Goal: Task Accomplishment & Management: Complete application form

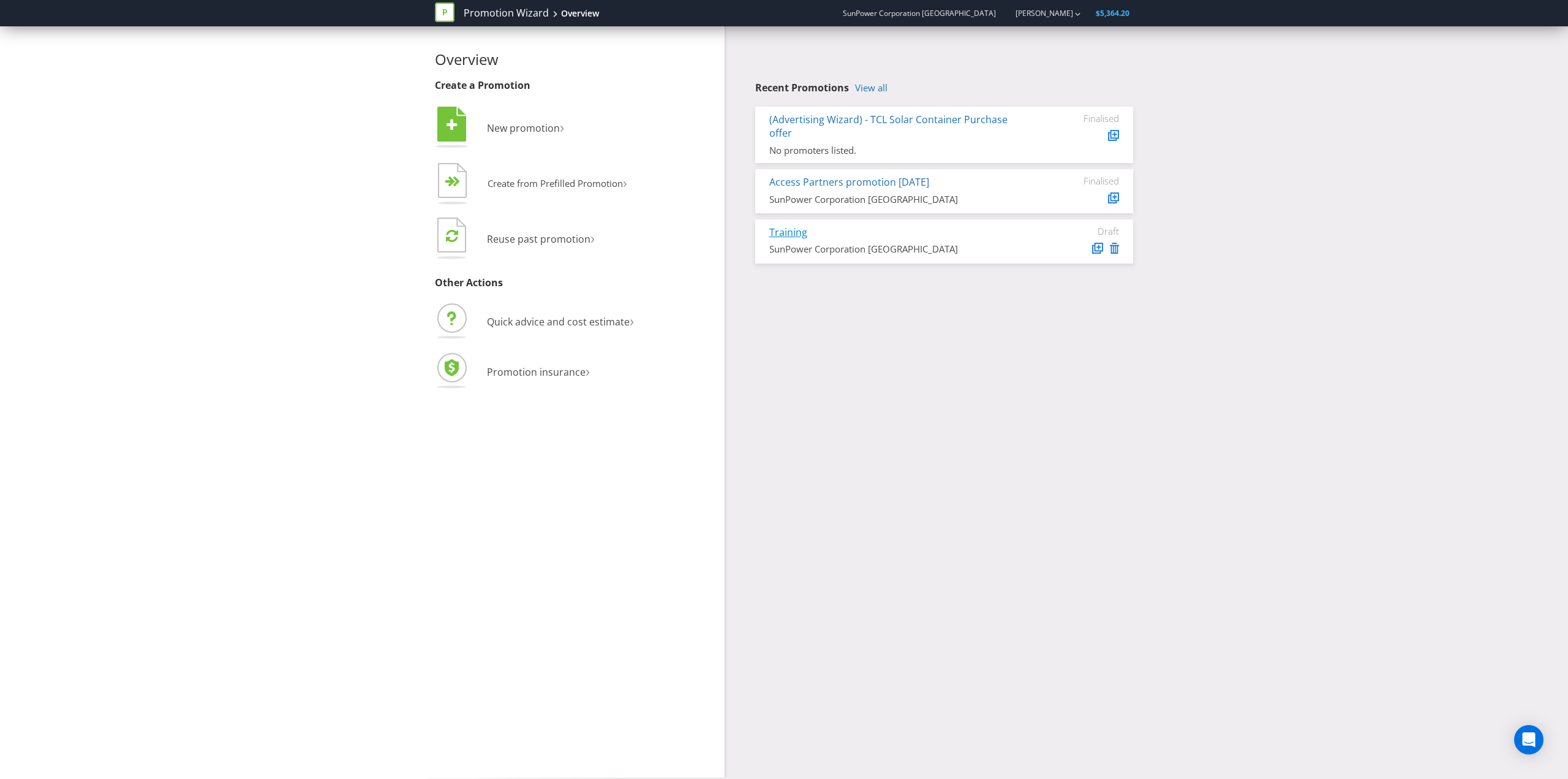
click at [792, 234] on link "Training" at bounding box center [788, 233] width 38 height 14
click at [1053, 13] on link "[PERSON_NAME]" at bounding box center [1038, 13] width 70 height 10
click at [288, 79] on div "Overview Create a Promotion  New promotion ›   Create from Prefilled Promoti…" at bounding box center [784, 402] width 1568 height 751
click at [556, 239] on span "Reuse past promotion" at bounding box center [539, 239] width 103 height 14
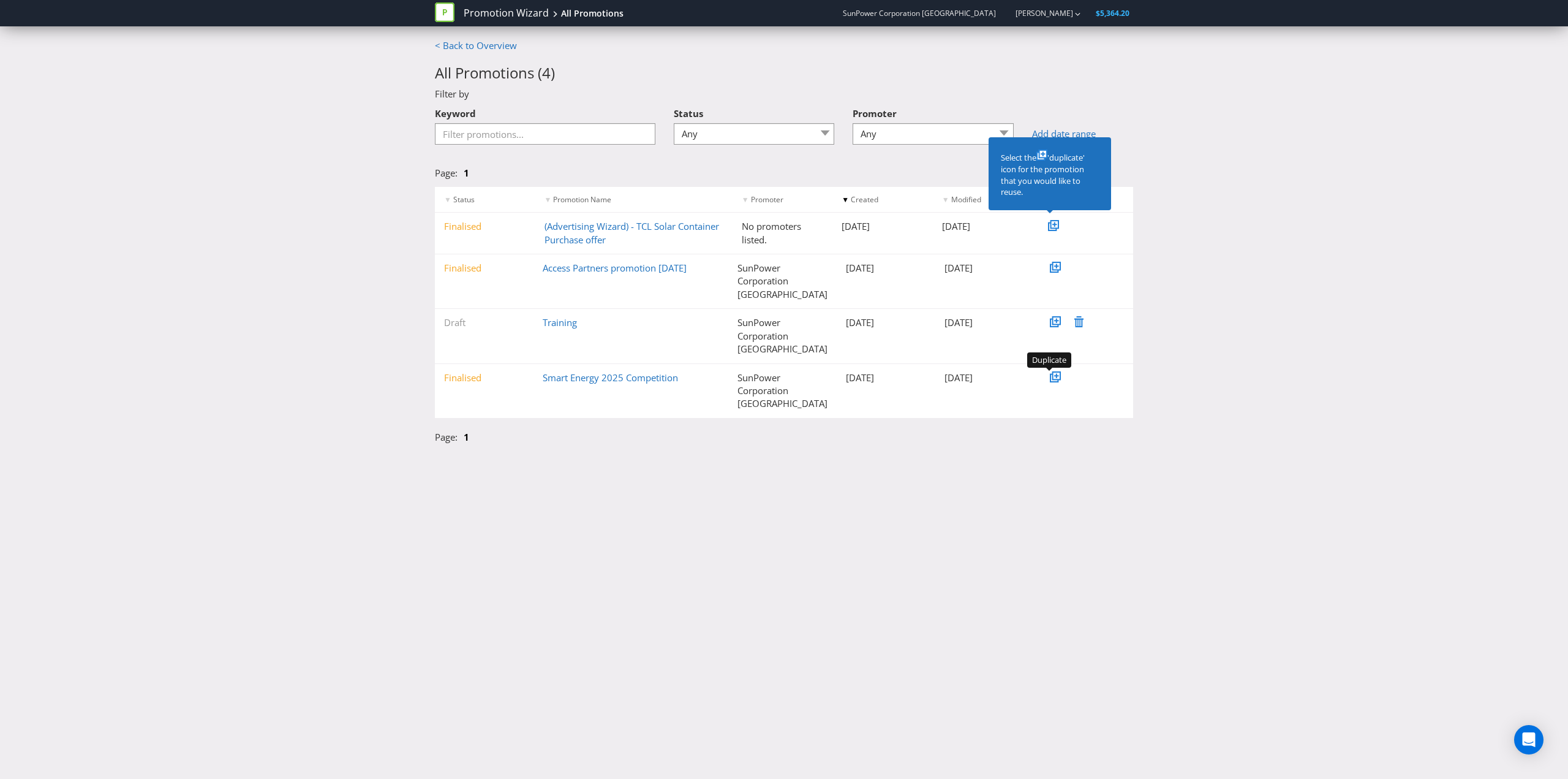
click at [1053, 373] on icon at bounding box center [1055, 375] width 6 height 6
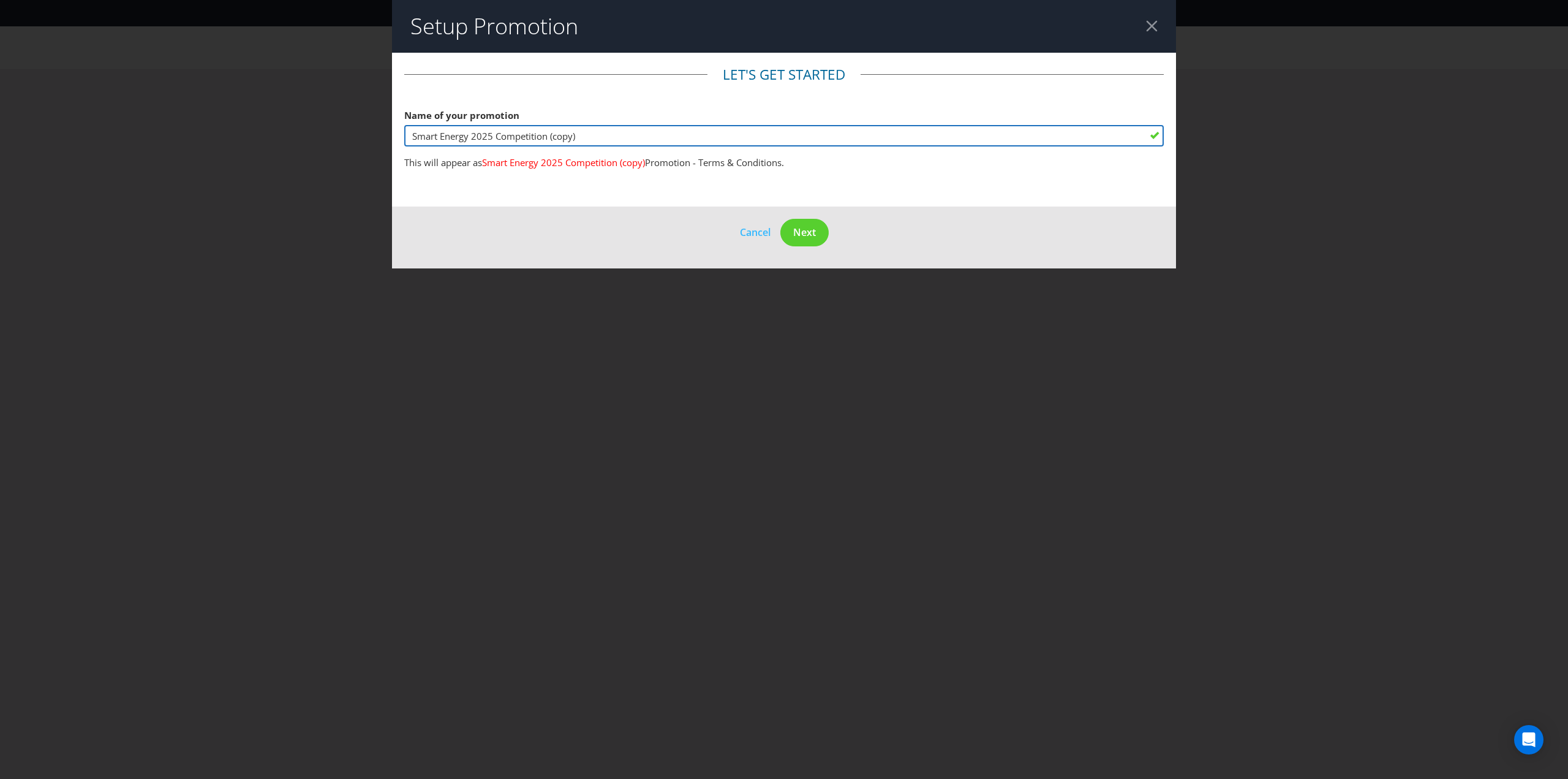
click at [469, 139] on input "Smart Energy 2025 Competition (copy)" at bounding box center [784, 135] width 759 height 21
drag, startPoint x: 438, startPoint y: 134, endPoint x: 390, endPoint y: 133, distance: 48.0
click at [390, 133] on div "Setup Promotion Let's get started Name of your promotion Smart Energy 2025 Comp…" at bounding box center [784, 389] width 1568 height 779
click at [573, 135] on input "All Energy 2025 Competition (copy)" at bounding box center [784, 135] width 759 height 21
type input "All Energy 2025 Competition"
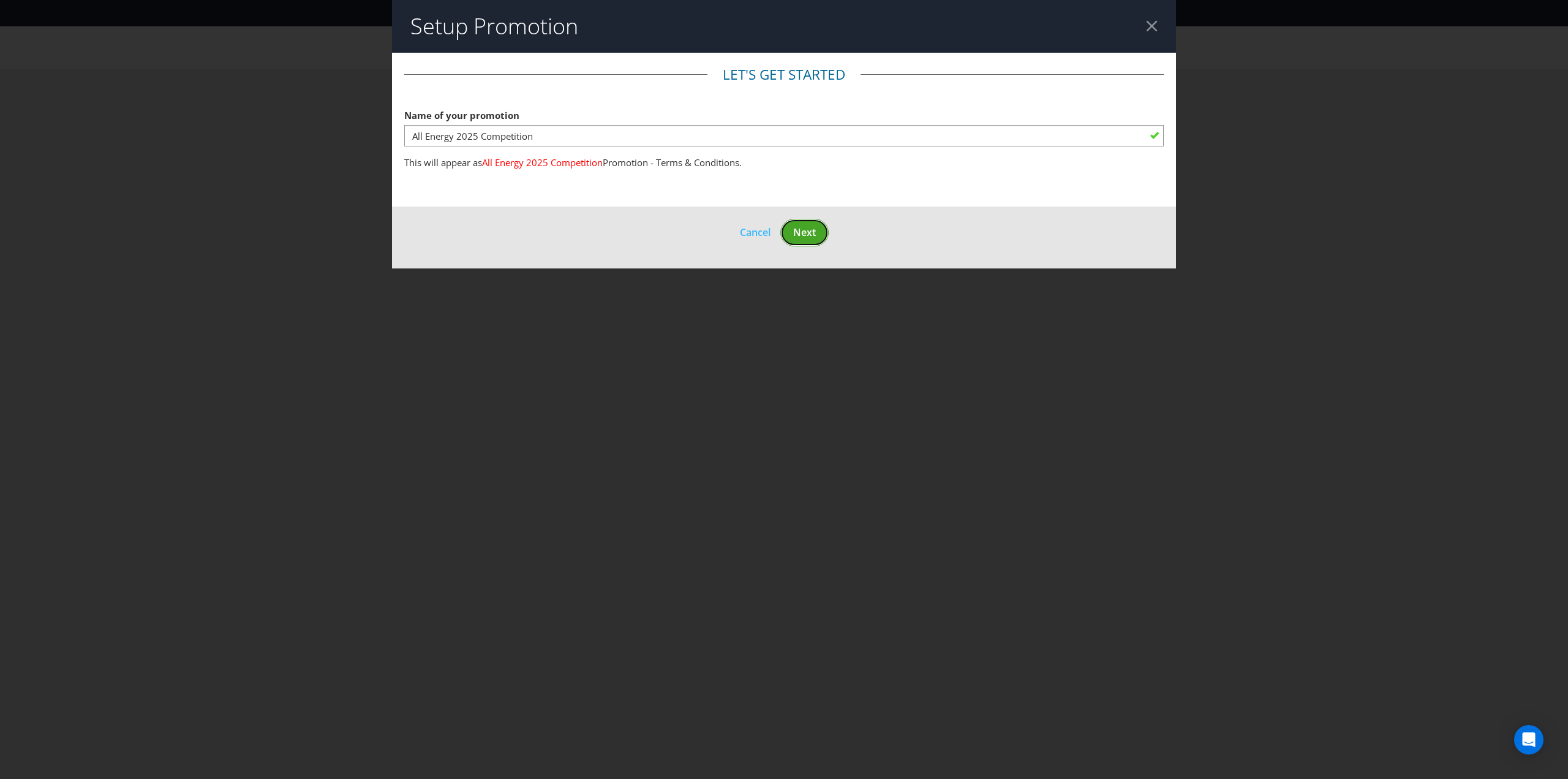
click at [810, 237] on span "Next" at bounding box center [804, 233] width 23 height 14
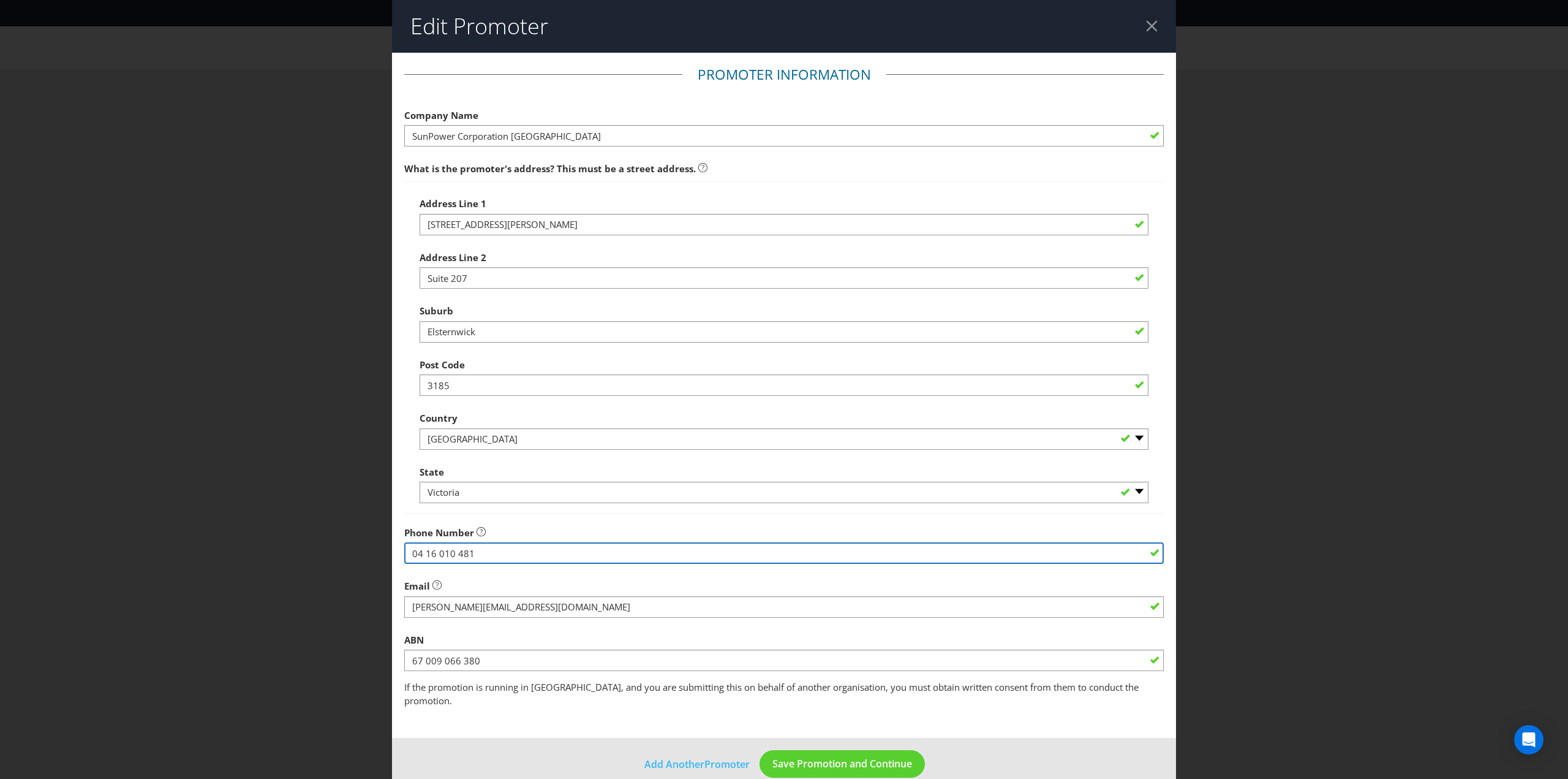
drag, startPoint x: 479, startPoint y: 551, endPoint x: 385, endPoint y: 551, distance: 94.0
click at [386, 551] on div "Edit Promoter Promoter Information Company Name SunPower Corporation [GEOGRAPHI…" at bounding box center [784, 389] width 1568 height 779
type input "0444564839"
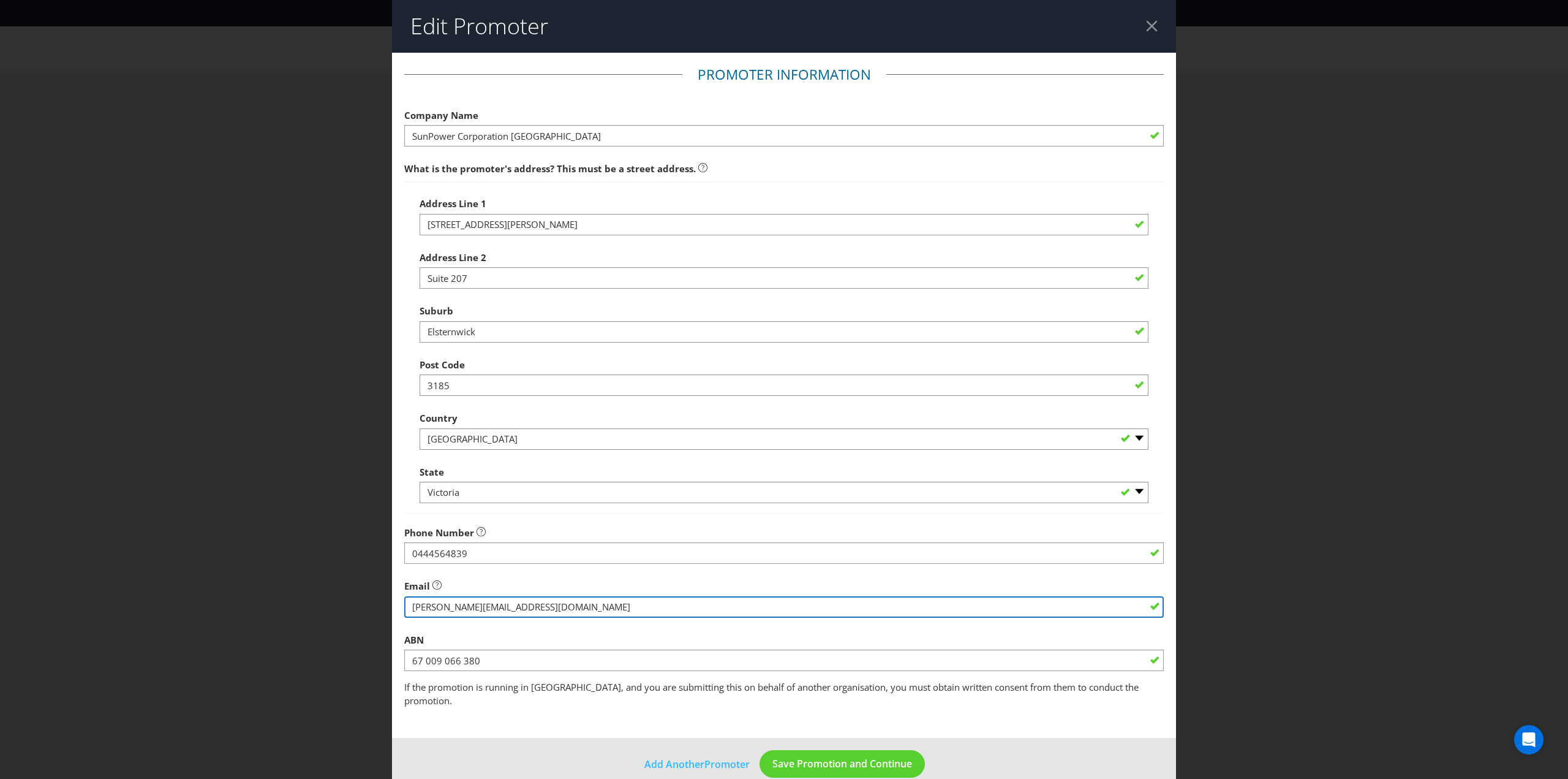
drag, startPoint x: 568, startPoint y: 603, endPoint x: 392, endPoint y: 605, distance: 176.0
click at [392, 604] on main "Promoter Information Company Name SunPower Corporation [GEOGRAPHIC_DATA] What i…" at bounding box center [784, 395] width 784 height 686
type input "[EMAIL_ADDRESS][PERSON_NAME][DOMAIN_NAME]"
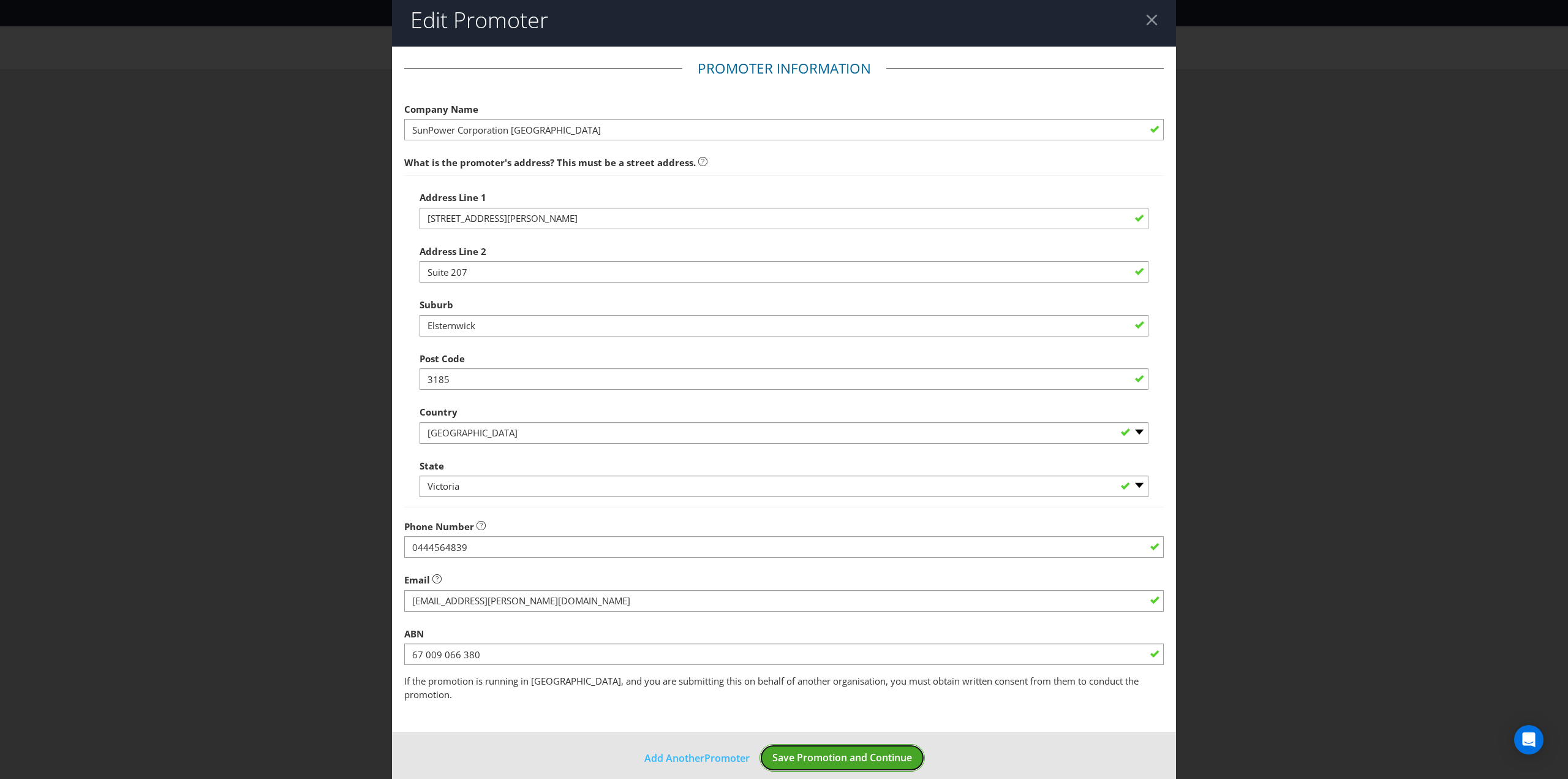
click at [831, 750] on span "Save Promotion and Continue" at bounding box center [842, 757] width 140 height 14
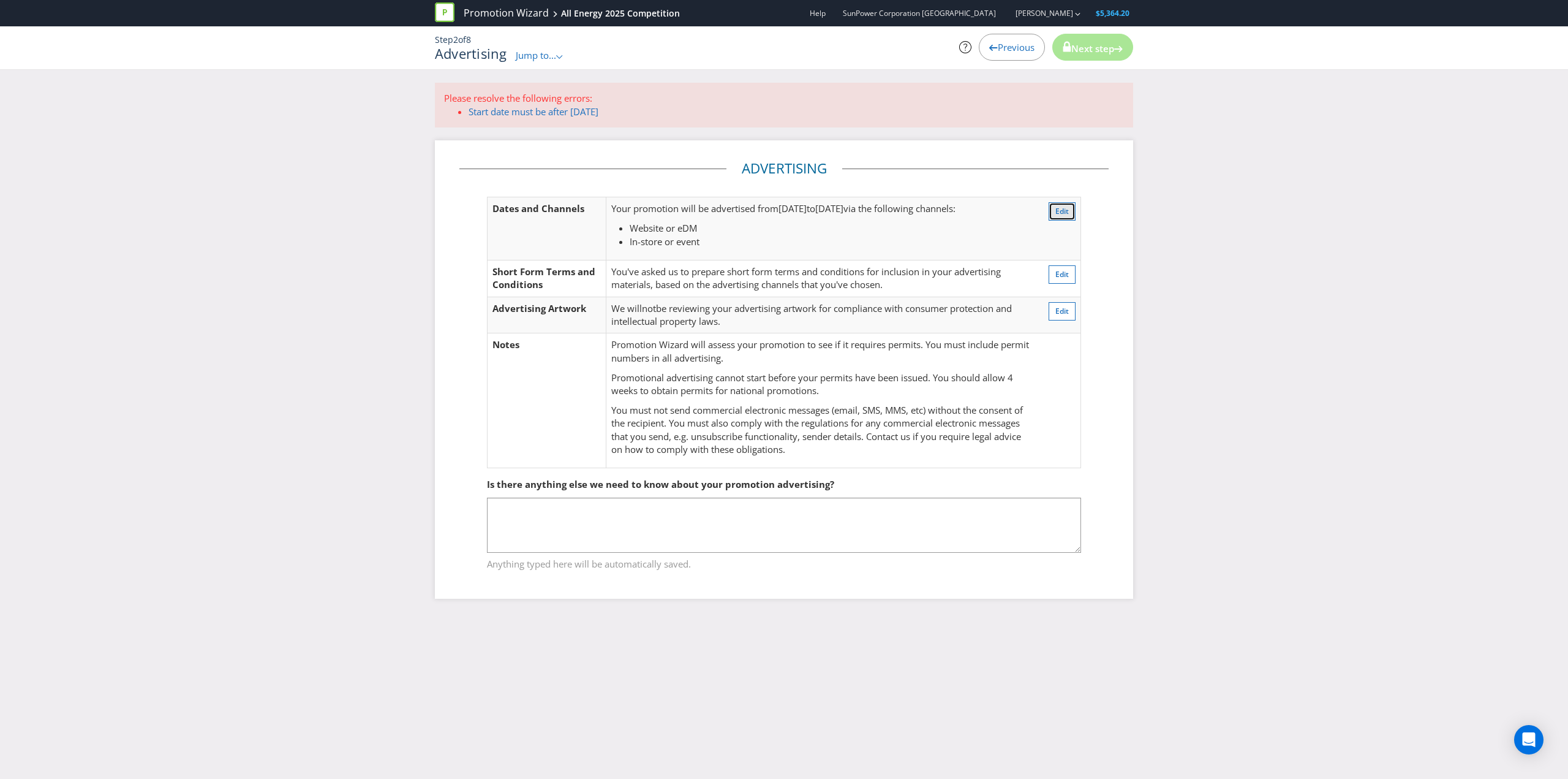
click at [1064, 210] on span "Edit" at bounding box center [1062, 211] width 14 height 10
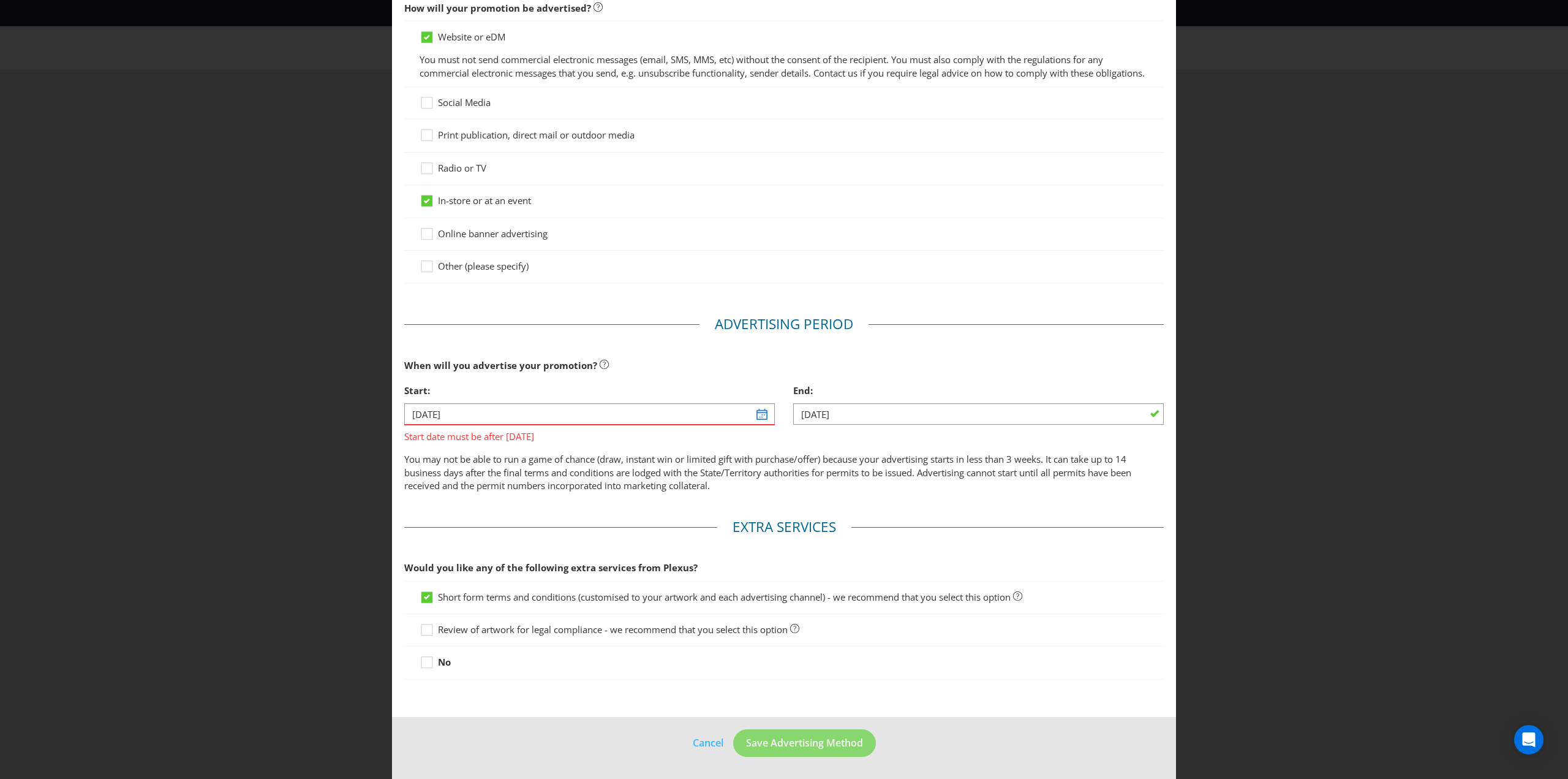
scroll to position [64, 0]
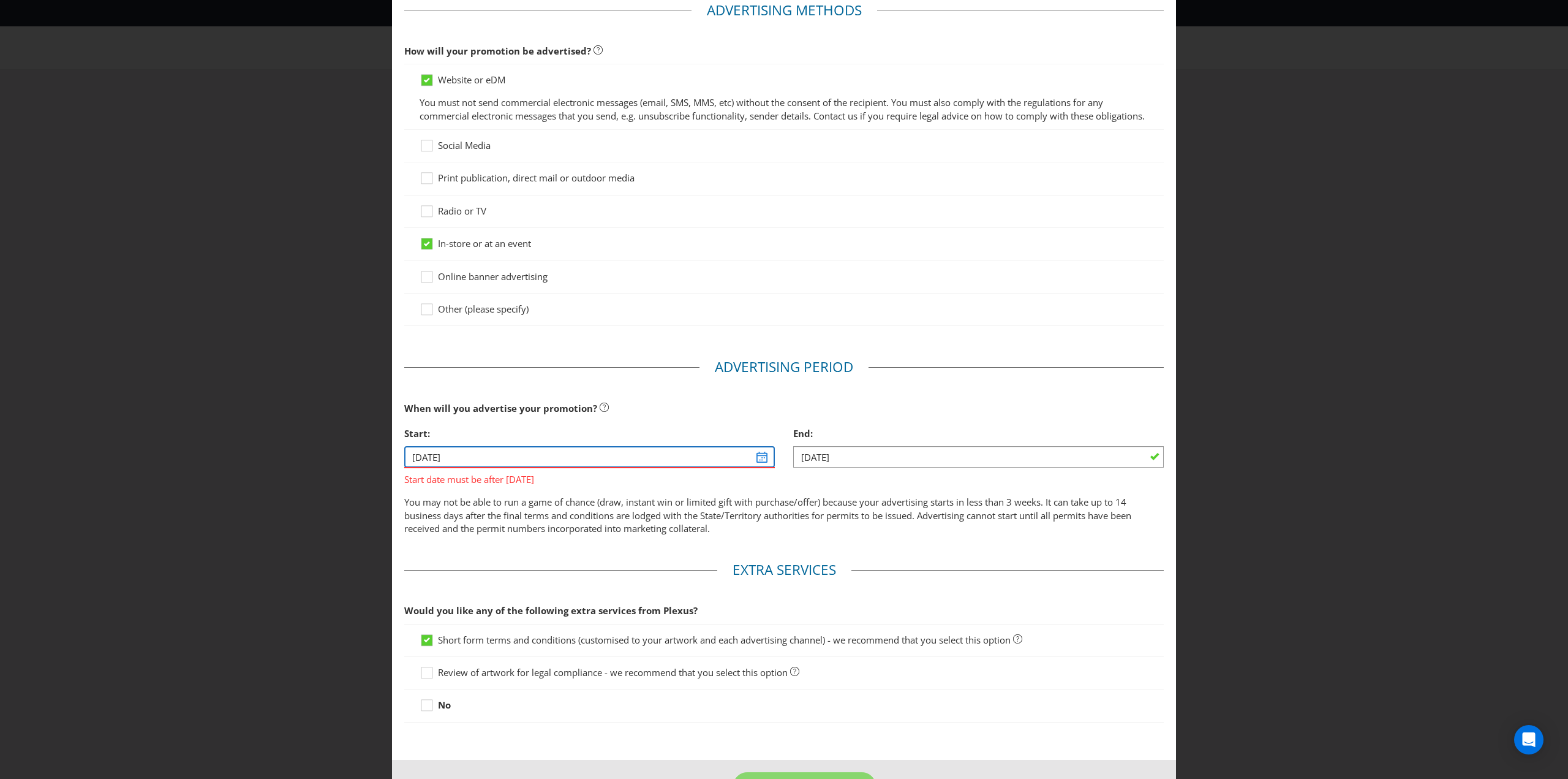
click at [759, 468] on input "[DATE]" at bounding box center [589, 456] width 370 height 21
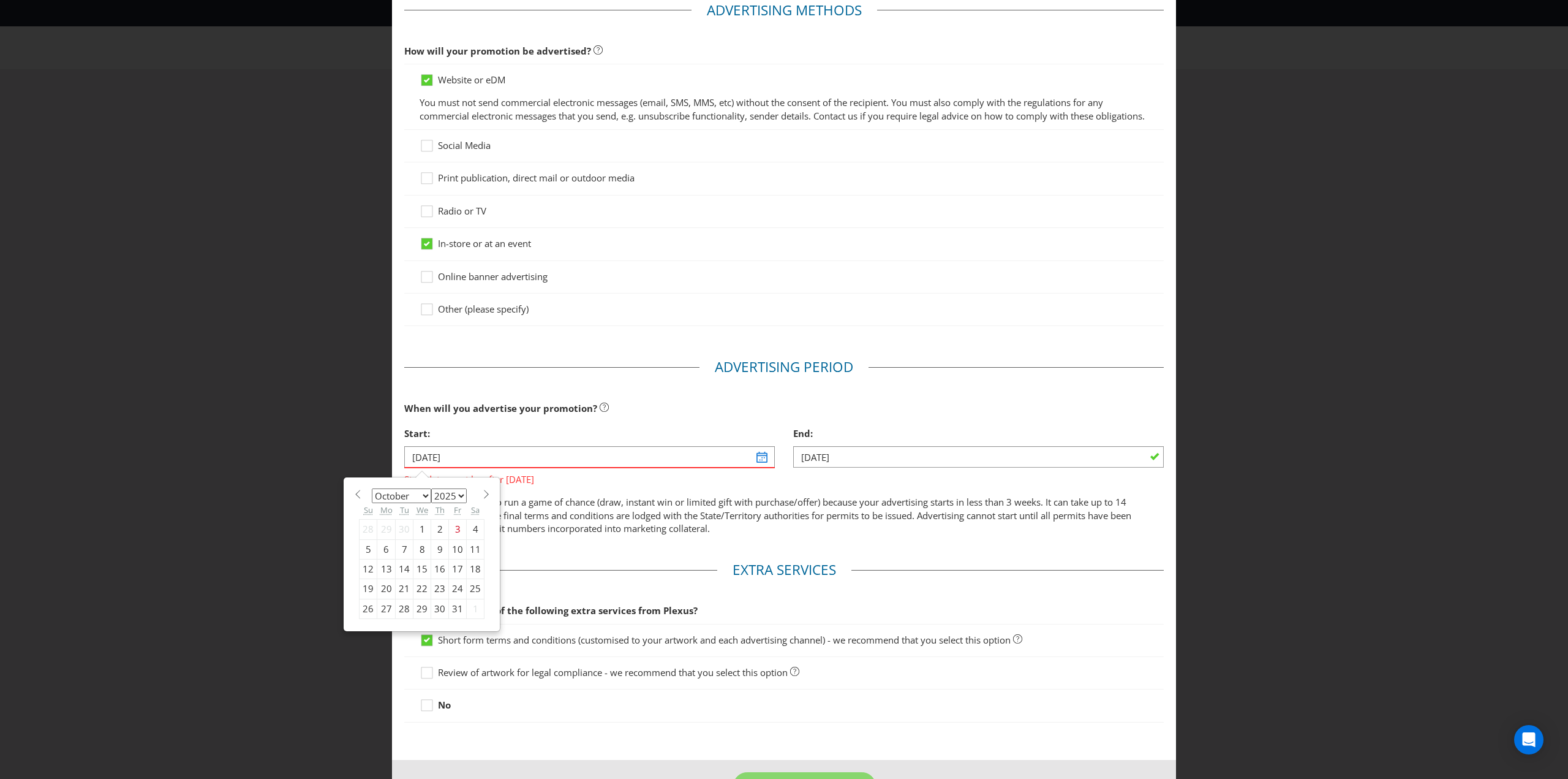
click at [365, 579] on div "12" at bounding box center [368, 568] width 18 height 19
type input "[DATE]"
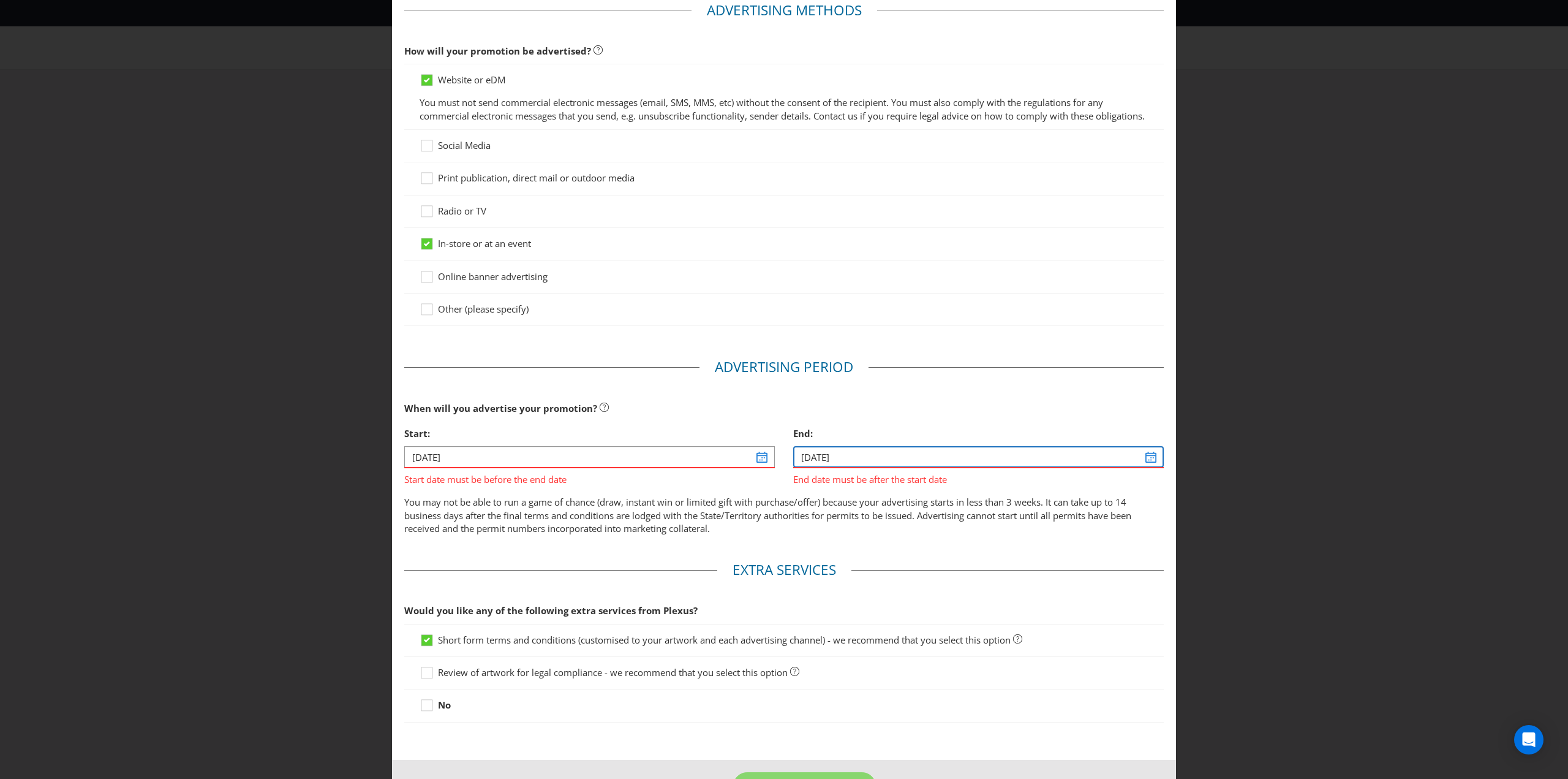
click at [1144, 468] on input "[DATE]" at bounding box center [979, 456] width 370 height 21
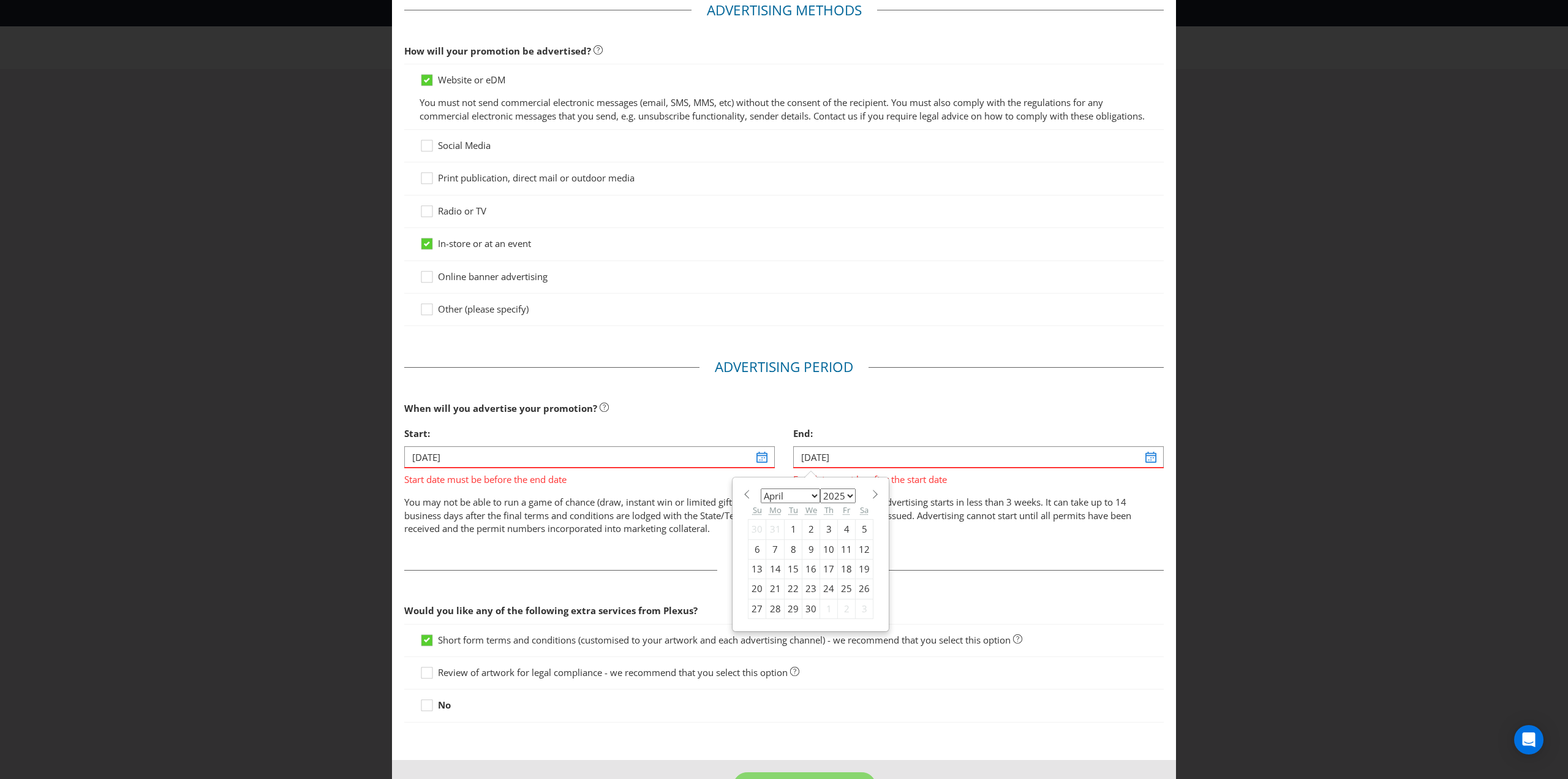
click at [810, 503] on select "January February March April May June July August September October November De…" at bounding box center [791, 495] width 59 height 14
select select "9"
click at [761, 499] on select "January February March April May June July August September October November De…" at bounding box center [791, 495] width 59 height 14
click at [804, 618] on div "29" at bounding box center [811, 608] width 18 height 19
type input "[DATE]"
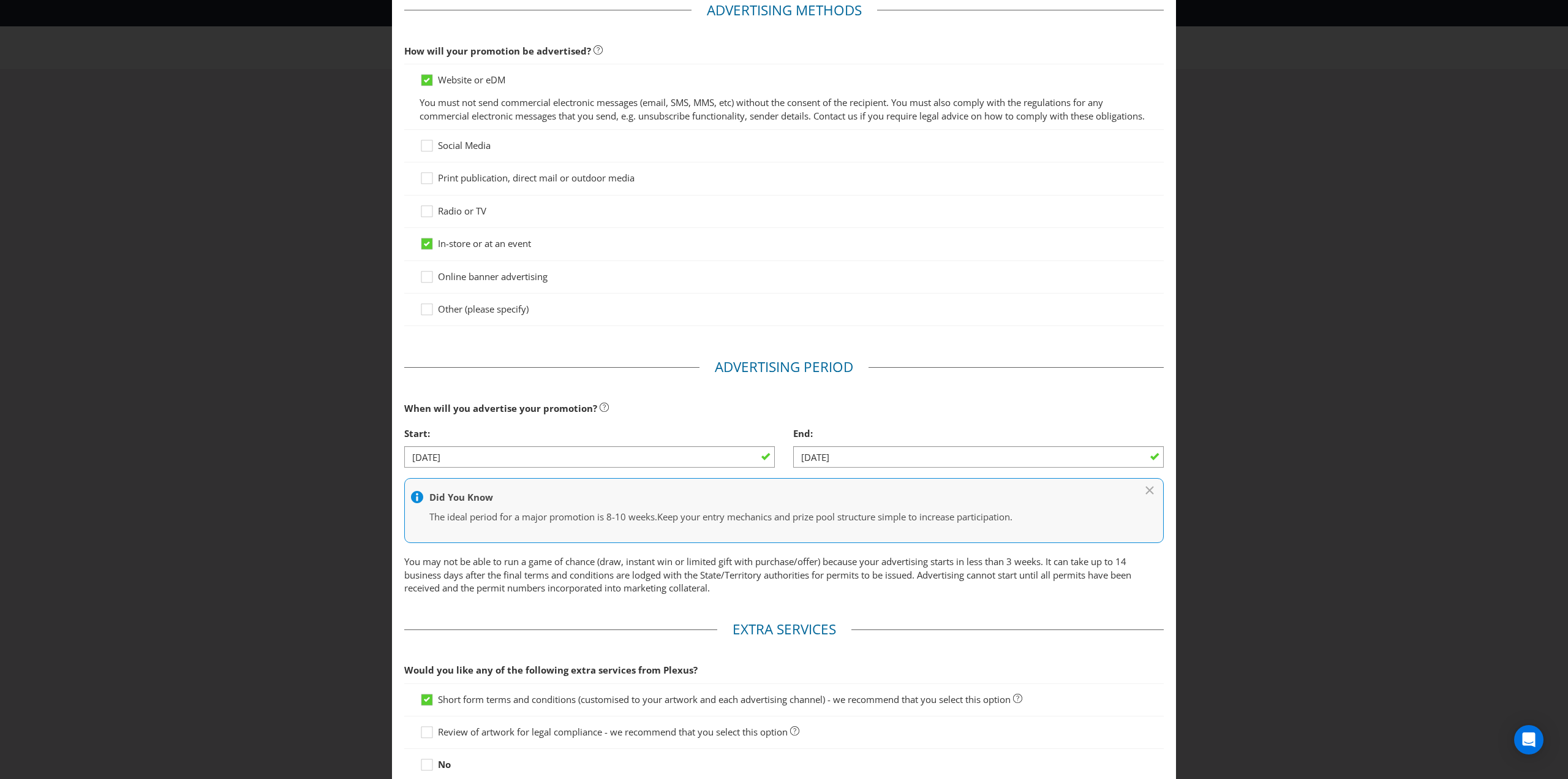
scroll to position [176, 0]
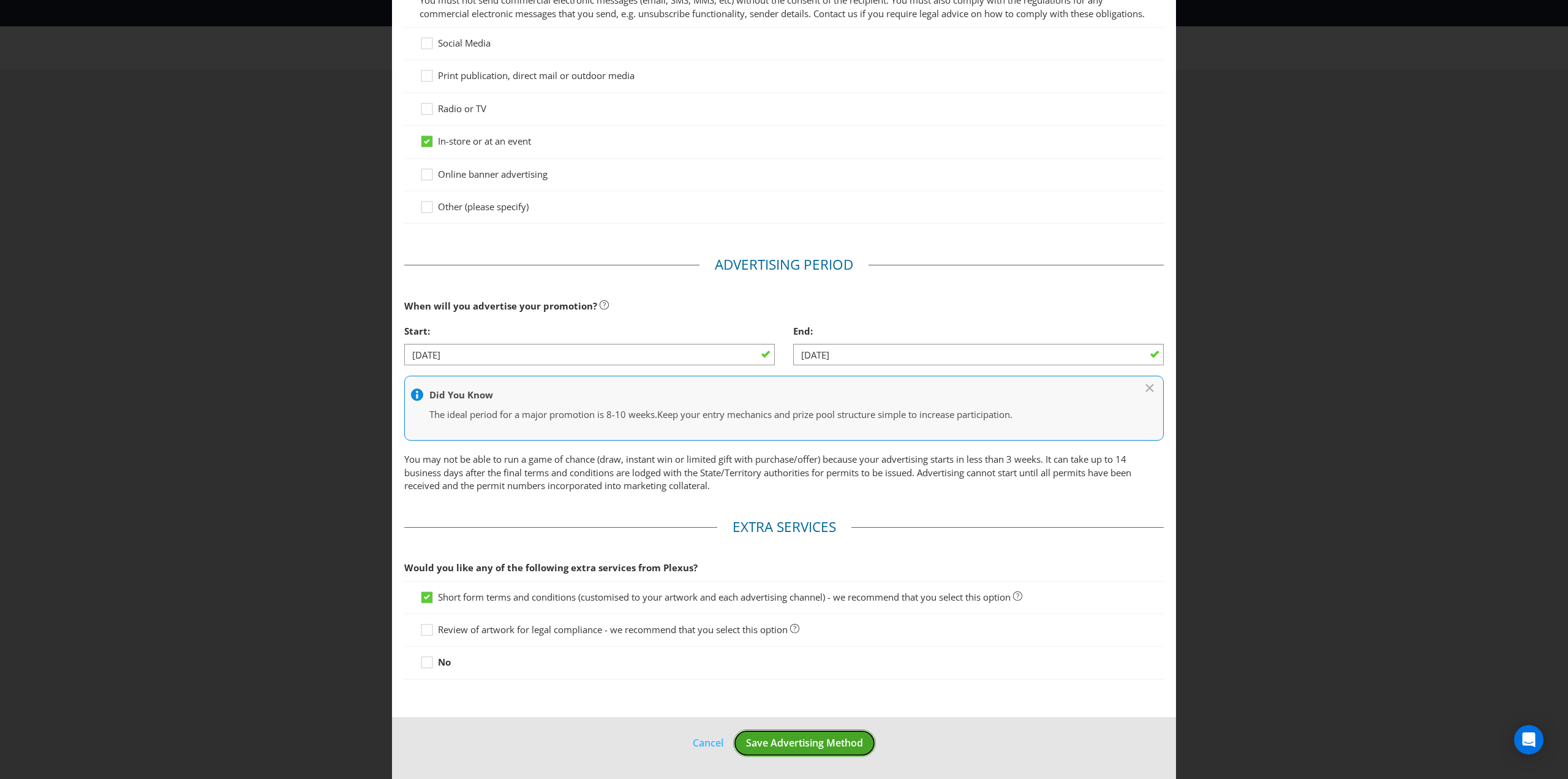
click at [797, 743] on span "Save Advertising Method" at bounding box center [804, 743] width 117 height 14
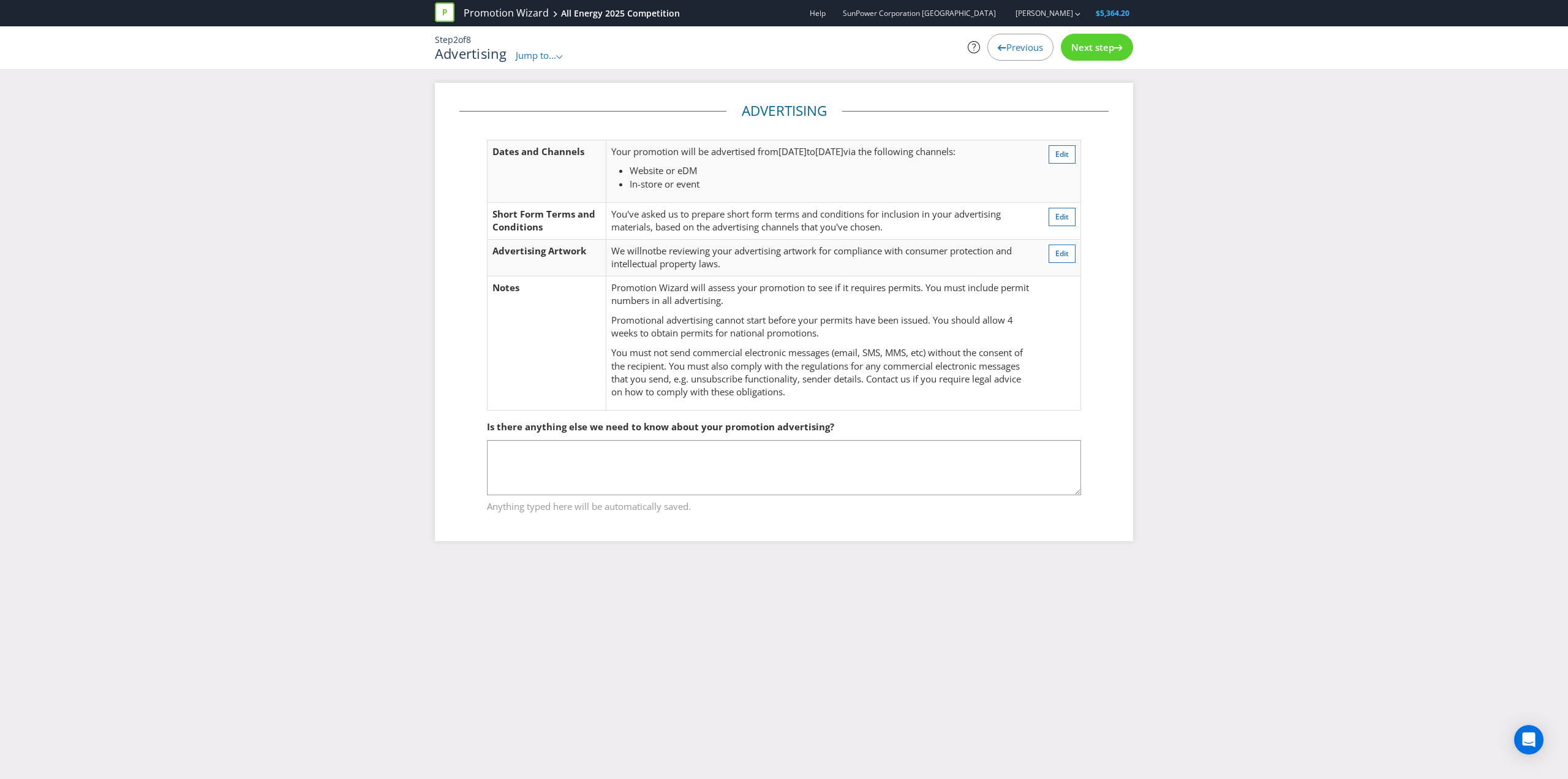
click at [1094, 46] on span "Next step" at bounding box center [1093, 47] width 43 height 12
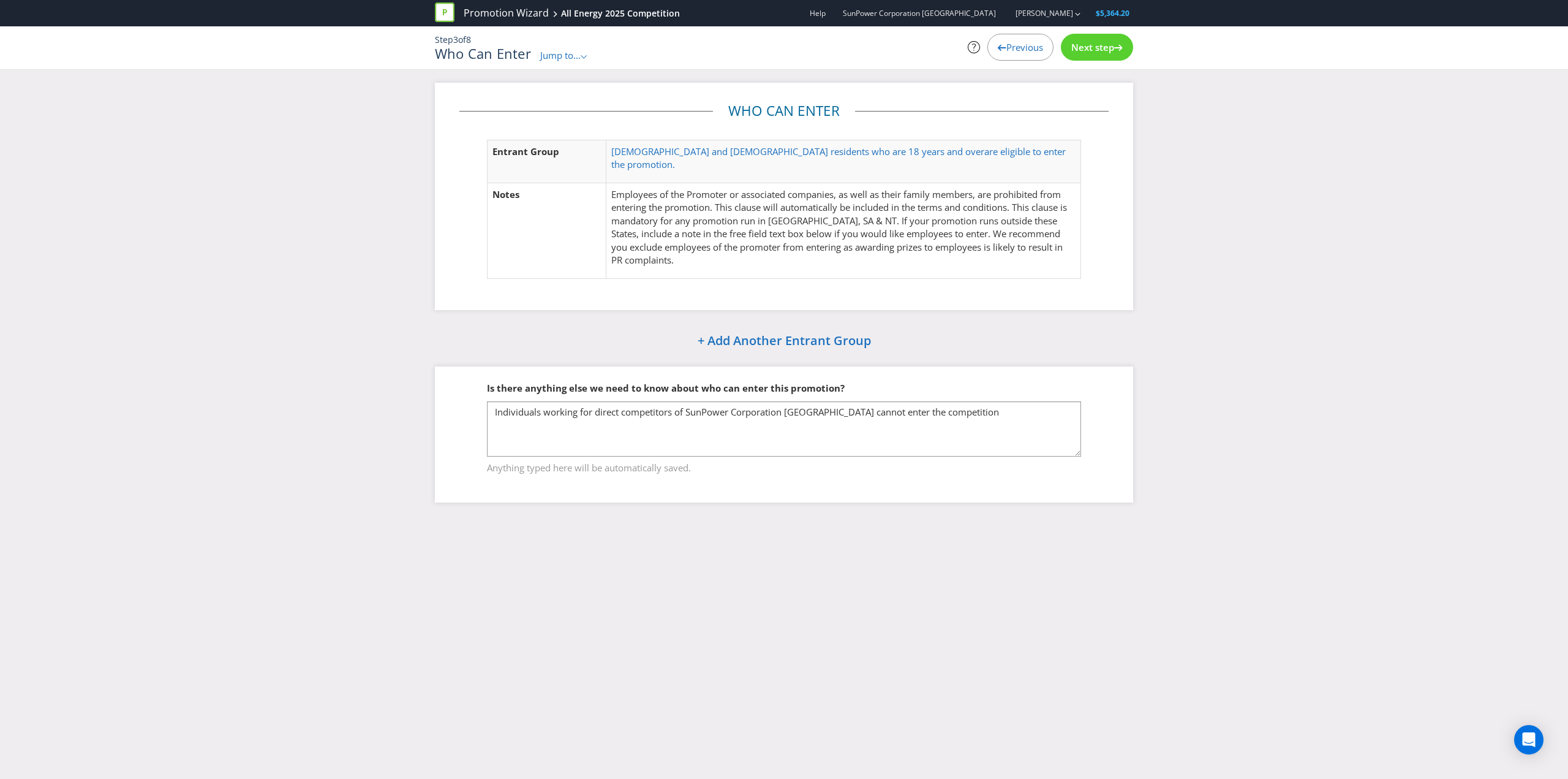
click at [1093, 46] on span "Next step" at bounding box center [1093, 47] width 43 height 12
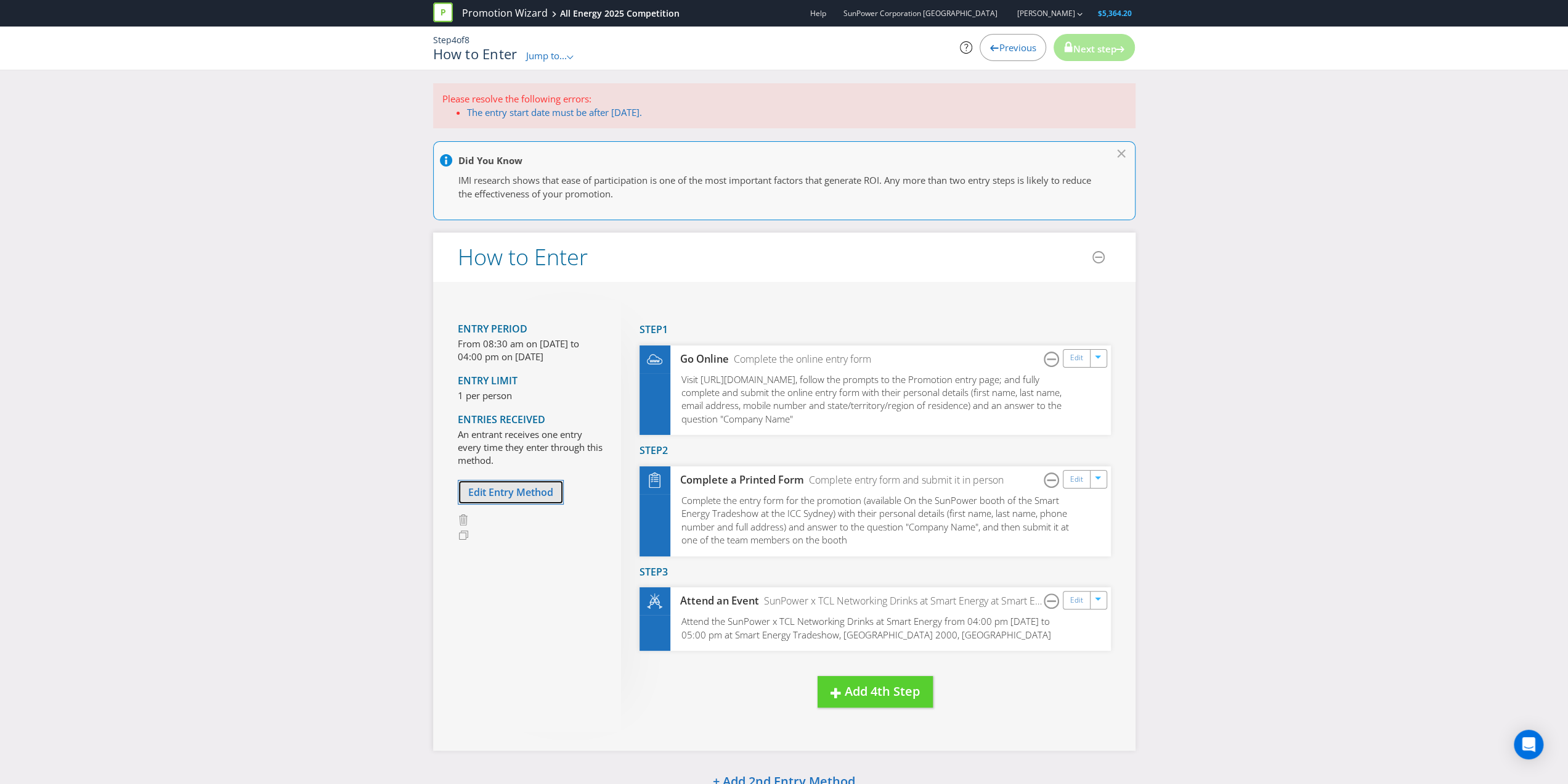
click at [510, 485] on span "Edit Entry Method" at bounding box center [511, 492] width 85 height 14
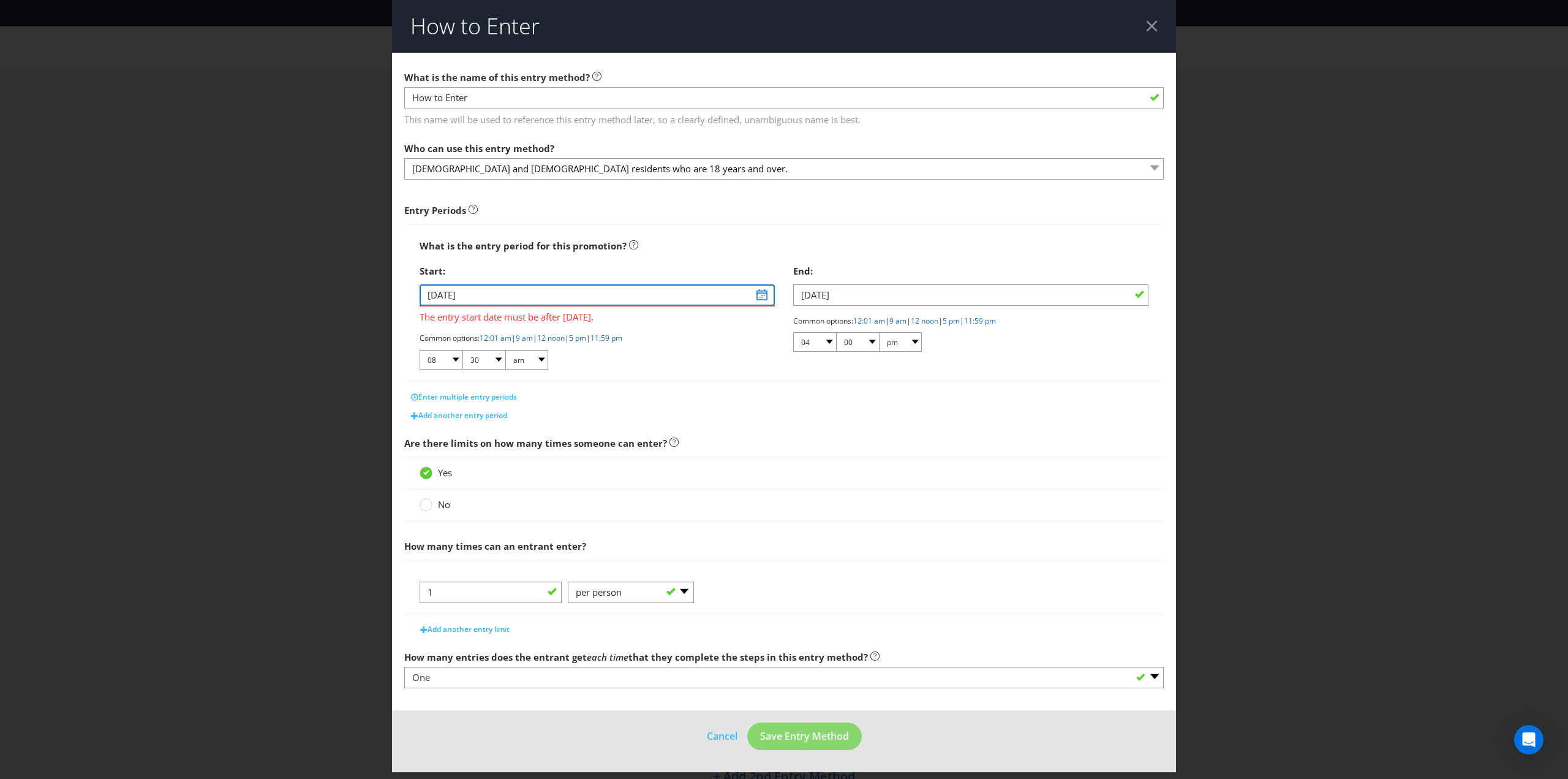
click at [762, 296] on input "[DATE]" at bounding box center [597, 294] width 355 height 21
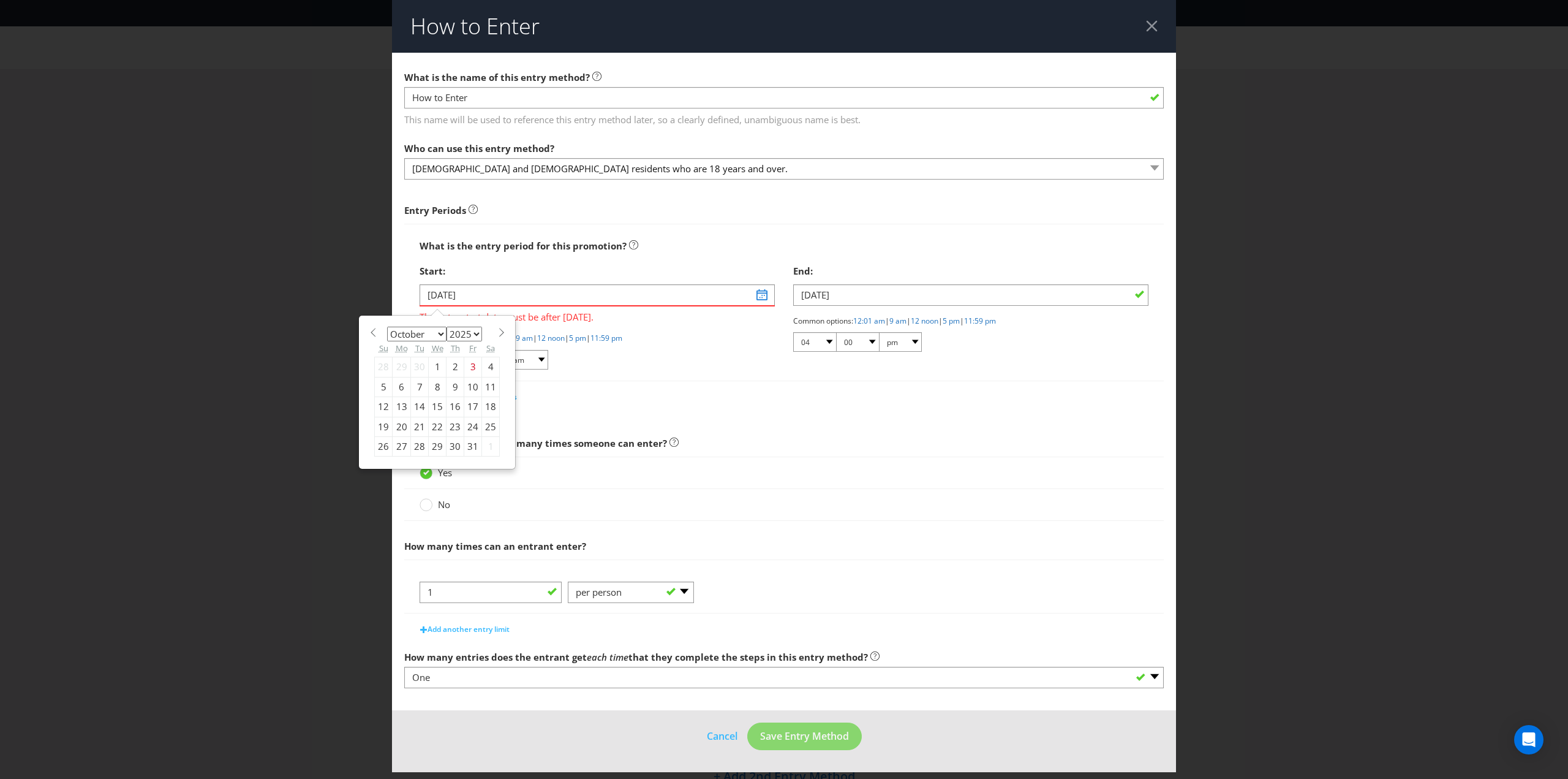
click at [436, 442] on div "29" at bounding box center [437, 446] width 18 height 19
type input "[DATE]"
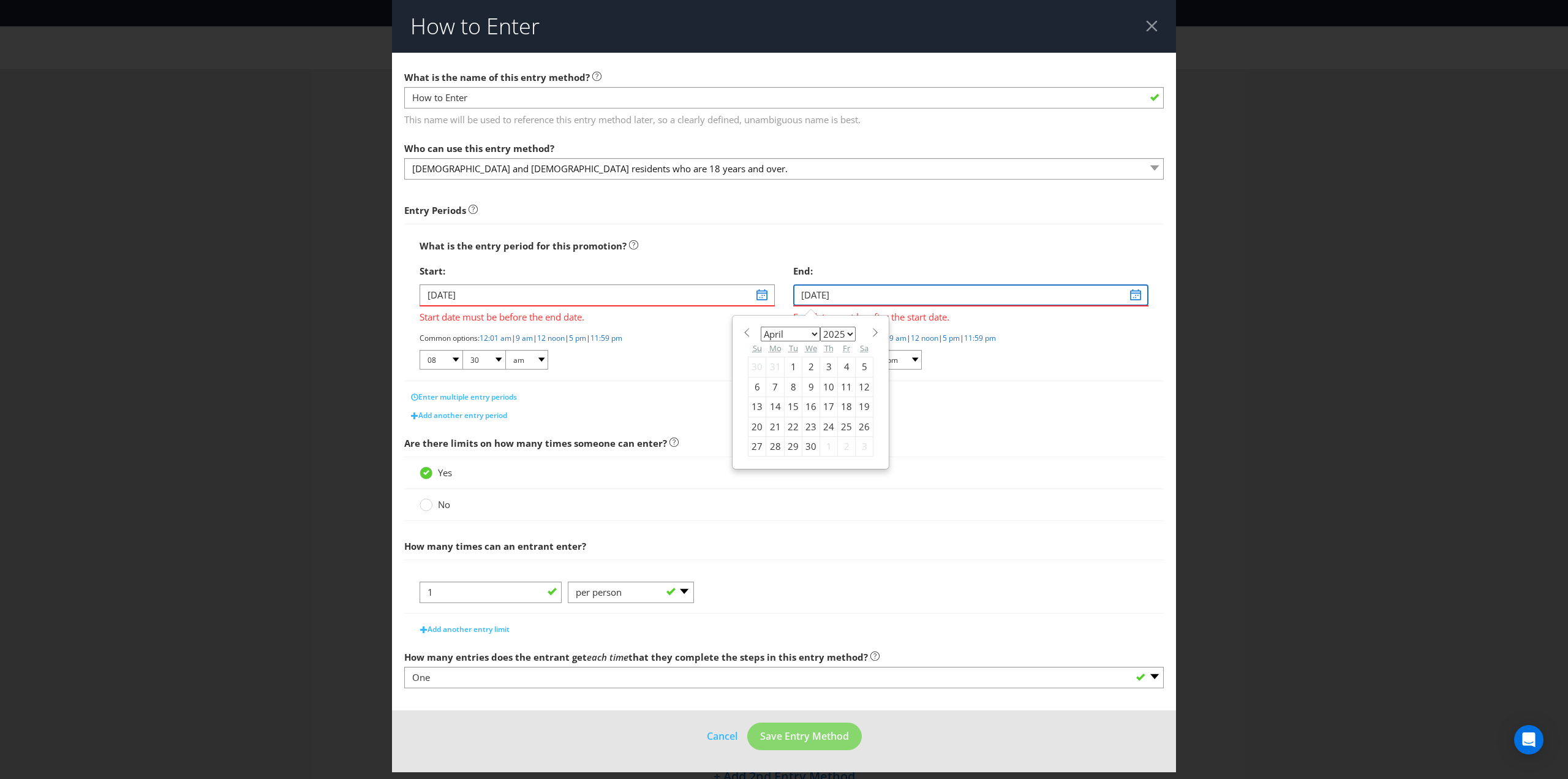
click at [1141, 293] on input "[DATE]" at bounding box center [971, 294] width 355 height 21
click at [814, 332] on select "January February March April May June July August September October November De…" at bounding box center [791, 333] width 59 height 14
select select "9"
click at [761, 326] on select "January February March April May June July August September October November De…" at bounding box center [791, 333] width 59 height 14
click at [809, 443] on div "29" at bounding box center [811, 446] width 18 height 19
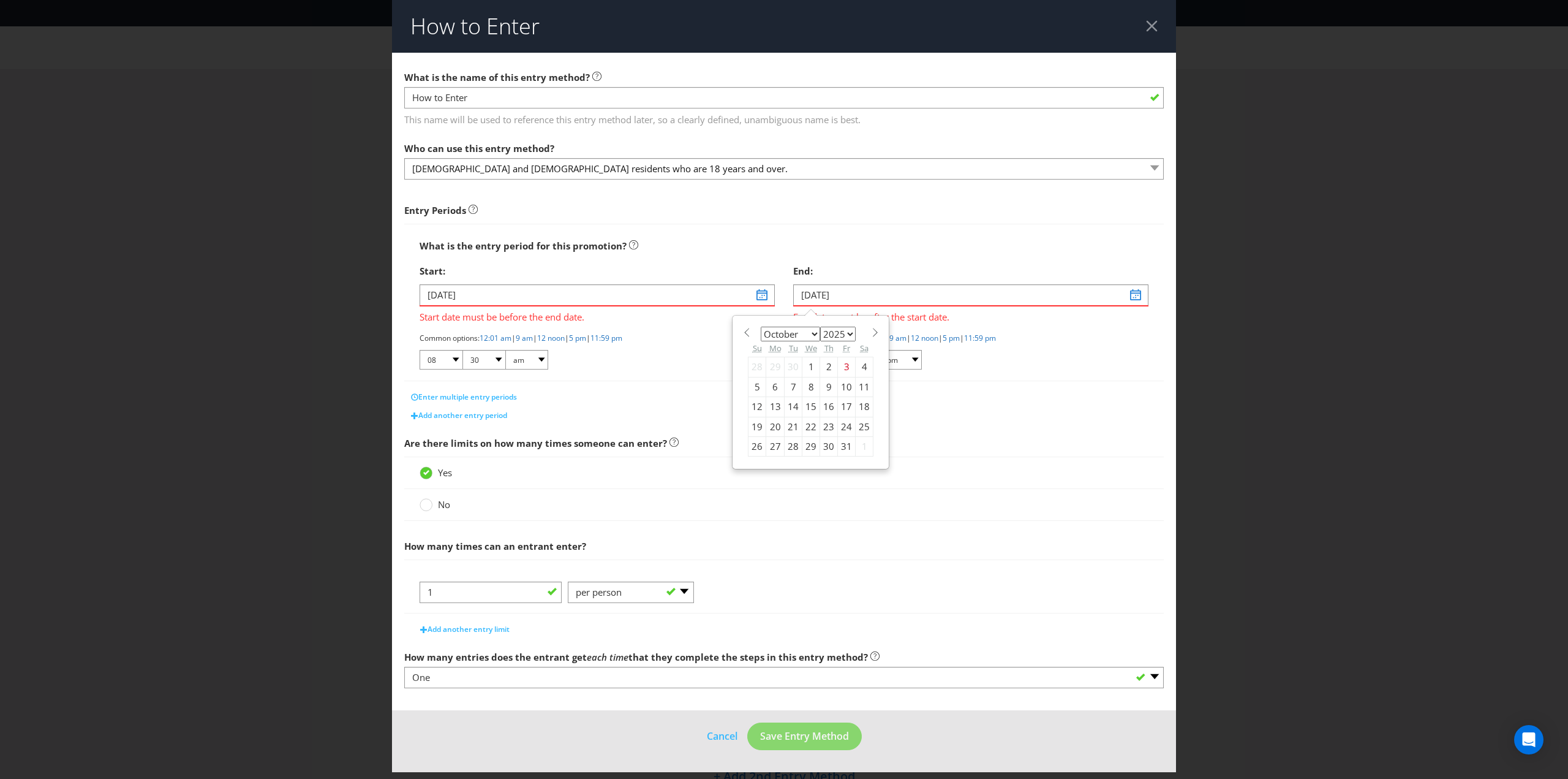
type input "[DATE]"
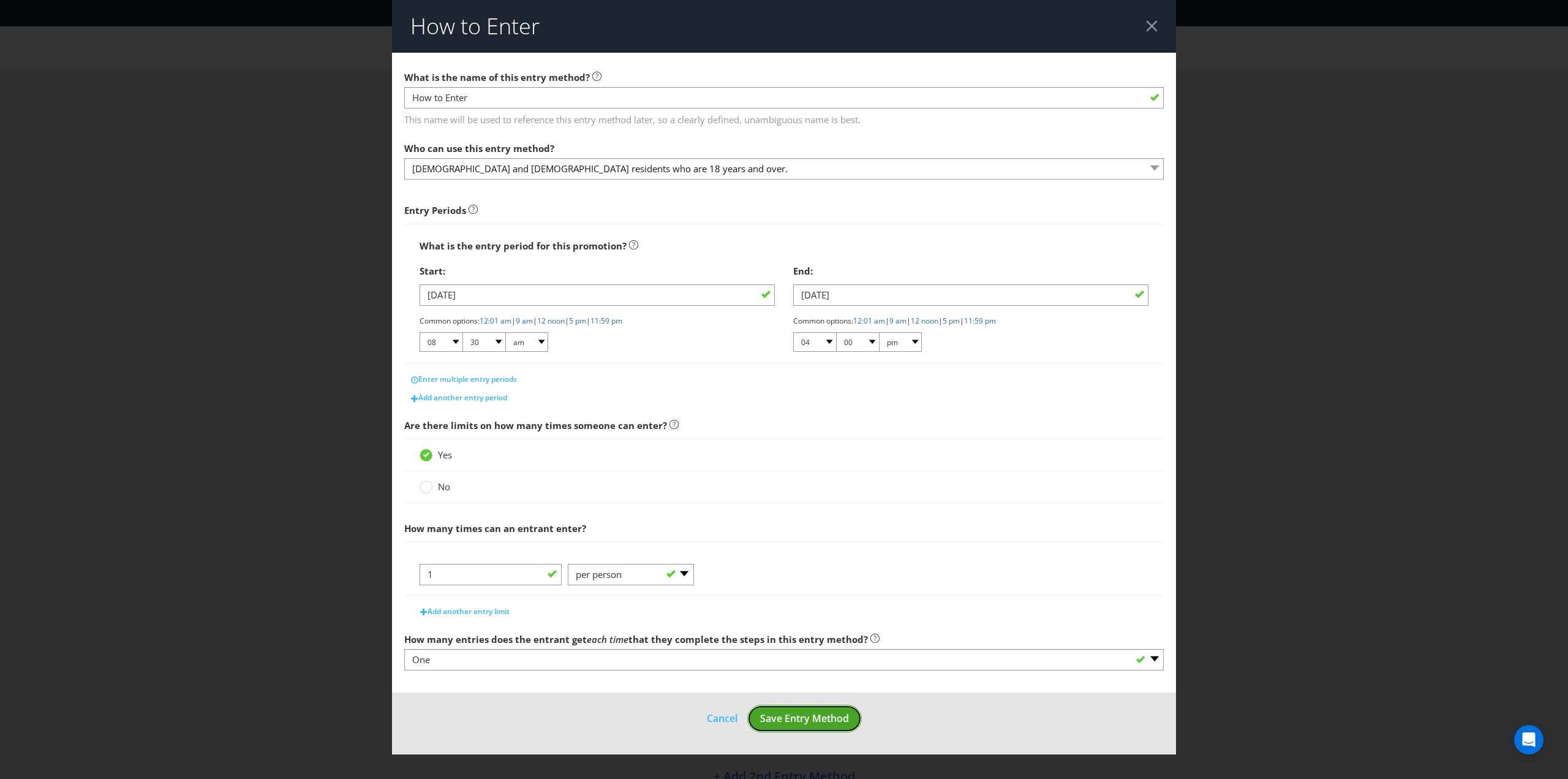
click at [809, 716] on span "Save Entry Method" at bounding box center [804, 718] width 89 height 14
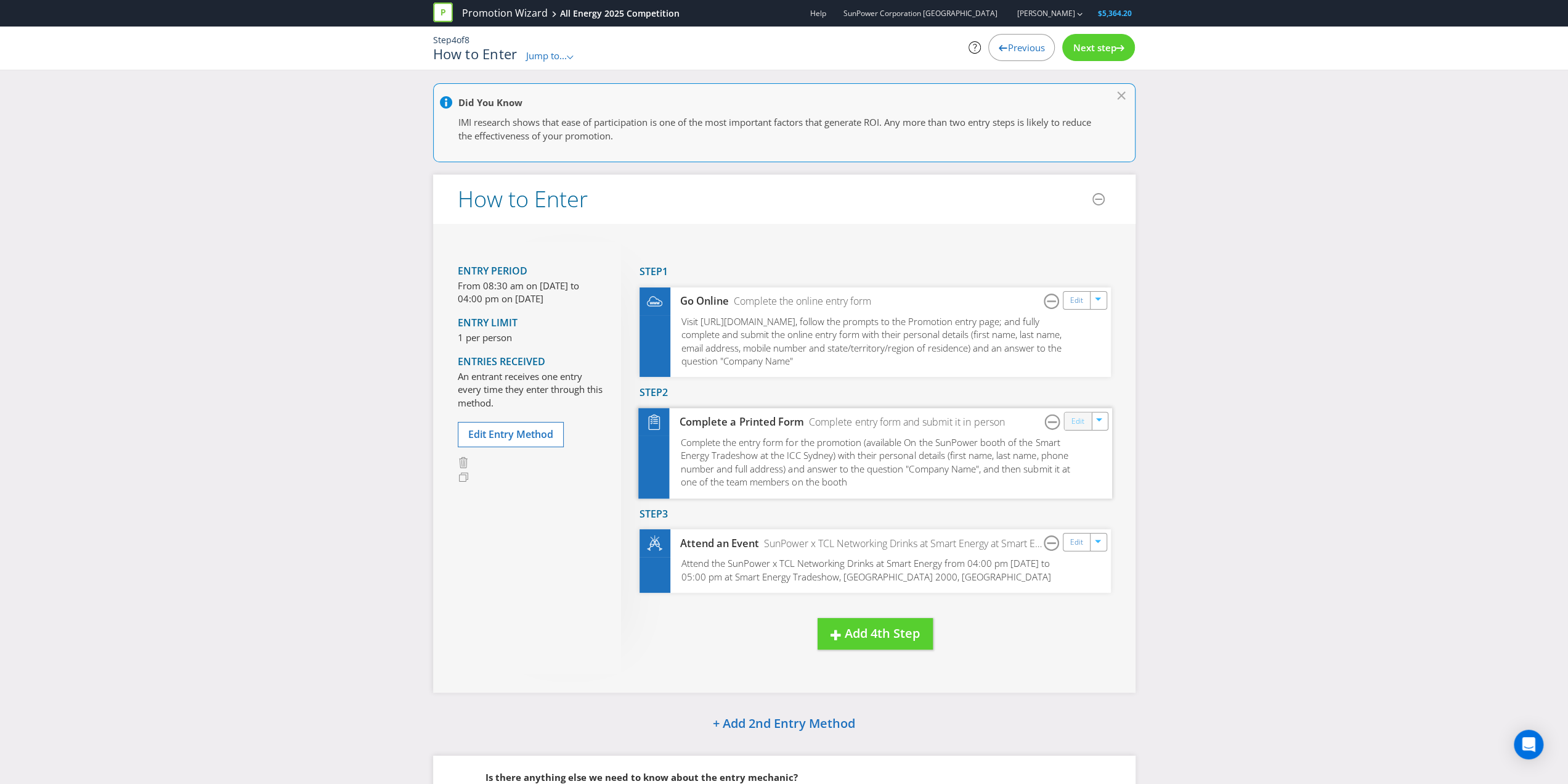
click at [1075, 422] on link "Edit" at bounding box center [1077, 421] width 13 height 14
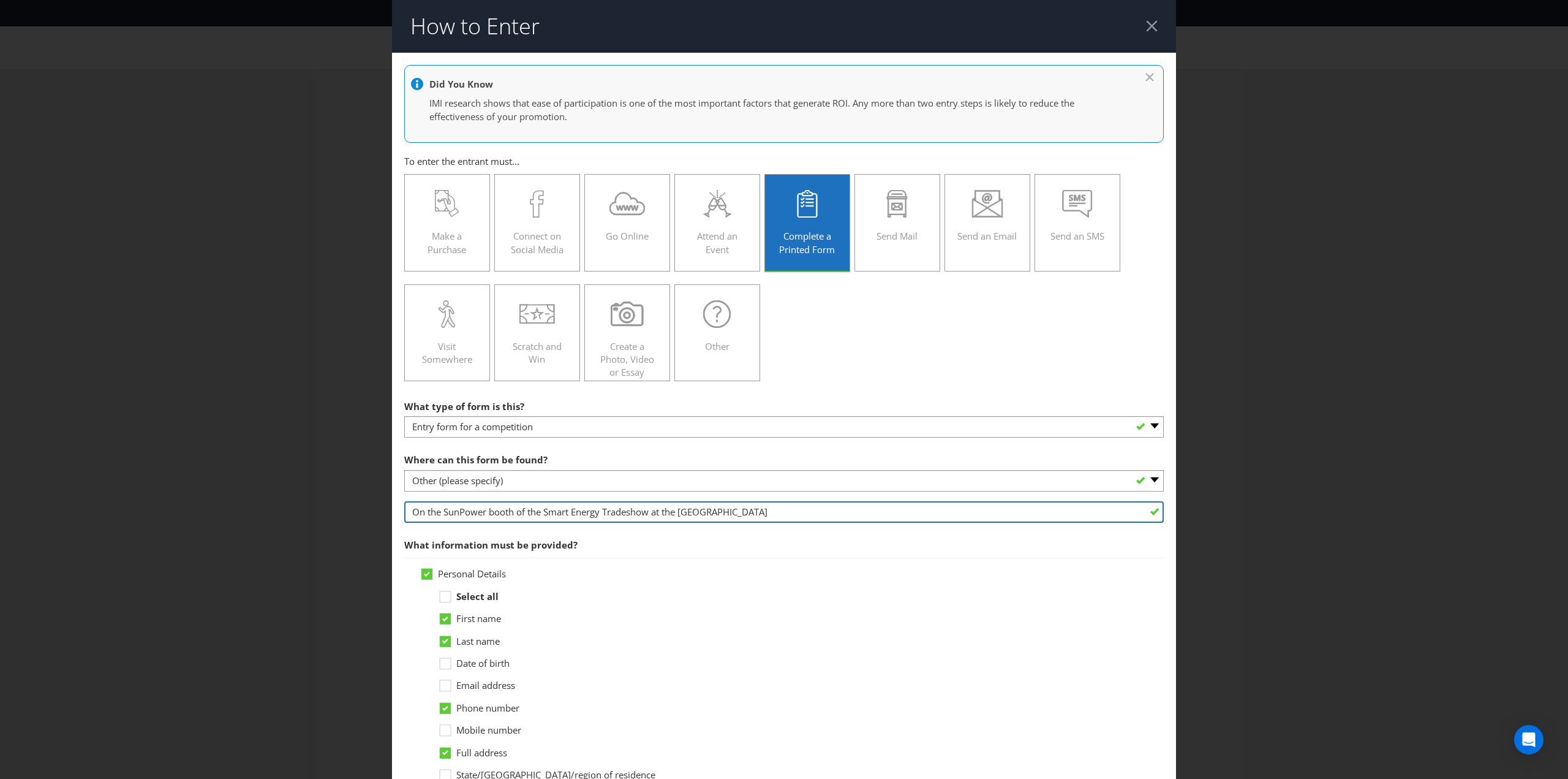
click at [543, 510] on input "On the SunPower booth of the Smart Energy Tradeshow at the [GEOGRAPHIC_DATA]" at bounding box center [784, 512] width 759 height 21
drag, startPoint x: 664, startPoint y: 508, endPoint x: 734, endPoint y: 508, distance: 70.0
click at [734, 508] on input "On the SunPower booth of the All Energy Tradeshow at the [GEOGRAPHIC_DATA]" at bounding box center [784, 512] width 759 height 21
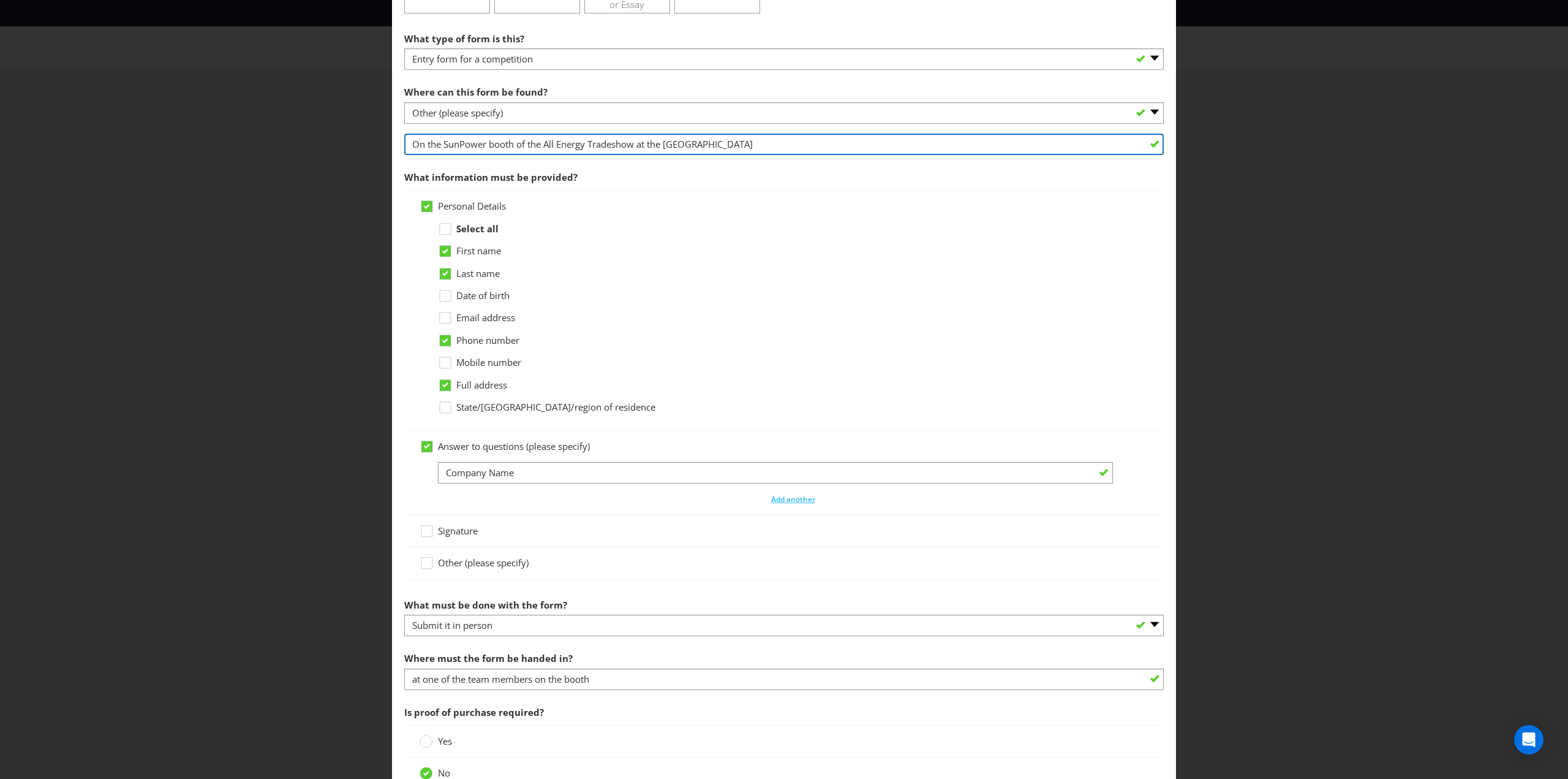
scroll to position [429, 0]
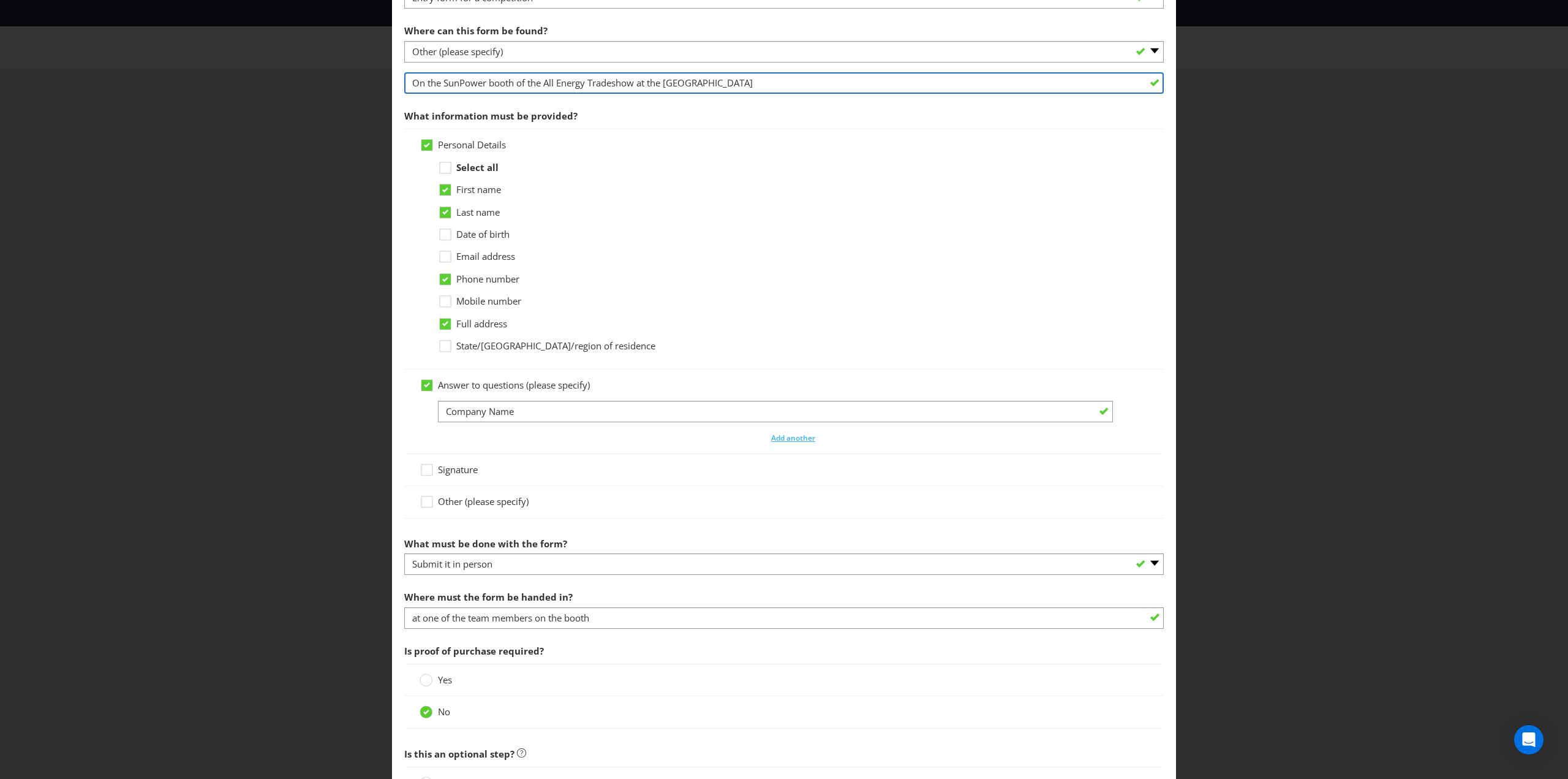
type input "On the SunPower booth of the All Energy Tradeshow at the [GEOGRAPHIC_DATA]"
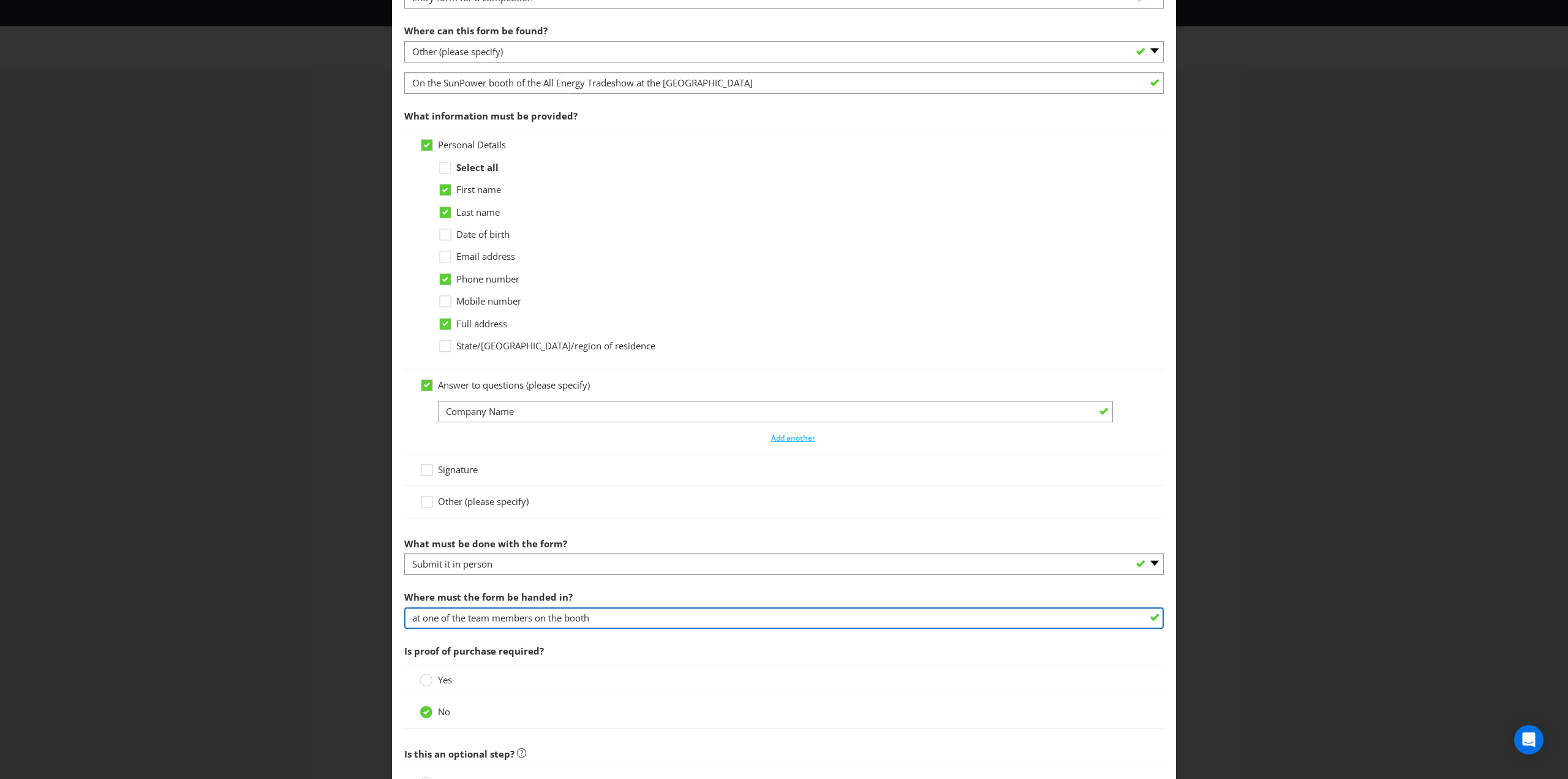
click at [417, 615] on input "at one of the team members on the booth" at bounding box center [784, 617] width 759 height 21
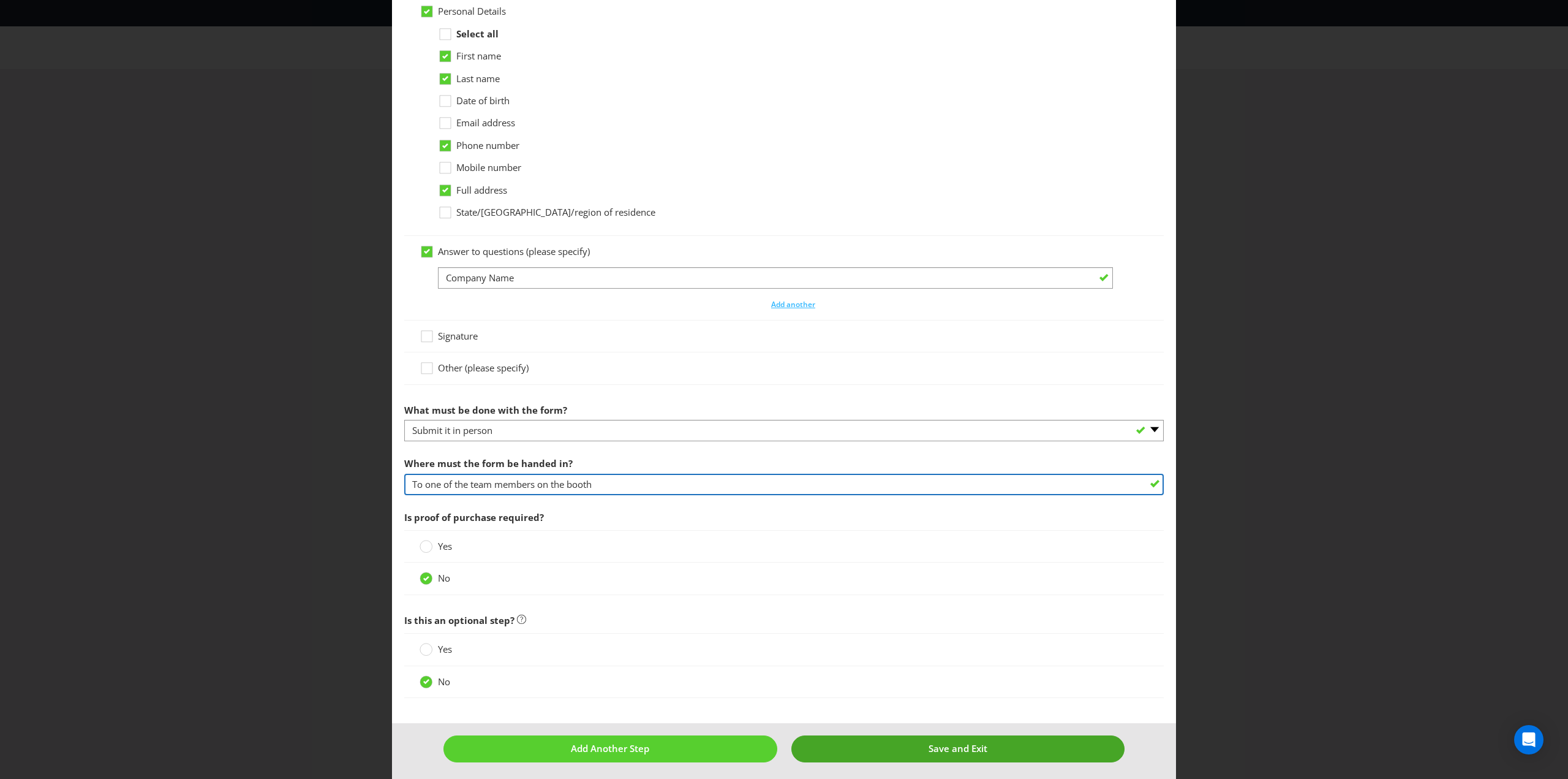
type input "To one of the team members on the booth"
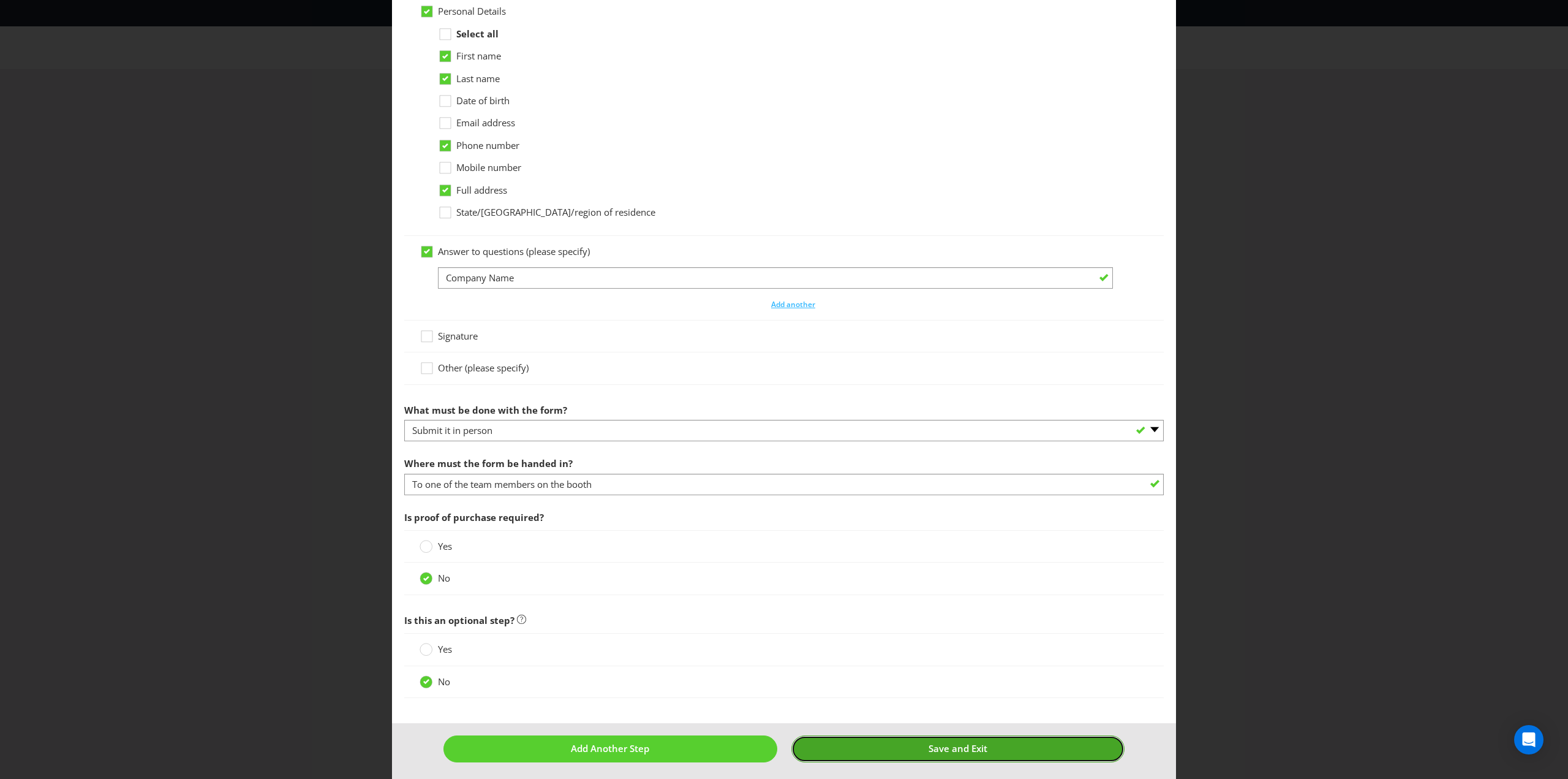
click at [905, 737] on button "Save and Exit" at bounding box center [958, 748] width 334 height 26
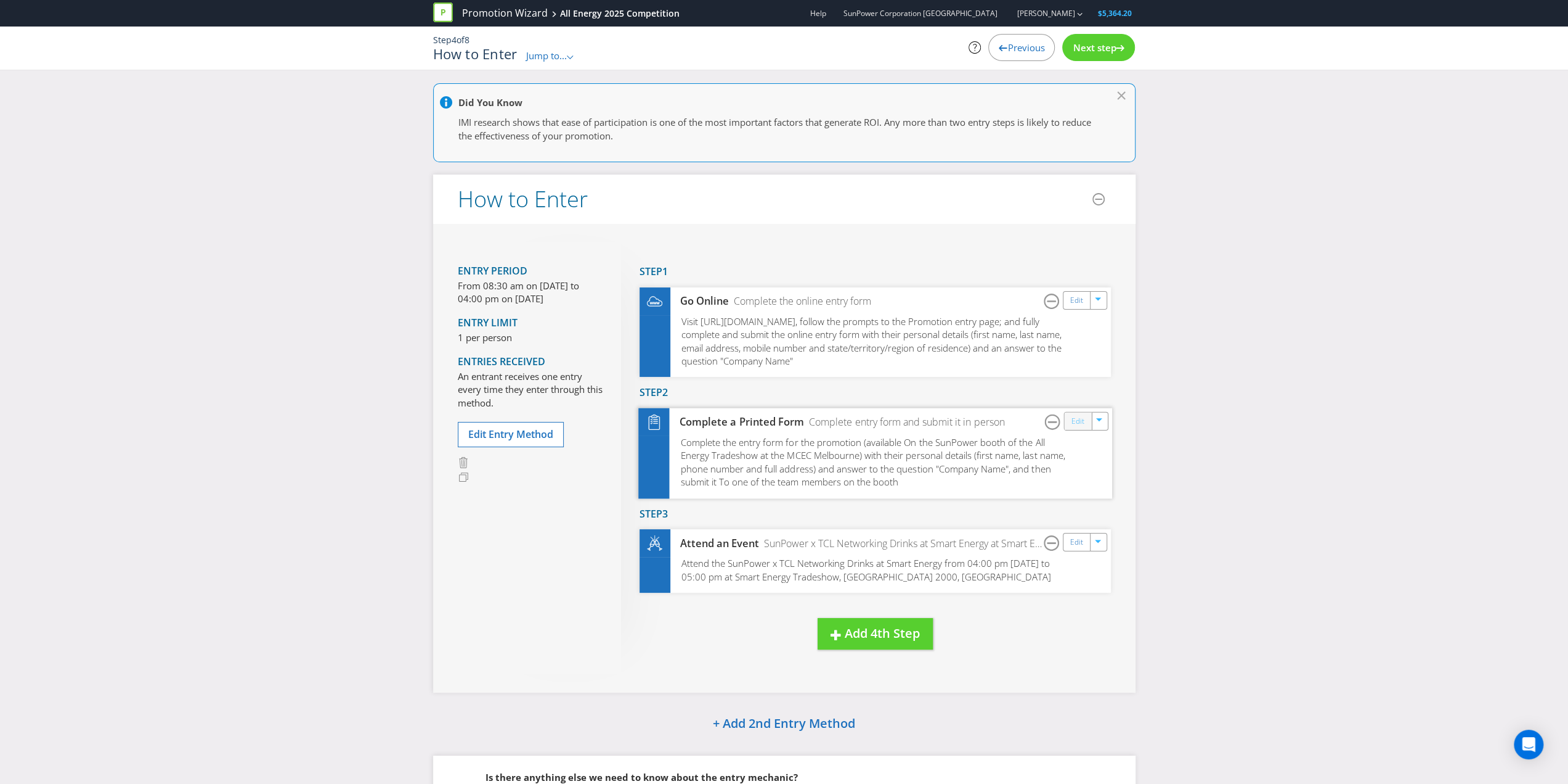
click at [1075, 420] on link "Edit" at bounding box center [1077, 421] width 13 height 14
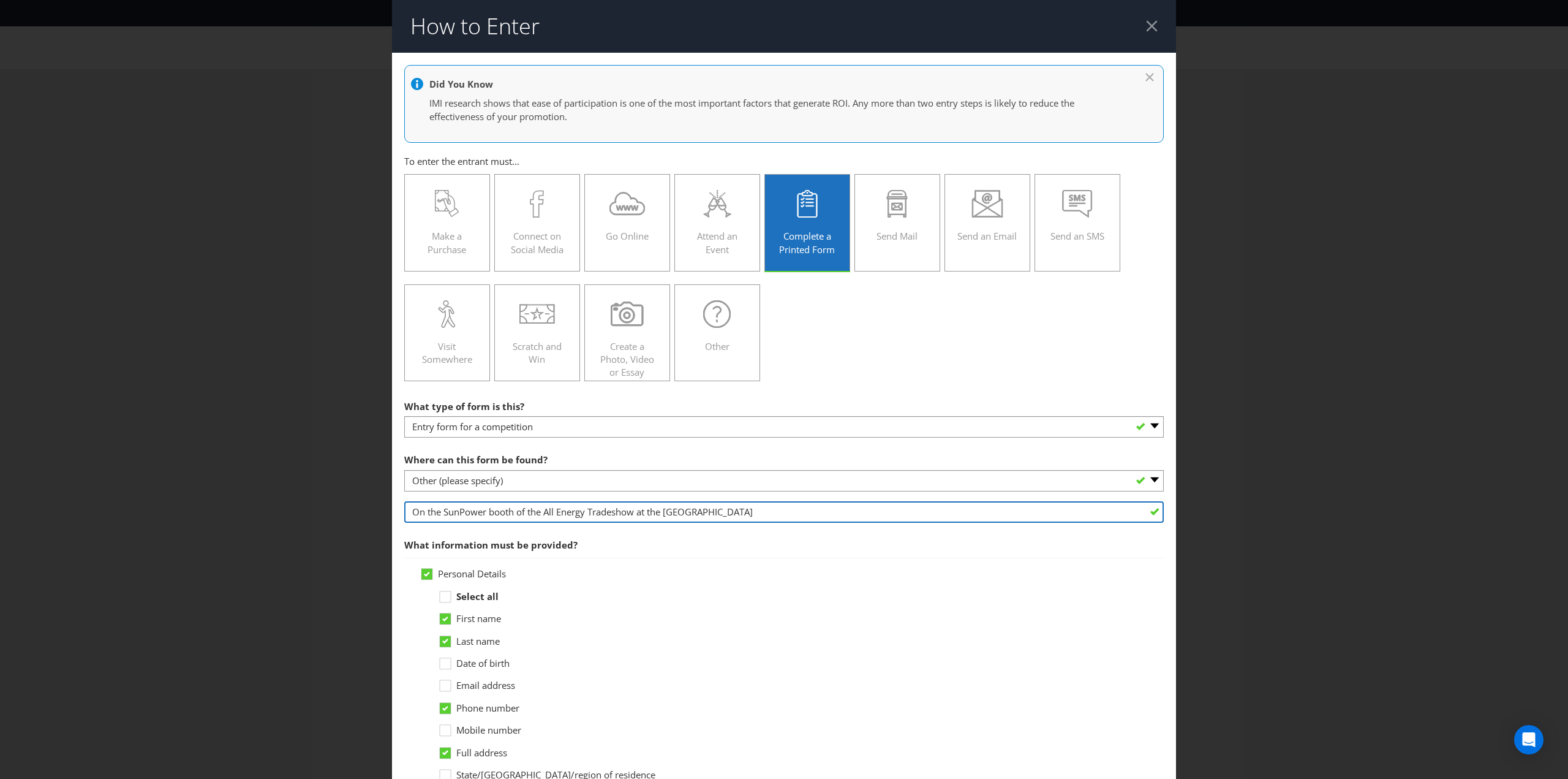
click at [410, 509] on input "On the SunPower booth of the All Energy Tradeshow at the [GEOGRAPHIC_DATA]" at bounding box center [784, 512] width 759 height 21
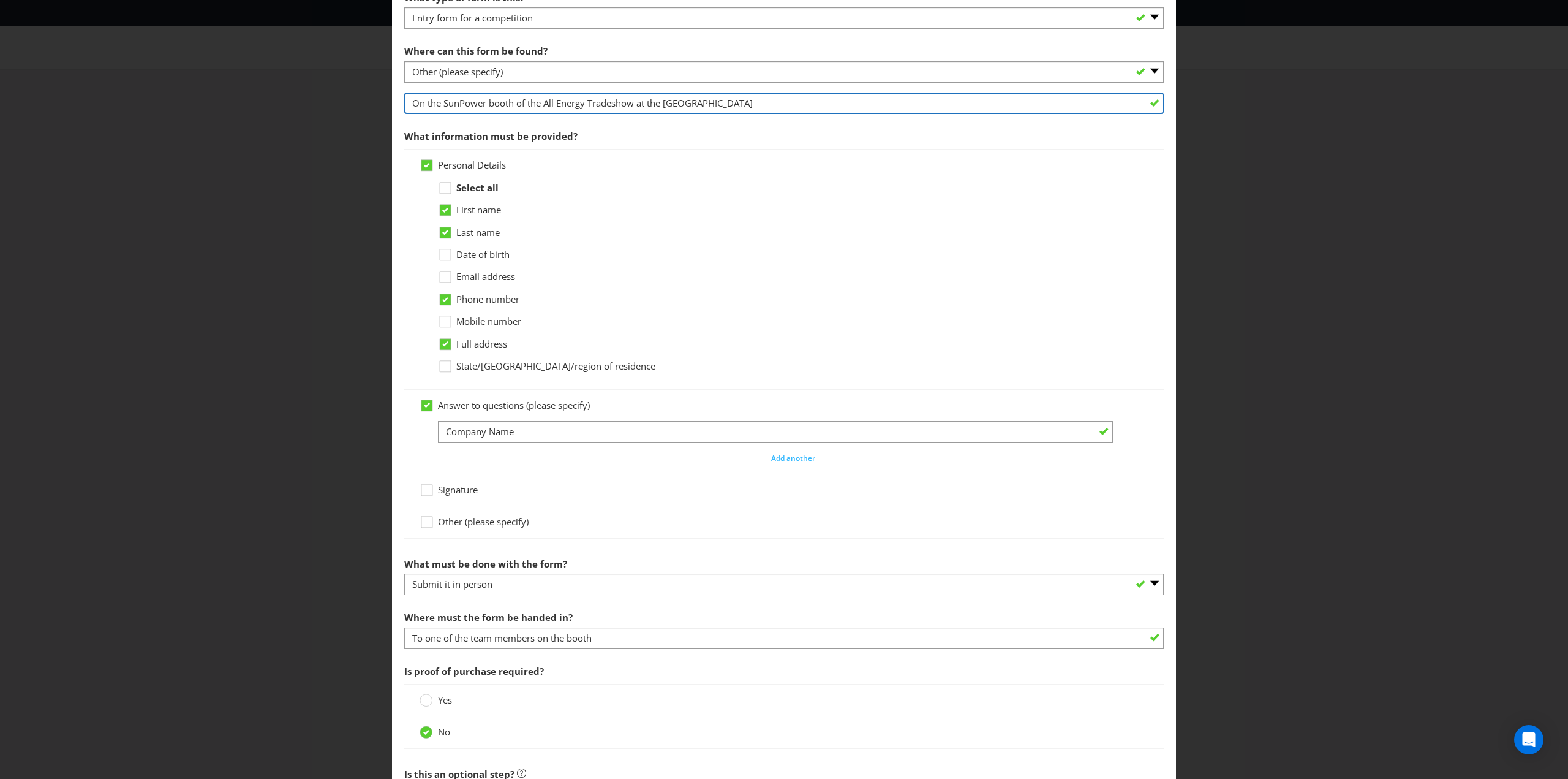
scroll to position [490, 0]
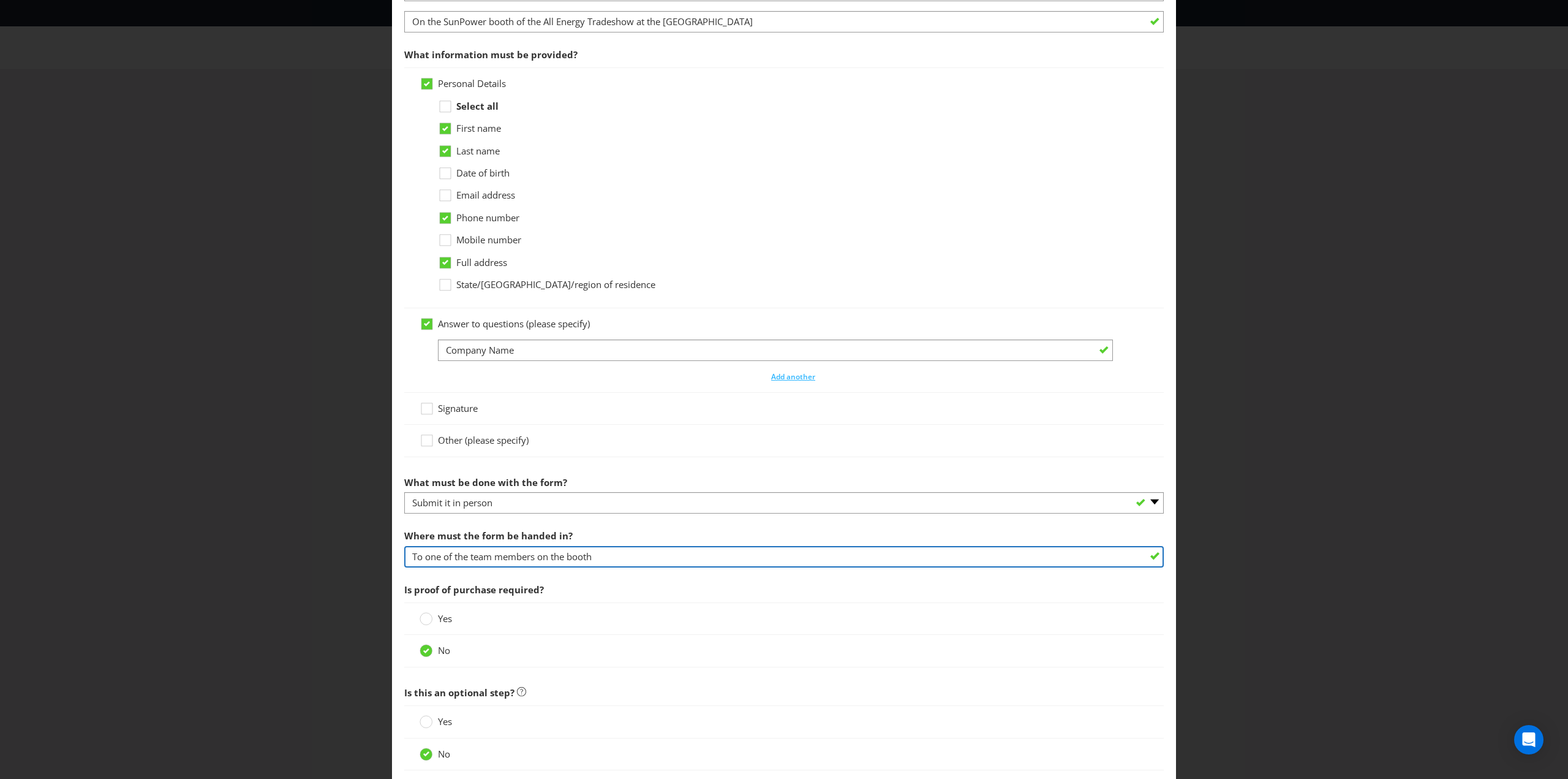
click at [413, 552] on input "To one of the team members on the booth" at bounding box center [784, 556] width 759 height 21
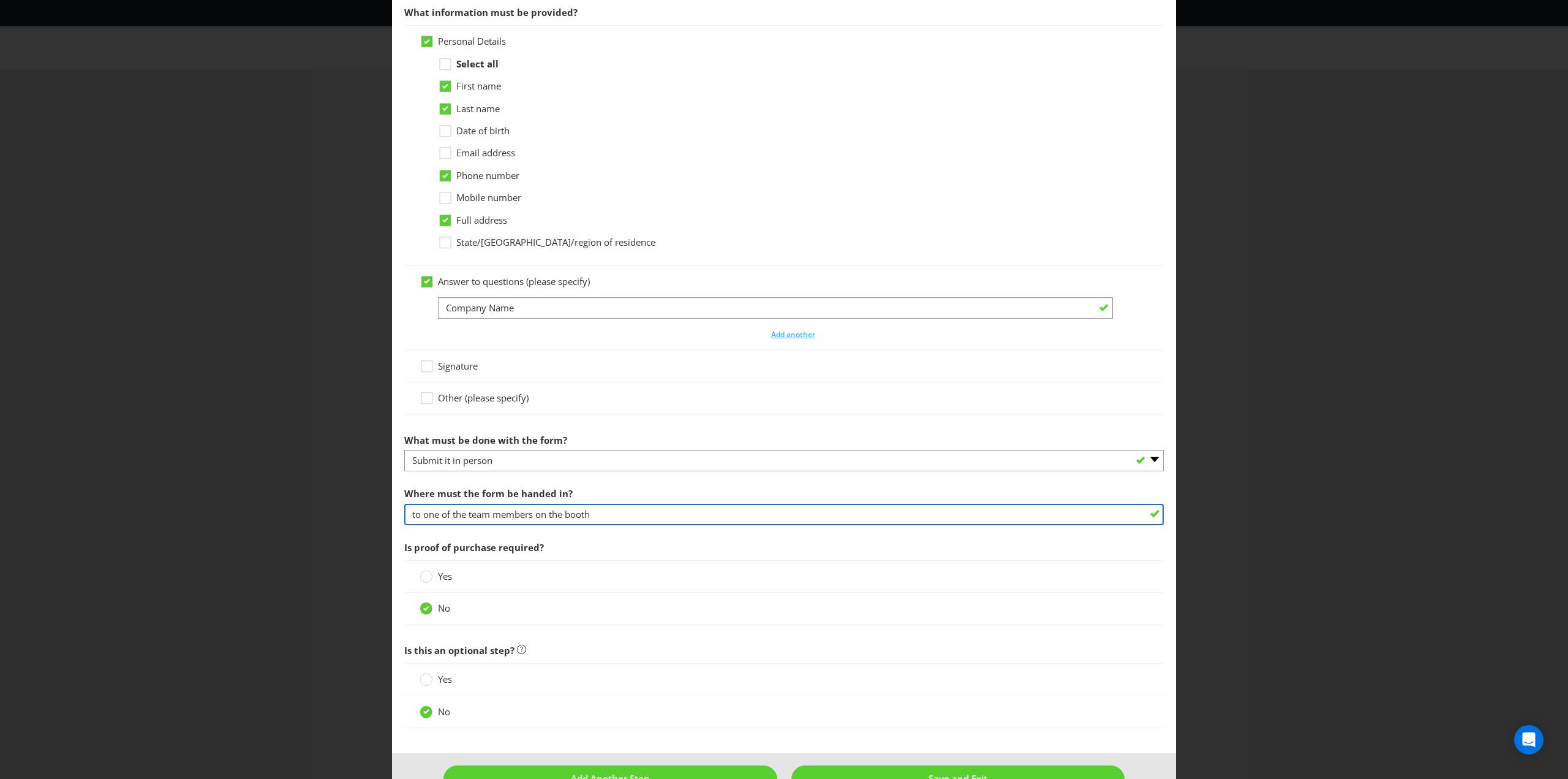
scroll to position [562, 0]
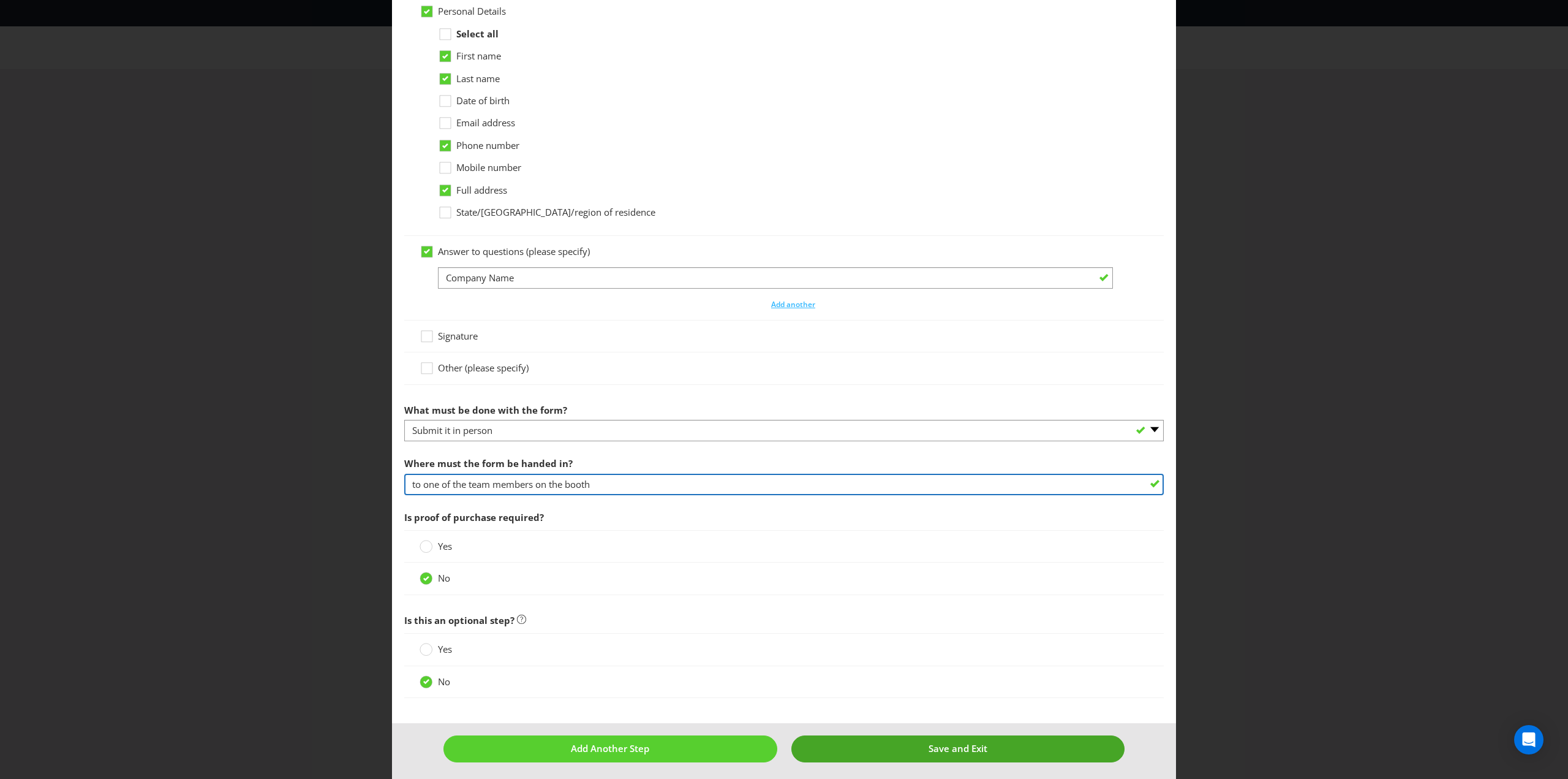
type input "to one of the team members on the booth"
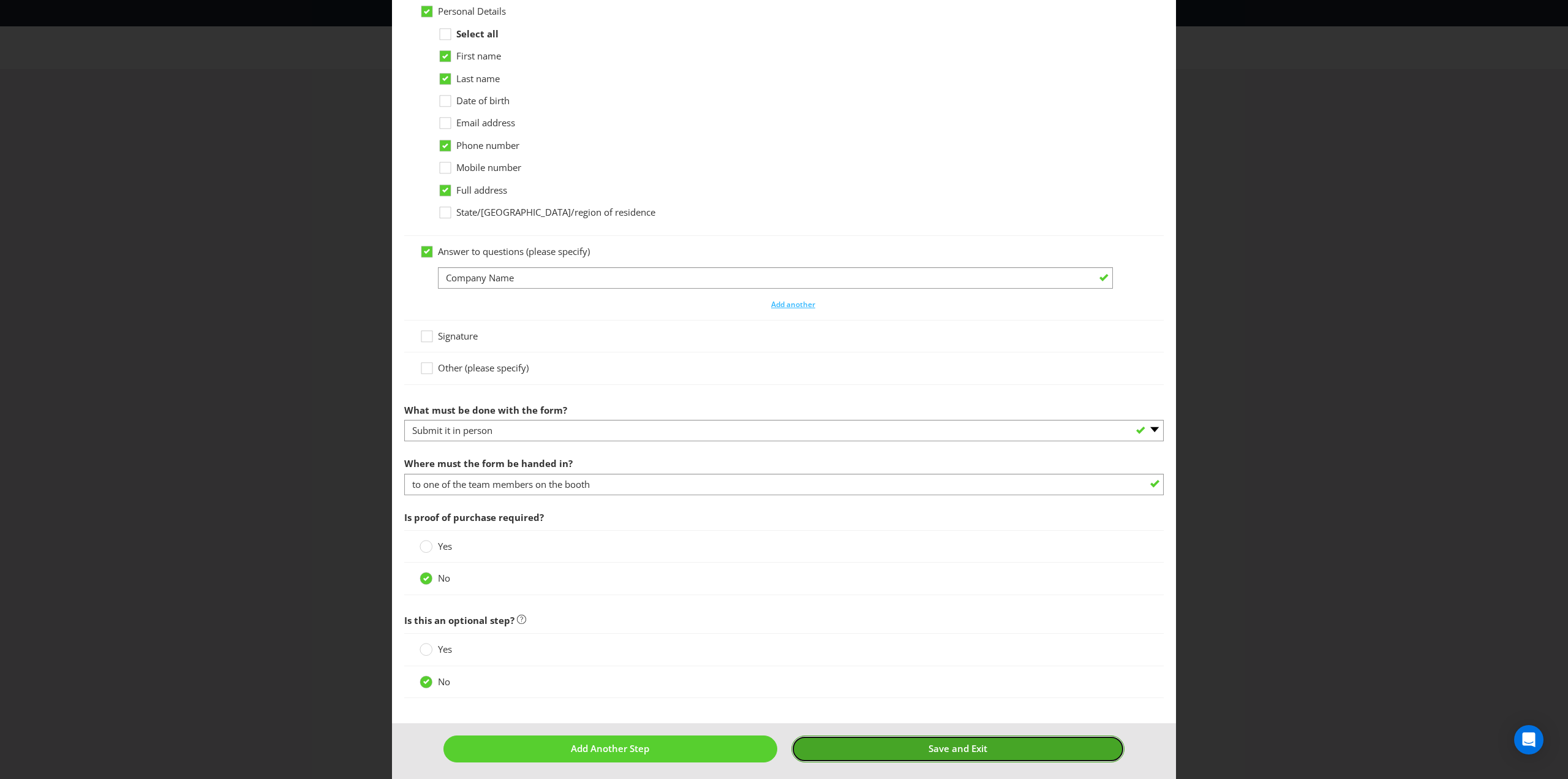
click at [904, 746] on button "Save and Exit" at bounding box center [958, 748] width 334 height 26
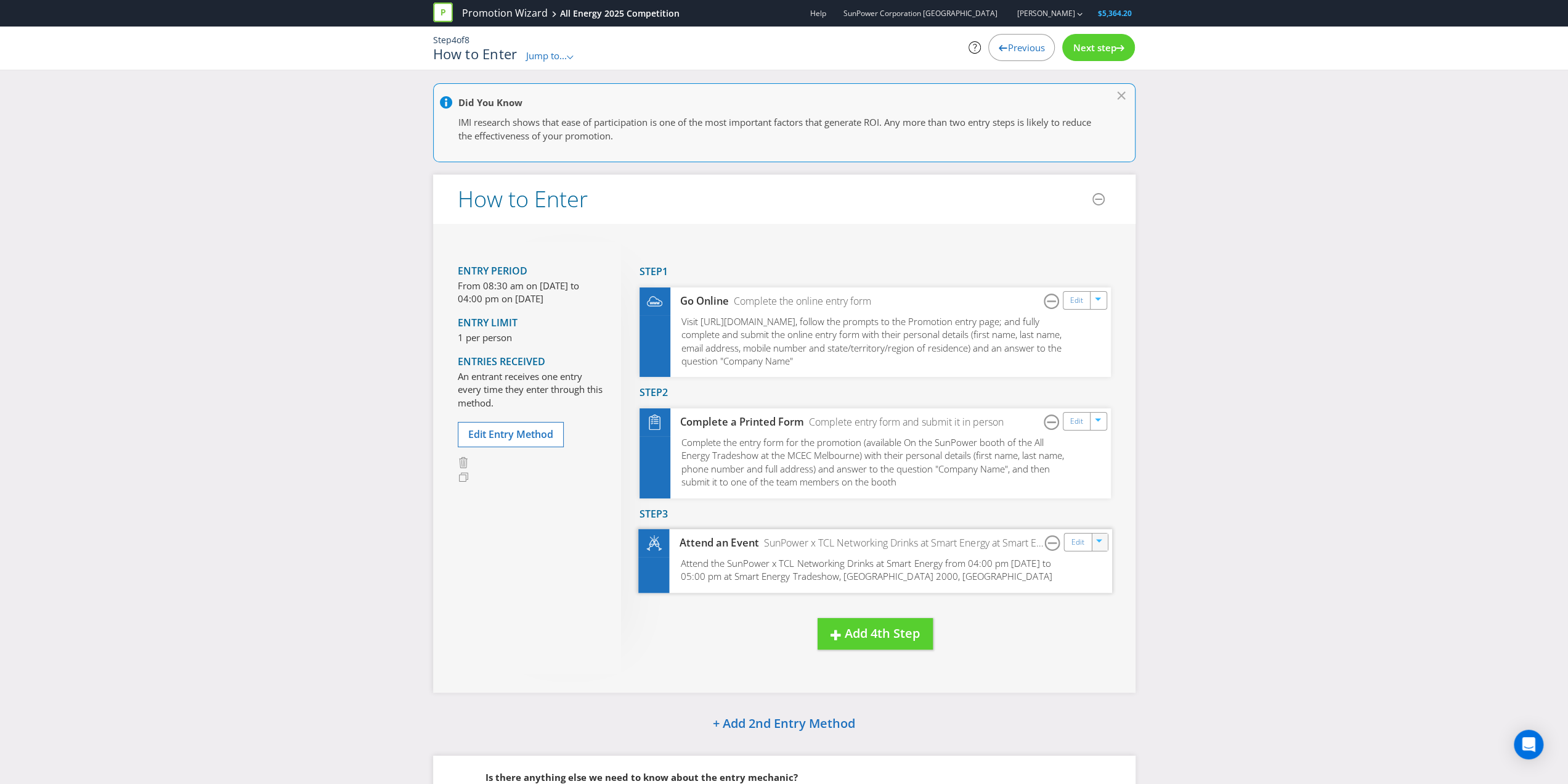
click at [1098, 543] on icon "button" at bounding box center [1100, 542] width 8 height 8
click at [1079, 540] on link "Edit" at bounding box center [1077, 542] width 13 height 14
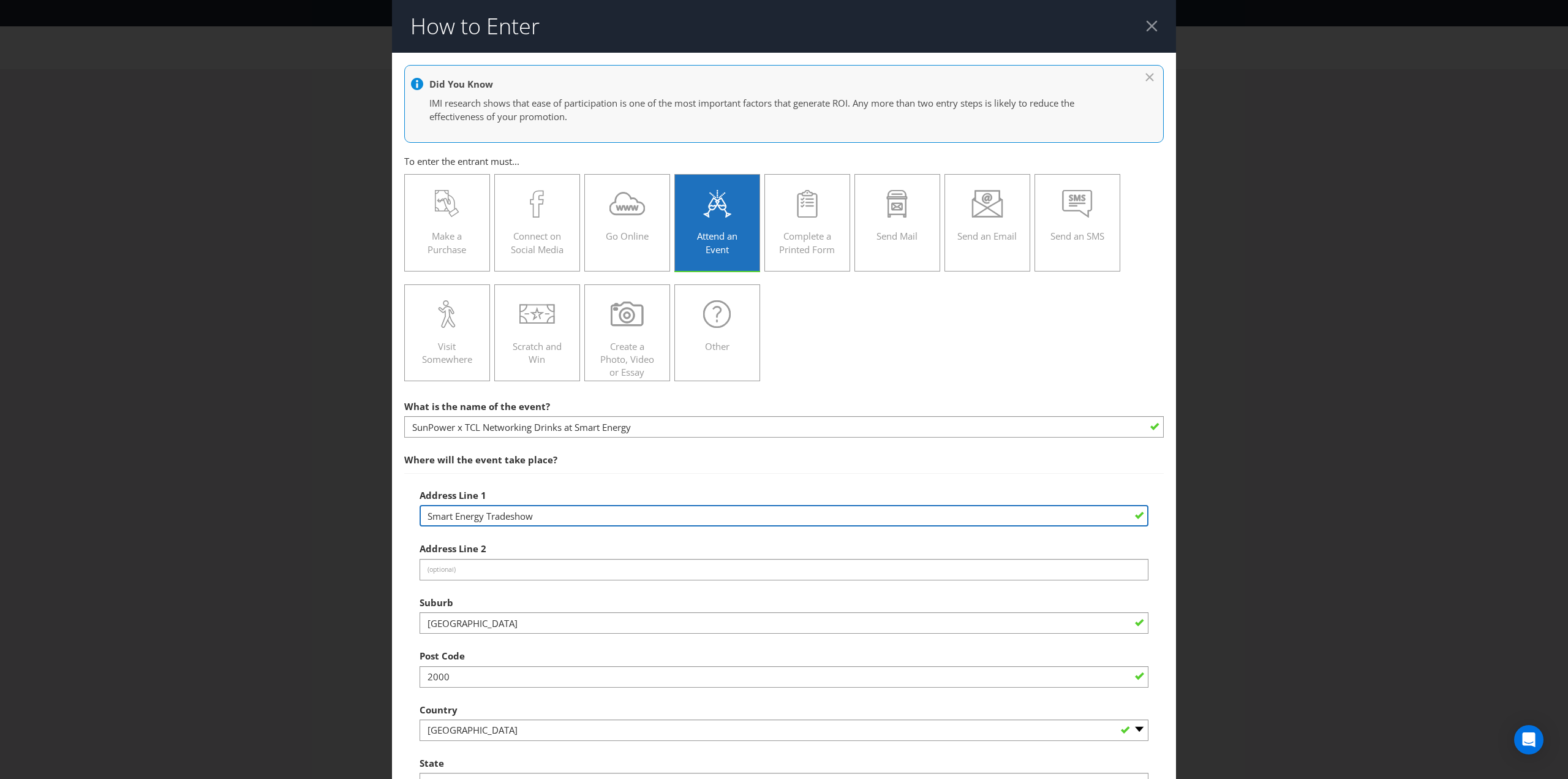
drag, startPoint x: 424, startPoint y: 512, endPoint x: 439, endPoint y: 514, distance: 15.1
click at [439, 514] on input "Smart Energy Tradeshow" at bounding box center [784, 515] width 729 height 21
click at [450, 514] on input "Smart Energy Tradeshow" at bounding box center [784, 515] width 729 height 21
type input "All Energy Tradeshow"
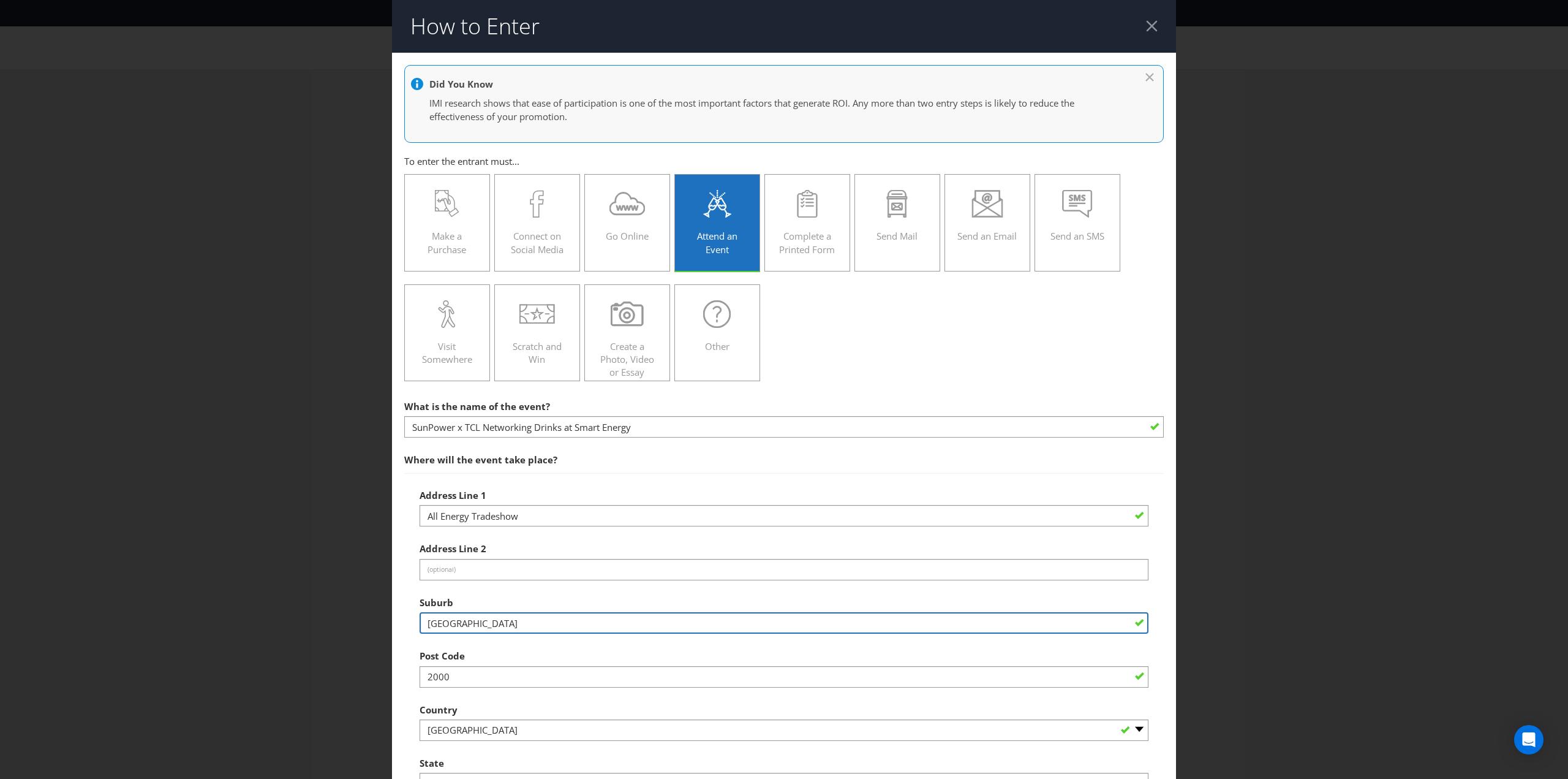
drag, startPoint x: 467, startPoint y: 626, endPoint x: 425, endPoint y: 618, distance: 42.8
click at [425, 618] on input "[GEOGRAPHIC_DATA]" at bounding box center [784, 623] width 729 height 21
type input "[GEOGRAPHIC_DATA]"
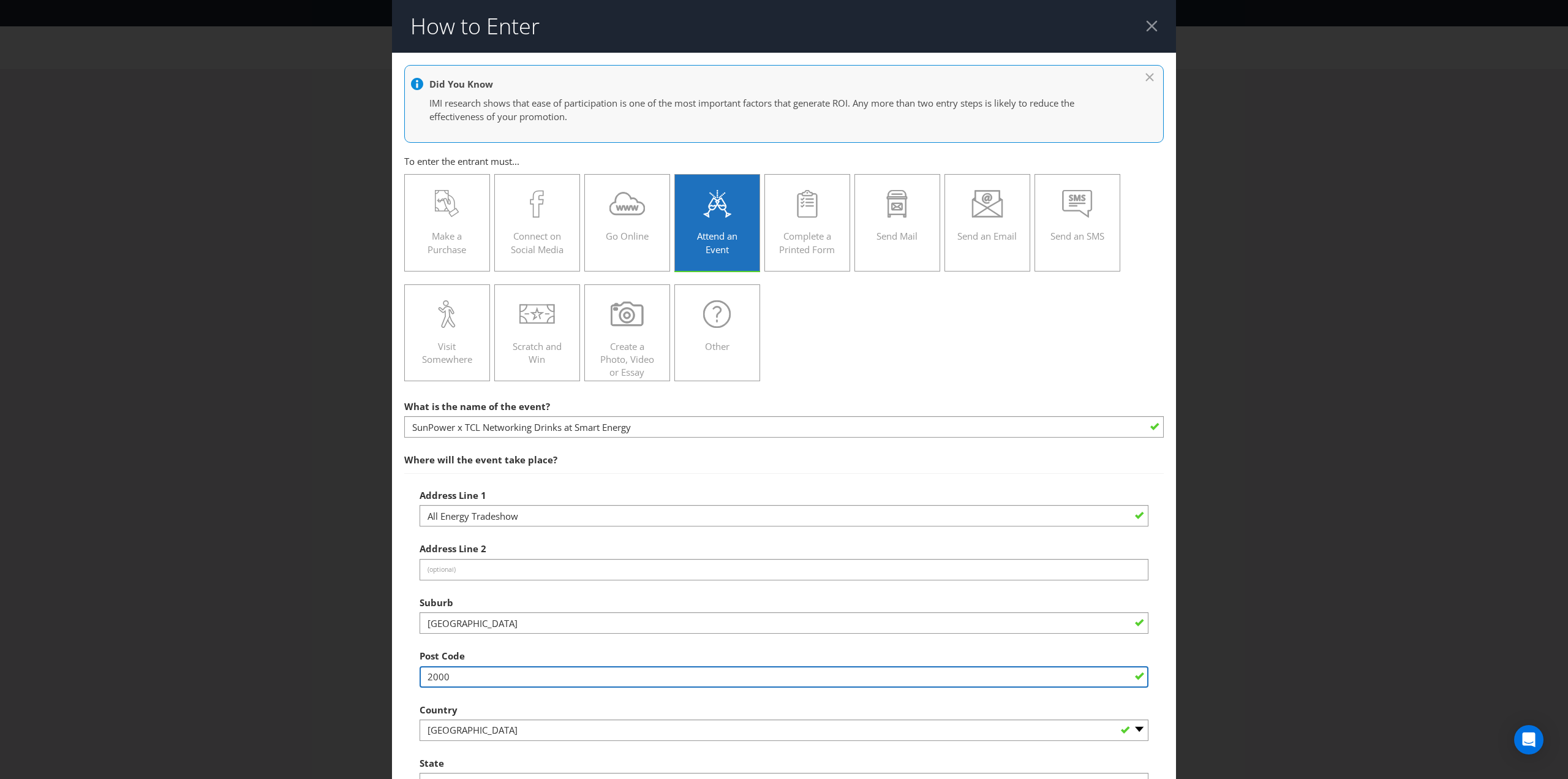
drag, startPoint x: 426, startPoint y: 673, endPoint x: 428, endPoint y: 662, distance: 11.2
click at [426, 672] on input "2000" at bounding box center [784, 676] width 729 height 21
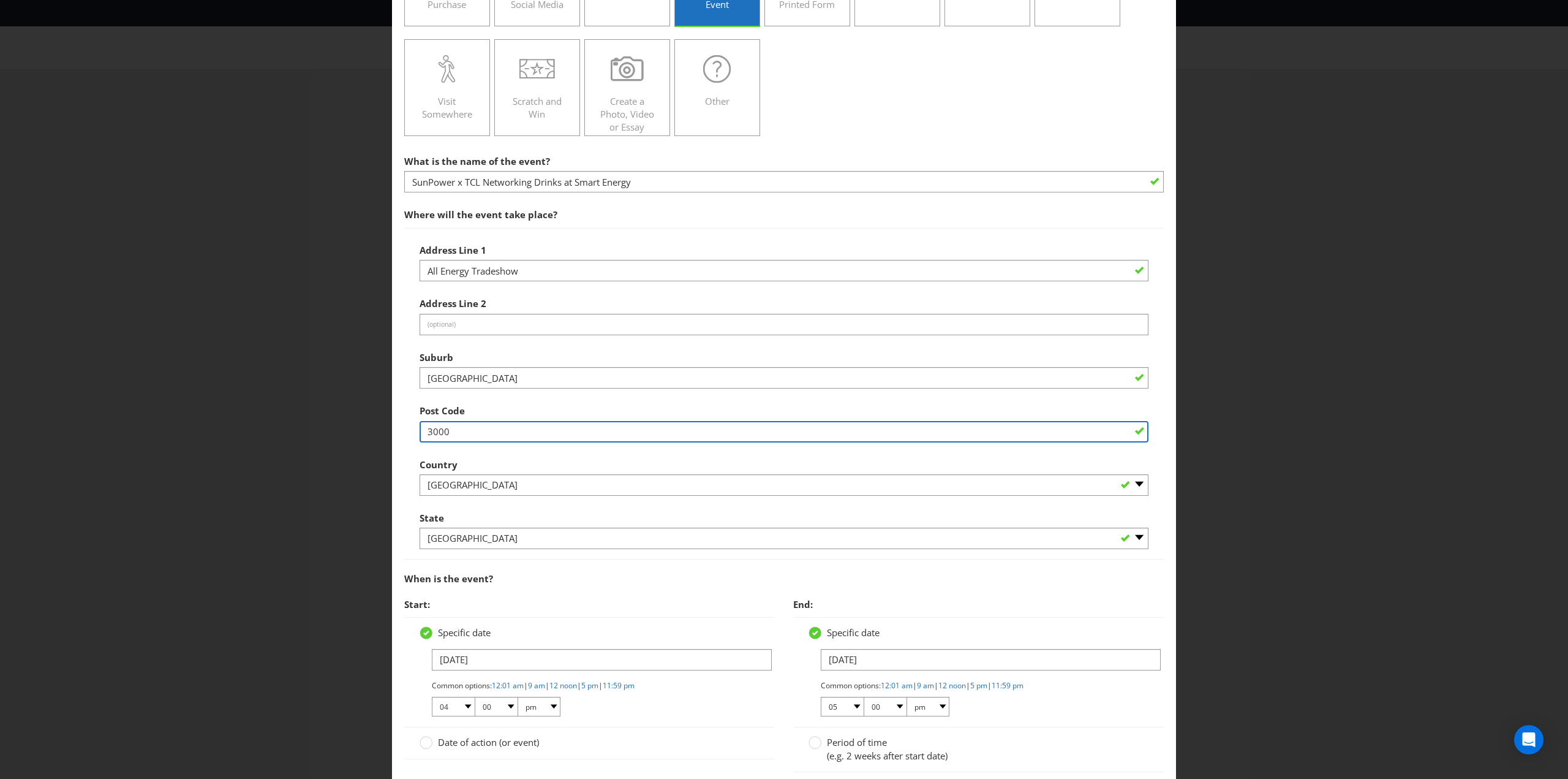
type input "3000"
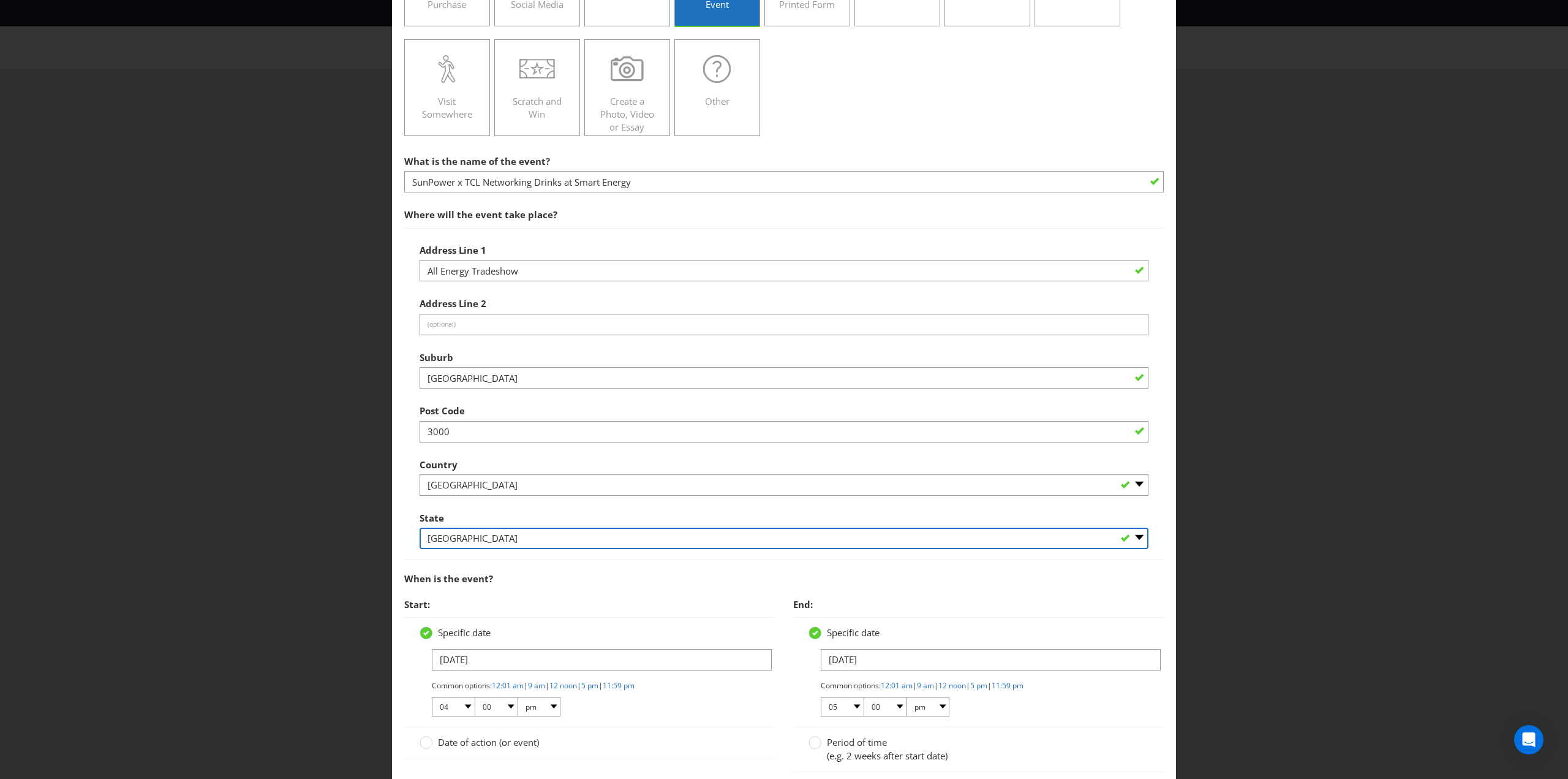
click at [529, 540] on select "-- Please Select -- [GEOGRAPHIC_DATA] [GEOGRAPHIC_DATA] [GEOGRAPHIC_DATA] [GEOG…" at bounding box center [784, 538] width 729 height 21
select select "VIC"
click at [419, 528] on select "-- Please Select -- [GEOGRAPHIC_DATA] [GEOGRAPHIC_DATA] [GEOGRAPHIC_DATA] [GEOG…" at bounding box center [784, 538] width 729 height 21
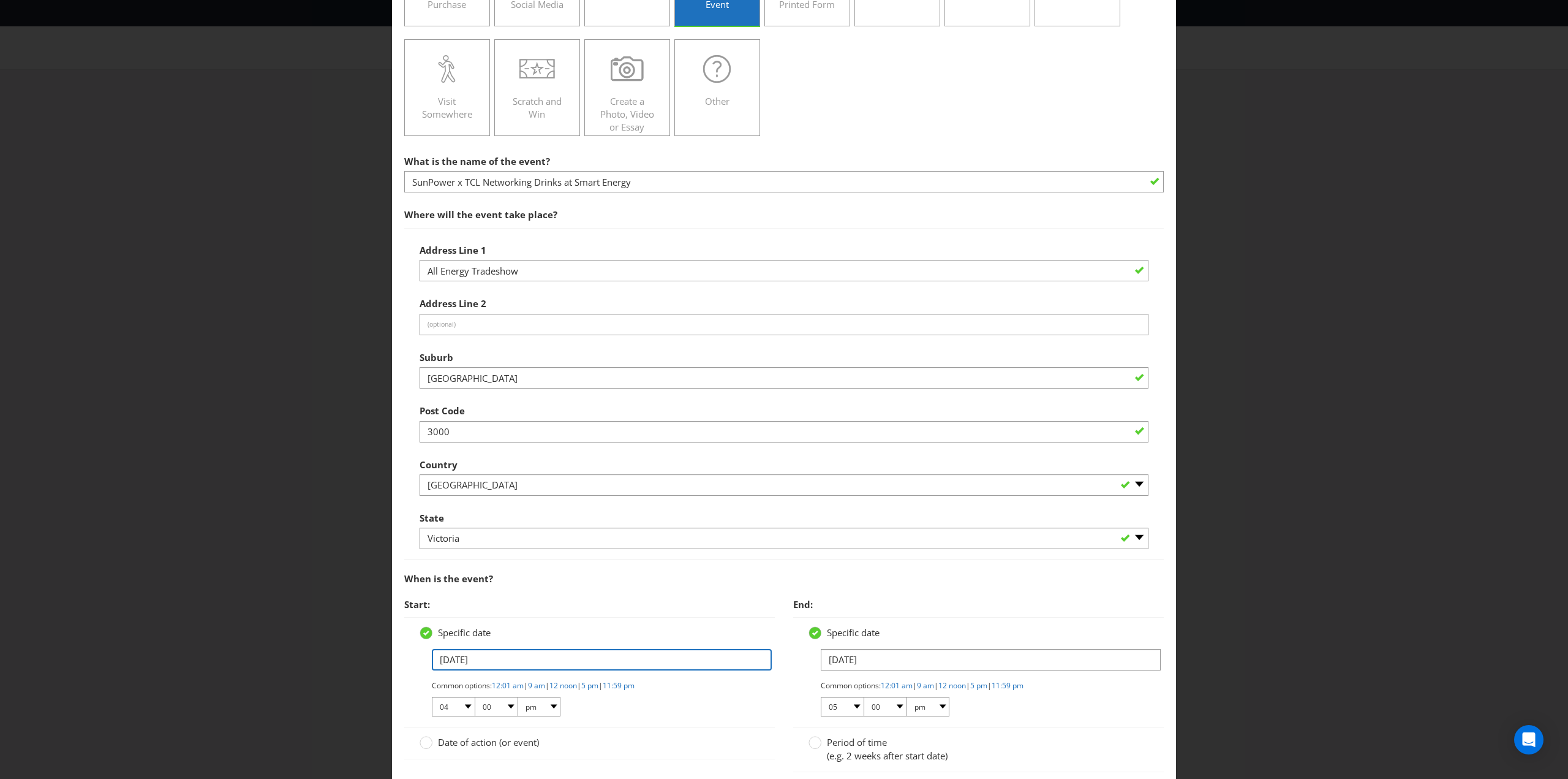
click at [572, 663] on input "[DATE]" at bounding box center [602, 659] width 340 height 21
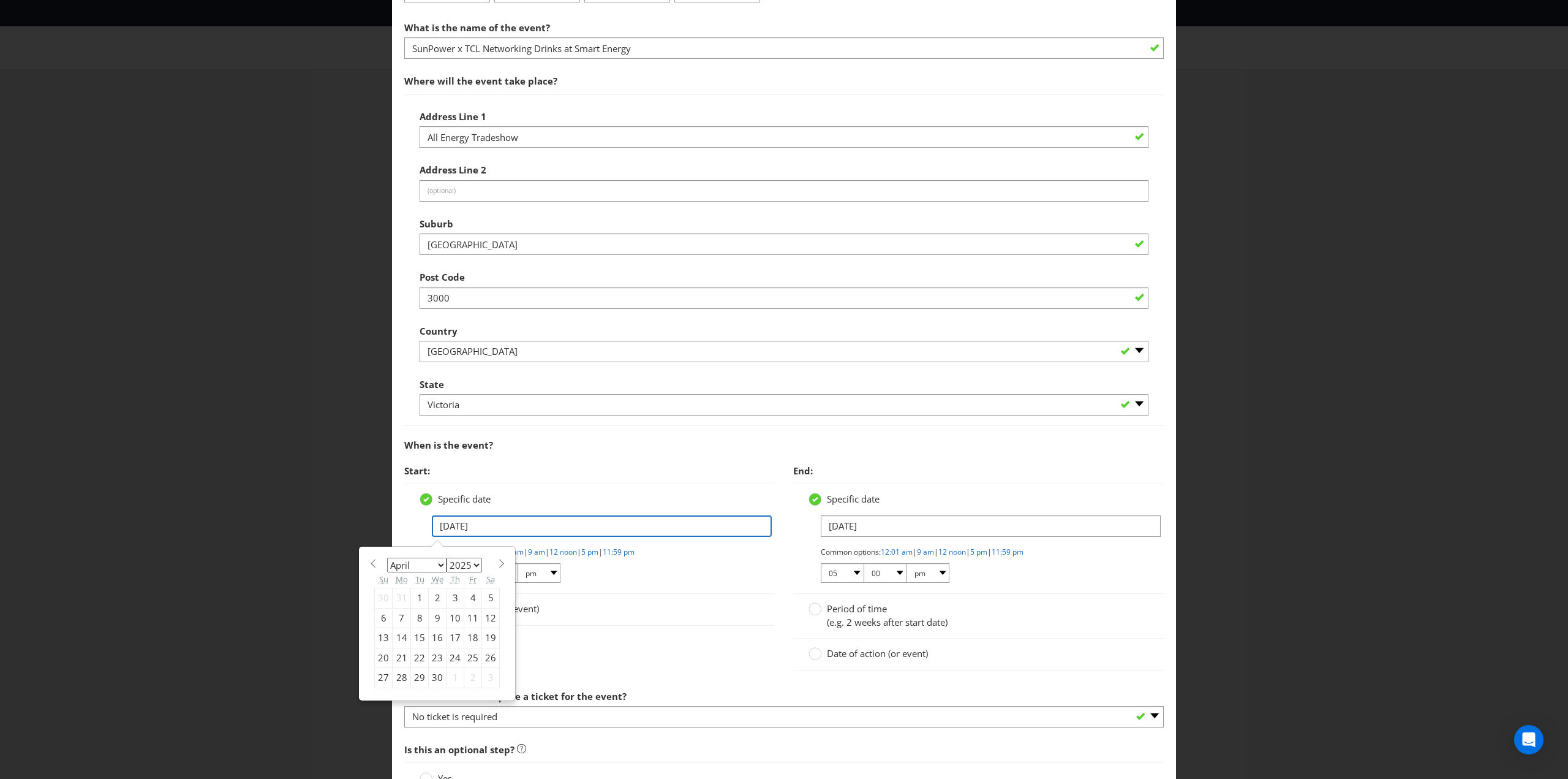
scroll to position [429, 0]
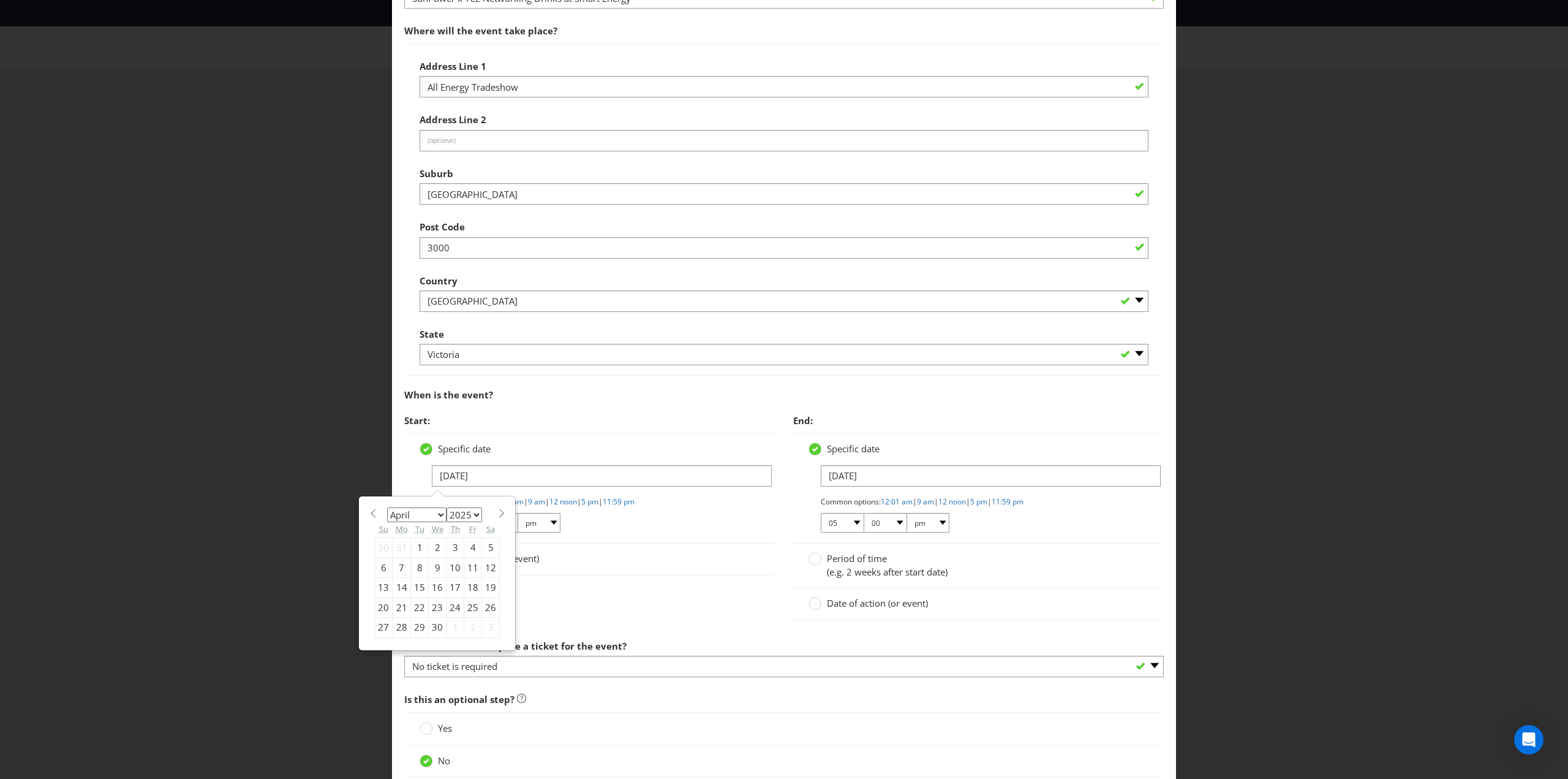
click at [437, 511] on select "January February March April May June July August September October November De…" at bounding box center [417, 514] width 59 height 14
click at [606, 584] on div "Start: Specific date [DATE] January February March April May June July August S…" at bounding box center [589, 497] width 389 height 180
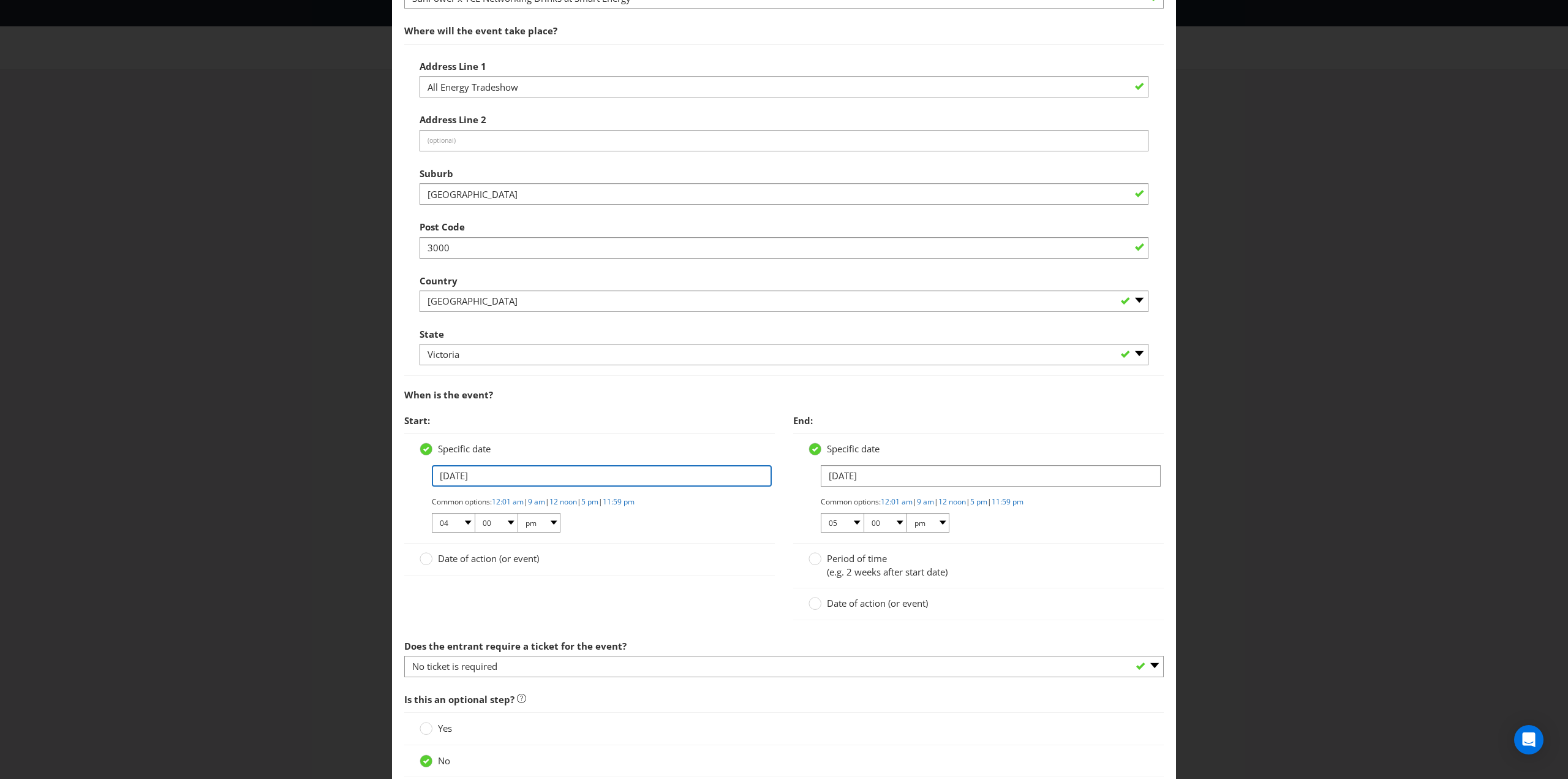
click at [491, 472] on input "[DATE]" at bounding box center [602, 475] width 340 height 21
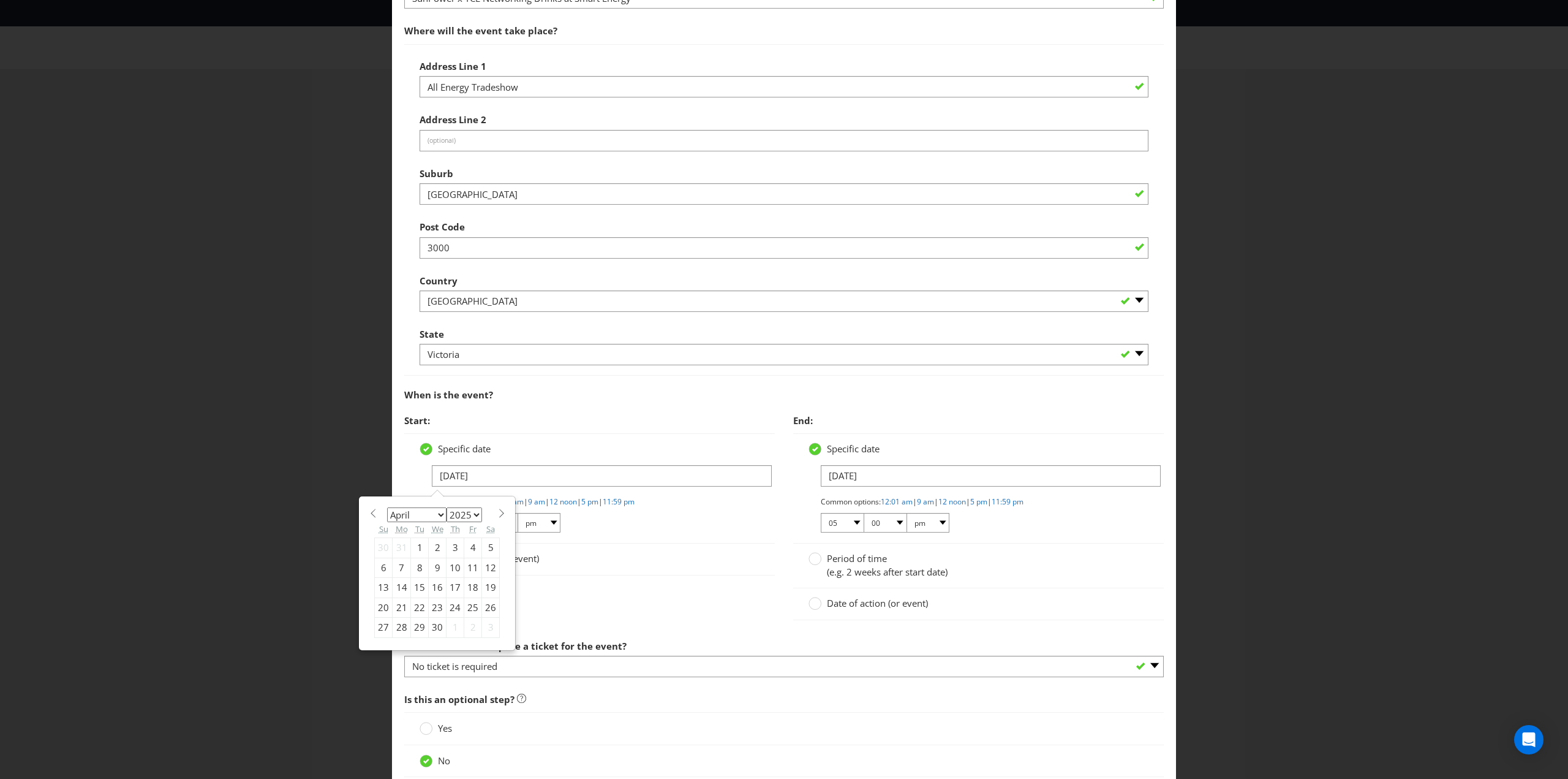
click at [438, 510] on select "January February March April May June July August September October November De…" at bounding box center [417, 514] width 59 height 14
select select "9"
click at [387, 507] on select "January February March April May June July August September October November De…" at bounding box center [417, 514] width 59 height 14
click at [432, 623] on div "29" at bounding box center [437, 627] width 18 height 19
type input "[DATE]"
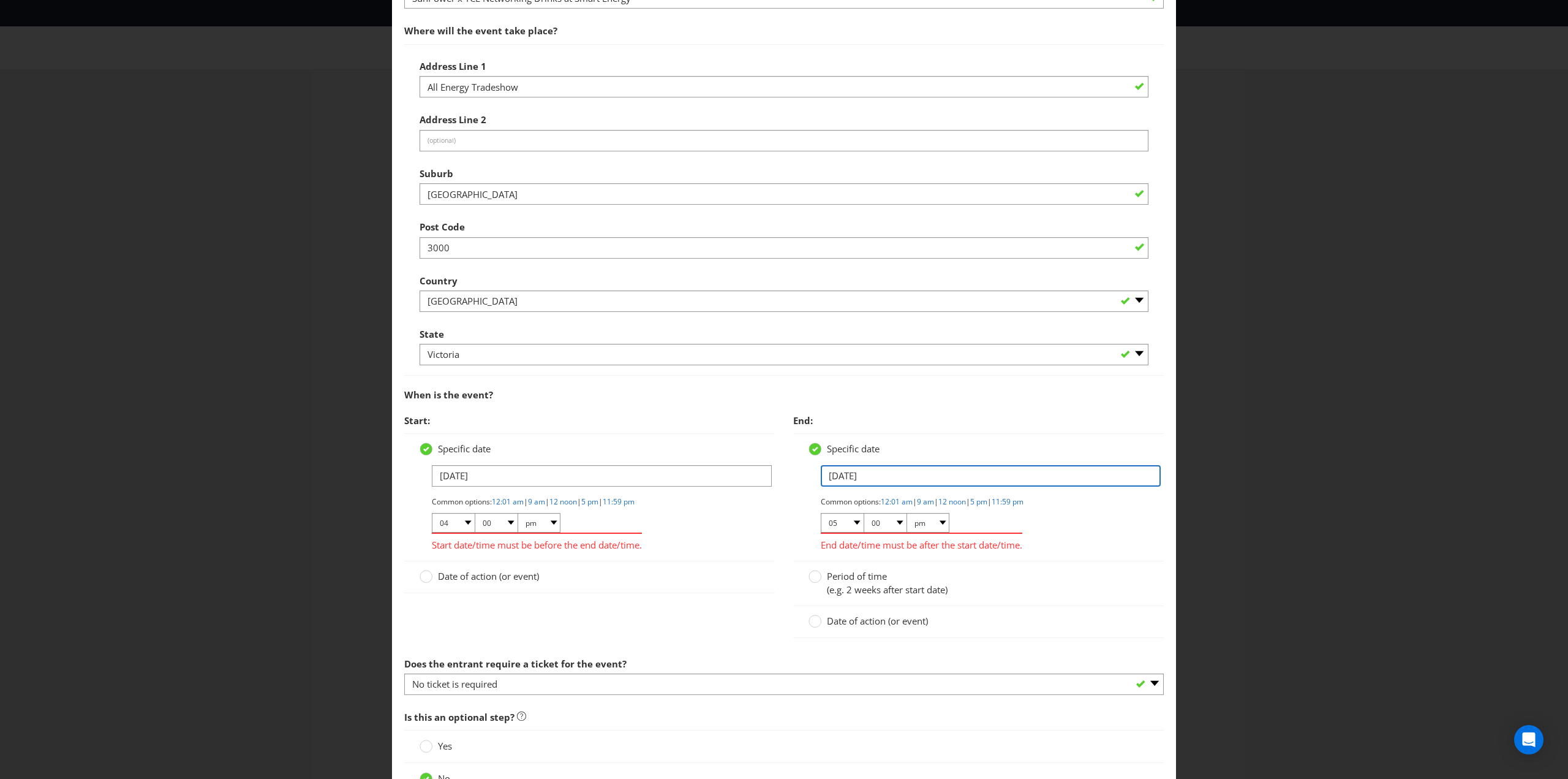
click at [910, 470] on input "[DATE]" at bounding box center [991, 475] width 340 height 21
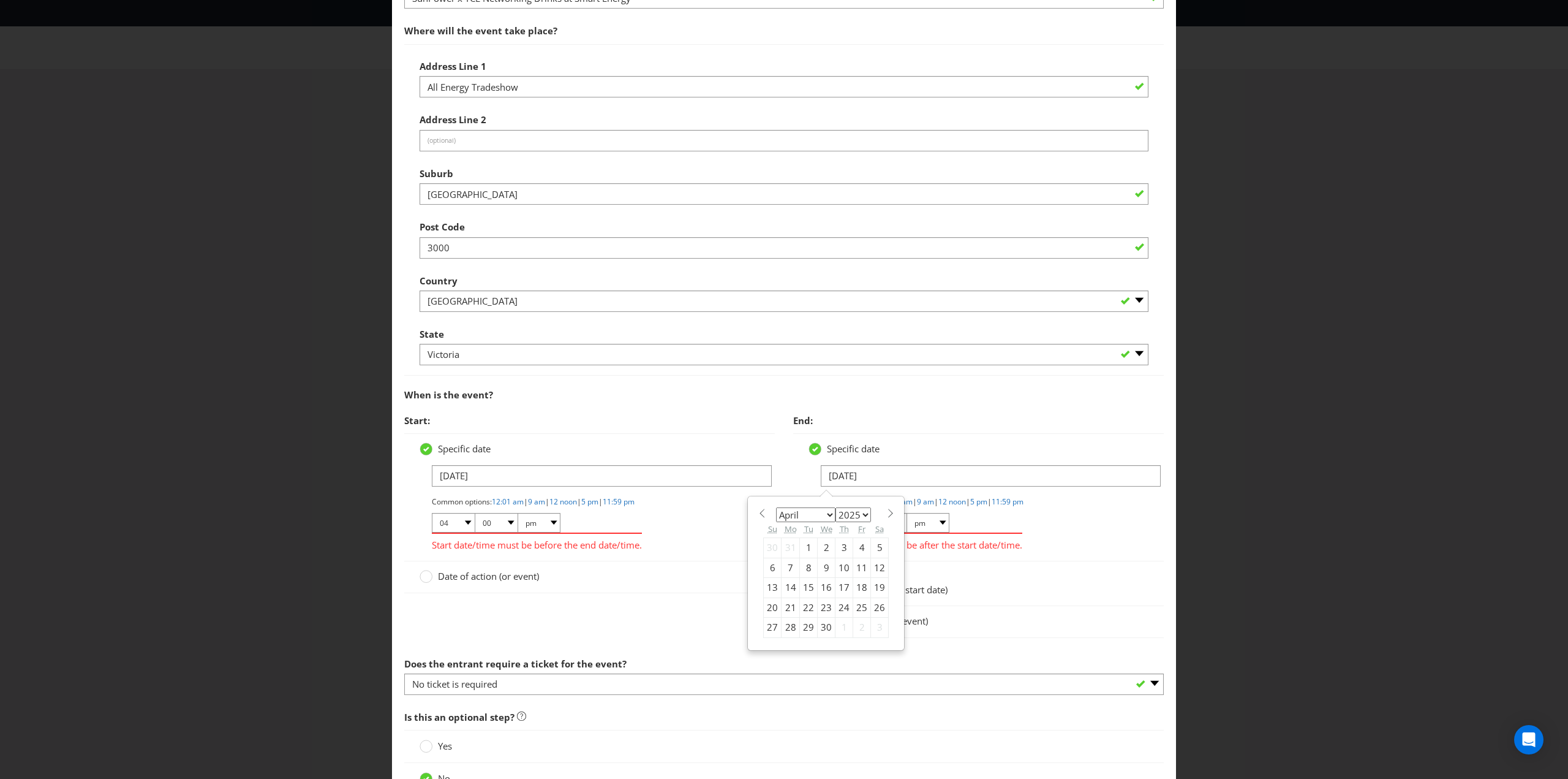
click at [824, 509] on select "January February March April May June July August September October November De…" at bounding box center [806, 514] width 59 height 14
select select "9"
click at [776, 507] on select "January February March April May June July August September October November De…" at bounding box center [806, 514] width 59 height 14
click at [820, 623] on div "29" at bounding box center [826, 627] width 18 height 19
type input "[DATE]"
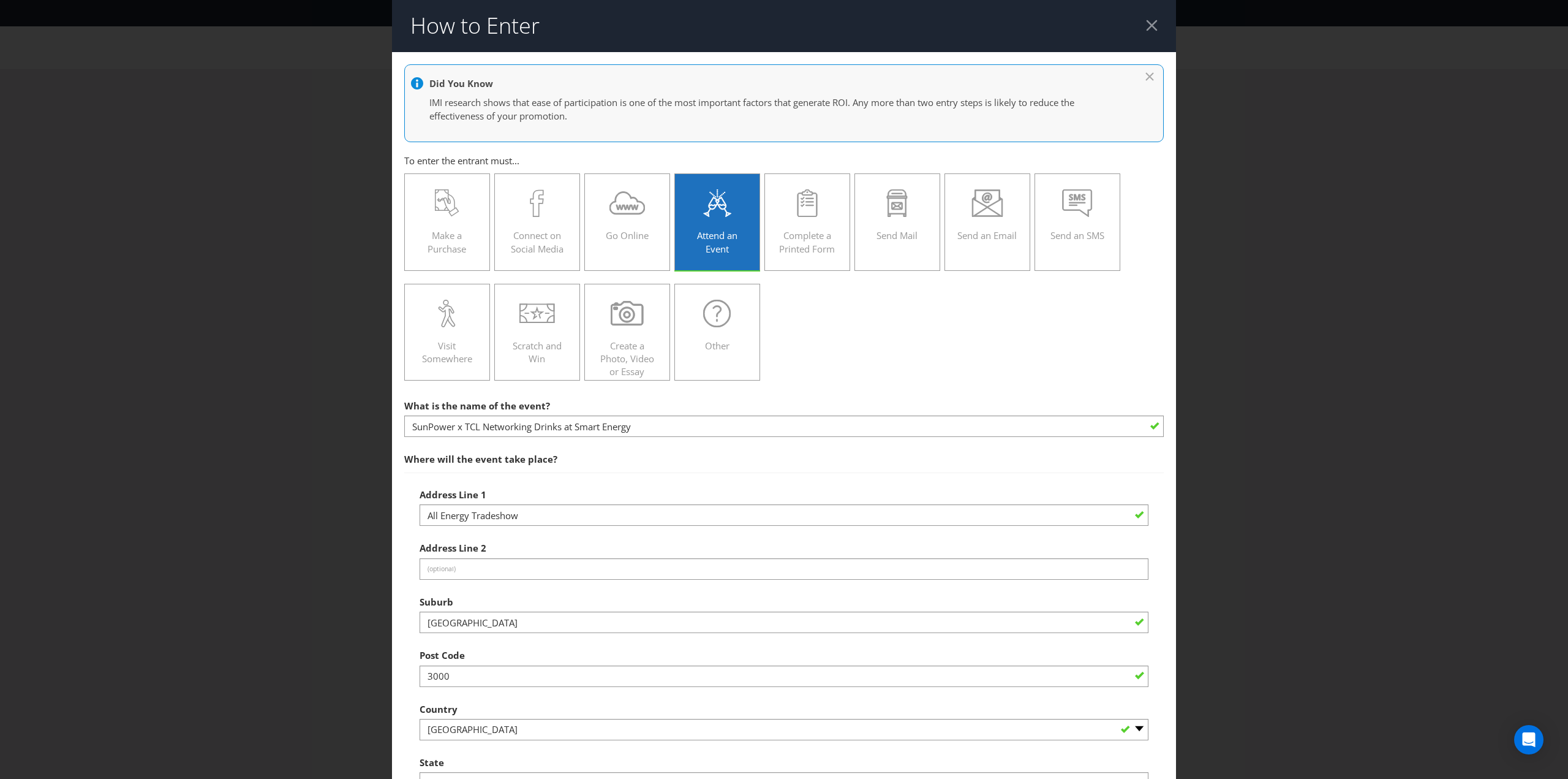
scroll to position [0, 0]
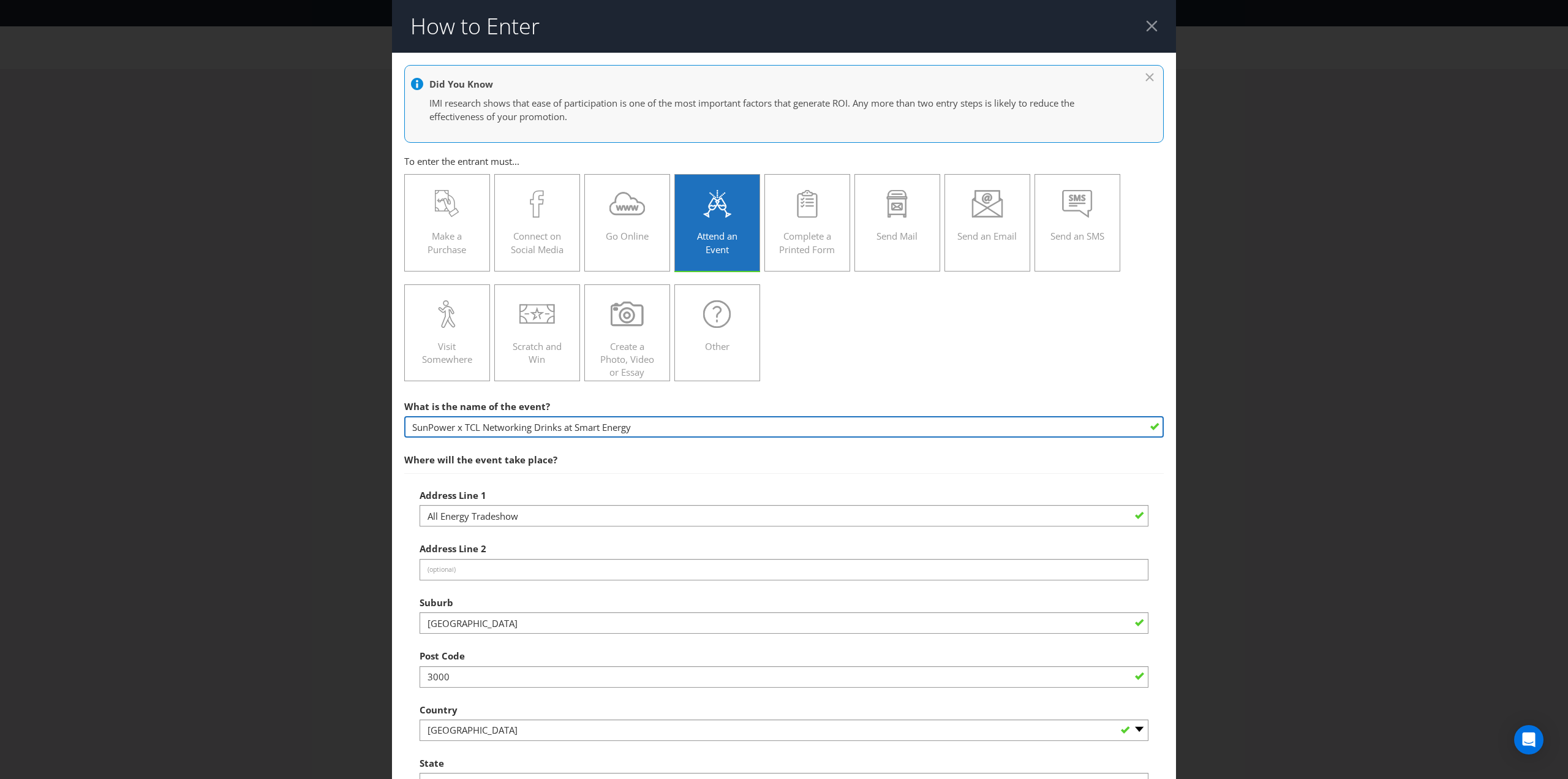
drag, startPoint x: 574, startPoint y: 425, endPoint x: 600, endPoint y: 421, distance: 26.3
click at [600, 421] on input "SunPower x TCL Networking Drinks at Smart Energy" at bounding box center [784, 426] width 759 height 21
click at [462, 425] on input "SunPower x TCL Networking Drinks at All Energy" at bounding box center [784, 426] width 759 height 21
click at [477, 425] on input "SunPower x TCL Networking Drinks at All Energy" at bounding box center [784, 426] width 759 height 21
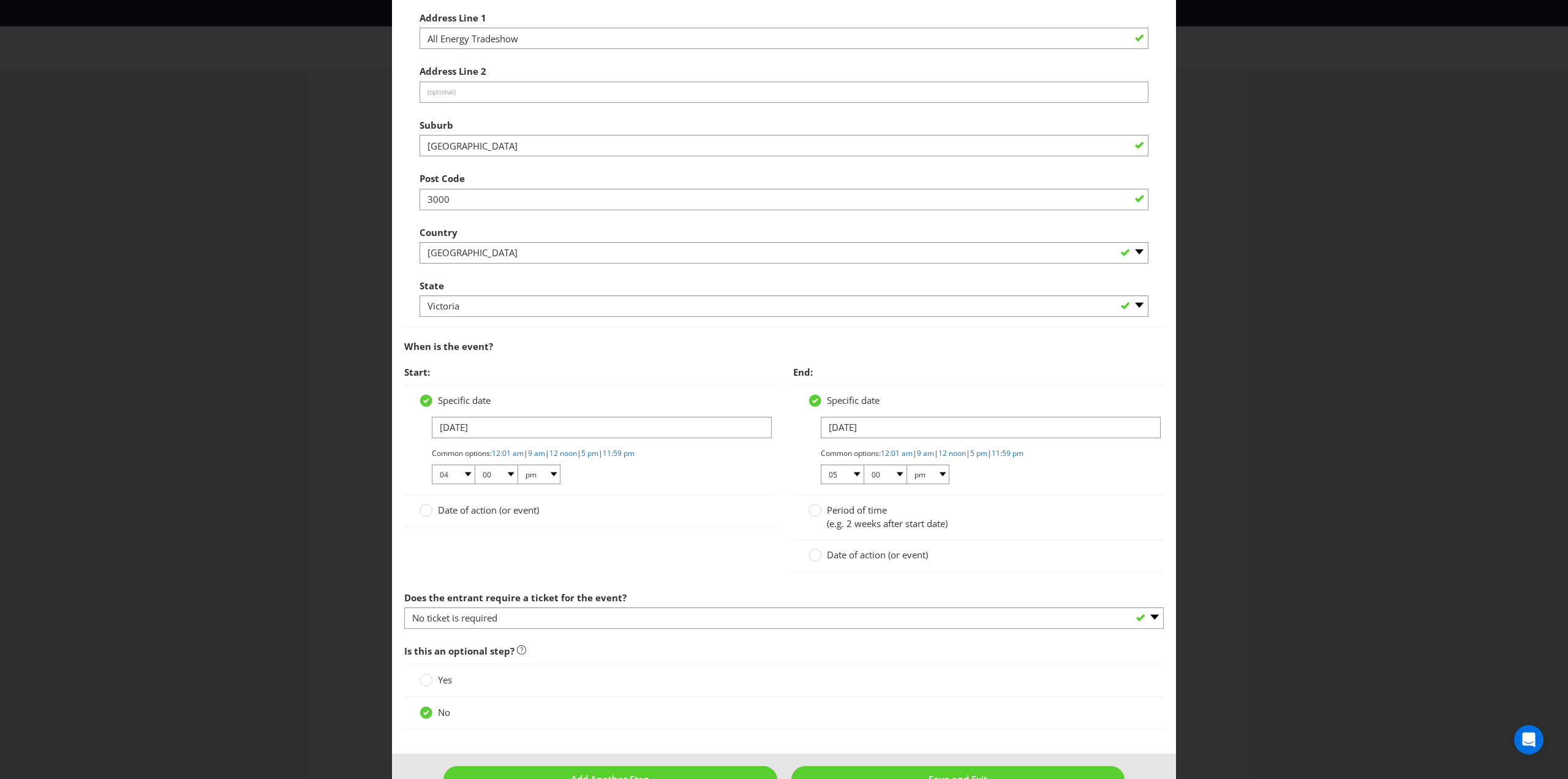
scroll to position [508, 0]
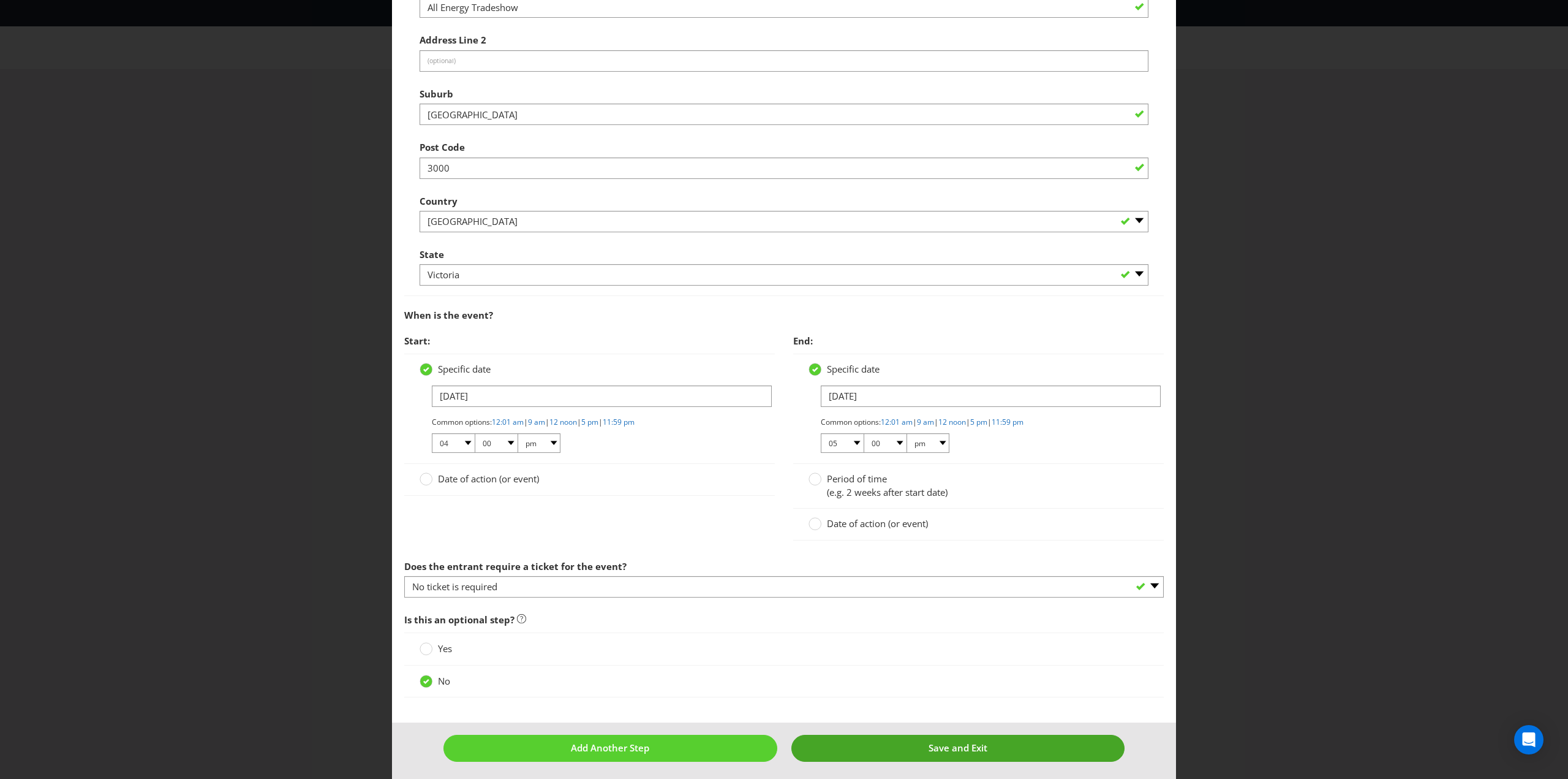
type input "TCL SunPower Networking Drinks at All Energy"
click at [880, 741] on button "Save and Exit" at bounding box center [958, 747] width 334 height 26
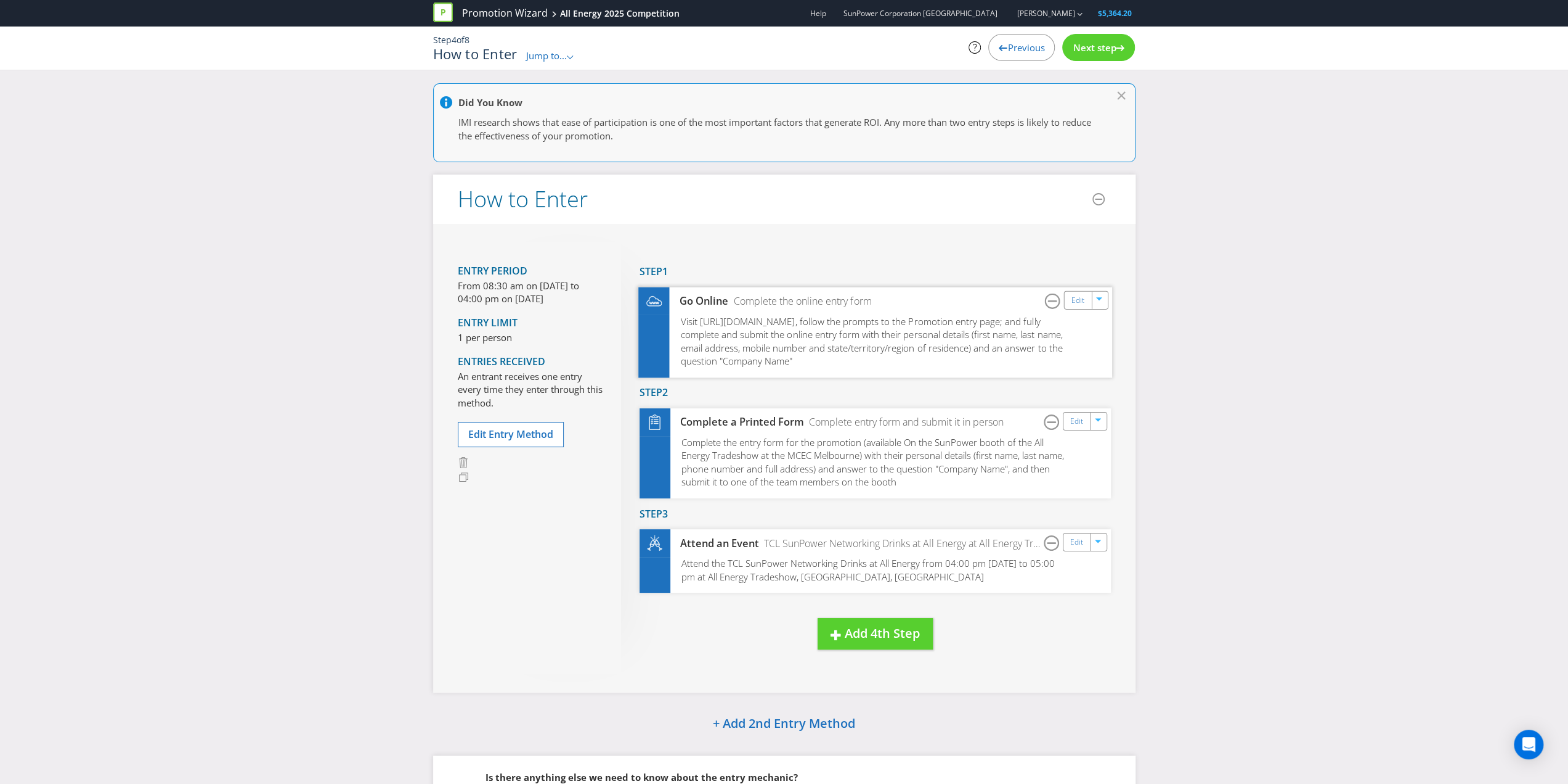
click at [963, 321] on span "Visit [URL][DOMAIN_NAME], follow the prompts to the Promotion entry page; and f…" at bounding box center [871, 341] width 382 height 53
click at [959, 322] on span "Visit [URL][DOMAIN_NAME], follow the prompts to the Promotion entry page; and f…" at bounding box center [871, 341] width 382 height 53
click at [1076, 299] on link "Edit" at bounding box center [1077, 300] width 13 height 14
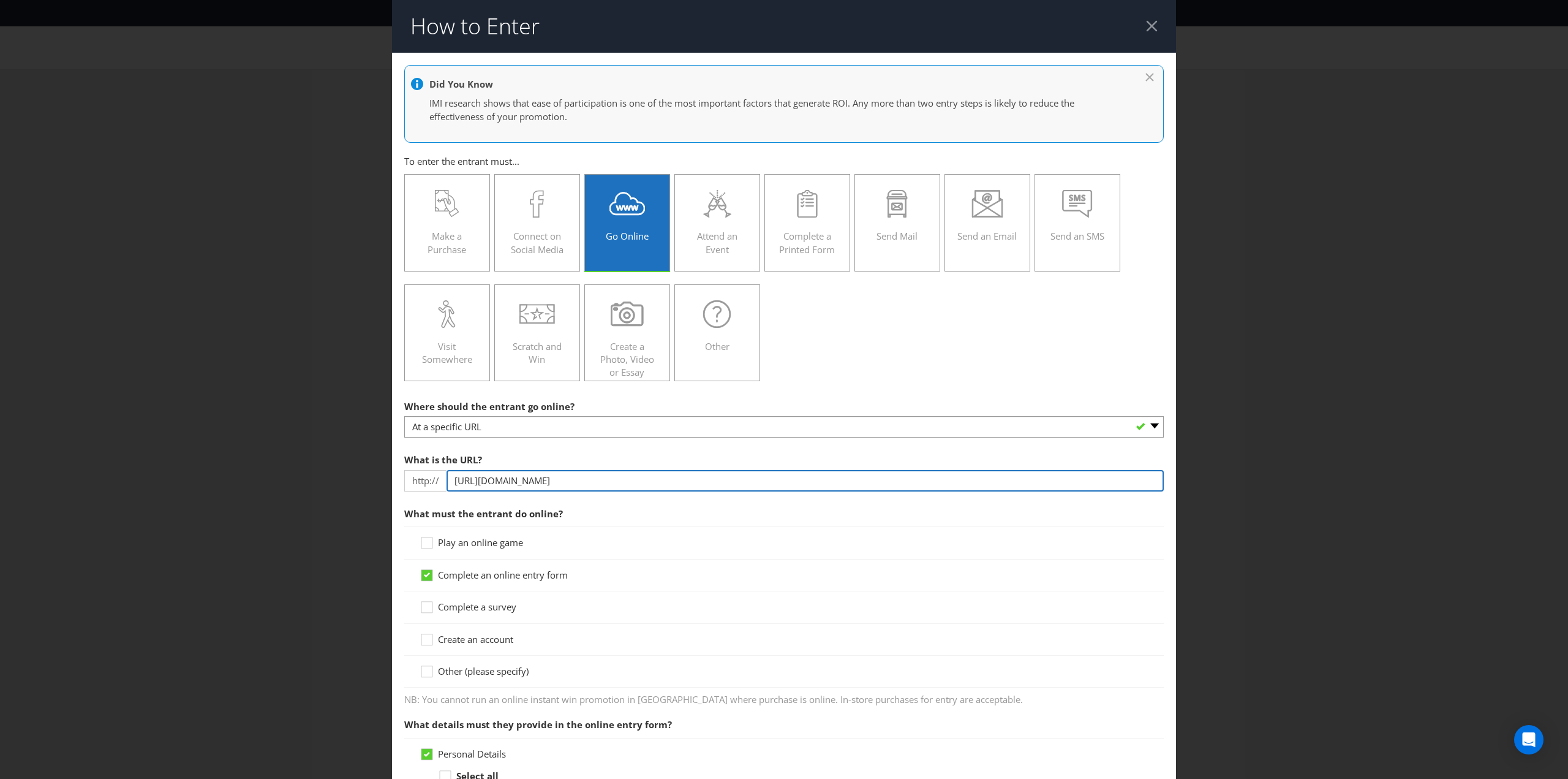
drag, startPoint x: 754, startPoint y: 479, endPoint x: 441, endPoint y: 475, distance: 313.0
click at [441, 475] on div "http:// [URL][DOMAIN_NAME]" at bounding box center [784, 480] width 759 height 21
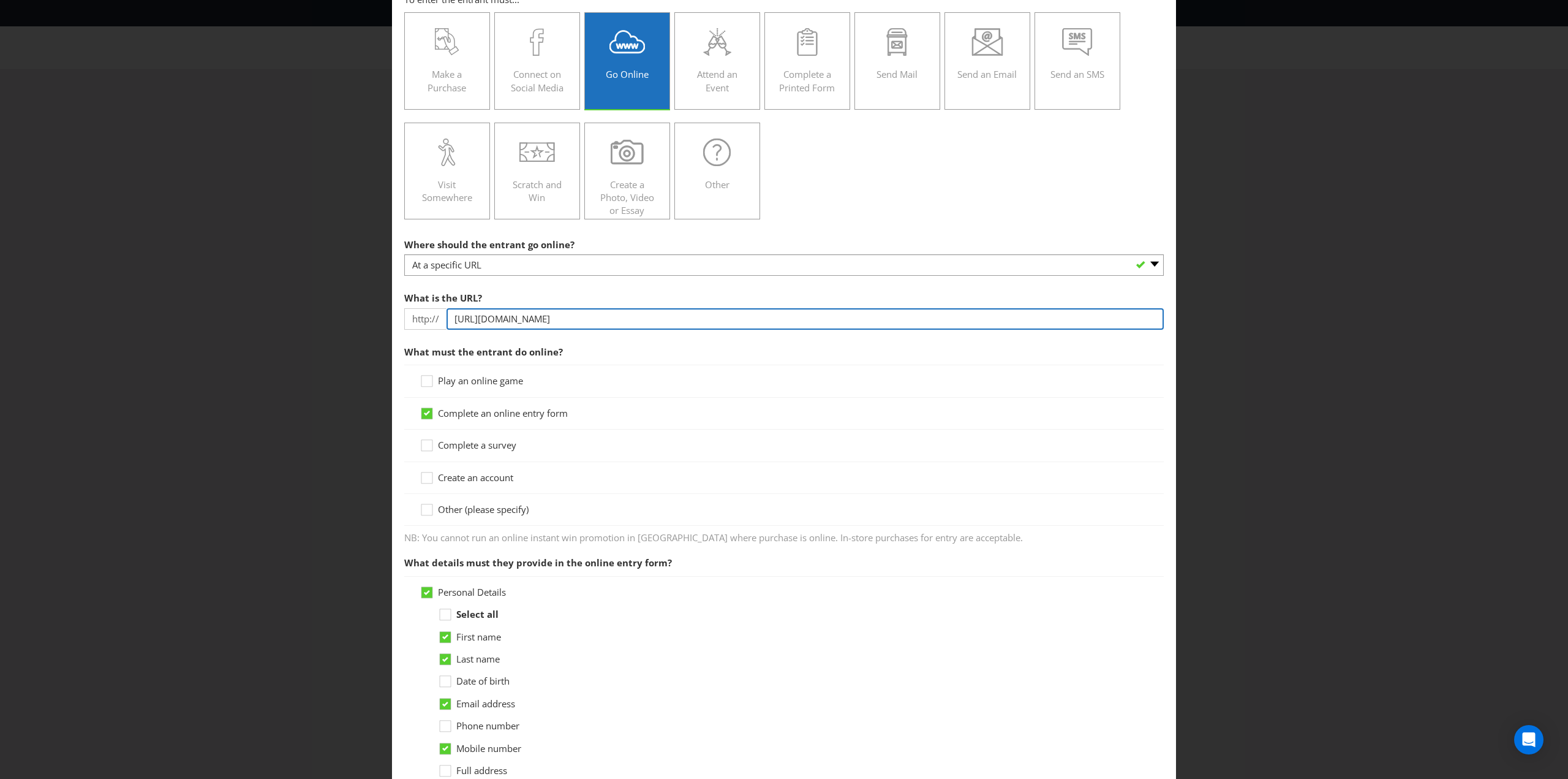
scroll to position [41, 0]
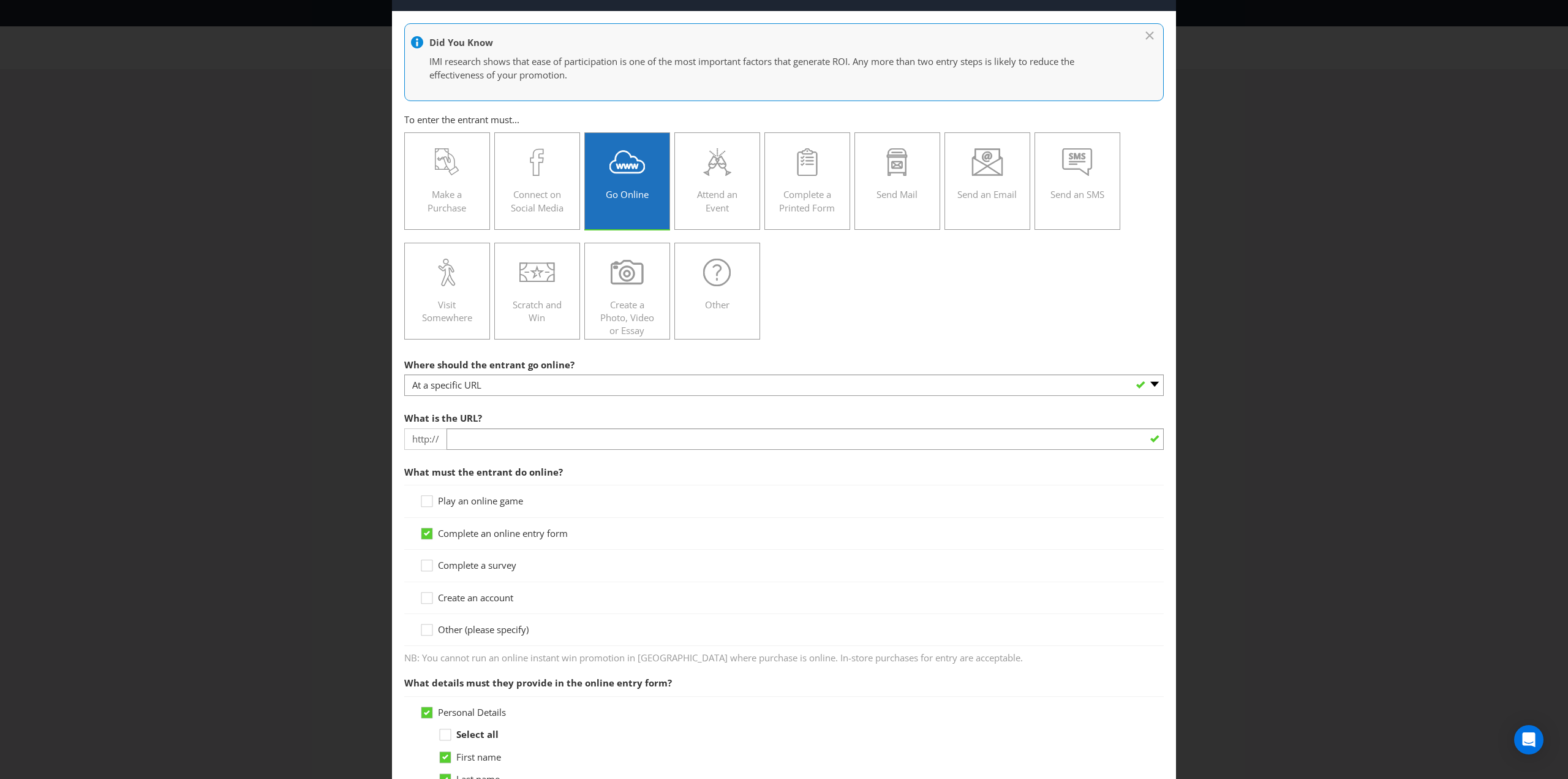
click at [1242, 488] on div "How to Enter Did You Know IMI research shows that ease of participation is one …" at bounding box center [784, 389] width 1568 height 779
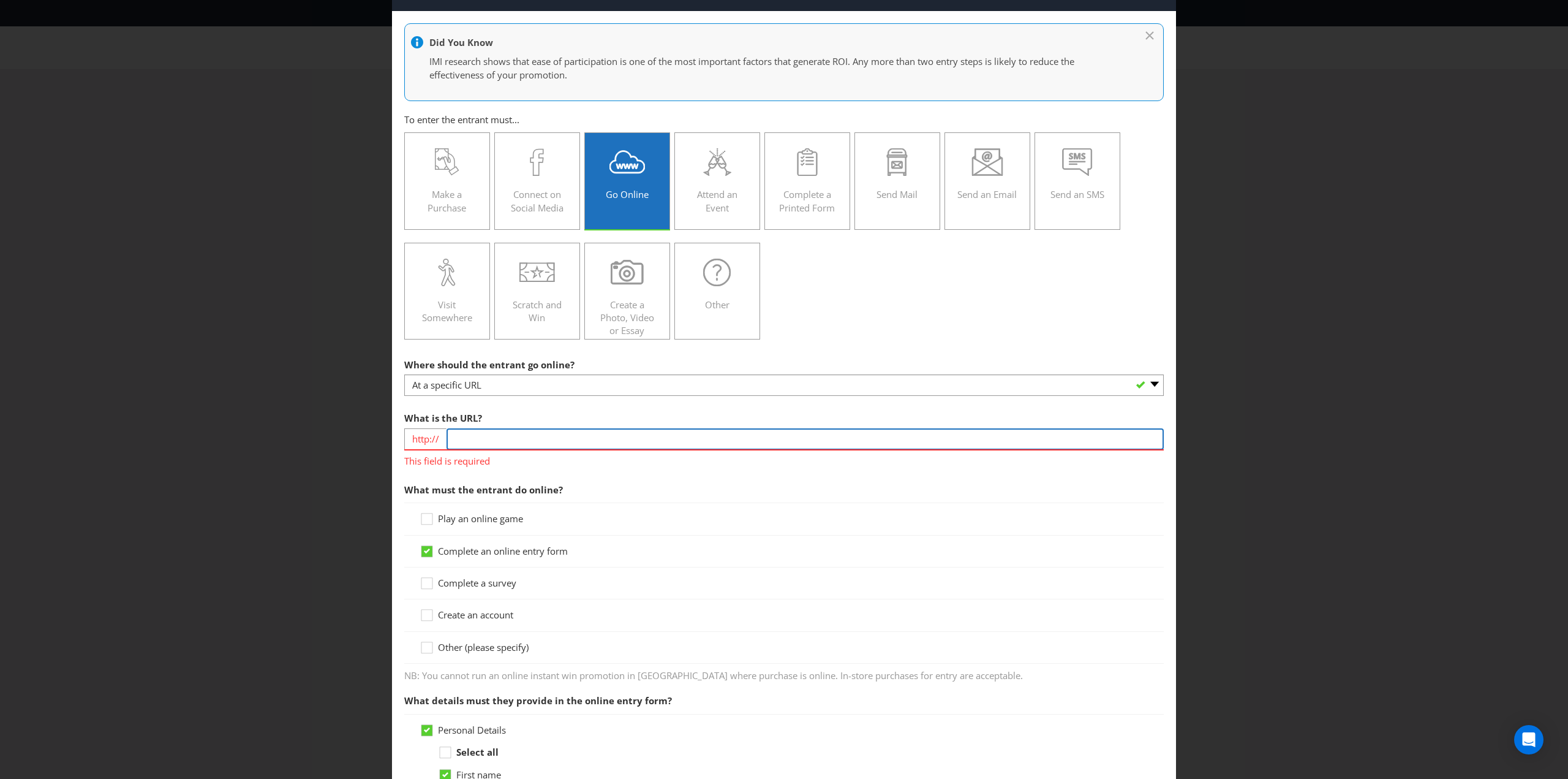
click at [489, 439] on input "text" at bounding box center [805, 438] width 717 height 21
paste input "[URL][DOMAIN_NAME]"
click at [483, 436] on input "[URL][DOMAIN_NAME]" at bounding box center [805, 438] width 717 height 21
type input "[DOMAIN_NAME][URL]"
drag, startPoint x: 1079, startPoint y: 436, endPoint x: 417, endPoint y: 441, distance: 662.0
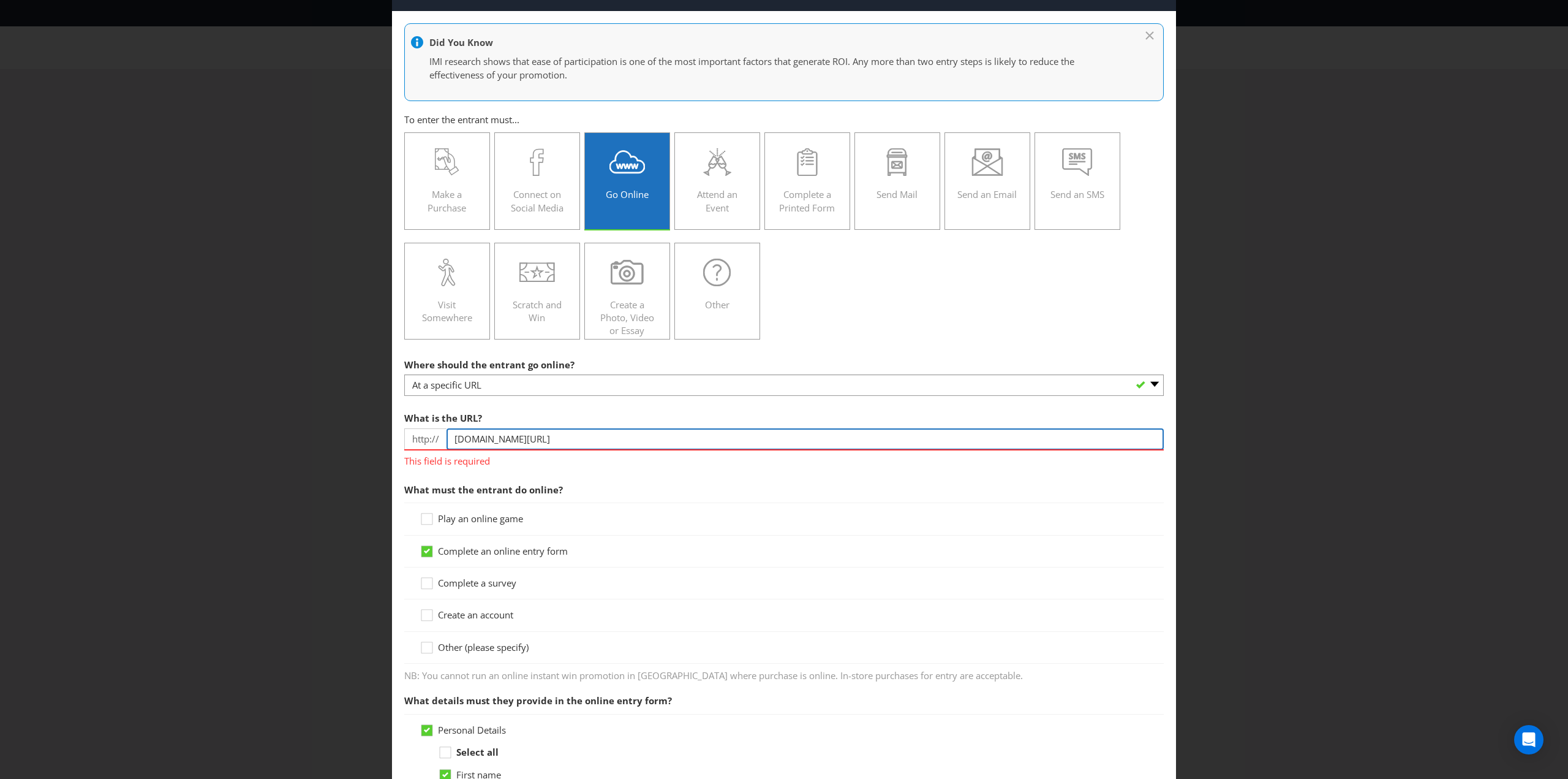
click at [417, 441] on div "http:// [DOMAIN_NAME][URL]" at bounding box center [784, 438] width 759 height 21
paste input "[URL][DOMAIN_NAME]"
click at [485, 436] on input "[URL][DOMAIN_NAME]" at bounding box center [805, 438] width 717 height 21
type input "[DOMAIN_NAME][URL]"
click at [759, 501] on div "What must the entrant do online? Play an online game Complete an online entry f…" at bounding box center [784, 579] width 759 height 205
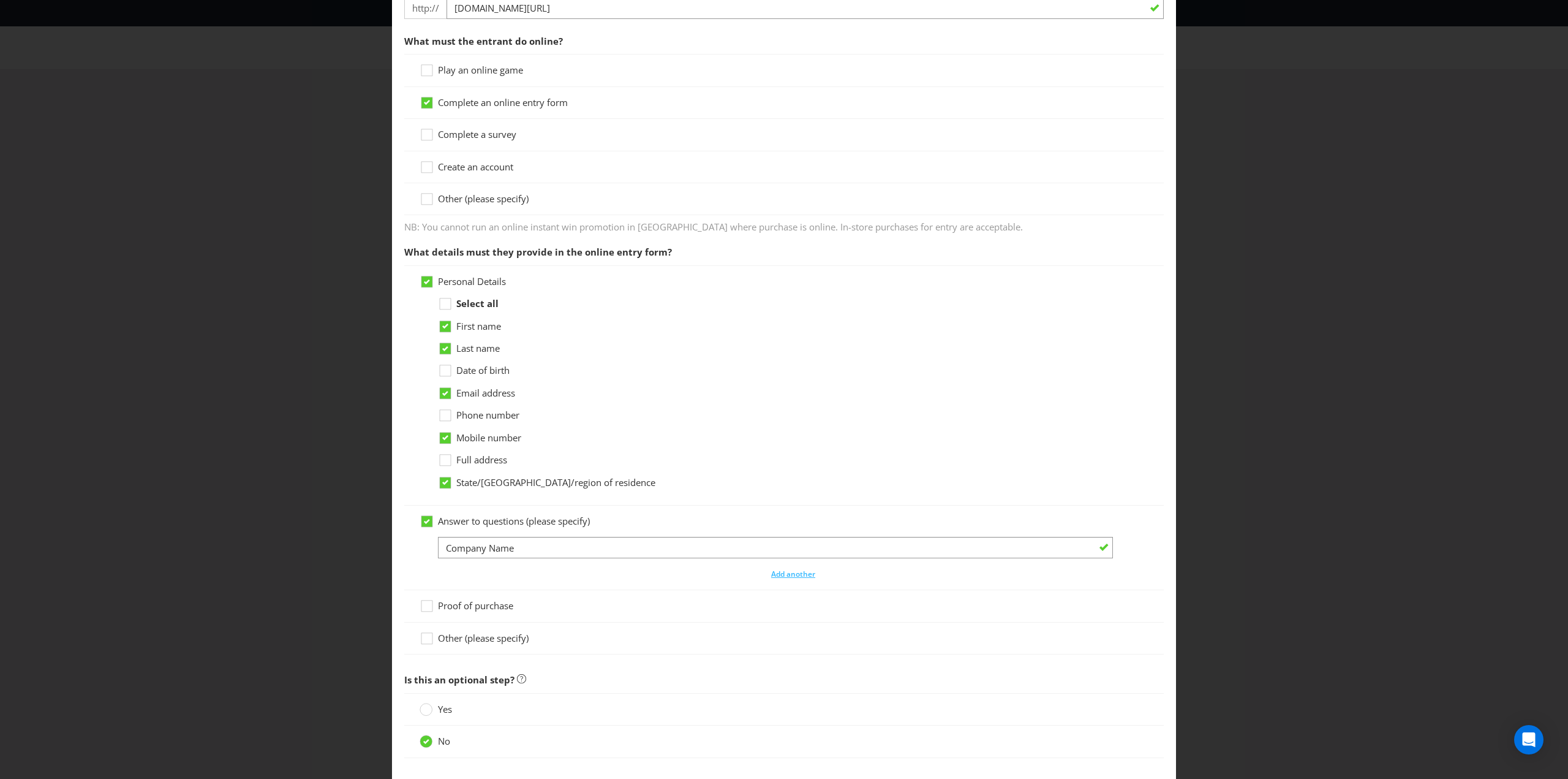
scroll to position [532, 0]
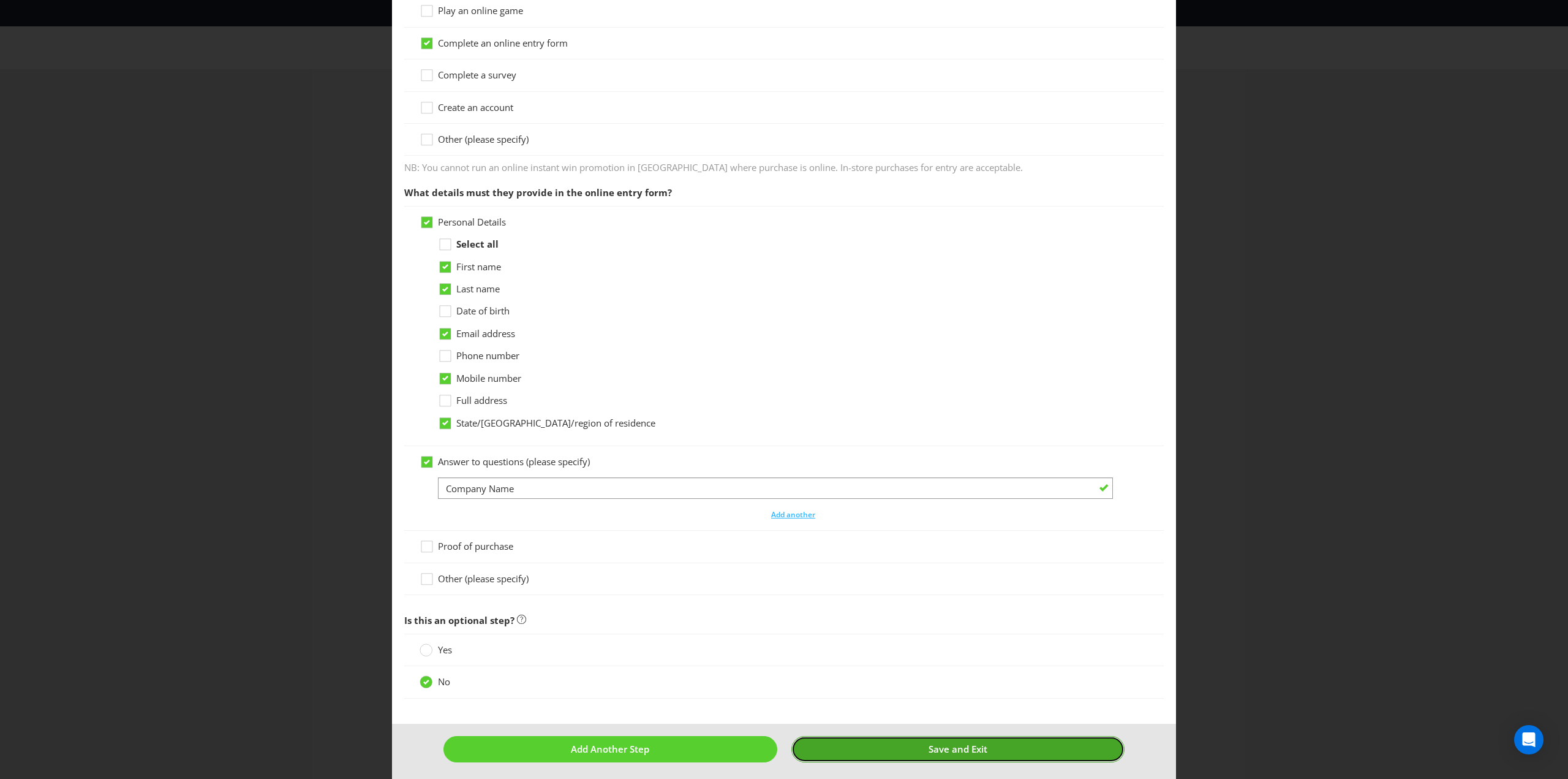
click at [919, 747] on button "Save and Exit" at bounding box center [958, 749] width 334 height 26
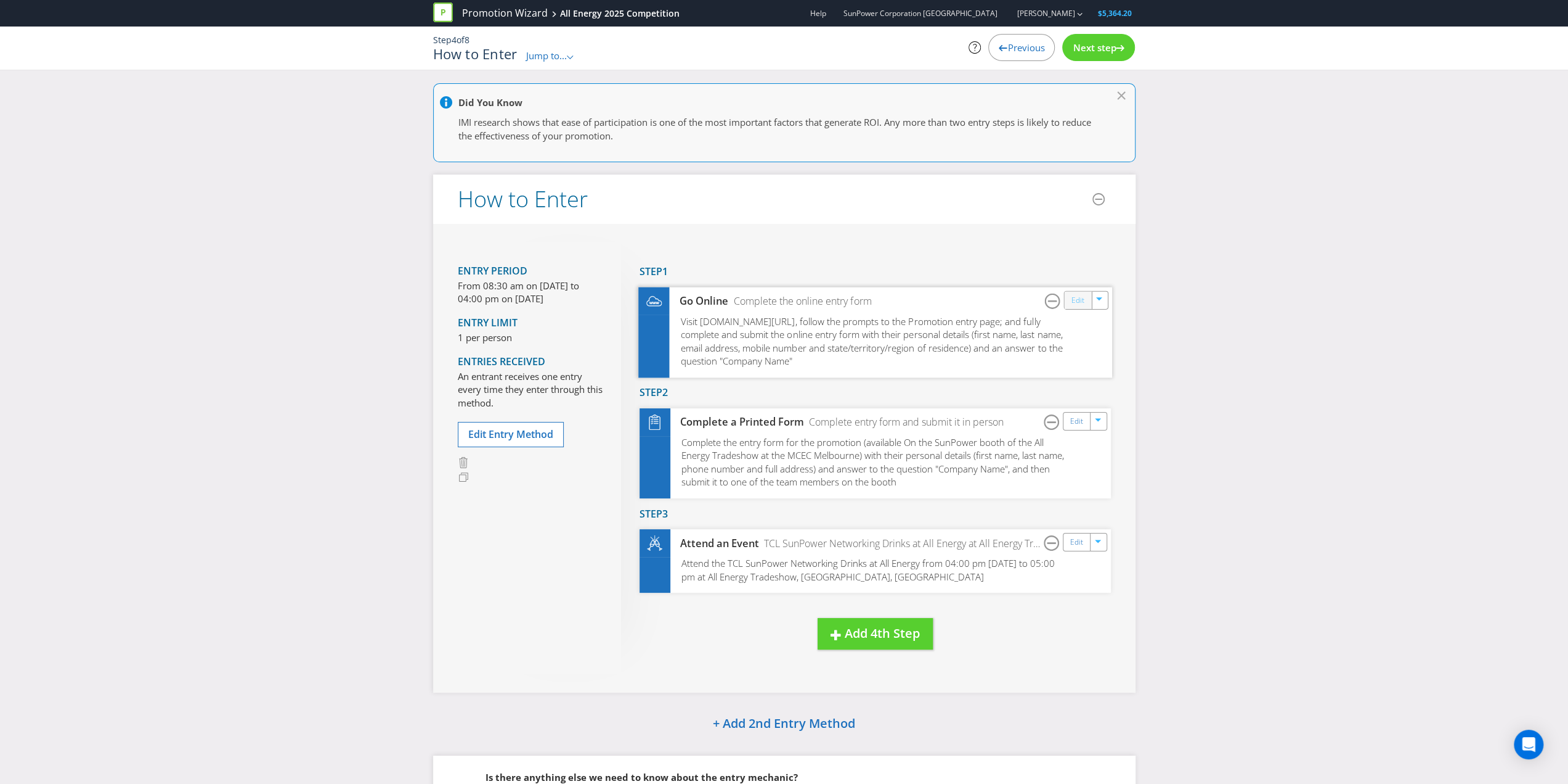
click at [1080, 300] on link "Edit" at bounding box center [1077, 300] width 13 height 14
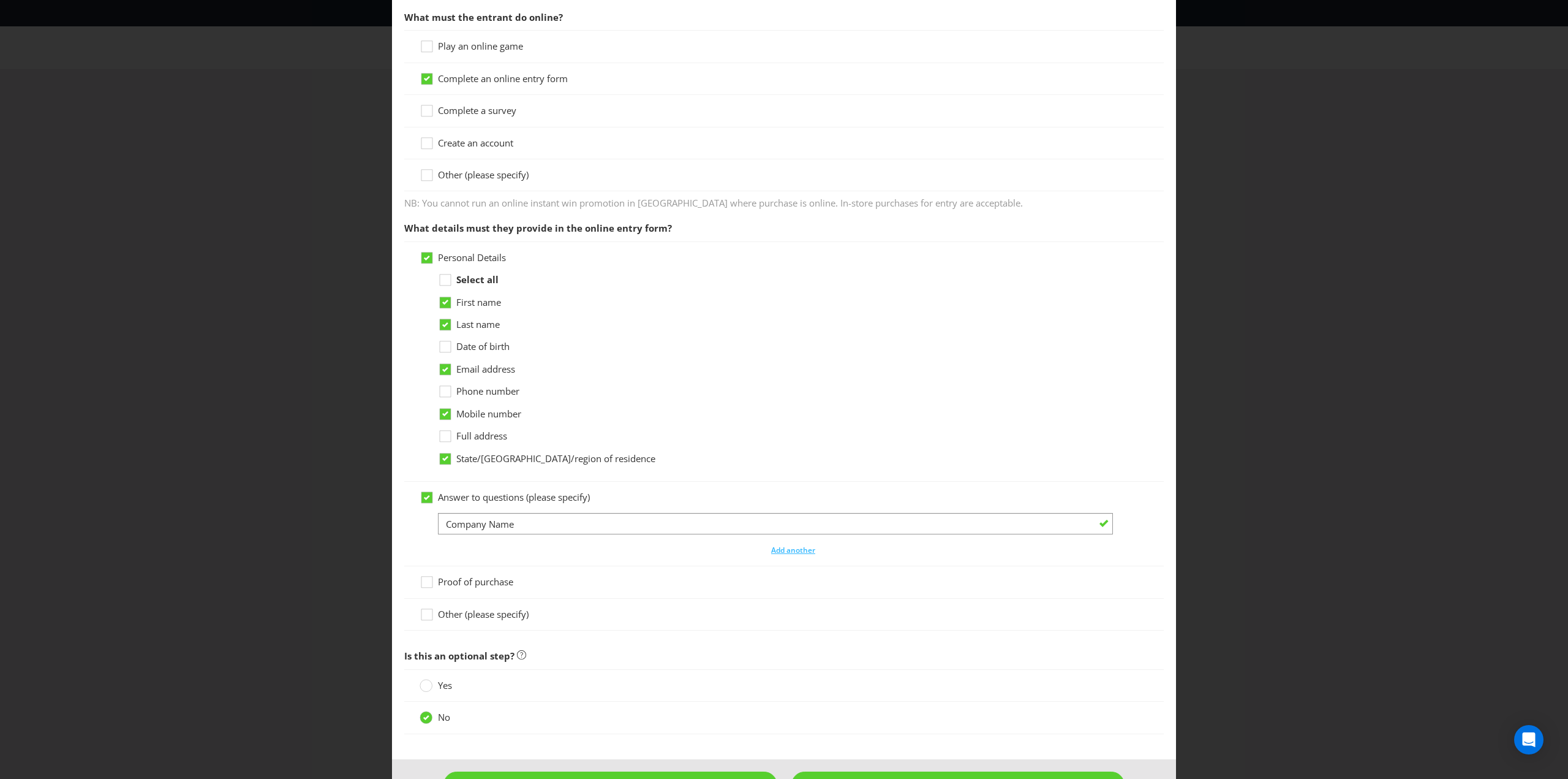
scroll to position [532, 0]
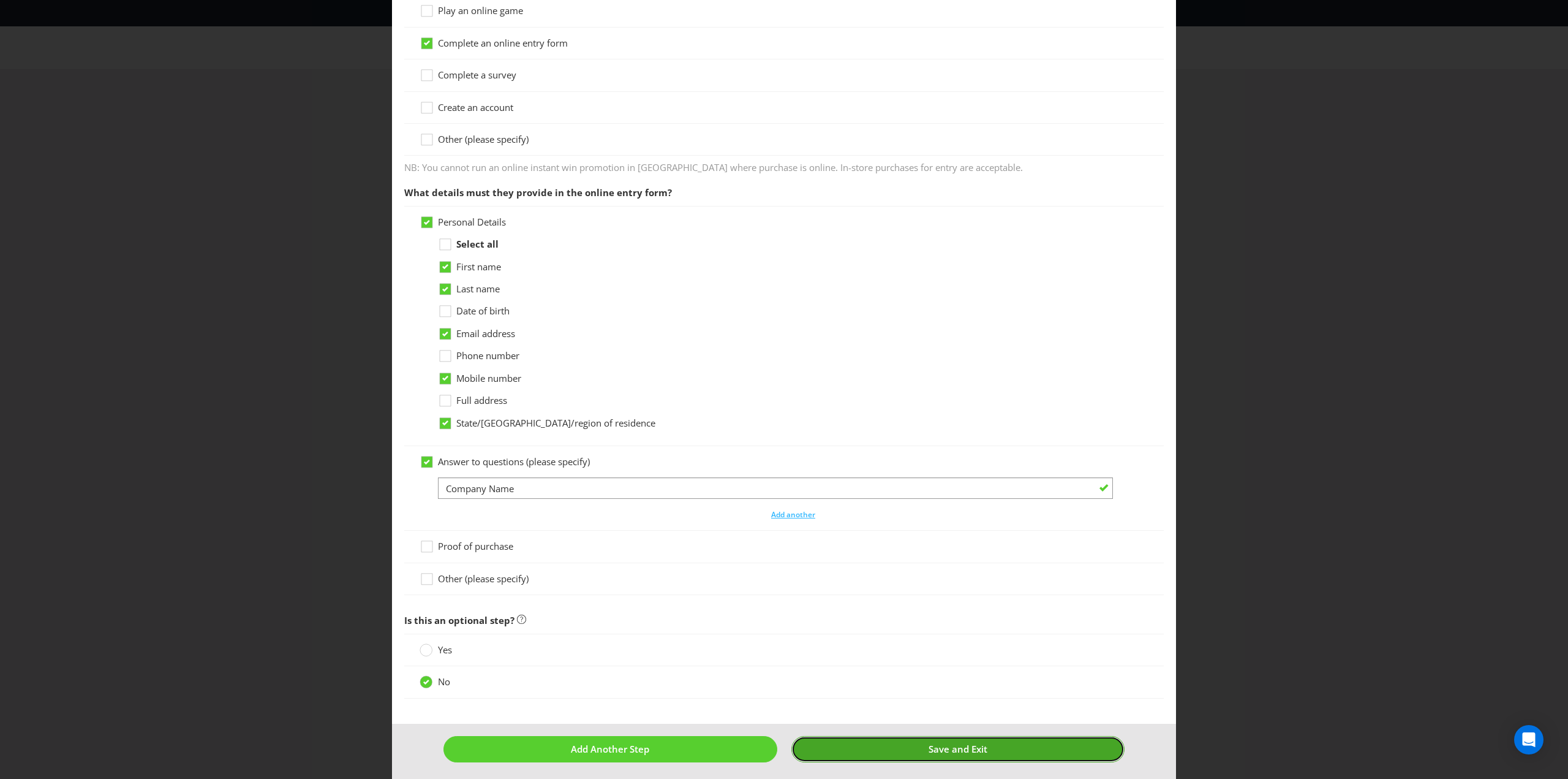
click at [907, 746] on button "Save and Exit" at bounding box center [958, 749] width 334 height 26
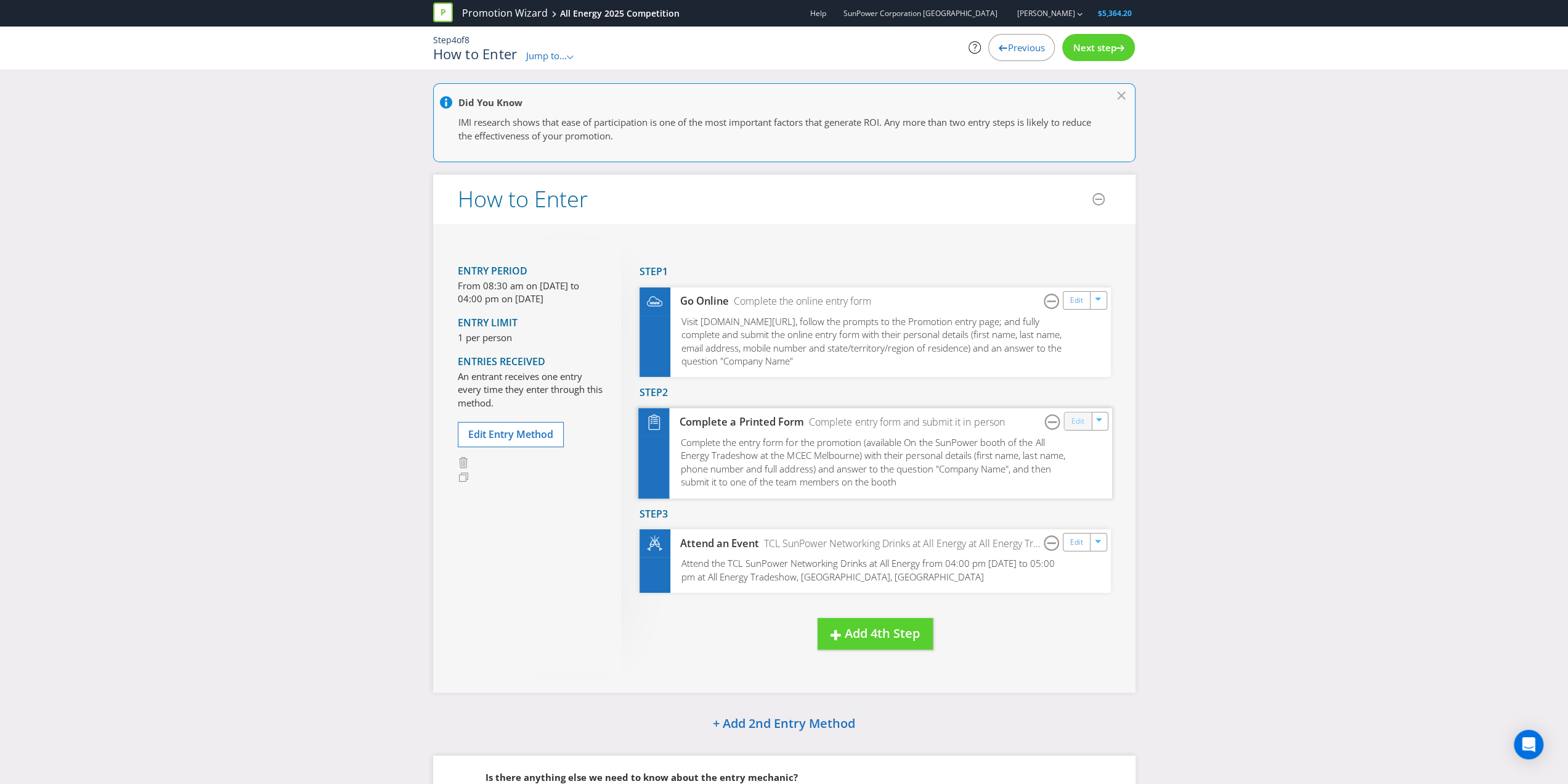
click at [1076, 420] on link "Edit" at bounding box center [1077, 421] width 13 height 14
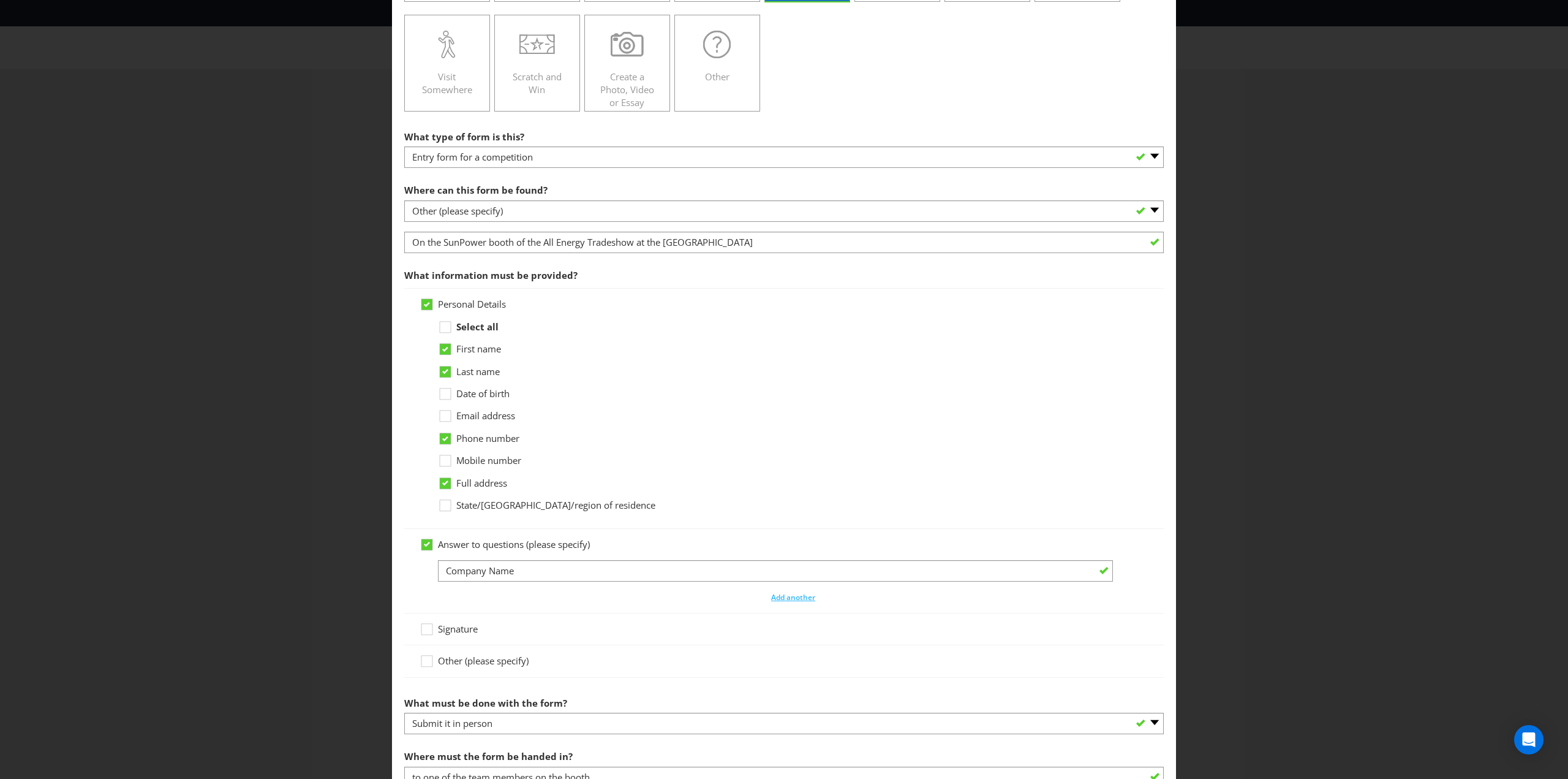
scroll to position [256, 0]
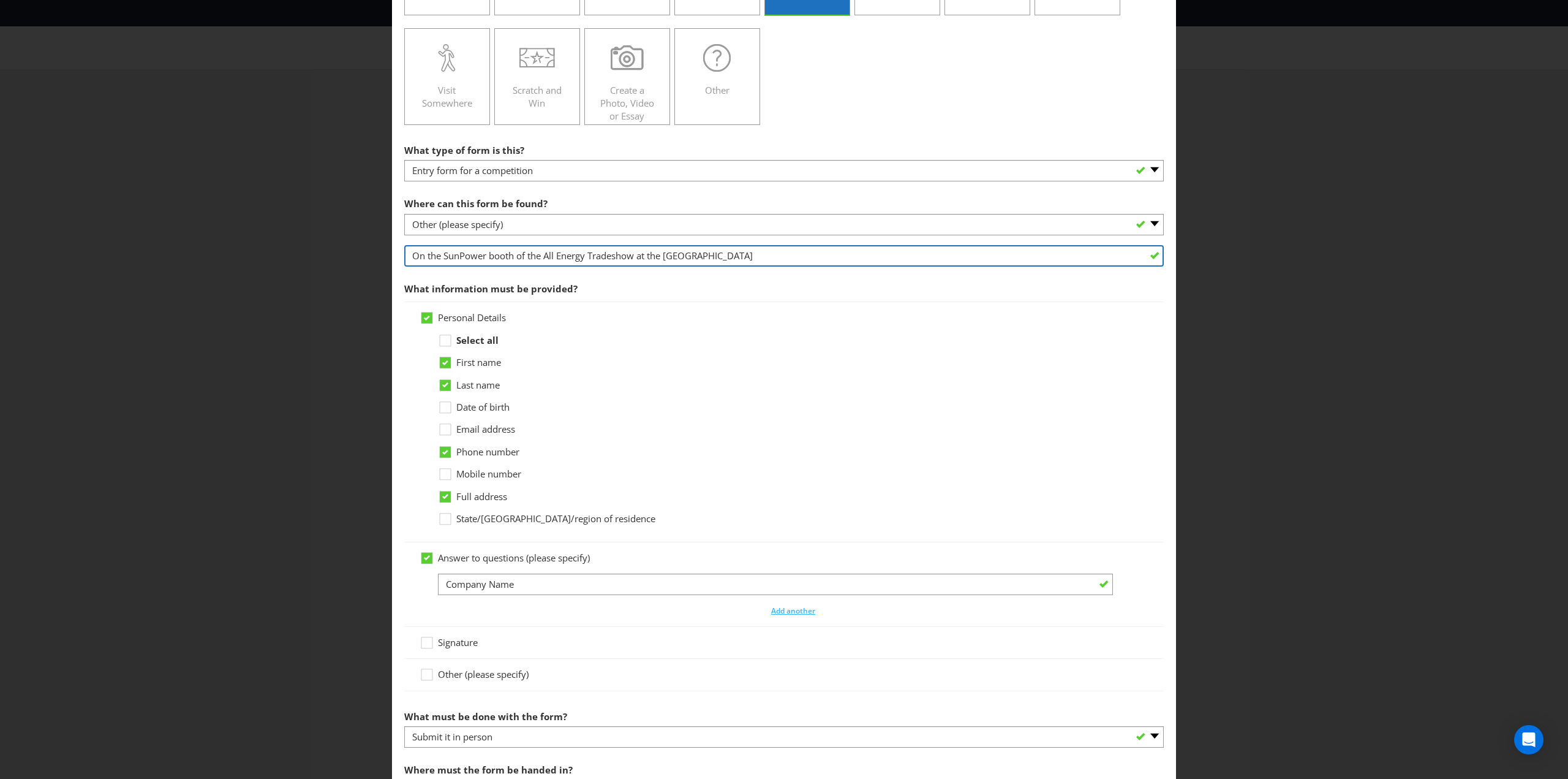
click at [443, 252] on input "On the SunPower booth of the All Energy Tradeshow at the [GEOGRAPHIC_DATA]" at bounding box center [784, 255] width 759 height 21
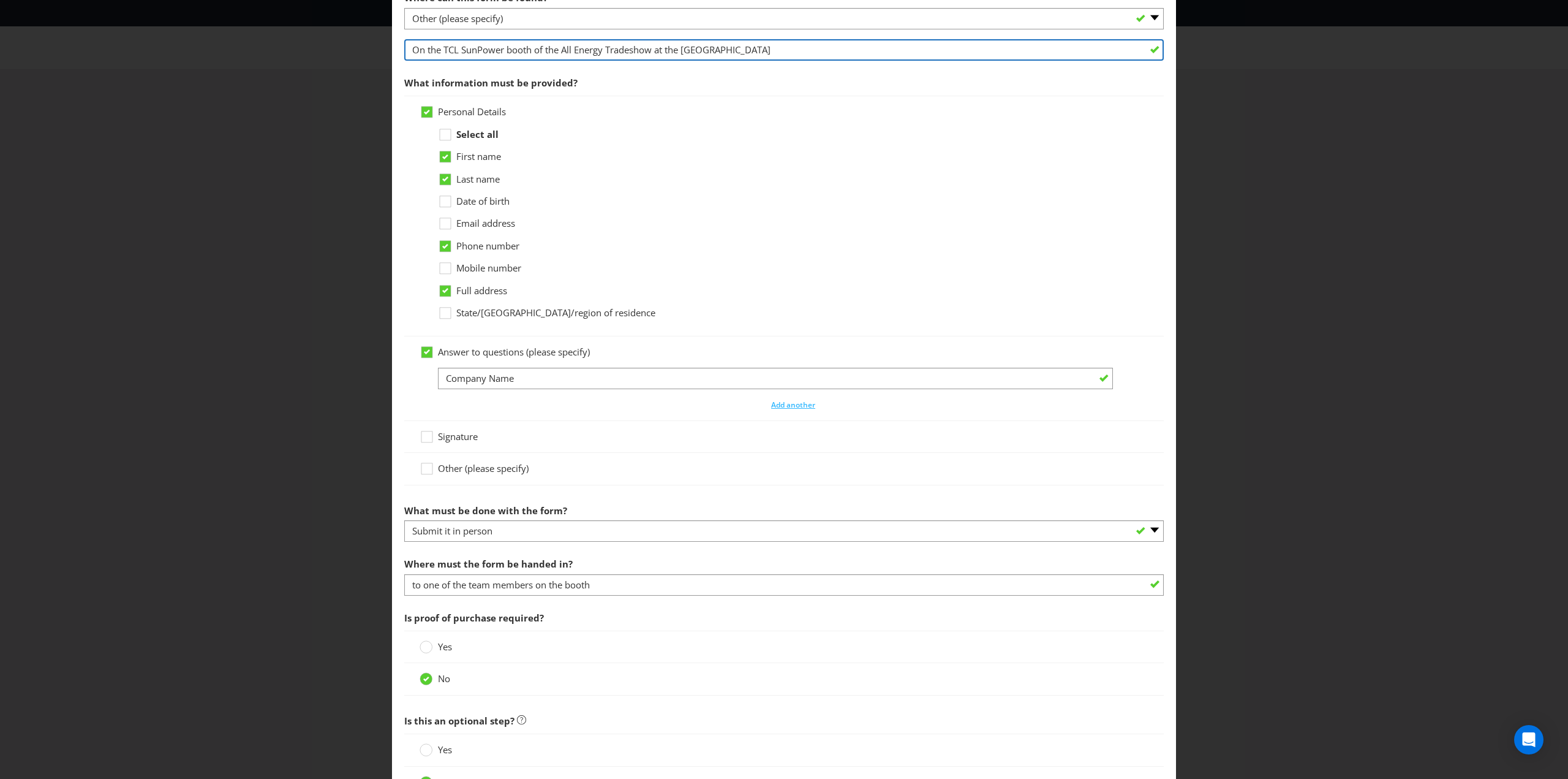
scroll to position [562, 0]
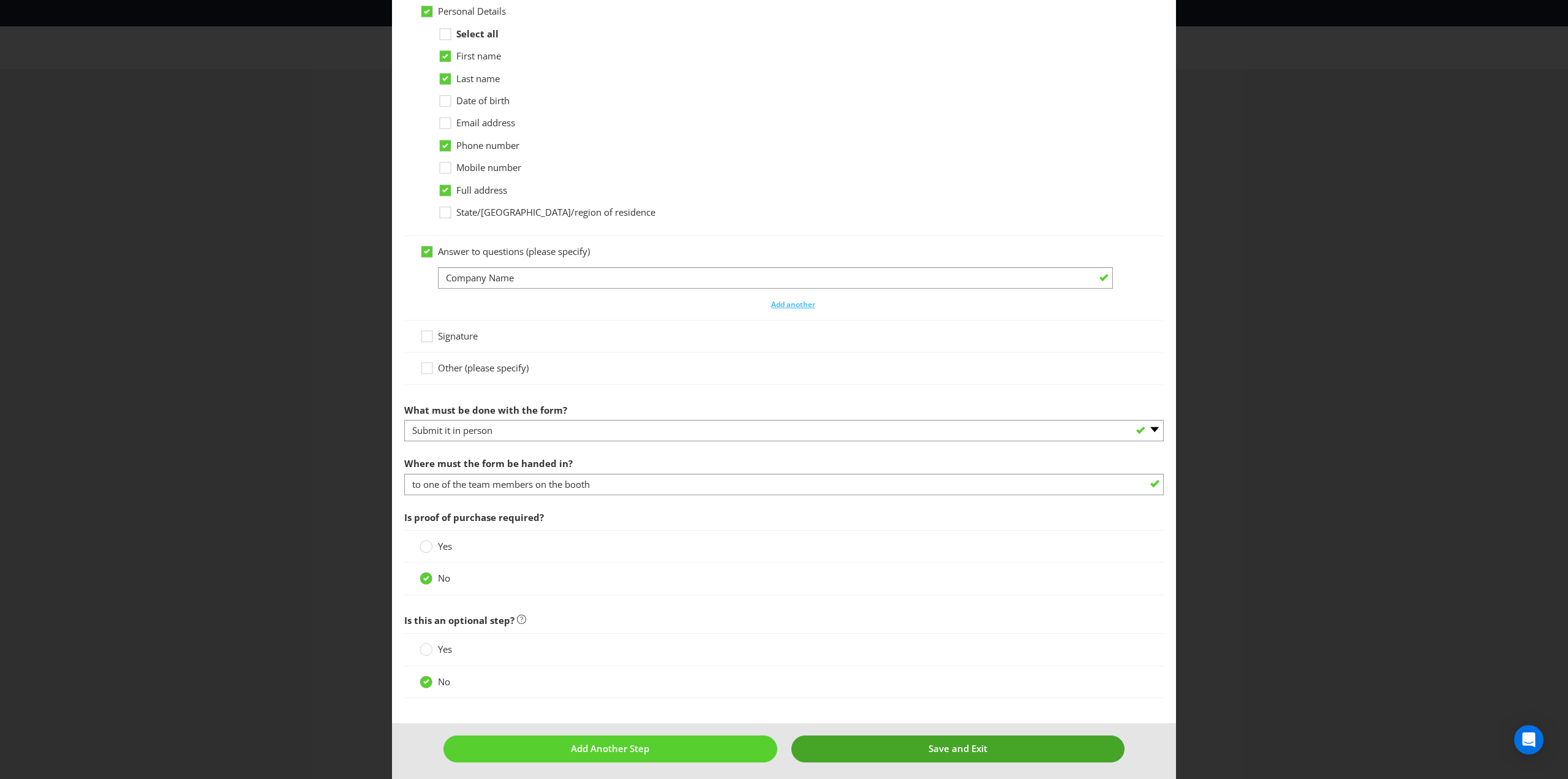
type input "On the TCL SunPower booth of the All Energy Tradeshow at the [GEOGRAPHIC_DATA]"
click at [895, 741] on button "Save and Exit" at bounding box center [958, 748] width 334 height 26
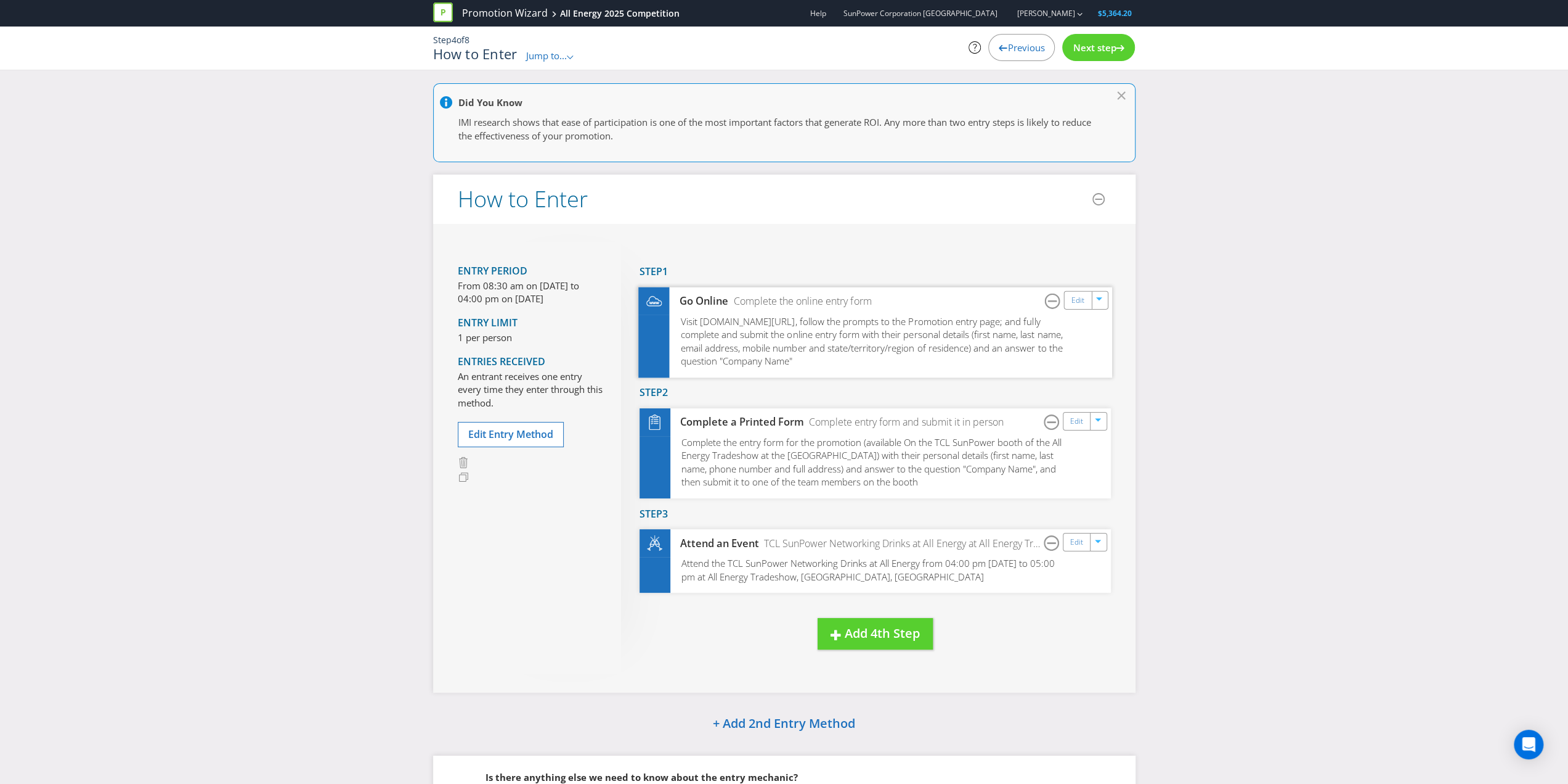
click at [761, 328] on span "Visit [DOMAIN_NAME][URL], follow the prompts to the Promotion entry page; and f…" at bounding box center [871, 341] width 382 height 53
drag, startPoint x: 774, startPoint y: 343, endPoint x: 781, endPoint y: 343, distance: 7.0
click at [774, 343] on span "Visit [DOMAIN_NAME][URL], follow the prompts to the Promotion entry page; and f…" at bounding box center [871, 341] width 382 height 53
click at [1074, 300] on link "Edit" at bounding box center [1077, 300] width 13 height 14
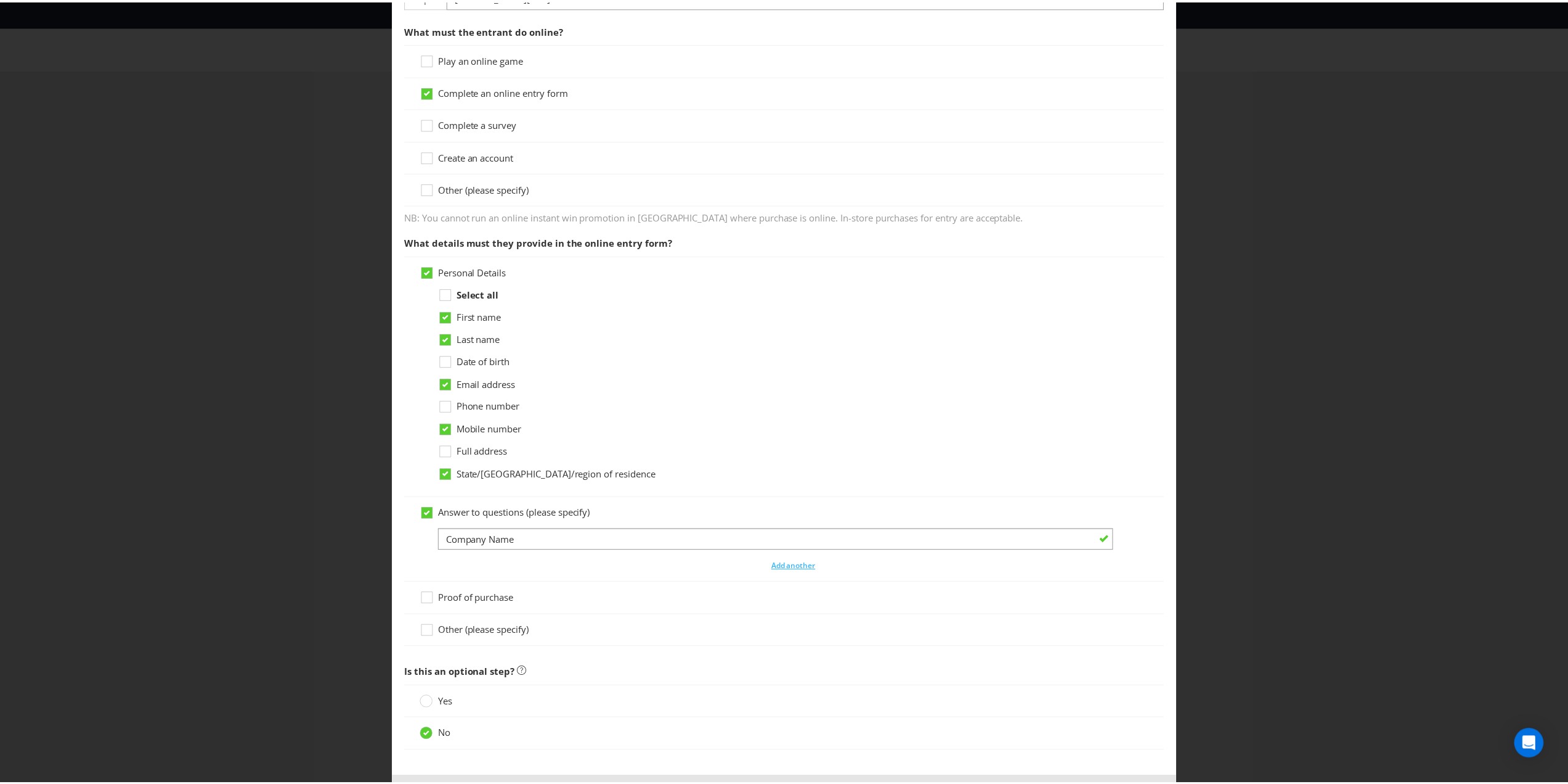
scroll to position [535, 0]
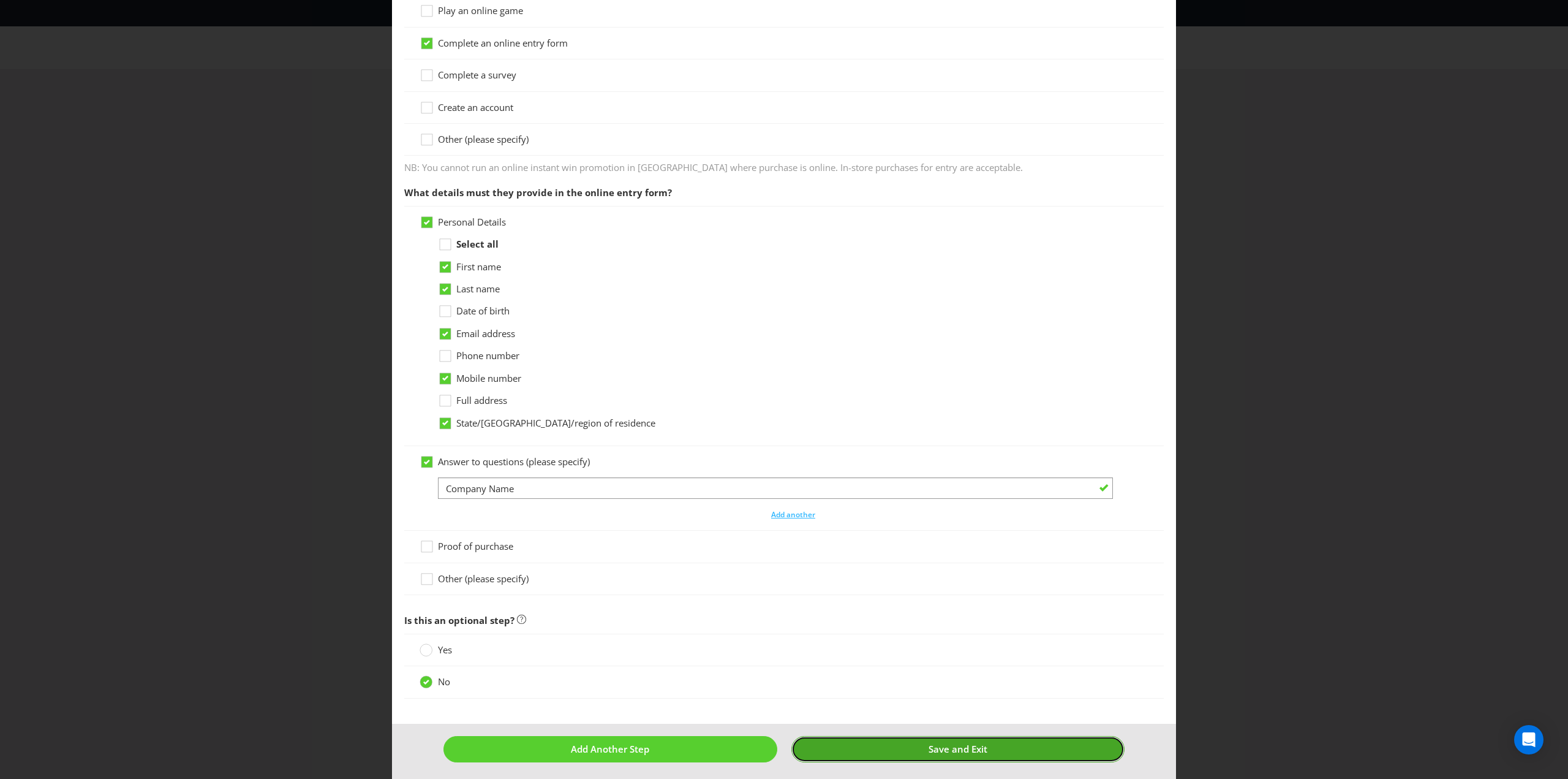
click at [912, 746] on button "Save and Exit" at bounding box center [958, 749] width 334 height 26
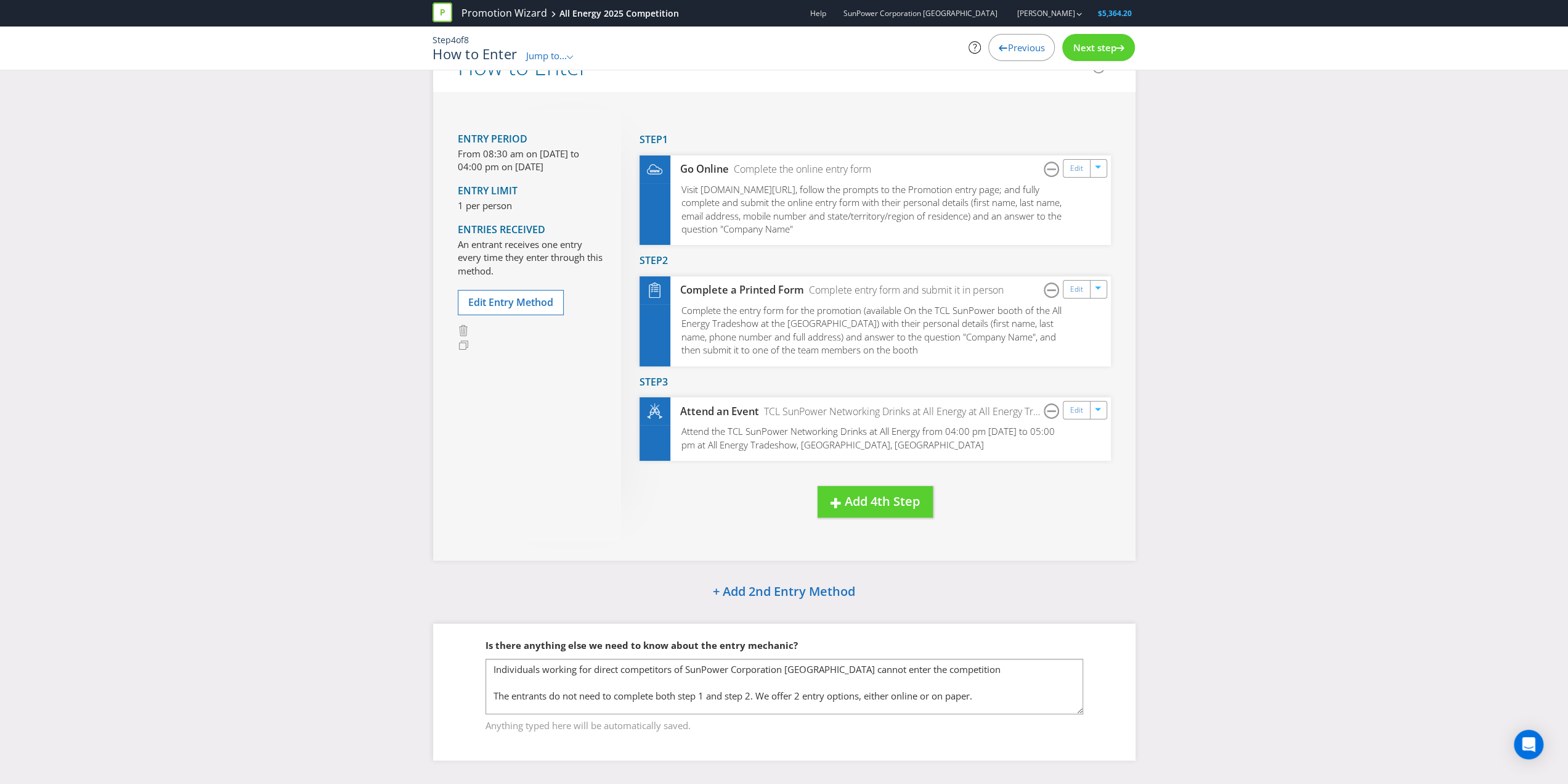
scroll to position [140, 0]
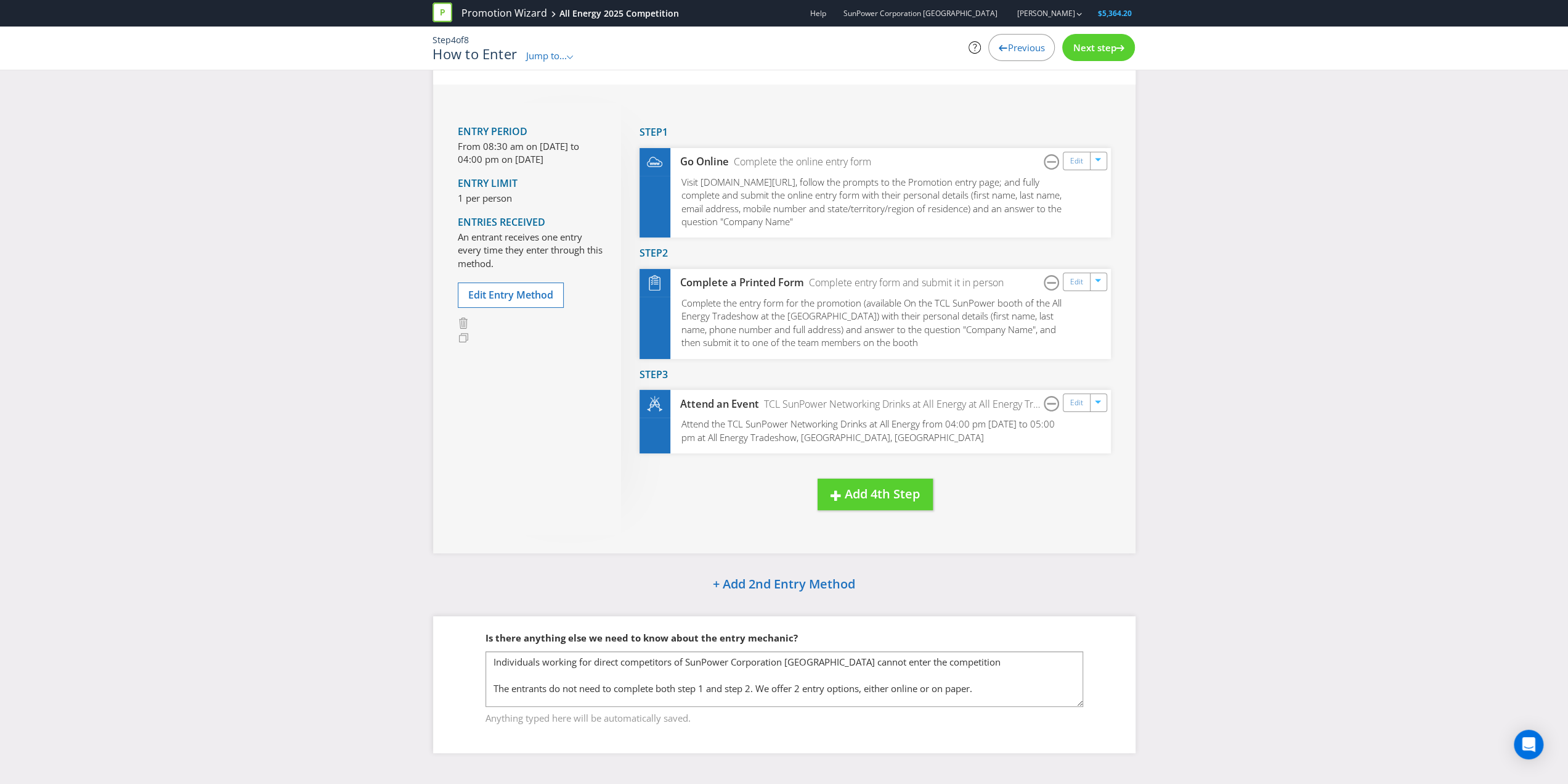
click at [1091, 53] on span "Next step" at bounding box center [1094, 48] width 43 height 12
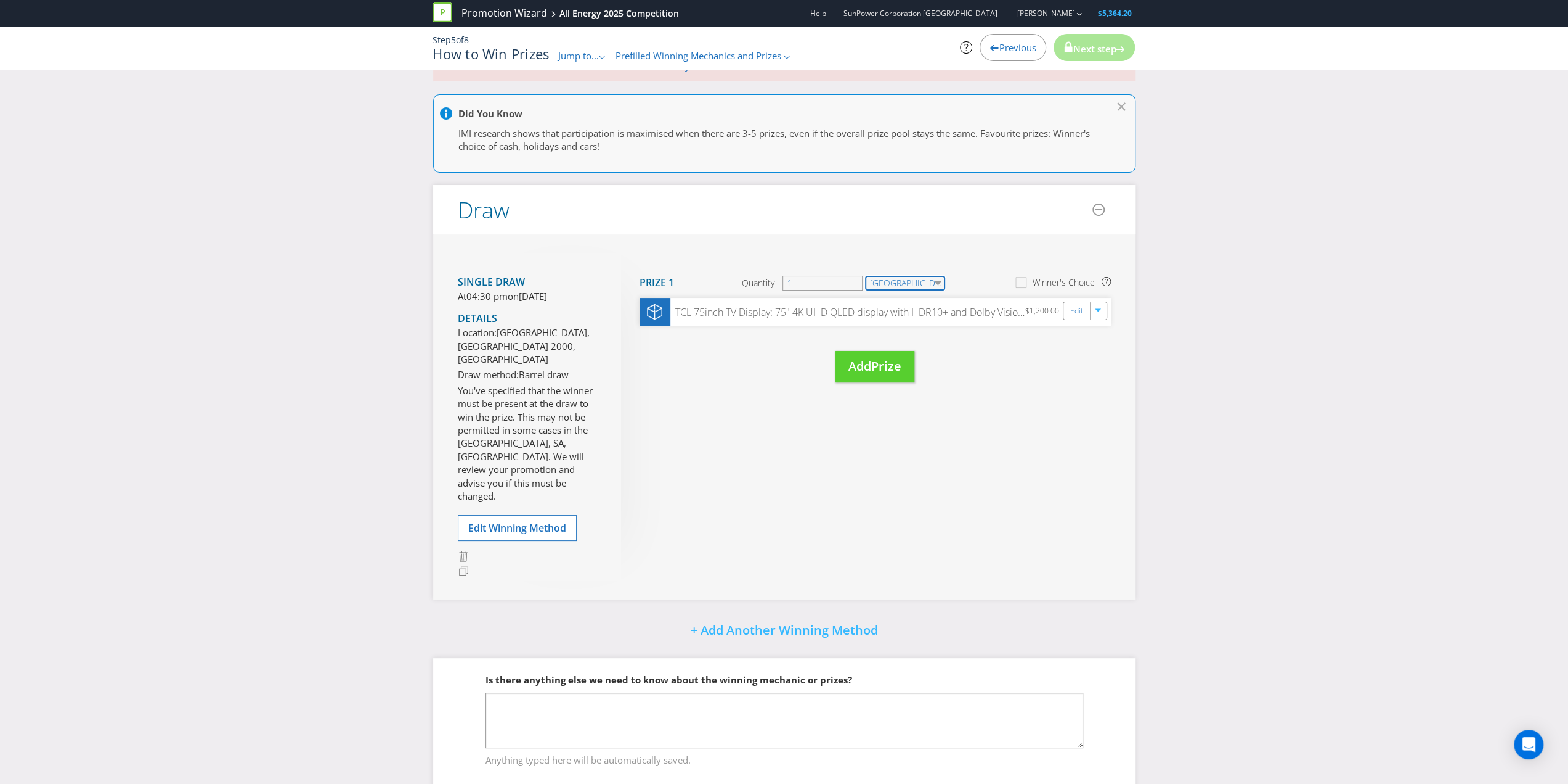
click at [941, 281] on select "[GEOGRAPHIC_DATA]" at bounding box center [905, 283] width 80 height 14
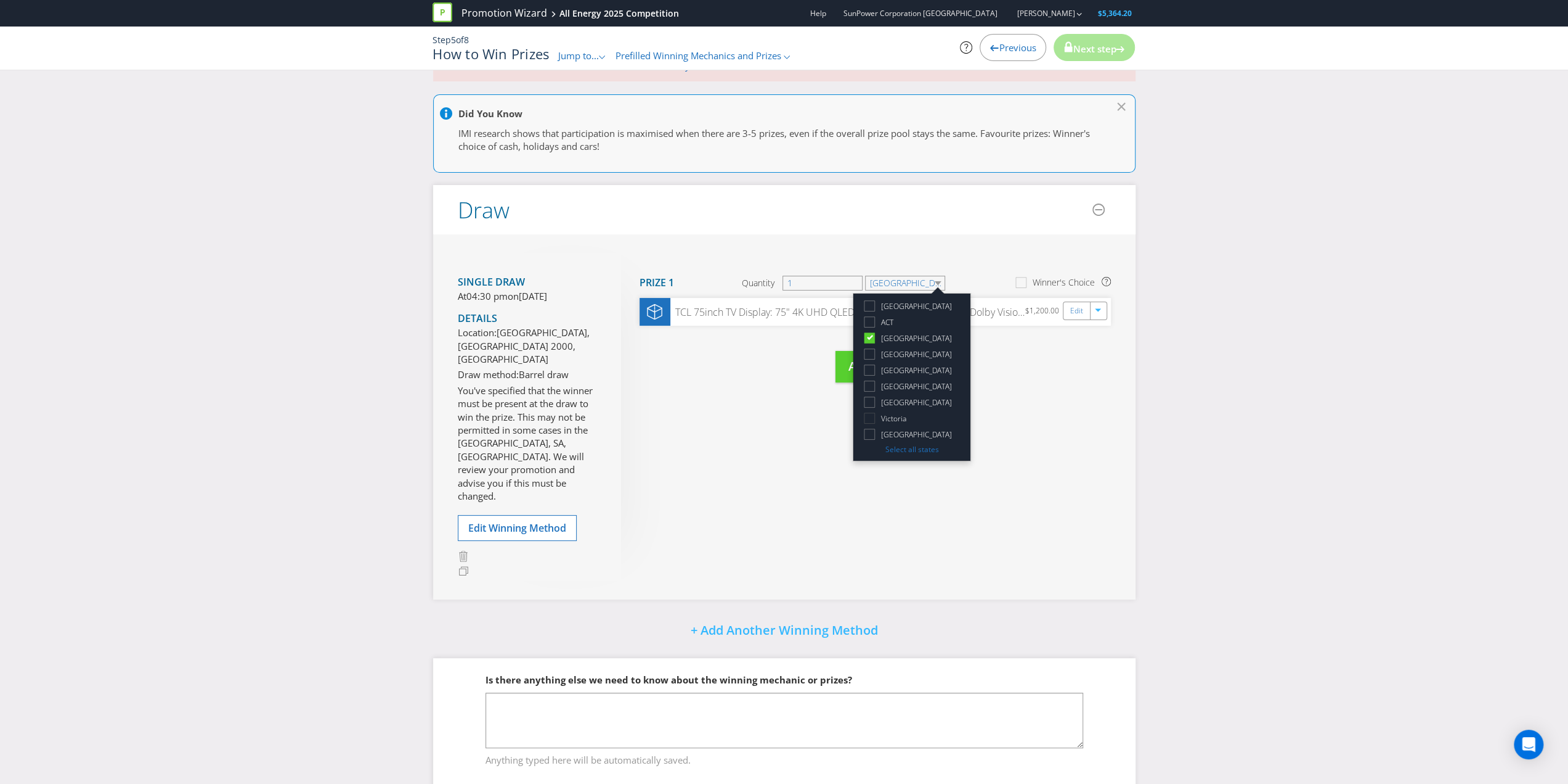
click at [870, 415] on div at bounding box center [870, 414] width 6 height 6
click at [0, 0] on input "Victoria" at bounding box center [0, 0] width 0 height 0
click at [870, 336] on icon at bounding box center [870, 337] width 6 height 5
click at [0, 0] on input "[GEOGRAPHIC_DATA]" at bounding box center [0, 0] width 0 height 0
click at [1028, 402] on div "Move Here Drag here to move prize Prize 1 Quantity 1 VIC [GEOGRAPHIC_DATA] [GEO…" at bounding box center [866, 329] width 490 height 154
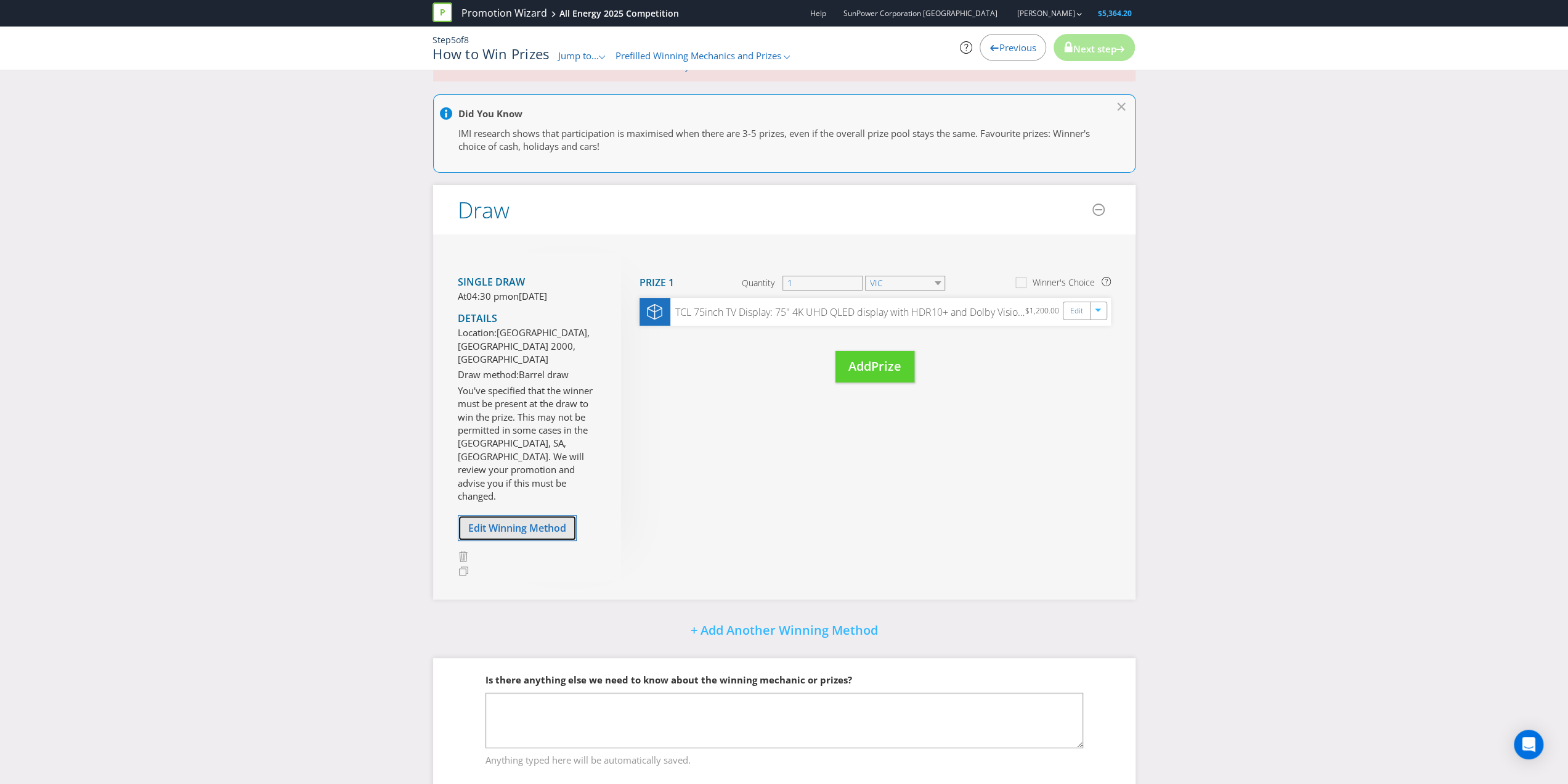
click at [523, 521] on span "Edit Winning Method" at bounding box center [517, 528] width 98 height 14
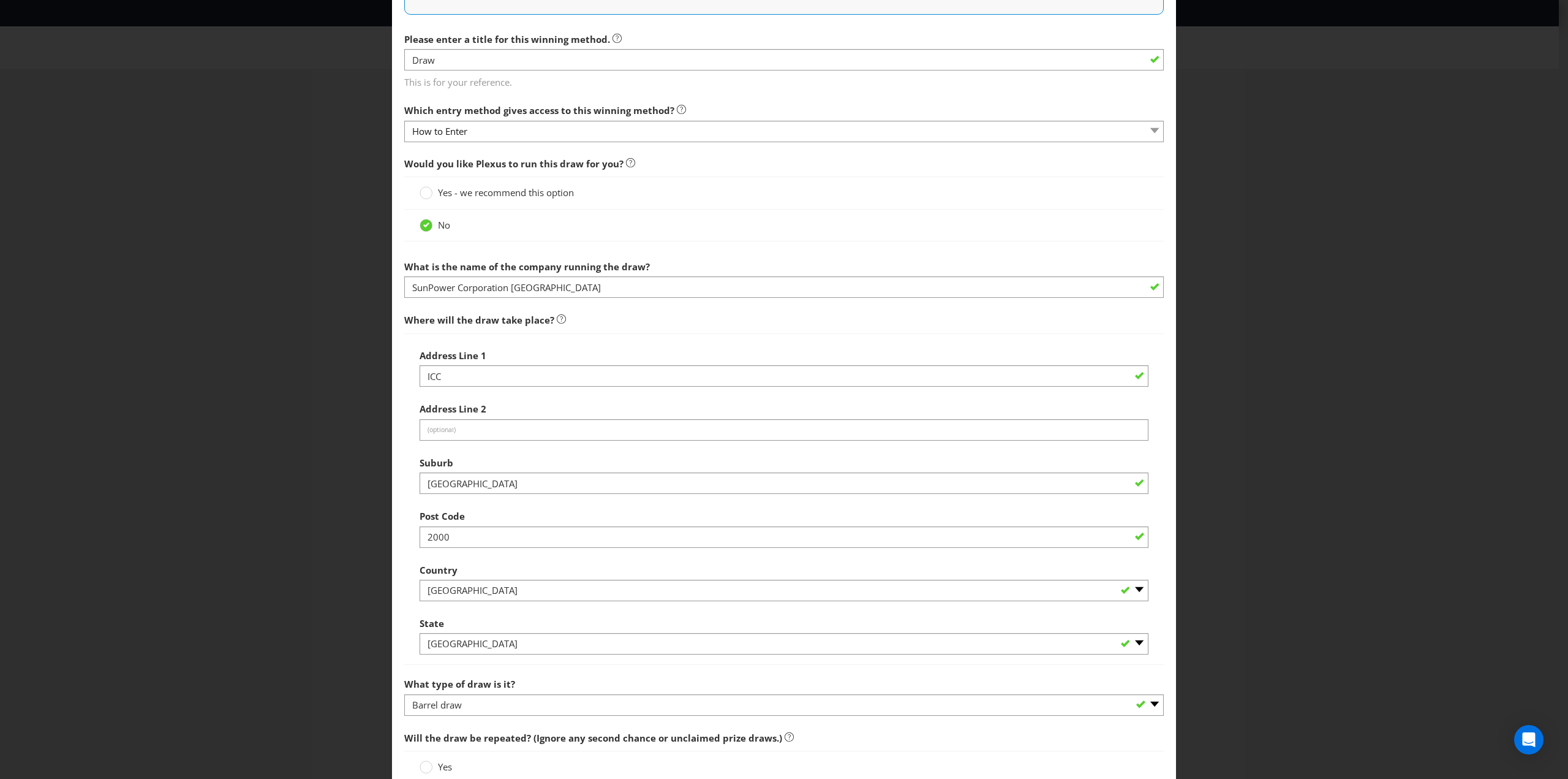
scroll to position [368, 0]
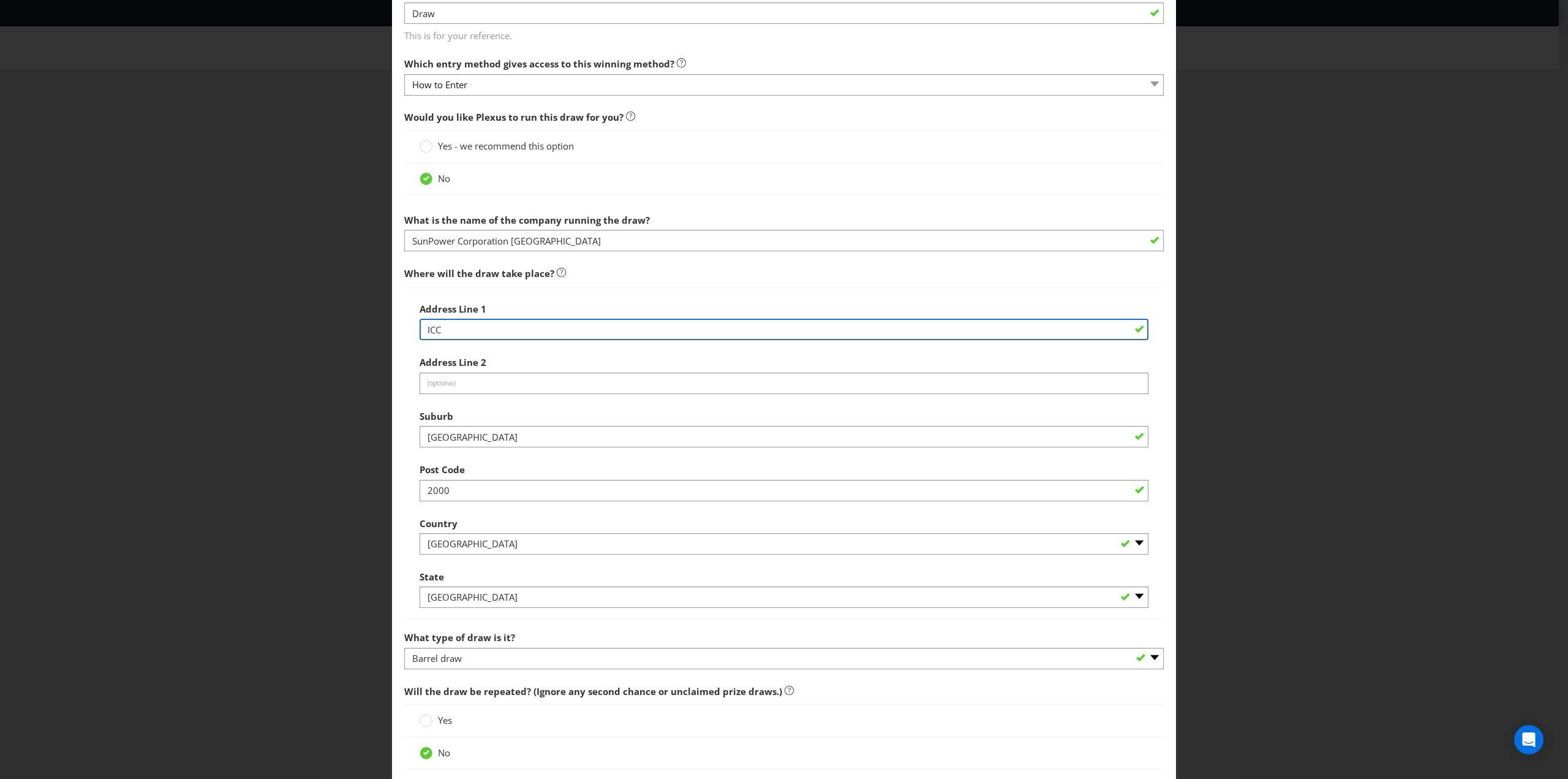
drag, startPoint x: 447, startPoint y: 329, endPoint x: 399, endPoint y: 328, distance: 48.0
click at [401, 327] on main "How to Enter How will the winners be selected? Draw Judging Gift with Purchase …" at bounding box center [784, 384] width 784 height 1397
type input "MCEC"
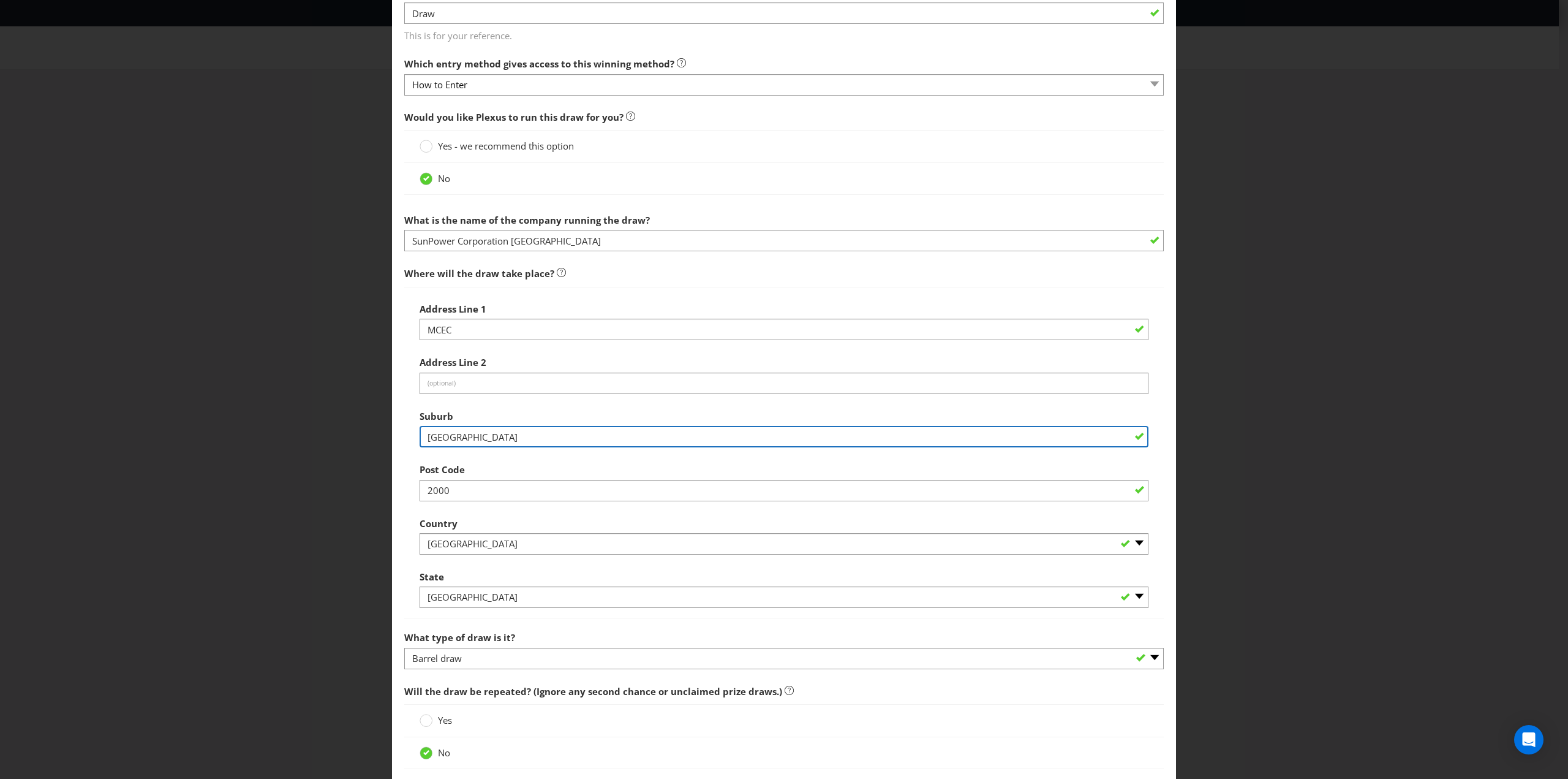
drag, startPoint x: 421, startPoint y: 428, endPoint x: 412, endPoint y: 428, distance: 9.0
click at [412, 428] on div "Address Line 1 MCEC Address Line 2 (optional) Suburb [GEOGRAPHIC_DATA] Post Cod…" at bounding box center [784, 453] width 759 height 332
type input "[GEOGRAPHIC_DATA]"
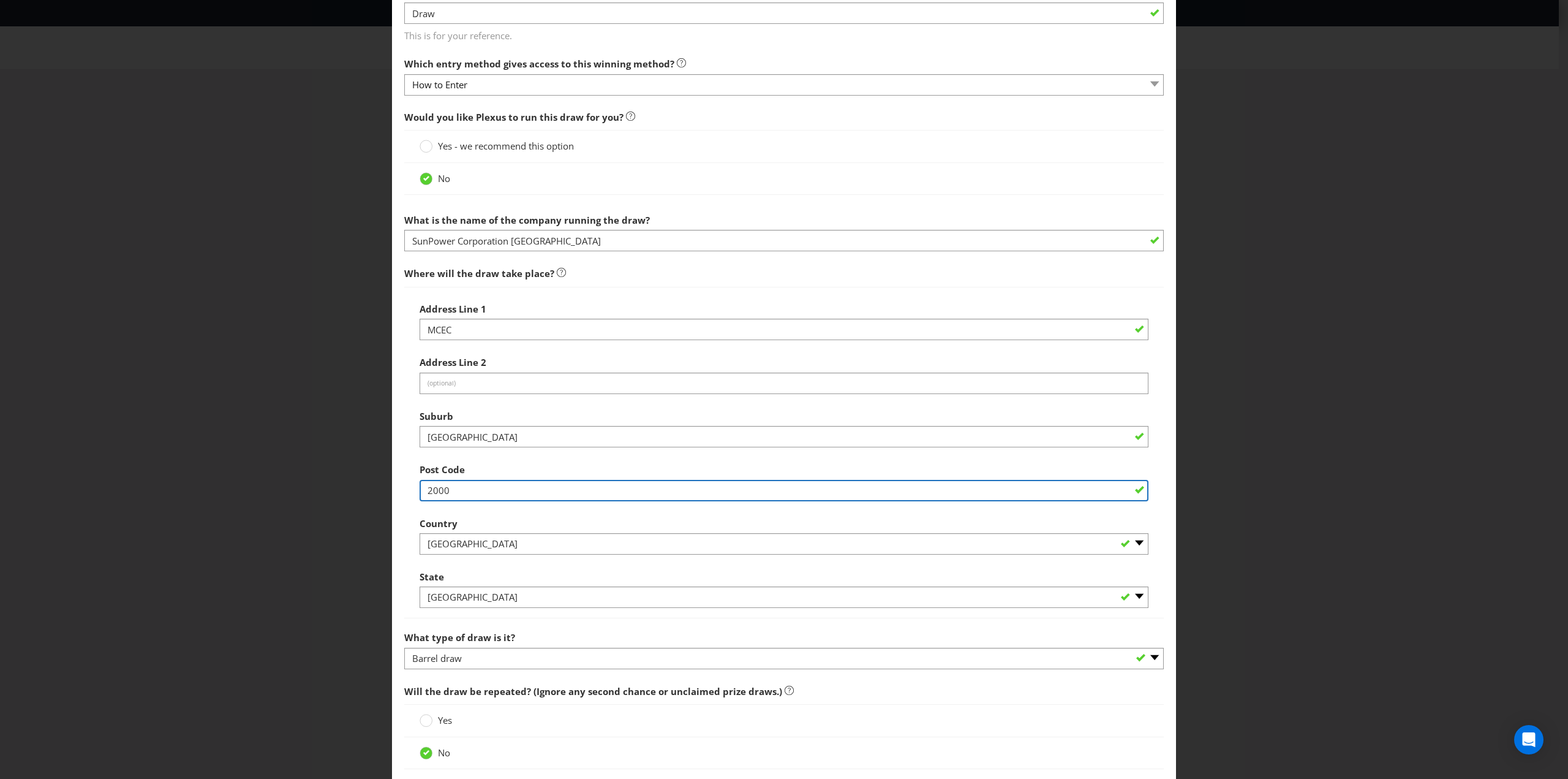
click at [423, 491] on input "2000" at bounding box center [784, 490] width 729 height 21
type input "3000"
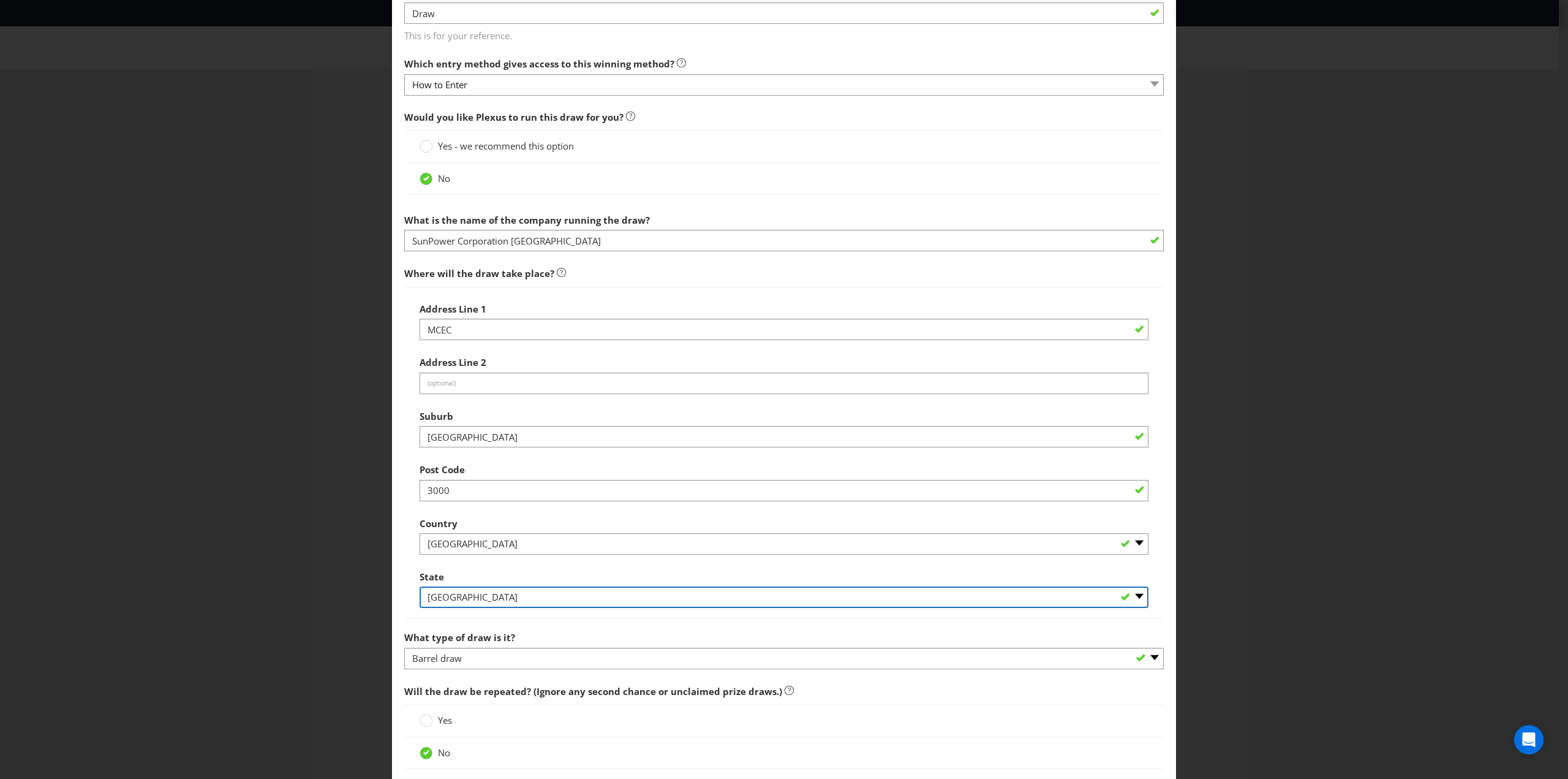
click at [547, 595] on select "-- Please Select -- [GEOGRAPHIC_DATA] [GEOGRAPHIC_DATA] [GEOGRAPHIC_DATA] [GEOG…" at bounding box center [784, 596] width 729 height 21
select select "VIC"
click at [419, 586] on select "-- Please Select -- [GEOGRAPHIC_DATA] [GEOGRAPHIC_DATA] [GEOGRAPHIC_DATA] [GEOG…" at bounding box center [784, 596] width 729 height 21
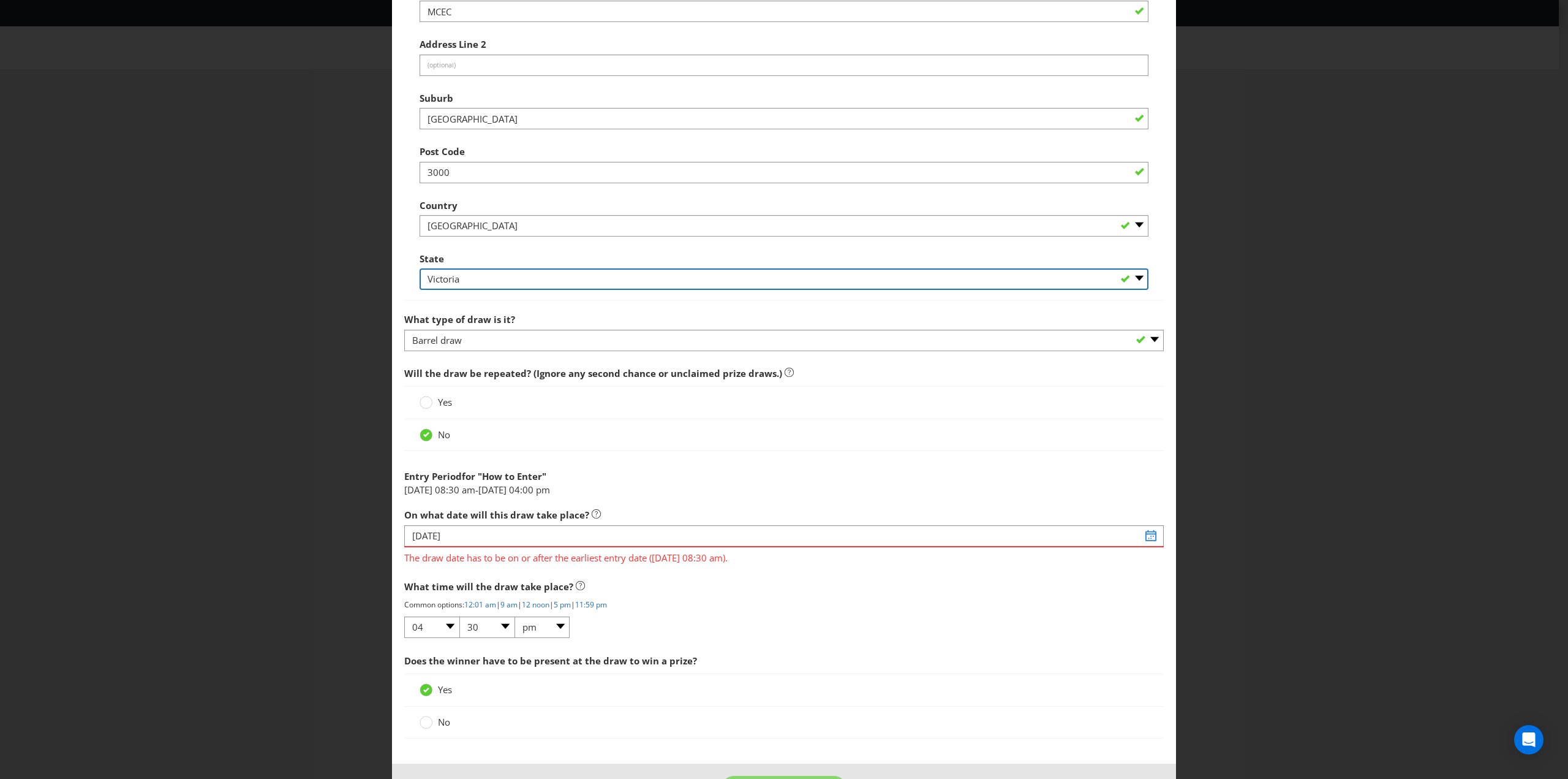
scroll to position [728, 0]
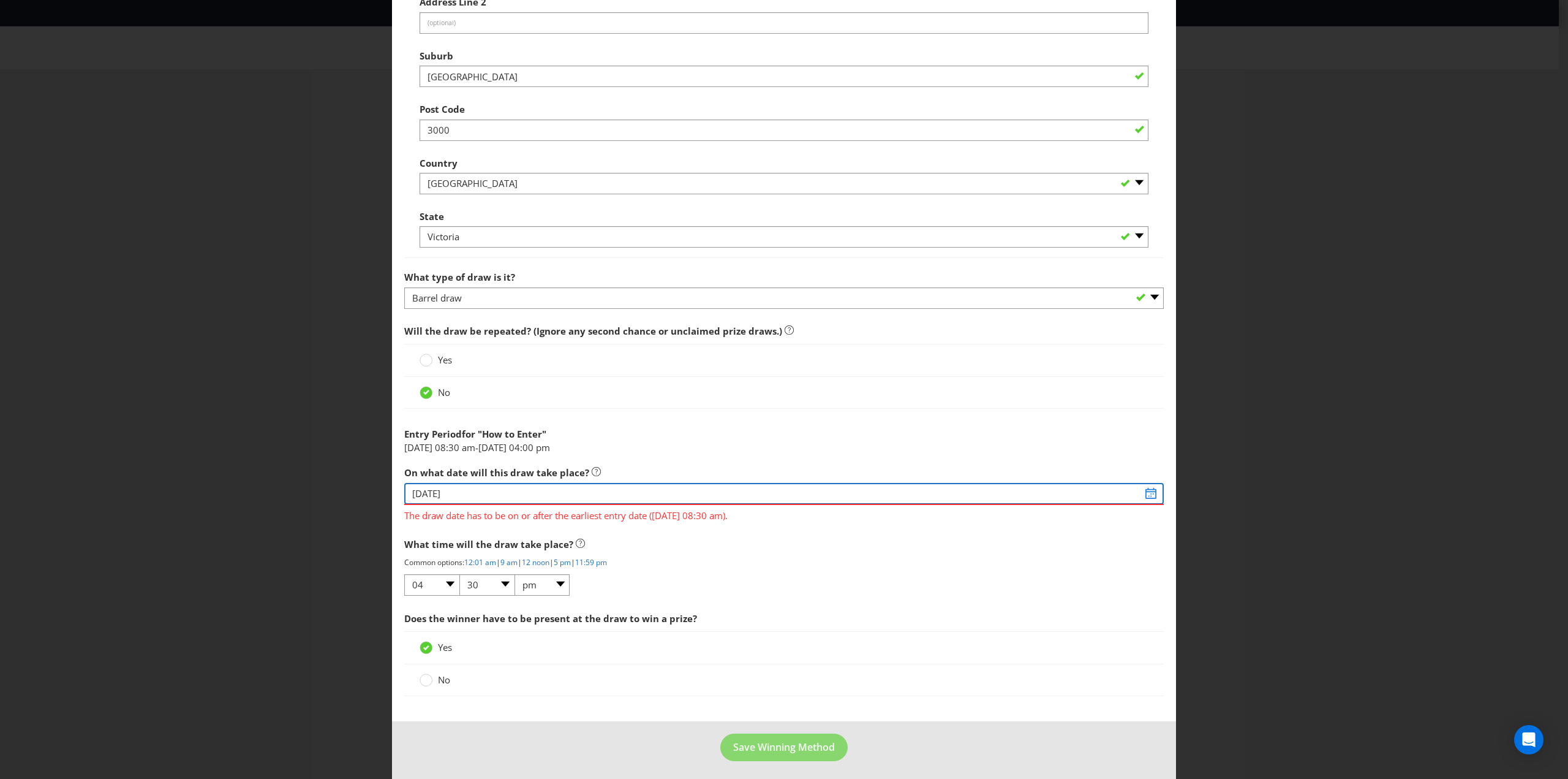
click at [1146, 490] on input "[DATE]" at bounding box center [784, 493] width 759 height 21
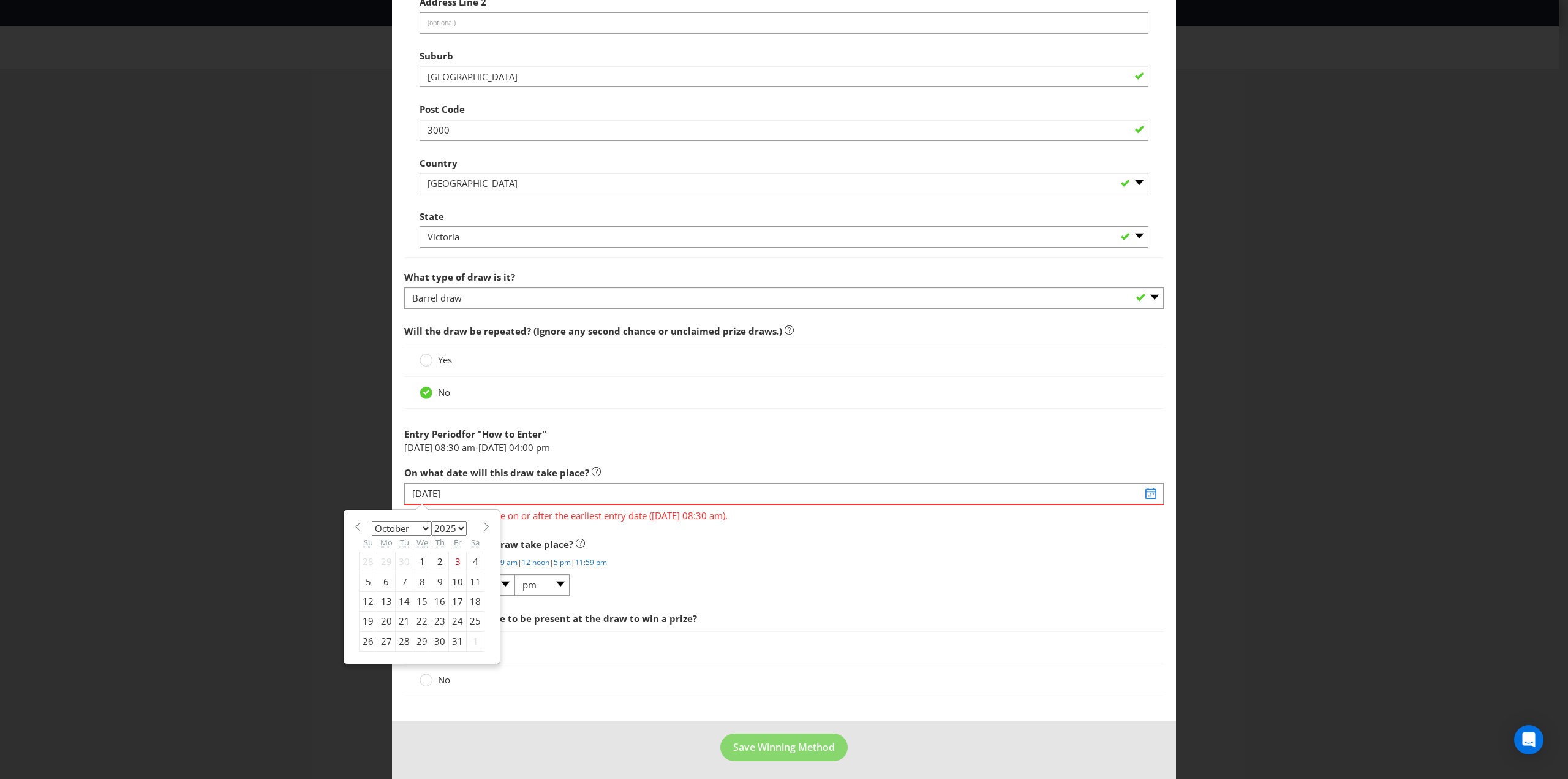
click at [419, 637] on div "29" at bounding box center [422, 640] width 18 height 19
type input "[DATE]"
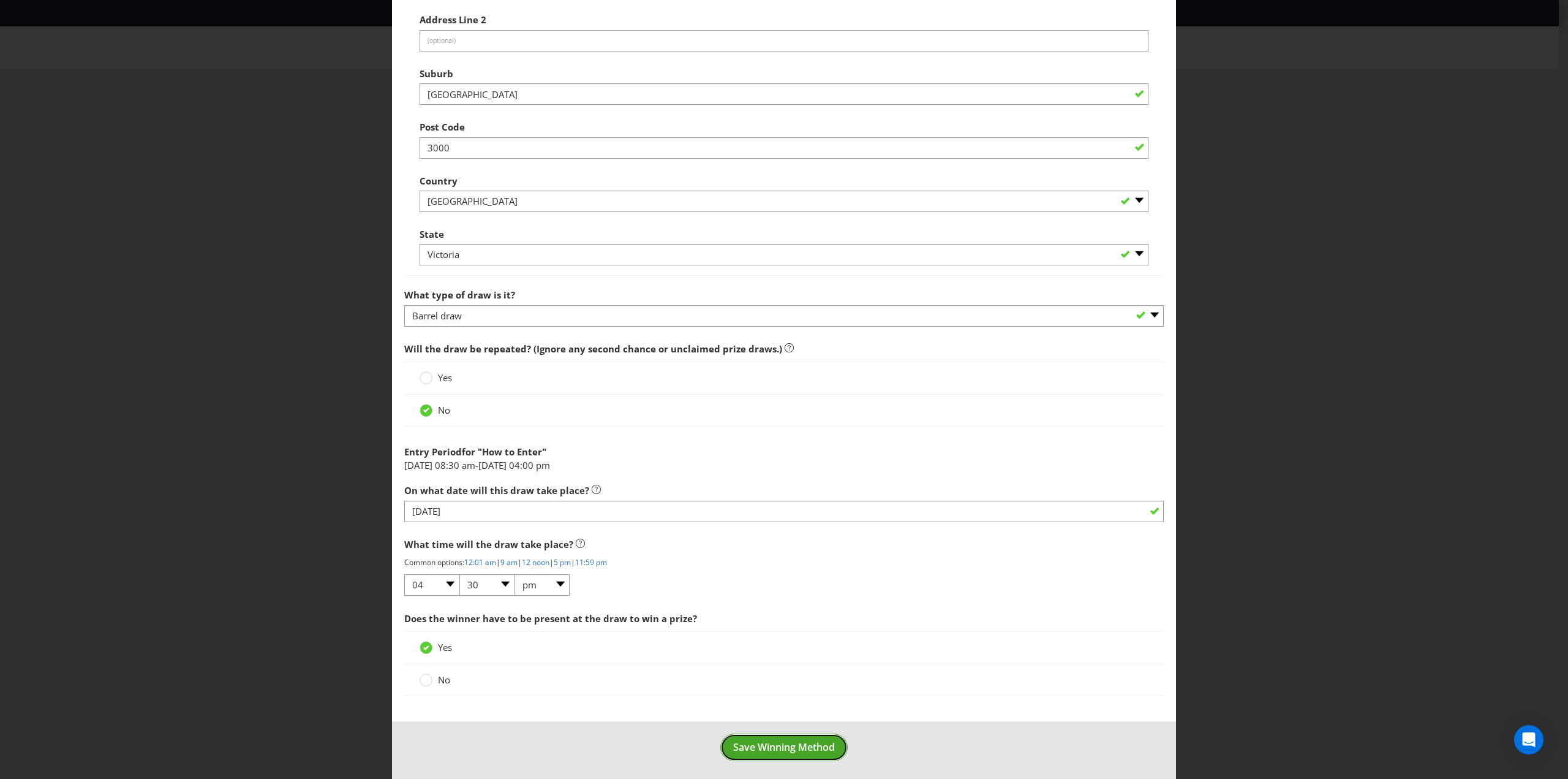
click at [779, 740] on span "Save Winning Method" at bounding box center [784, 747] width 101 height 14
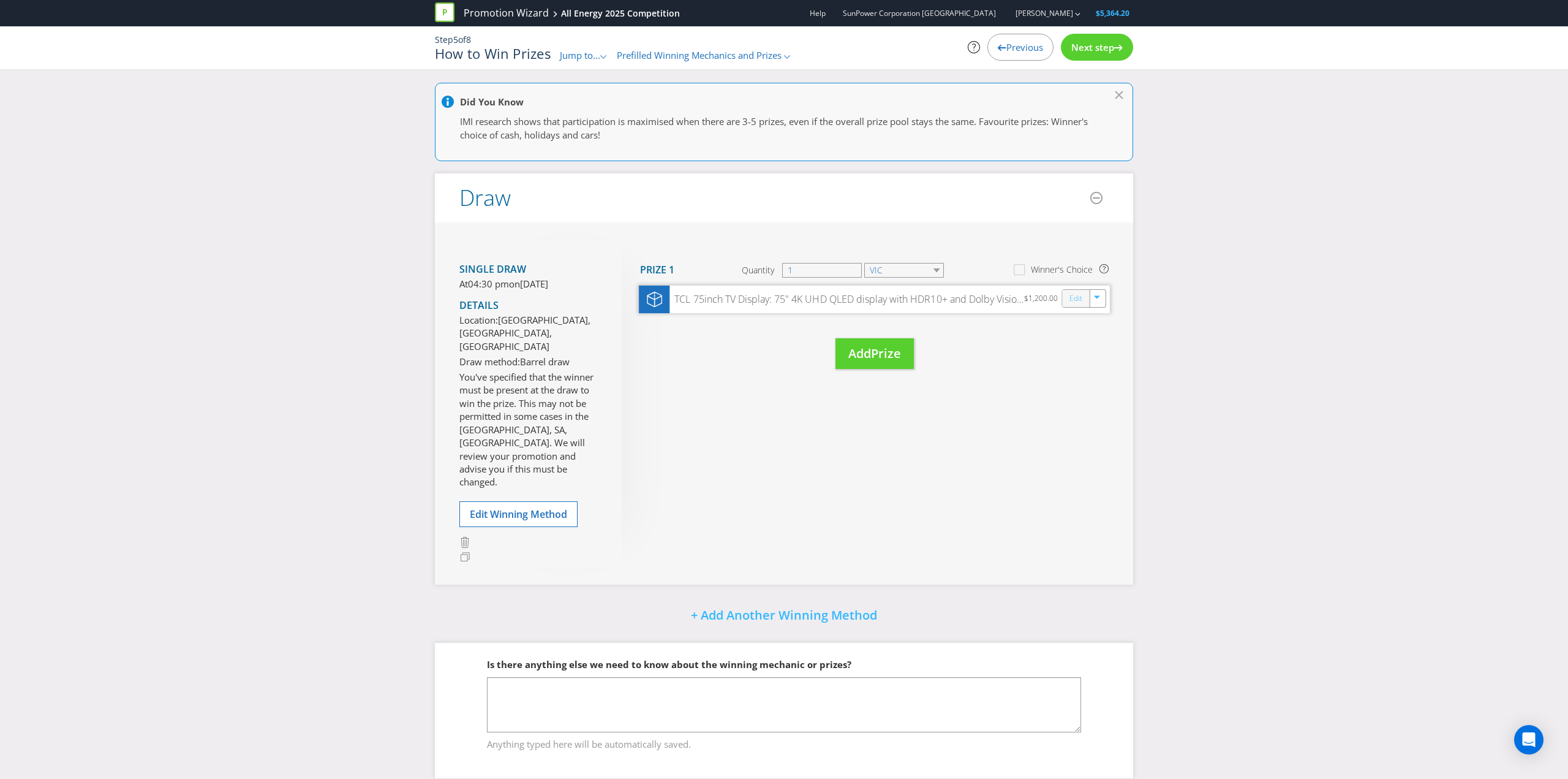
click at [1072, 298] on link "Edit" at bounding box center [1076, 298] width 13 height 14
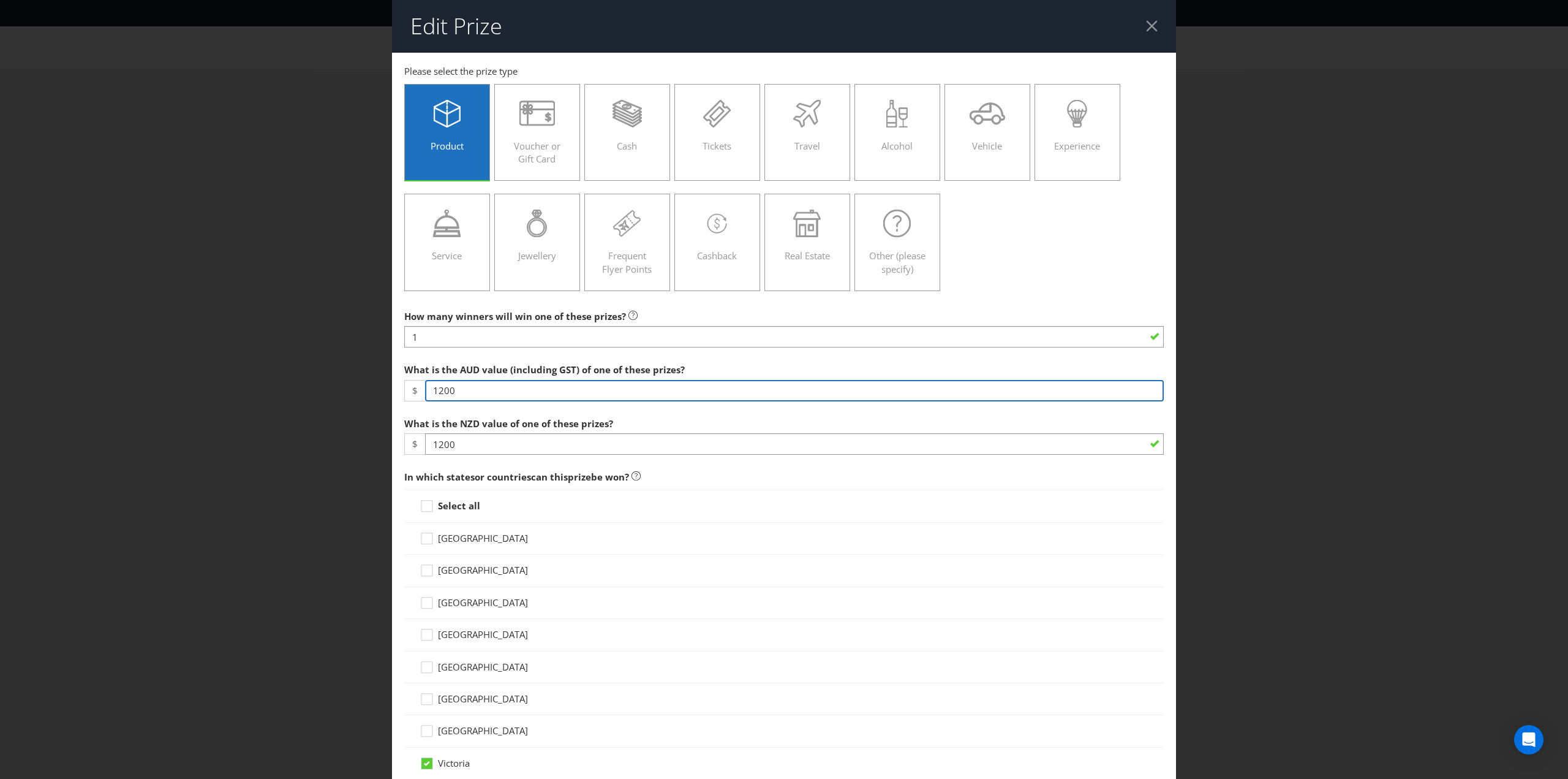
click at [437, 388] on input "1200" at bounding box center [795, 390] width 739 height 21
type input "1100"
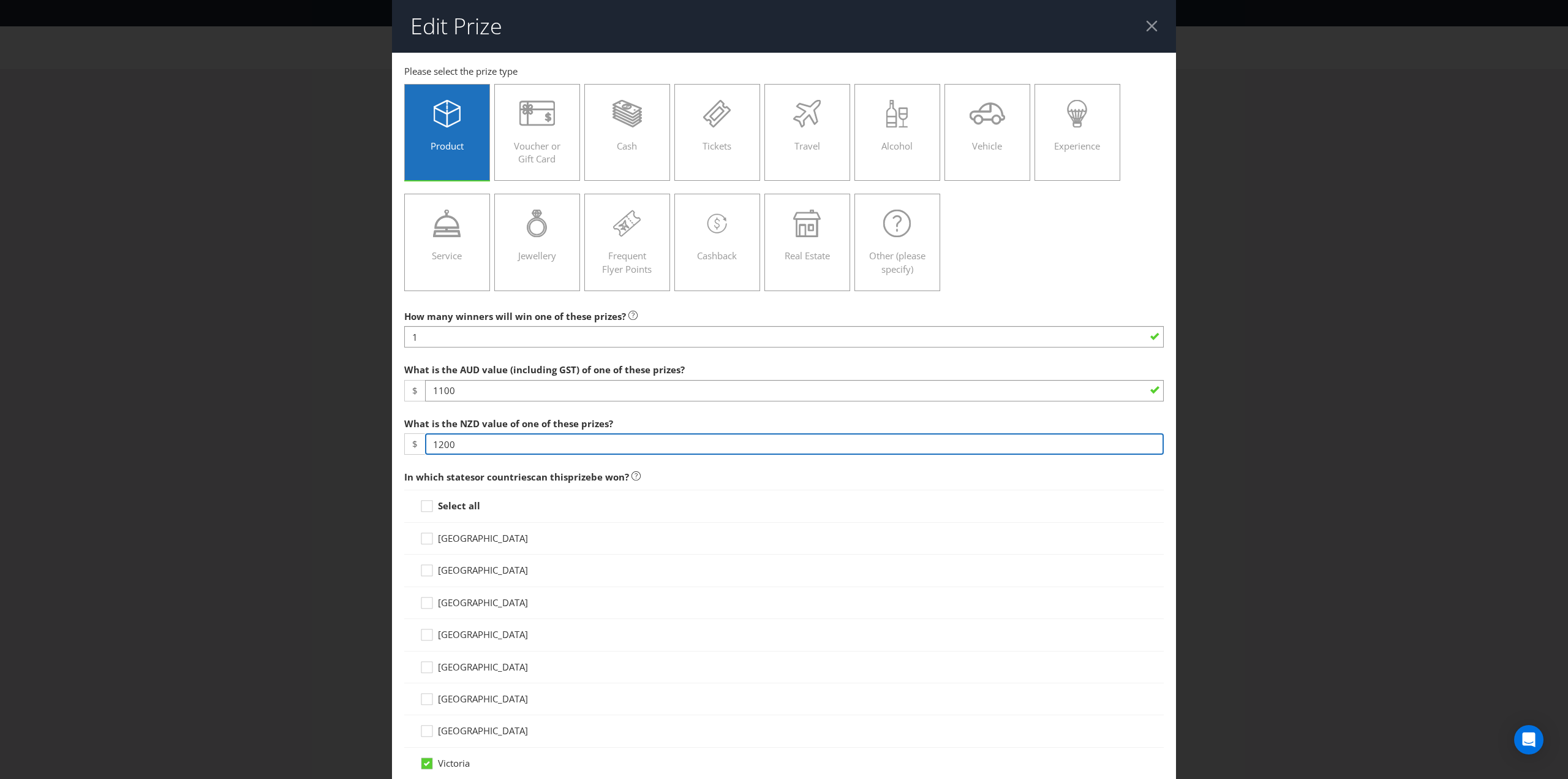
click at [436, 444] on input "1200" at bounding box center [795, 443] width 739 height 21
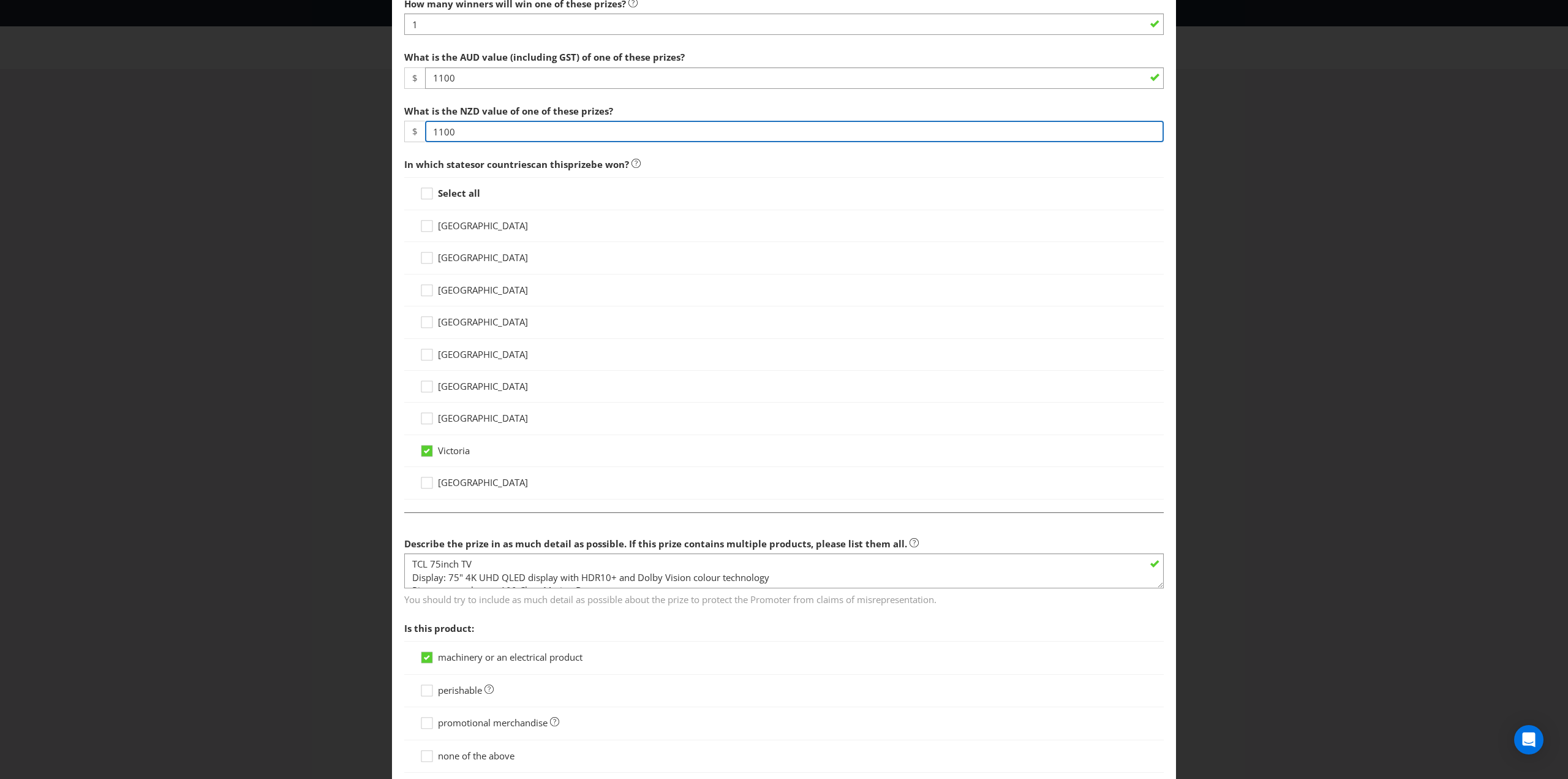
scroll to position [368, 0]
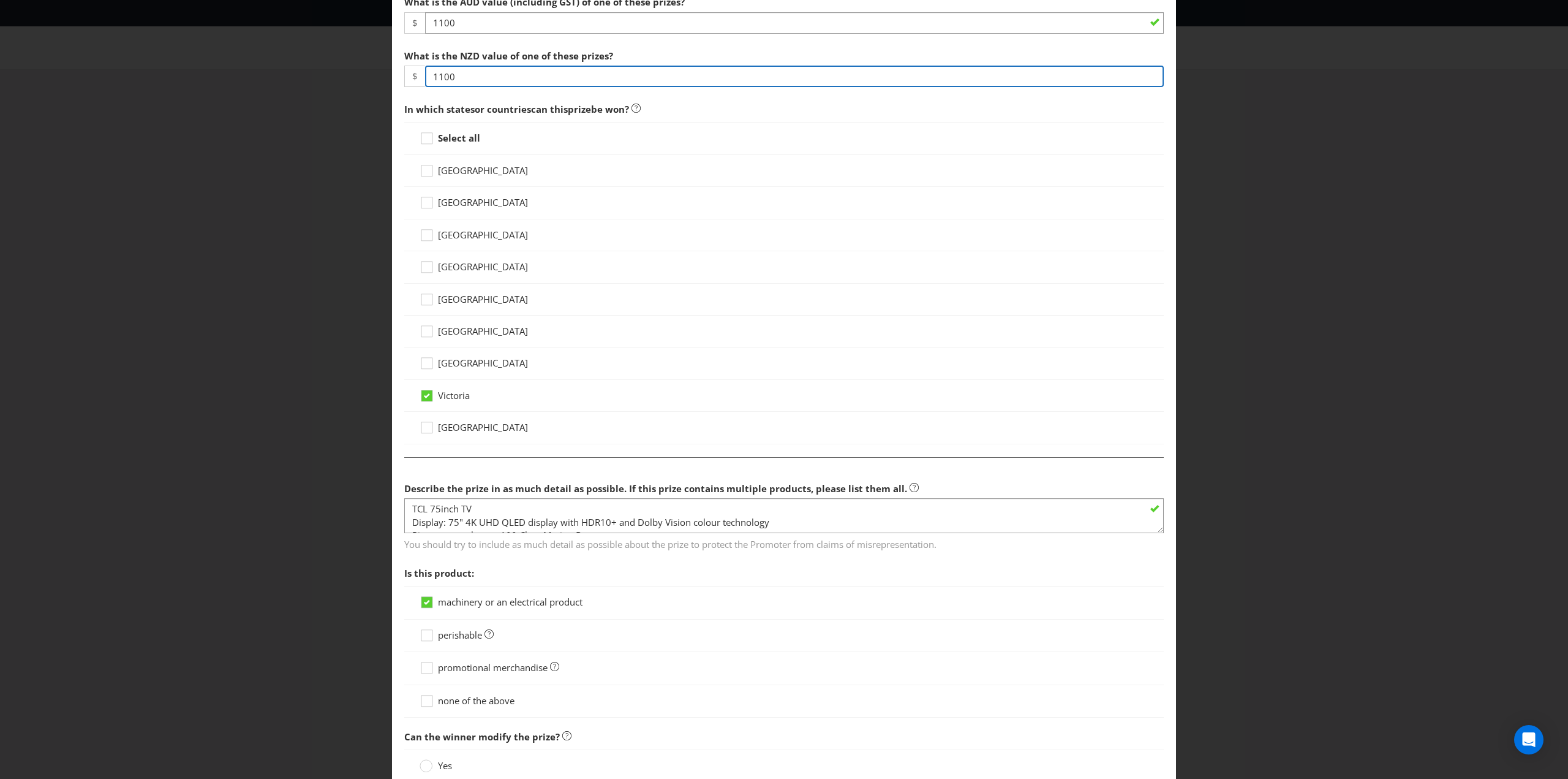
type input "1100"
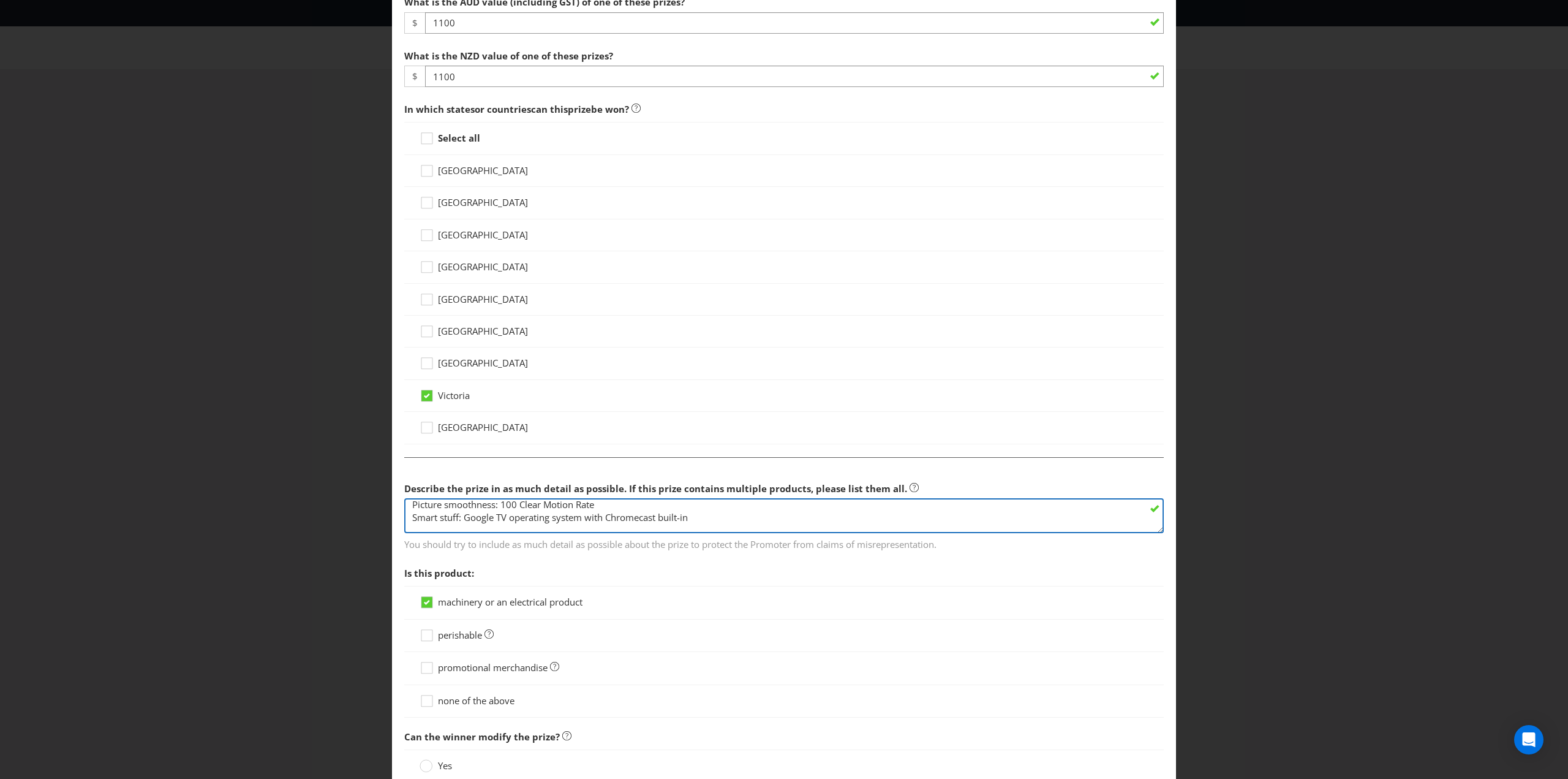
scroll to position [52, 0]
drag, startPoint x: 792, startPoint y: 517, endPoint x: 391, endPoint y: 531, distance: 401.2
click at [392, 531] on main "[GEOGRAPHIC_DATA] [GEOGRAPHIC_DATA] [GEOGRAPHIC_DATA] [GEOGRAPHIC_DATA] [GEOGRA…" at bounding box center [784, 272] width 784 height 1173
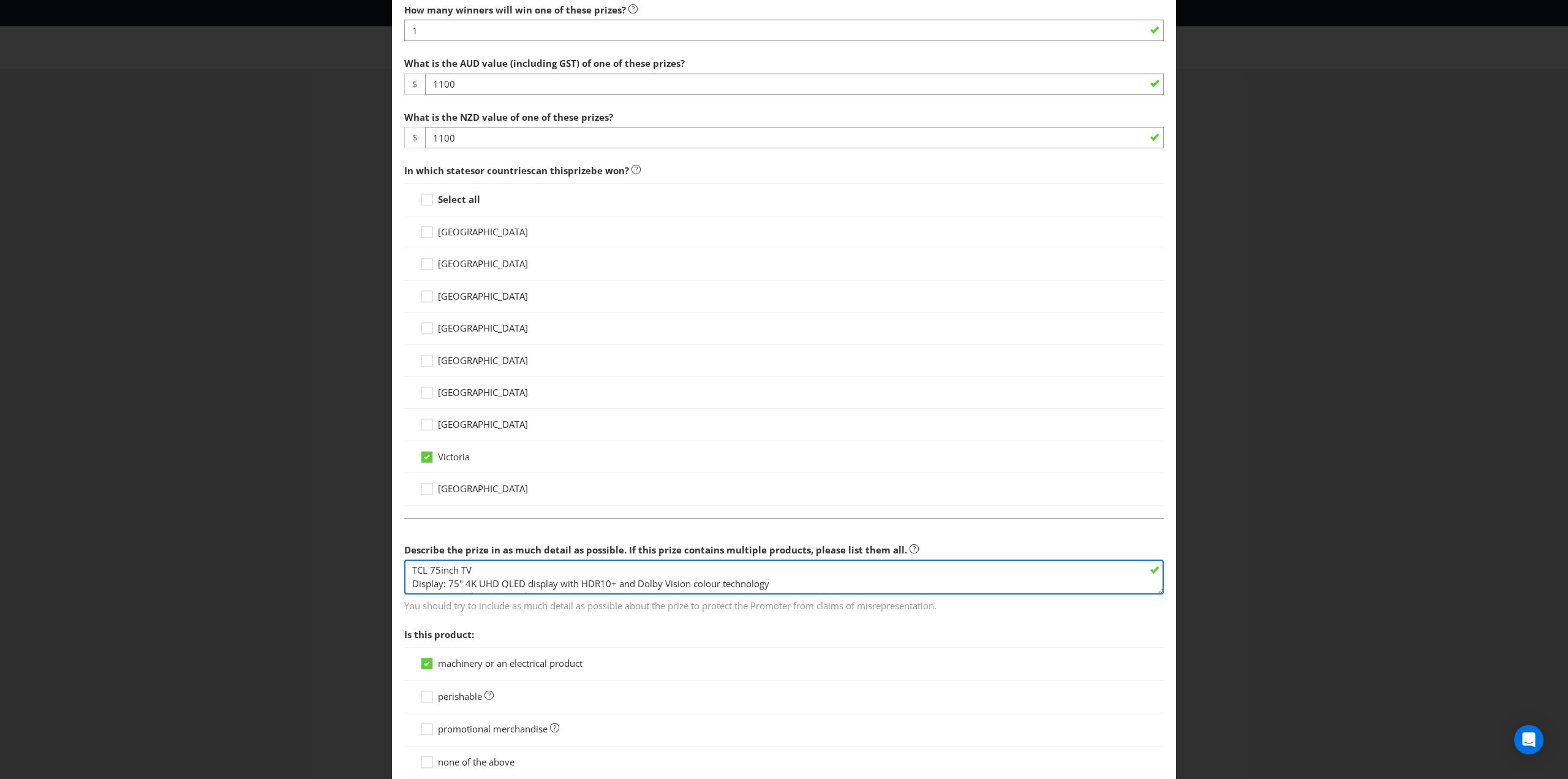
click at [783, 576] on textarea "TCL 75inch TV Display: 75" 4K UHD QLED display with HDR10+ and Dolby Vision col…" at bounding box center [784, 576] width 759 height 35
drag, startPoint x: 770, startPoint y: 576, endPoint x: 410, endPoint y: 573, distance: 360.0
click at [410, 573] on textarea "TCL 75inch TV Display: 75" 4K UHD QLED display with HDR10+ and Dolby Vision col…" at bounding box center [784, 576] width 759 height 35
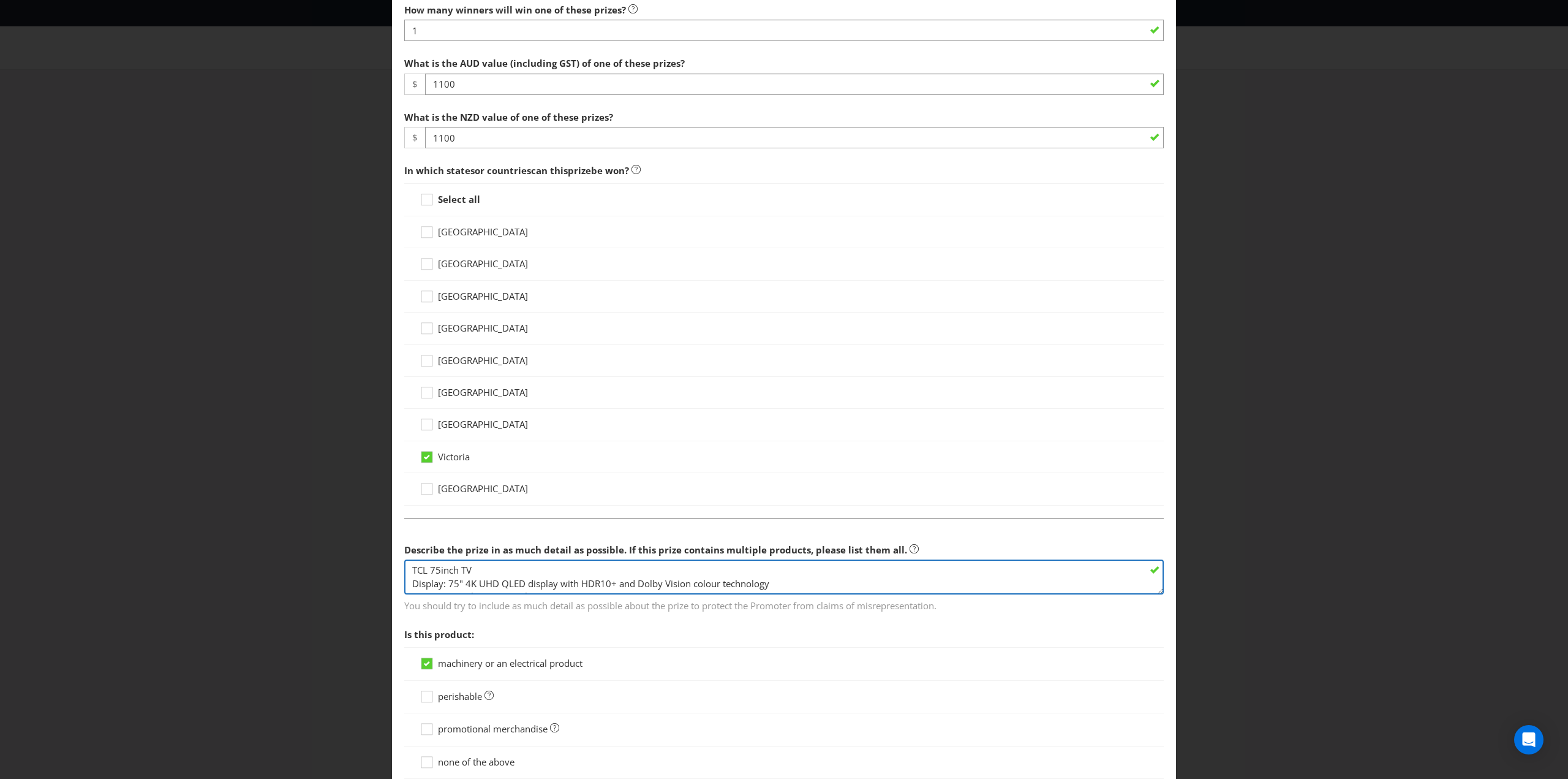
click at [410, 577] on textarea "TCL 75inch TV Display: 75" 4K UHD QLED display with HDR10+ and Dolby Vision col…" at bounding box center [784, 576] width 759 height 35
drag, startPoint x: 410, startPoint y: 577, endPoint x: 756, endPoint y: 577, distance: 346.0
click at [756, 577] on textarea "TCL 75inch TV Display: 75" 4K UHD QLED display with HDR10+ and Dolby Vision col…" at bounding box center [784, 576] width 759 height 35
click at [438, 568] on textarea "TCL 75inch TV Display: 75" 4K UHD QLED display with HDR10+ and Dolby Vision col…" at bounding box center [784, 576] width 759 height 35
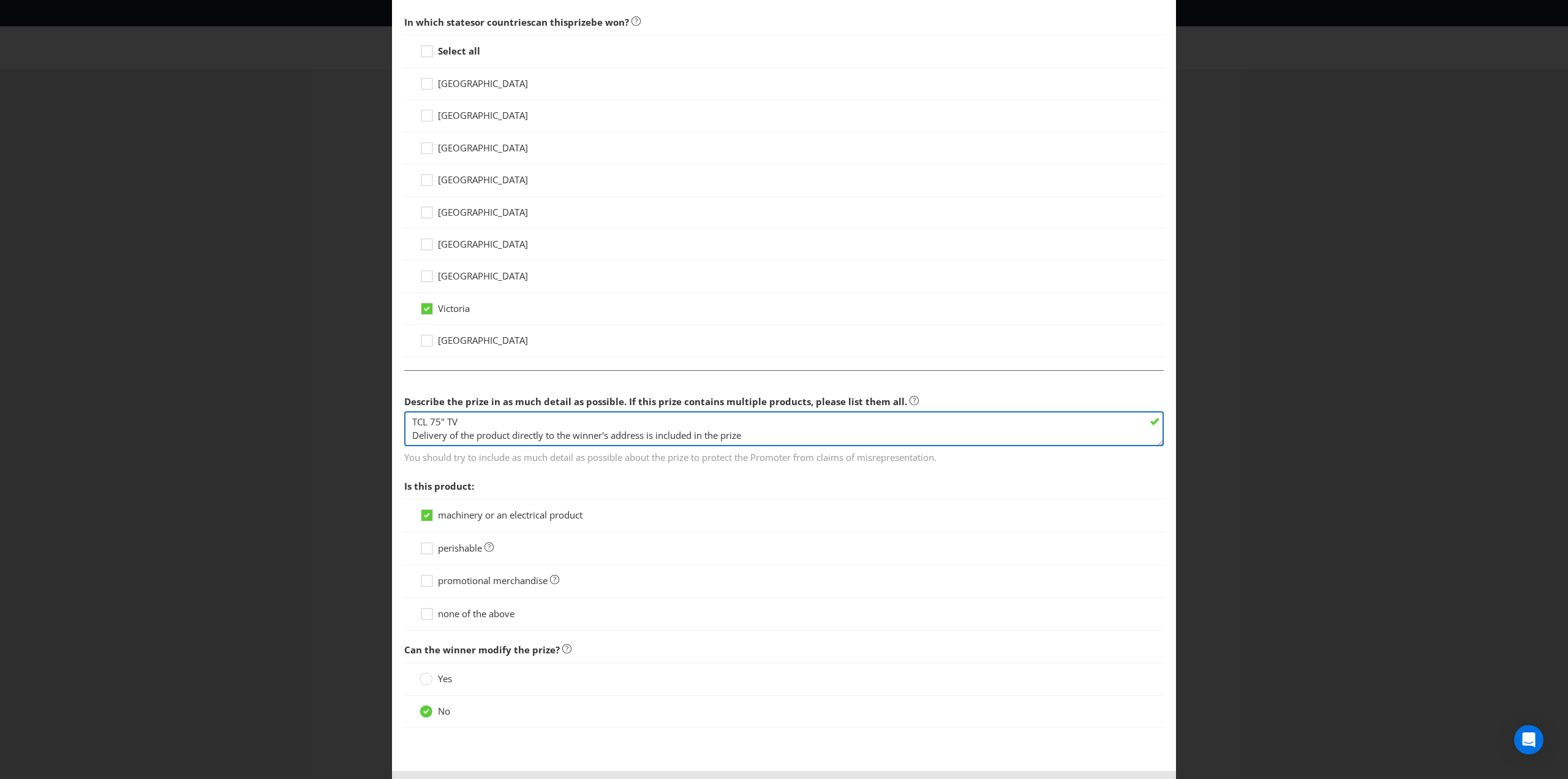
scroll to position [490, 0]
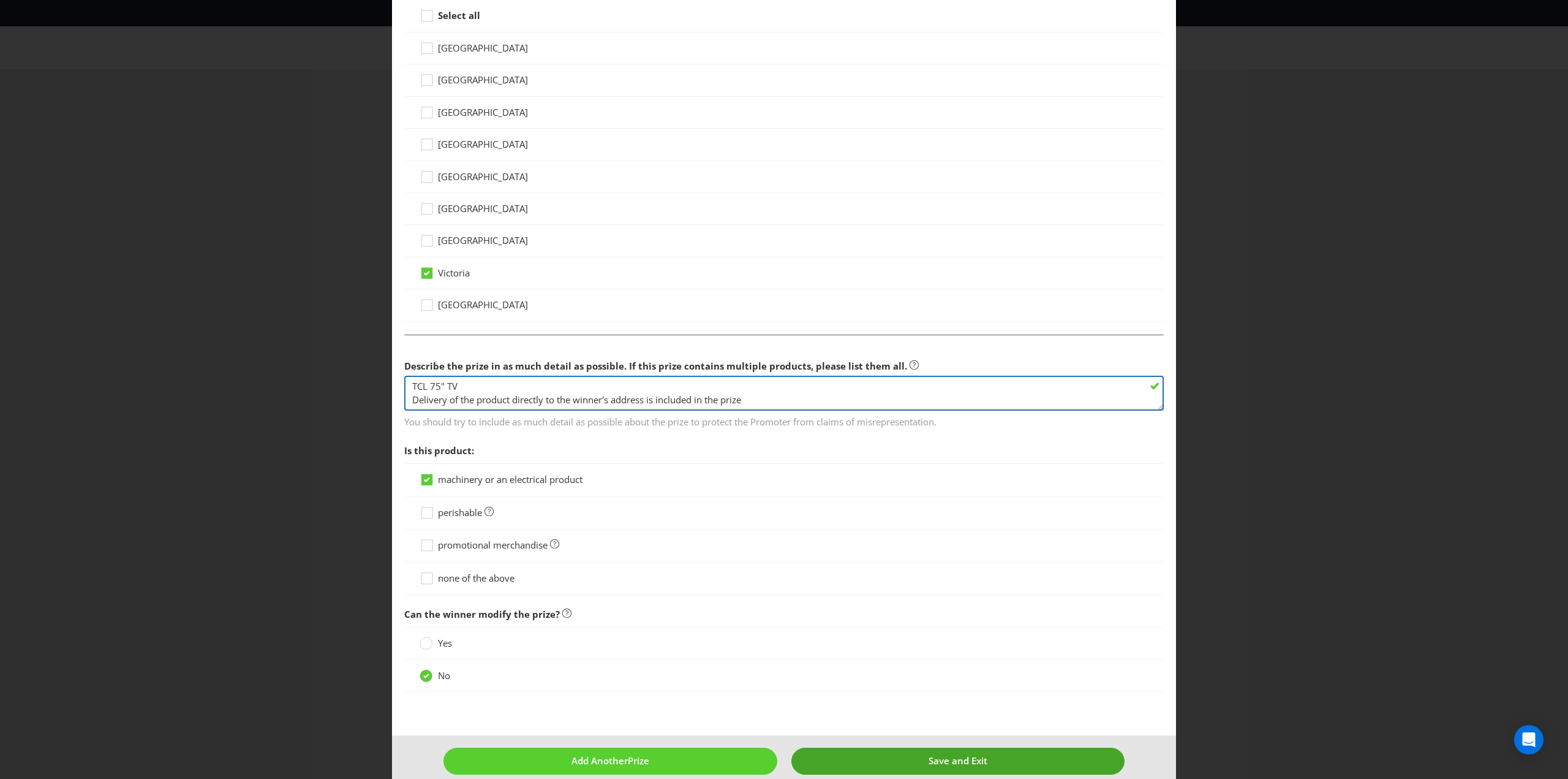
type textarea "TCL 75" TV Delivery of the product directly to the winner's address is included…"
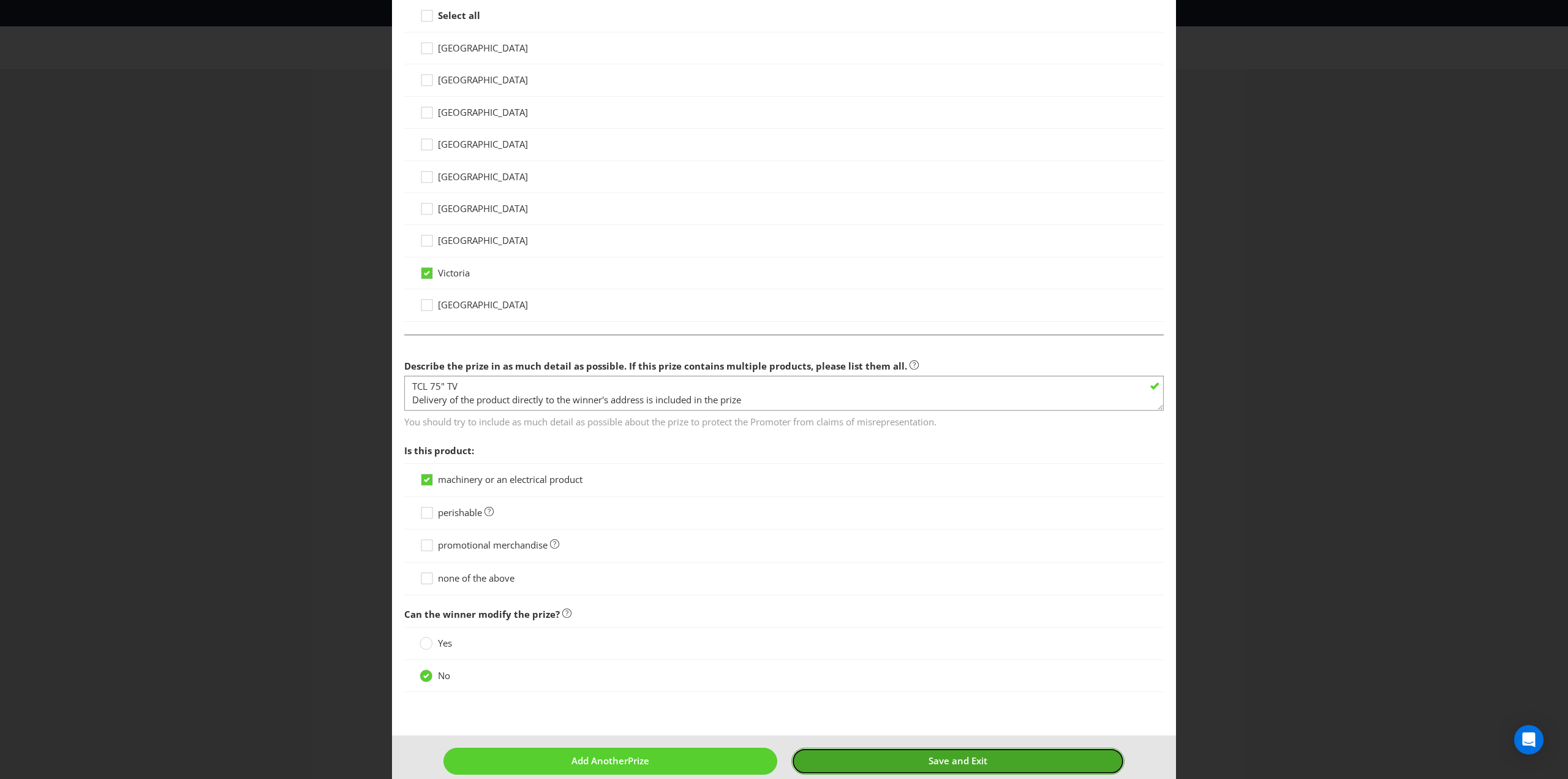
click at [899, 757] on button "Save and Exit" at bounding box center [958, 760] width 334 height 26
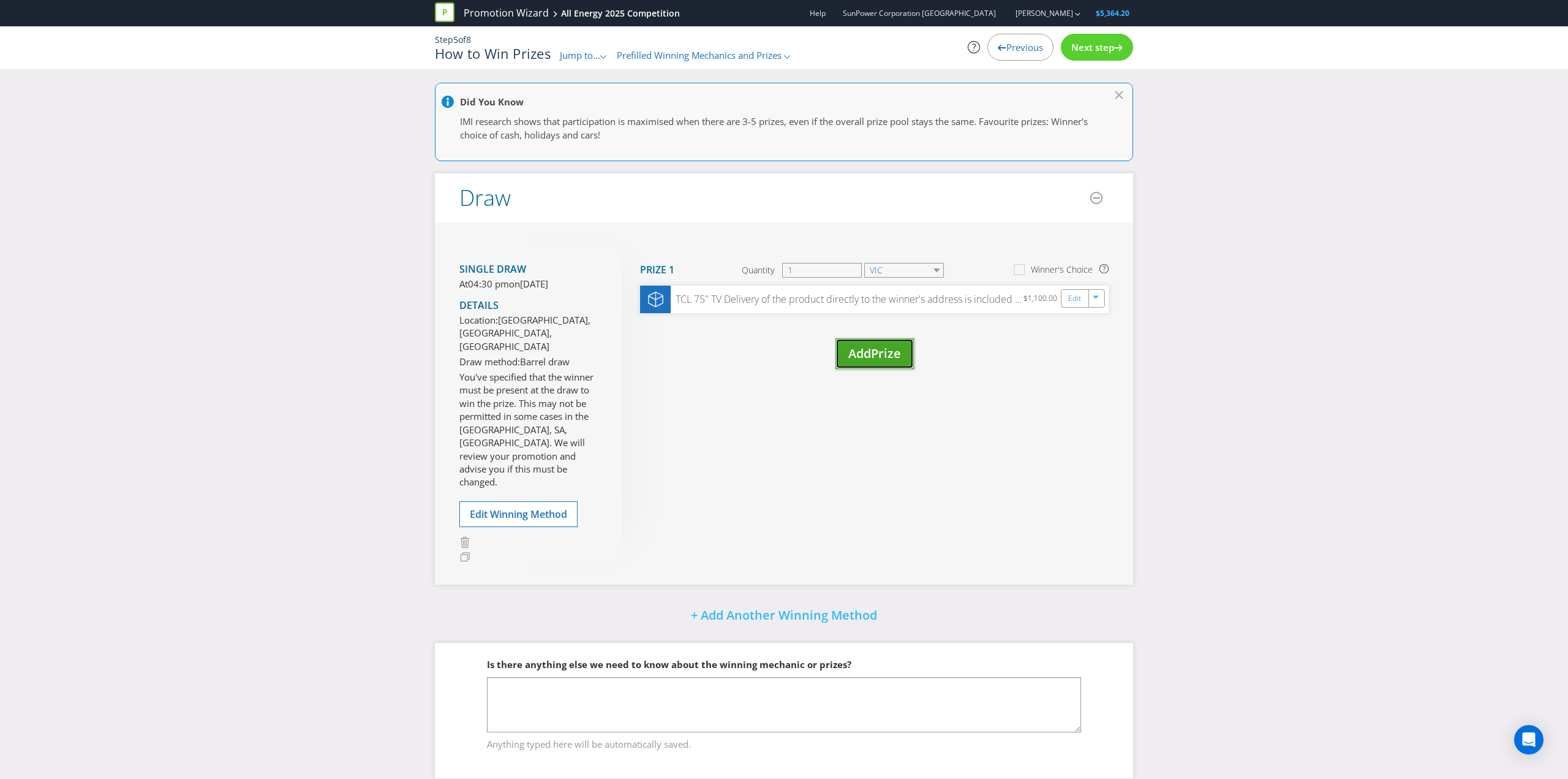
click at [865, 354] on span "Add" at bounding box center [859, 354] width 23 height 17
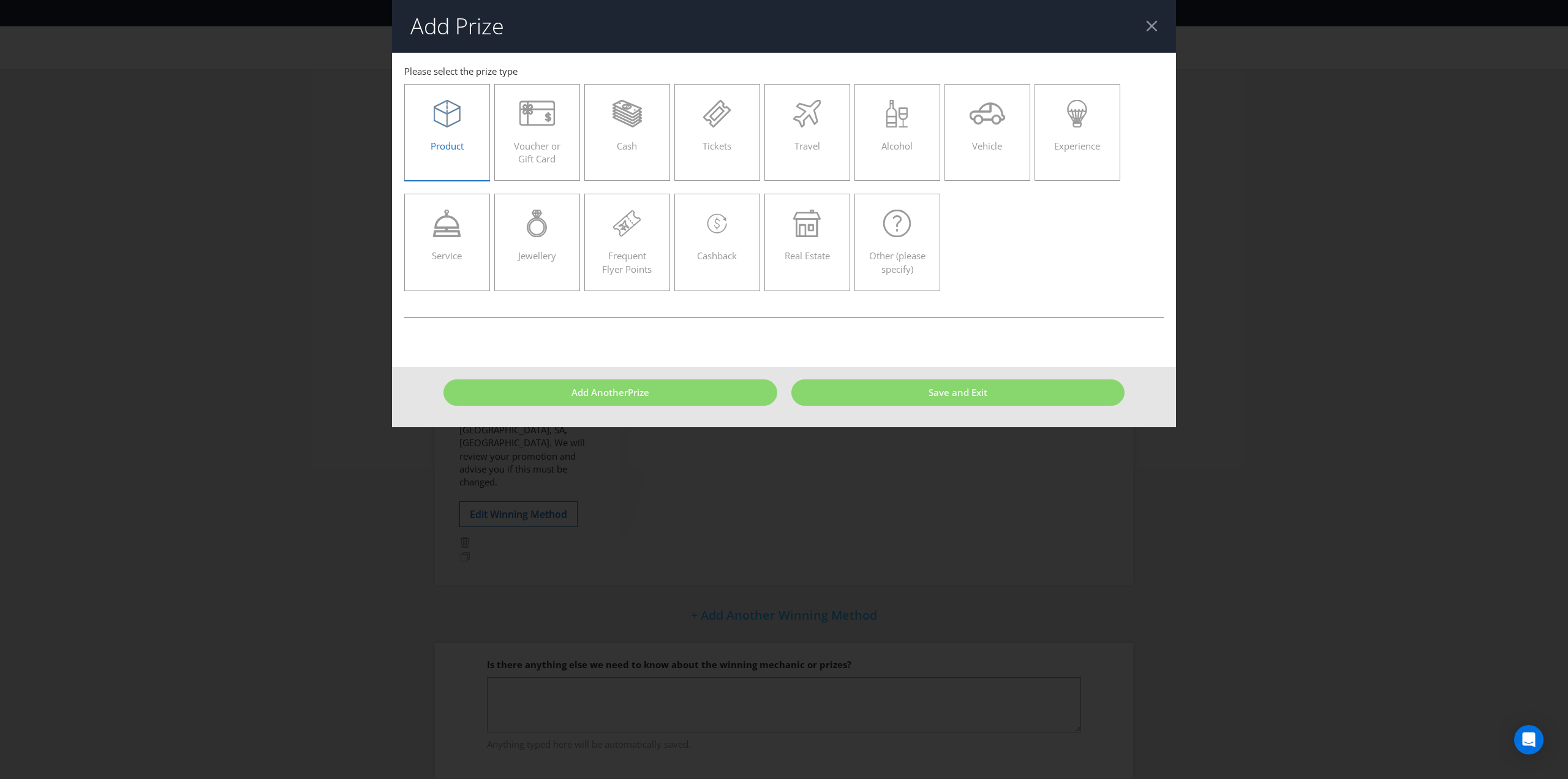
click at [429, 123] on div at bounding box center [447, 113] width 60 height 28
click at [0, 0] on input "Product" at bounding box center [0, 0] width 0 height 0
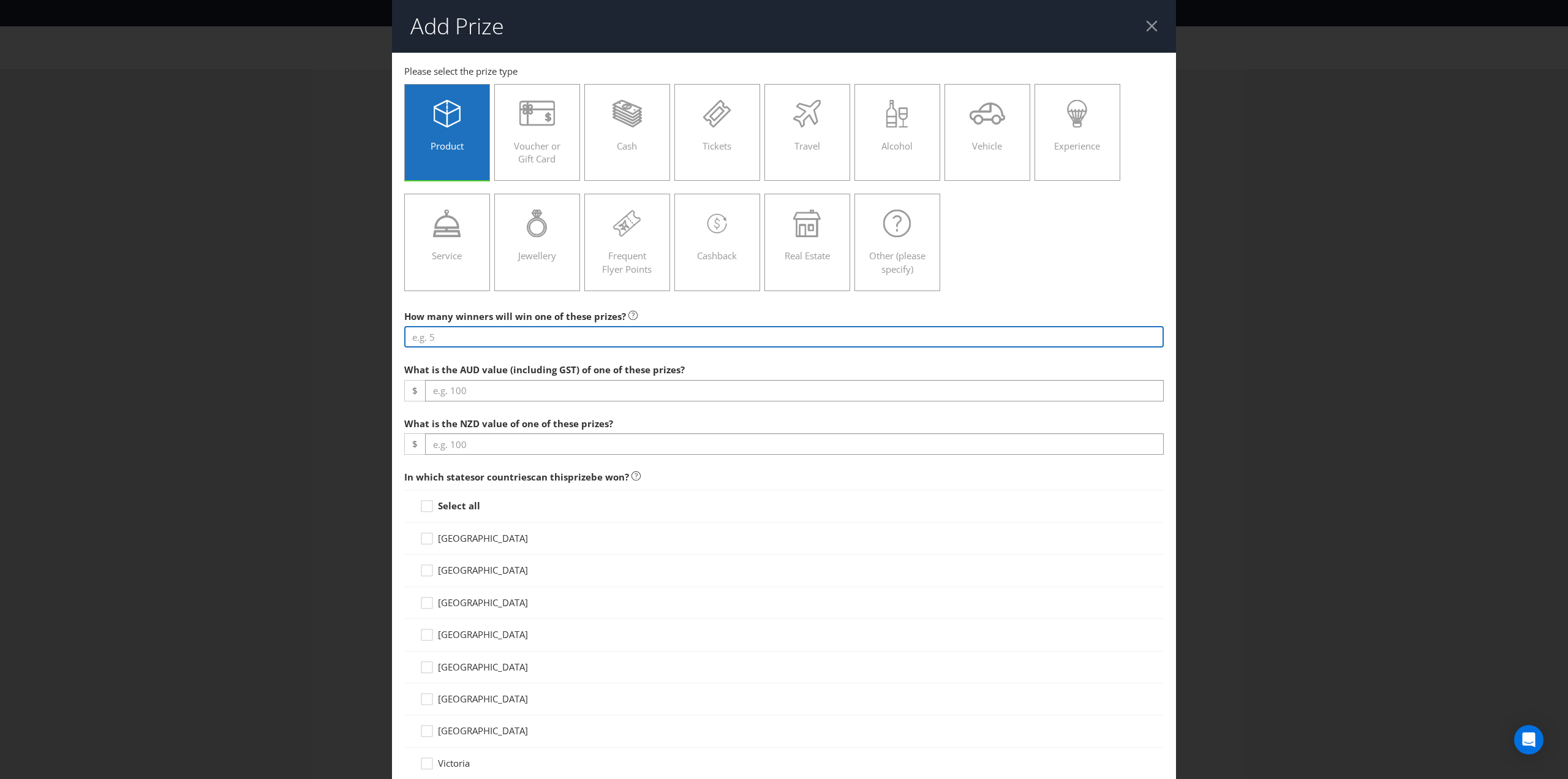
click at [490, 337] on input "number" at bounding box center [784, 336] width 759 height 21
type input "1"
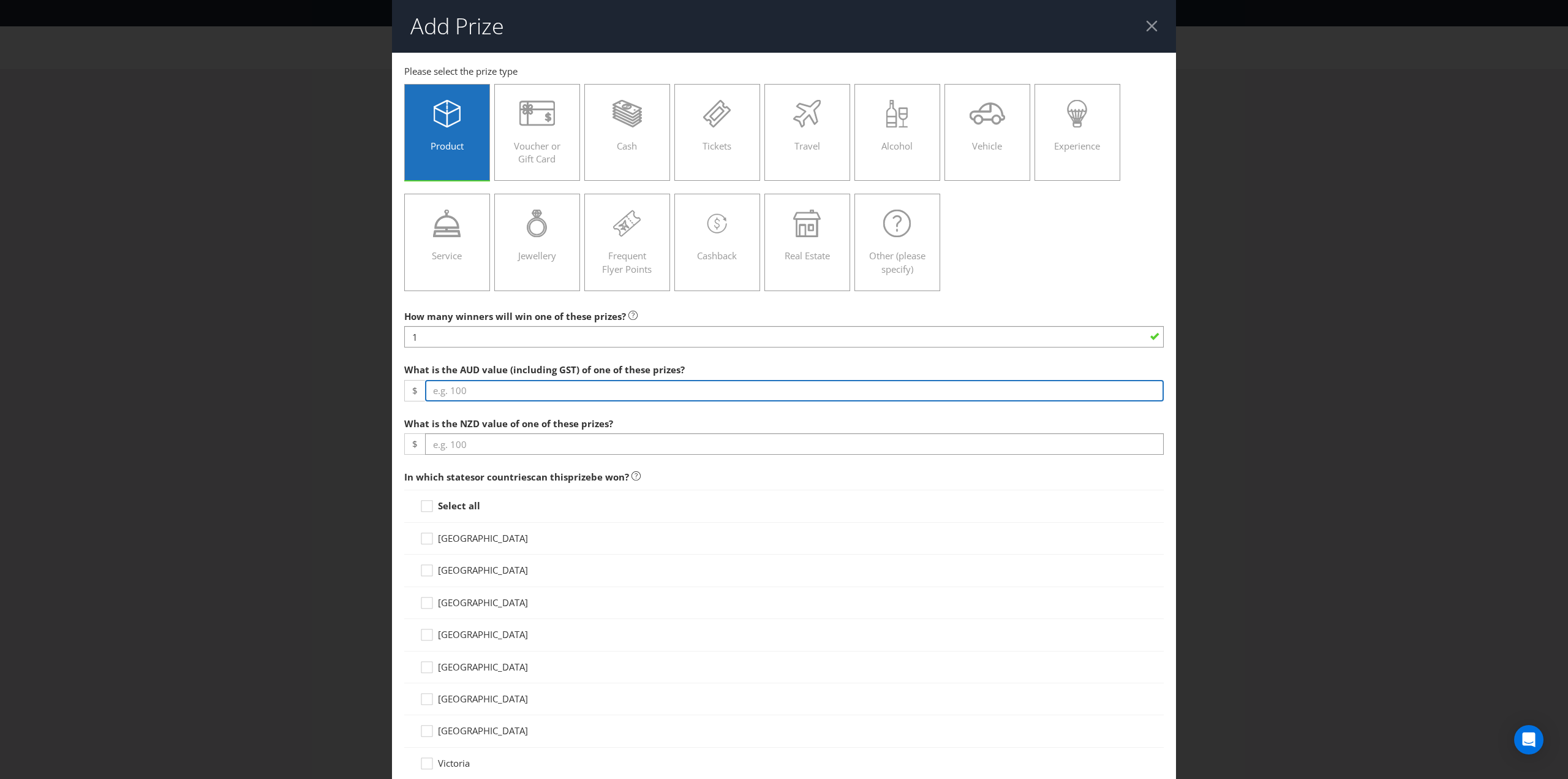
click at [496, 390] on input "number" at bounding box center [795, 390] width 739 height 21
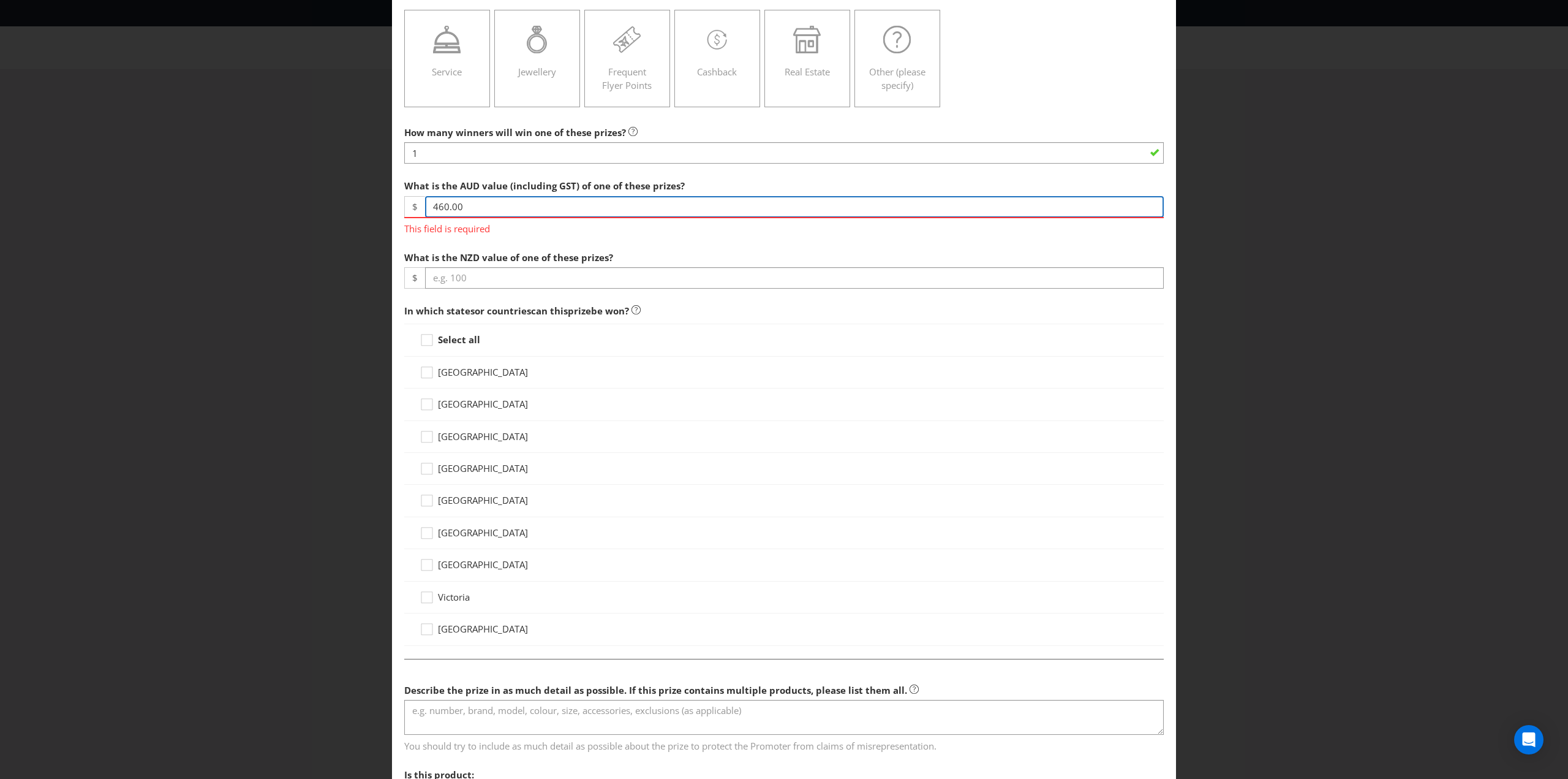
scroll to position [245, 0]
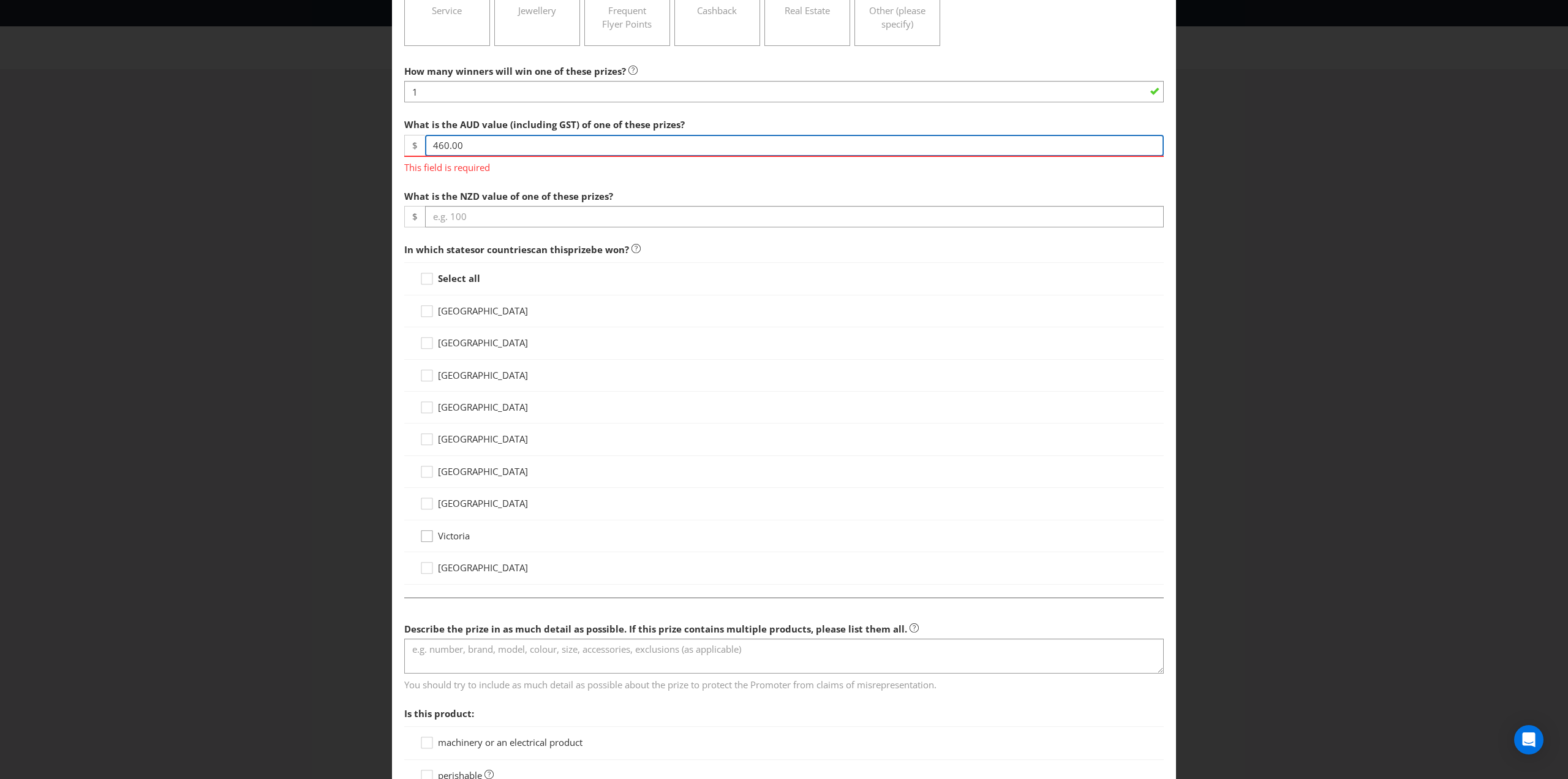
type input "460.00"
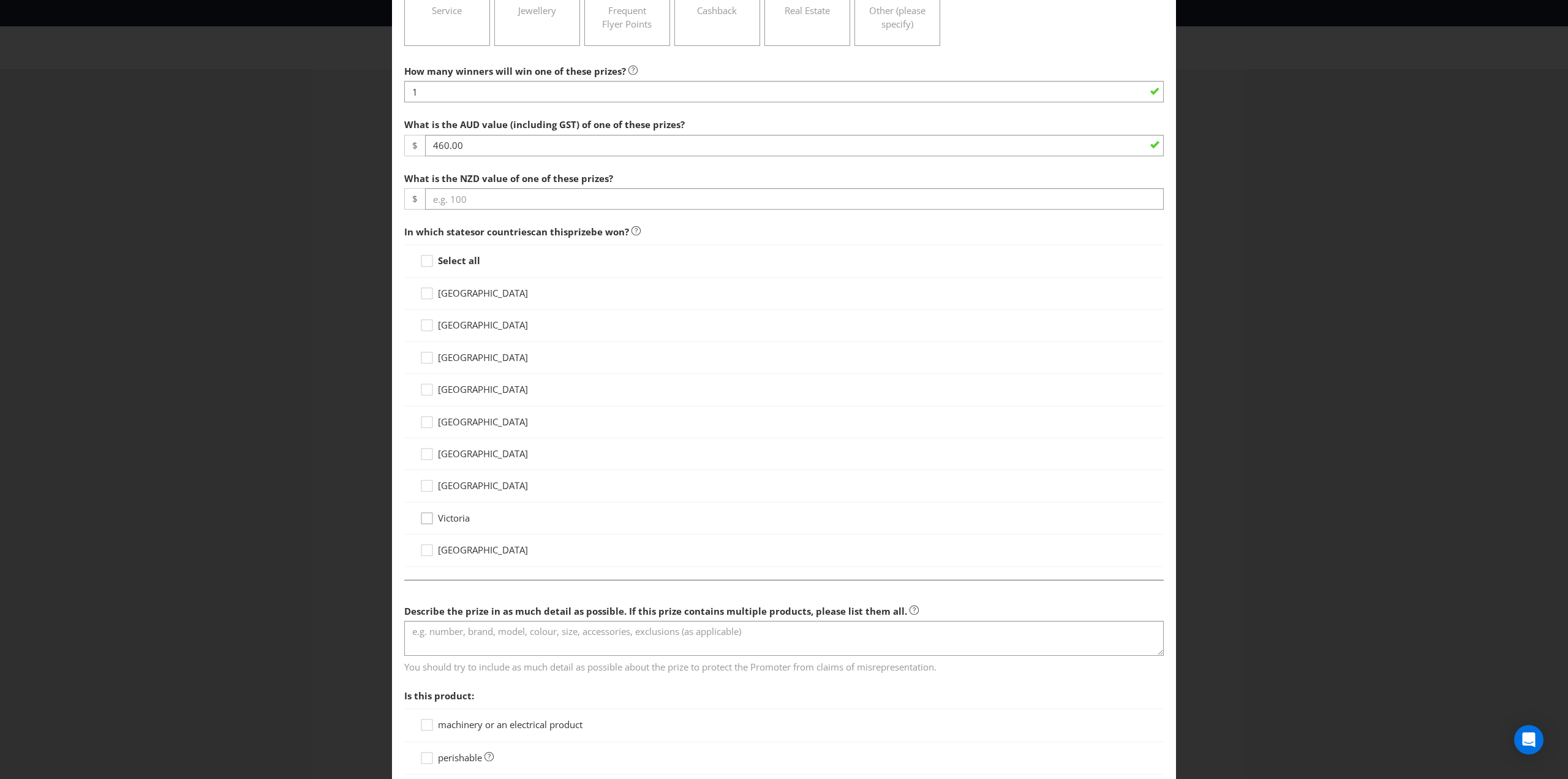
click at [425, 533] on div "Select all [GEOGRAPHIC_DATA] [GEOGRAPHIC_DATA] [GEOGRAPHIC_DATA] [GEOGRAPHIC_DA…" at bounding box center [784, 405] width 759 height 321
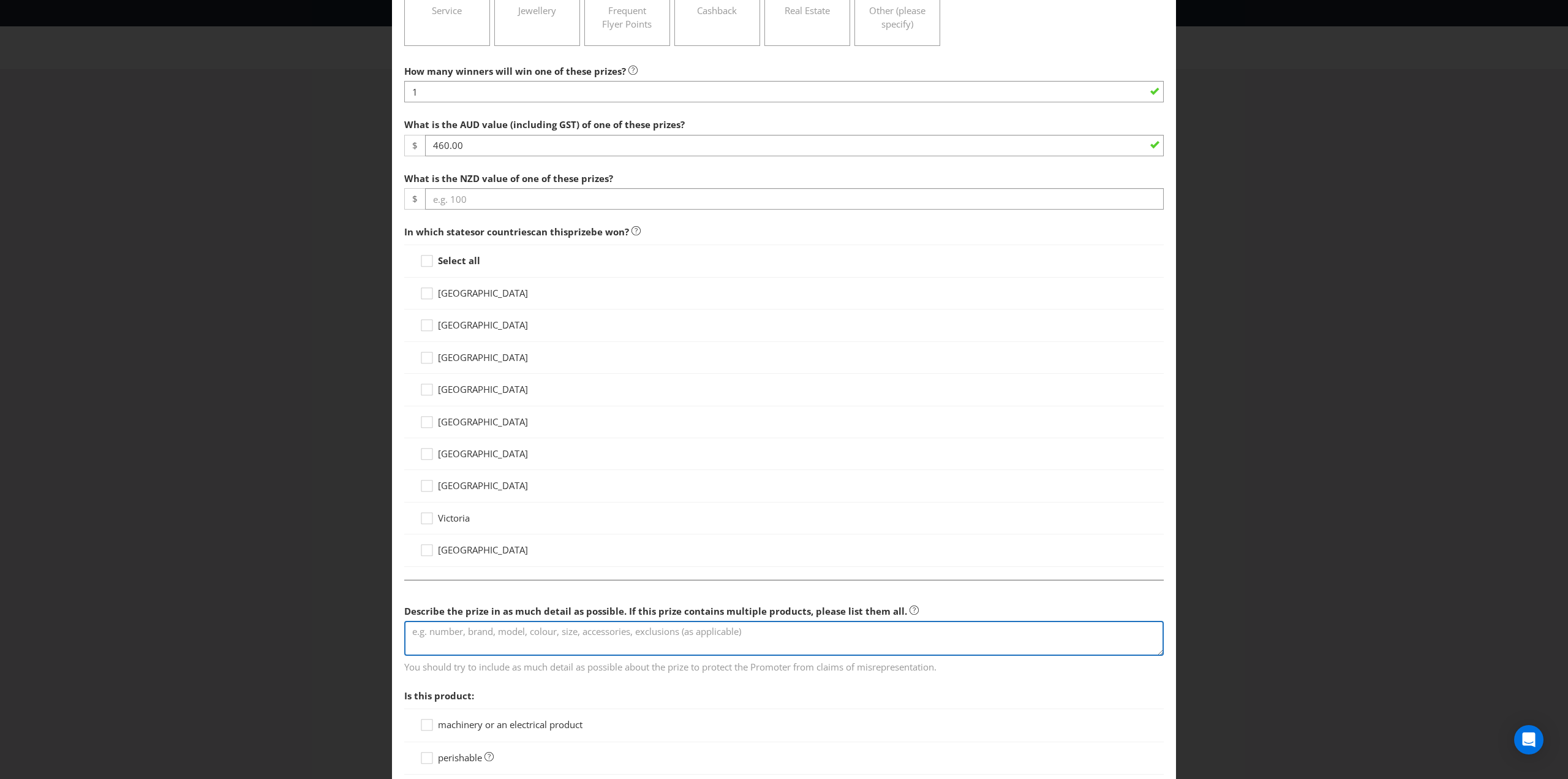
click at [448, 628] on textarea at bounding box center [784, 638] width 759 height 35
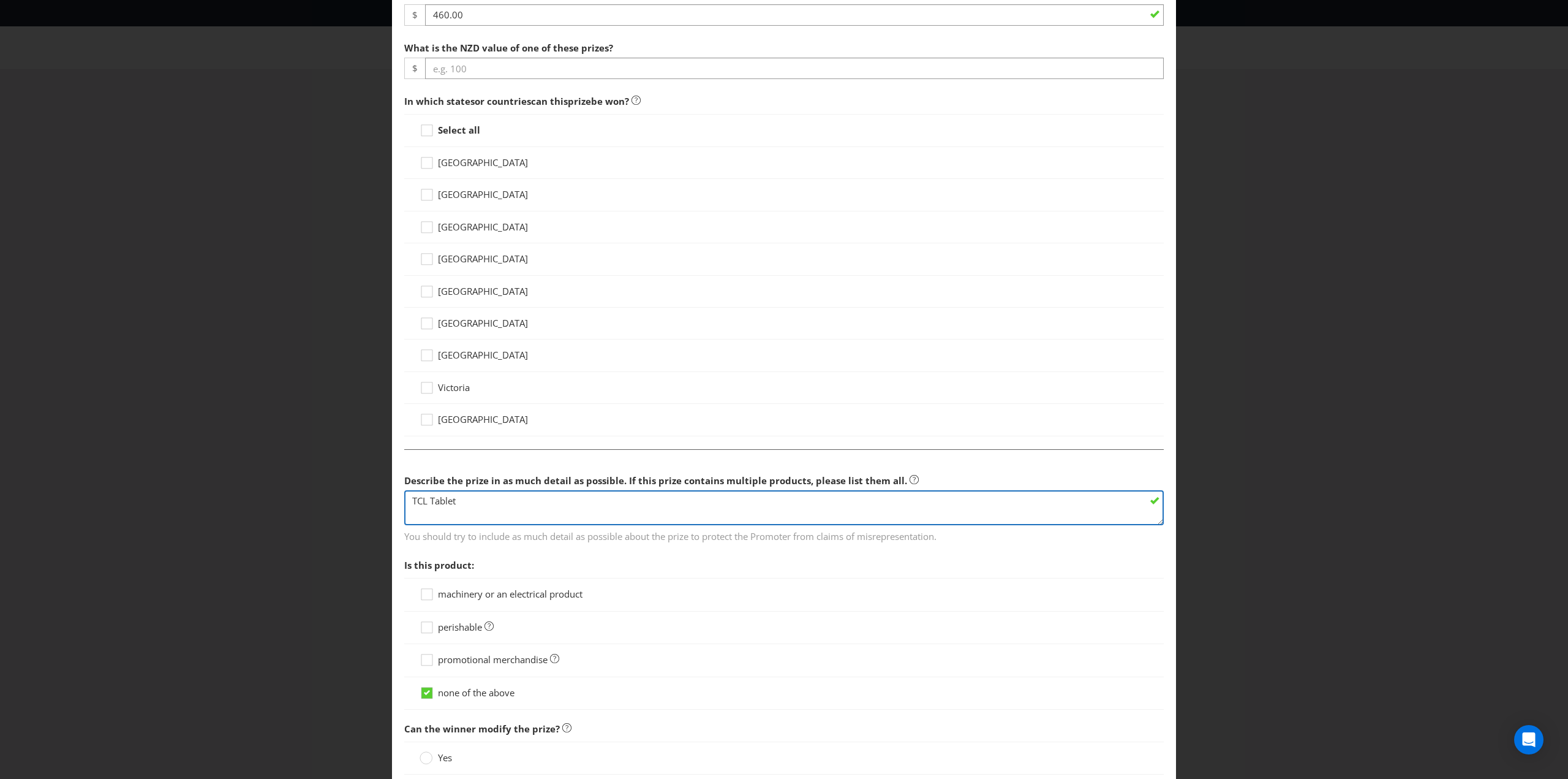
scroll to position [429, 0]
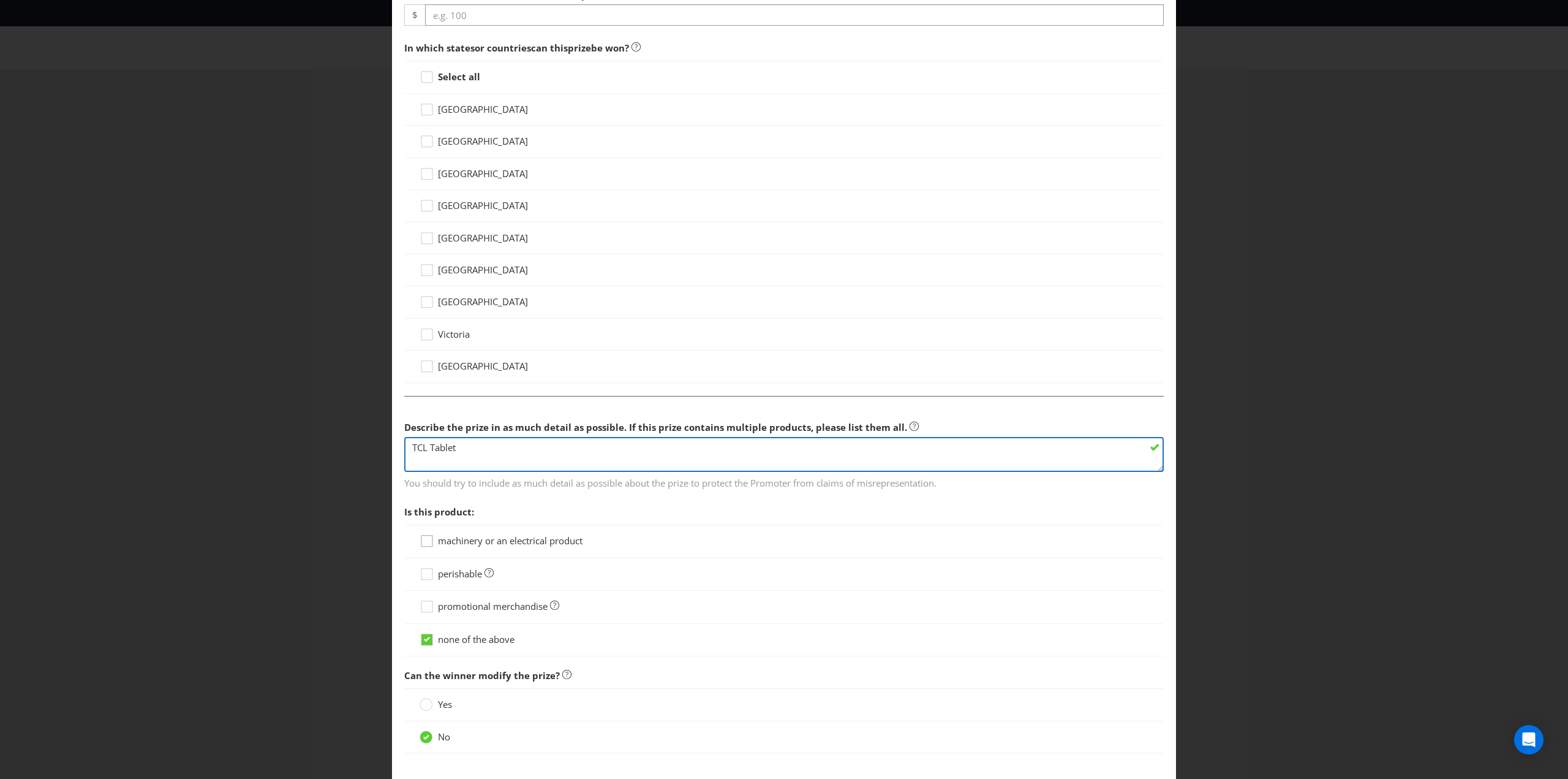
type textarea "TCL Tablet"
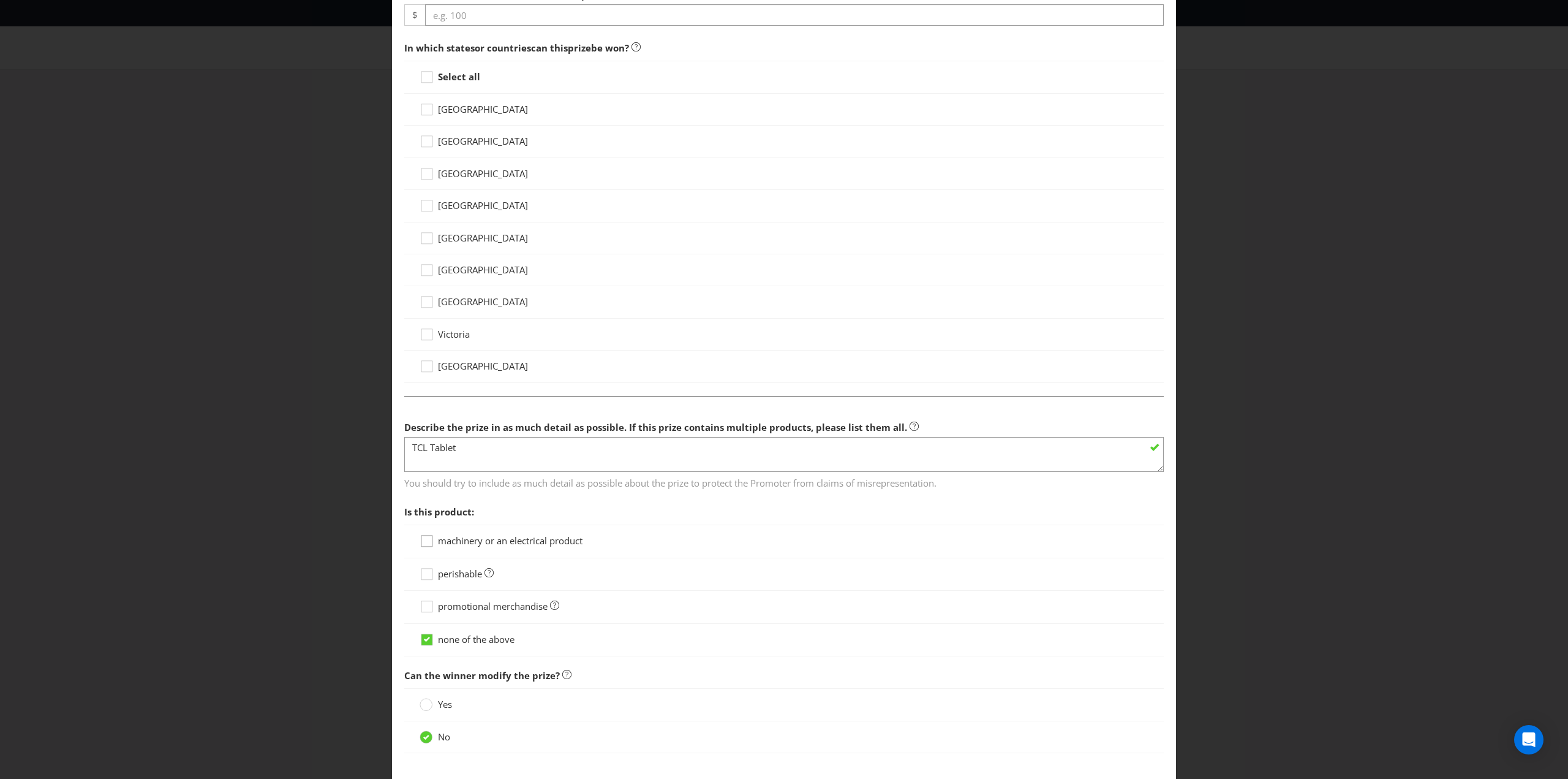
click at [425, 539] on icon at bounding box center [429, 544] width 19 height 19
click at [0, 0] on input "machinery or an electrical product" at bounding box center [0, 0] width 0 height 0
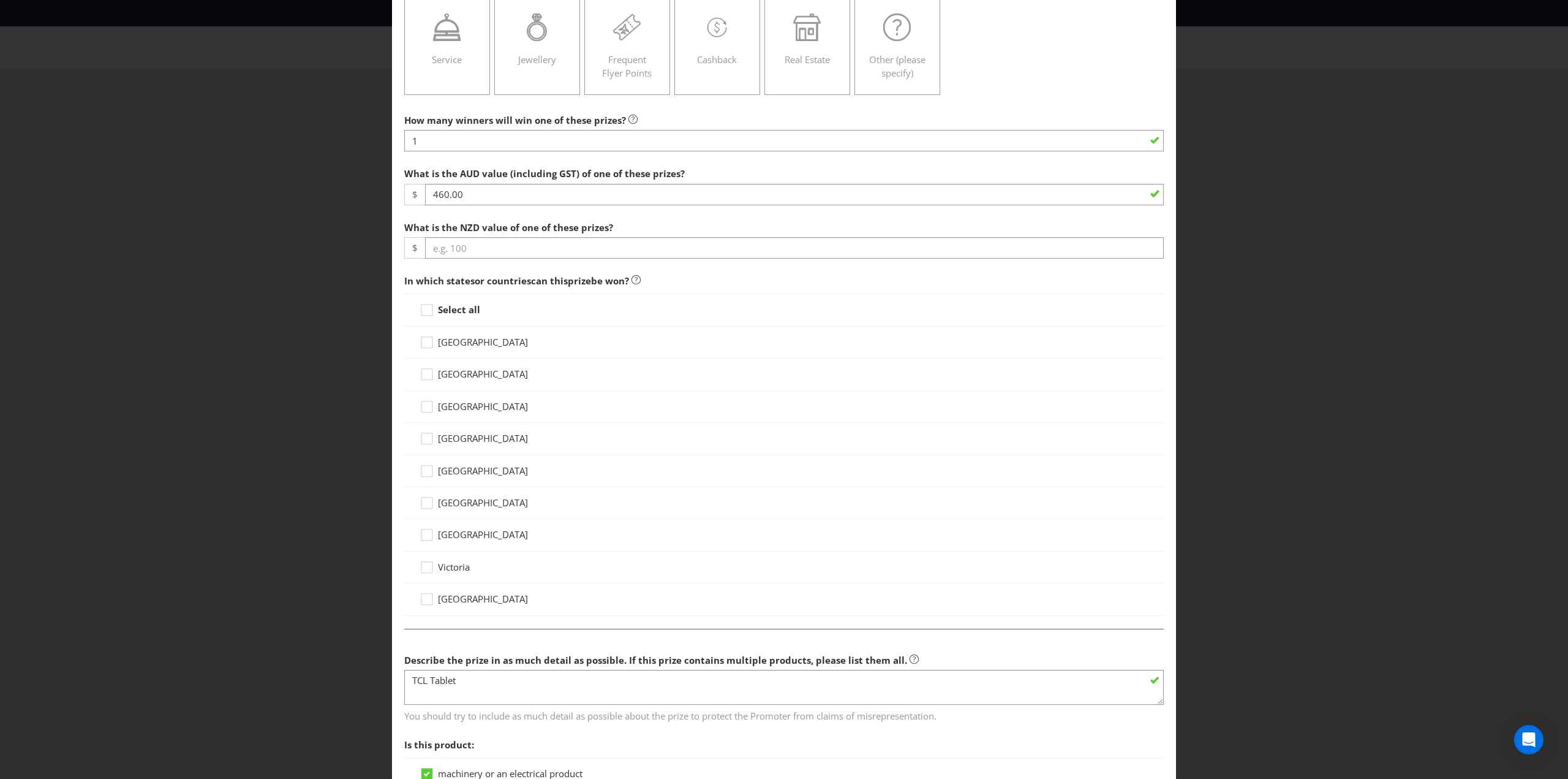
scroll to position [72, 0]
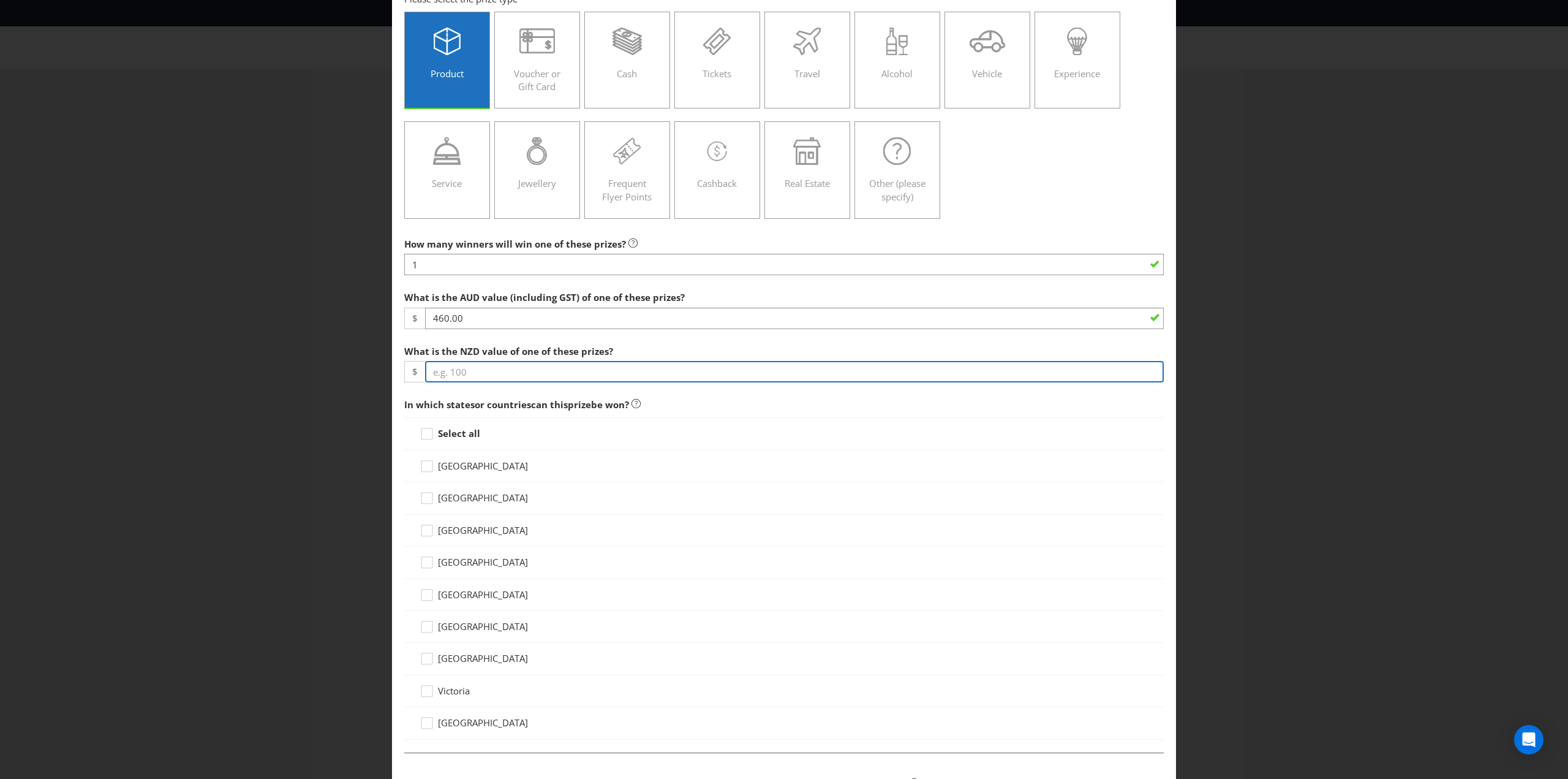
click at [448, 370] on input "number" at bounding box center [795, 371] width 739 height 21
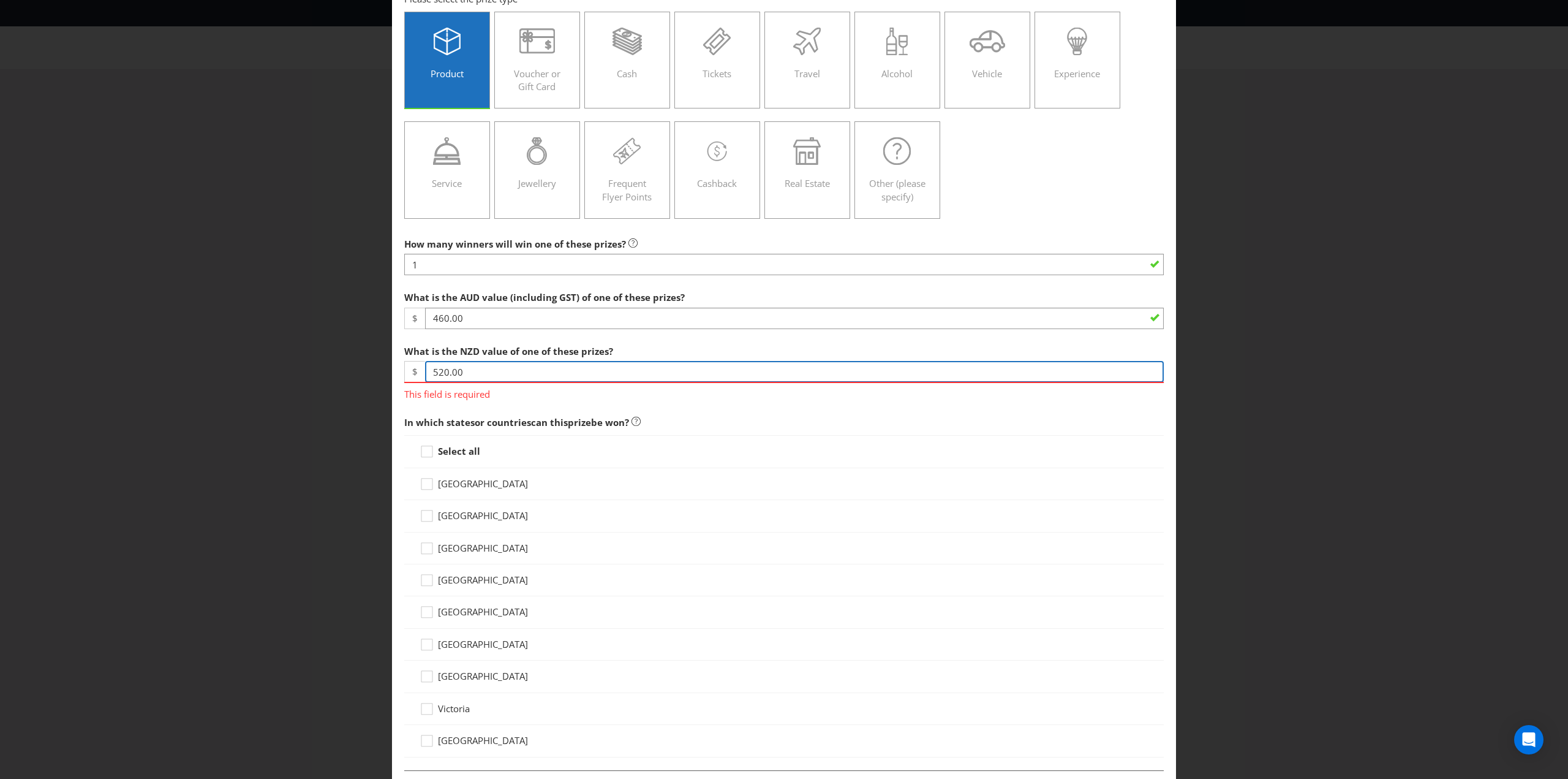
type input "520.00"
click at [1384, 431] on div "Add Prize This field is required New Zealand [GEOGRAPHIC_DATA] [GEOGRAPHIC_DATA…" at bounding box center [784, 389] width 1568 height 779
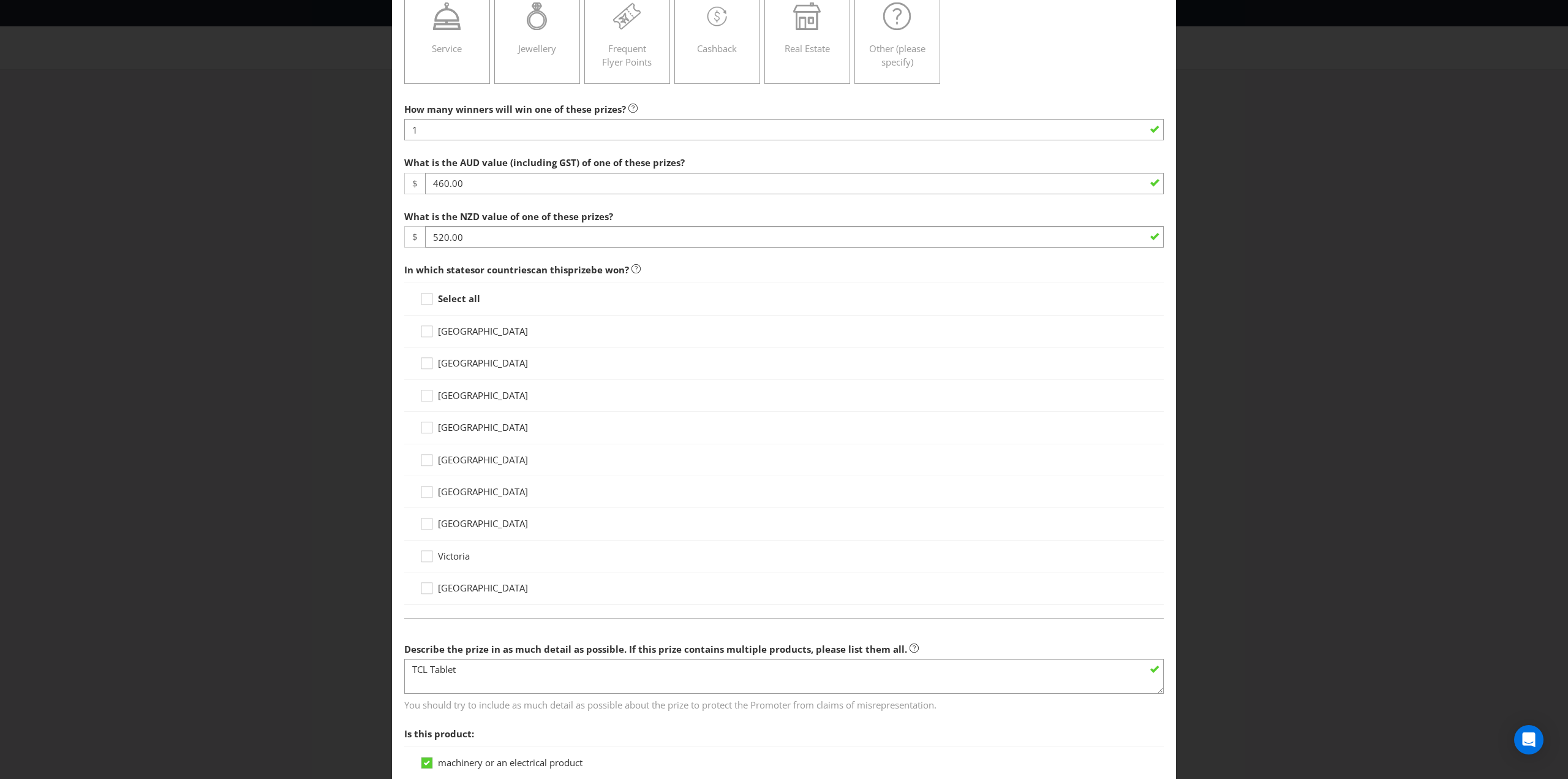
scroll to position [317, 0]
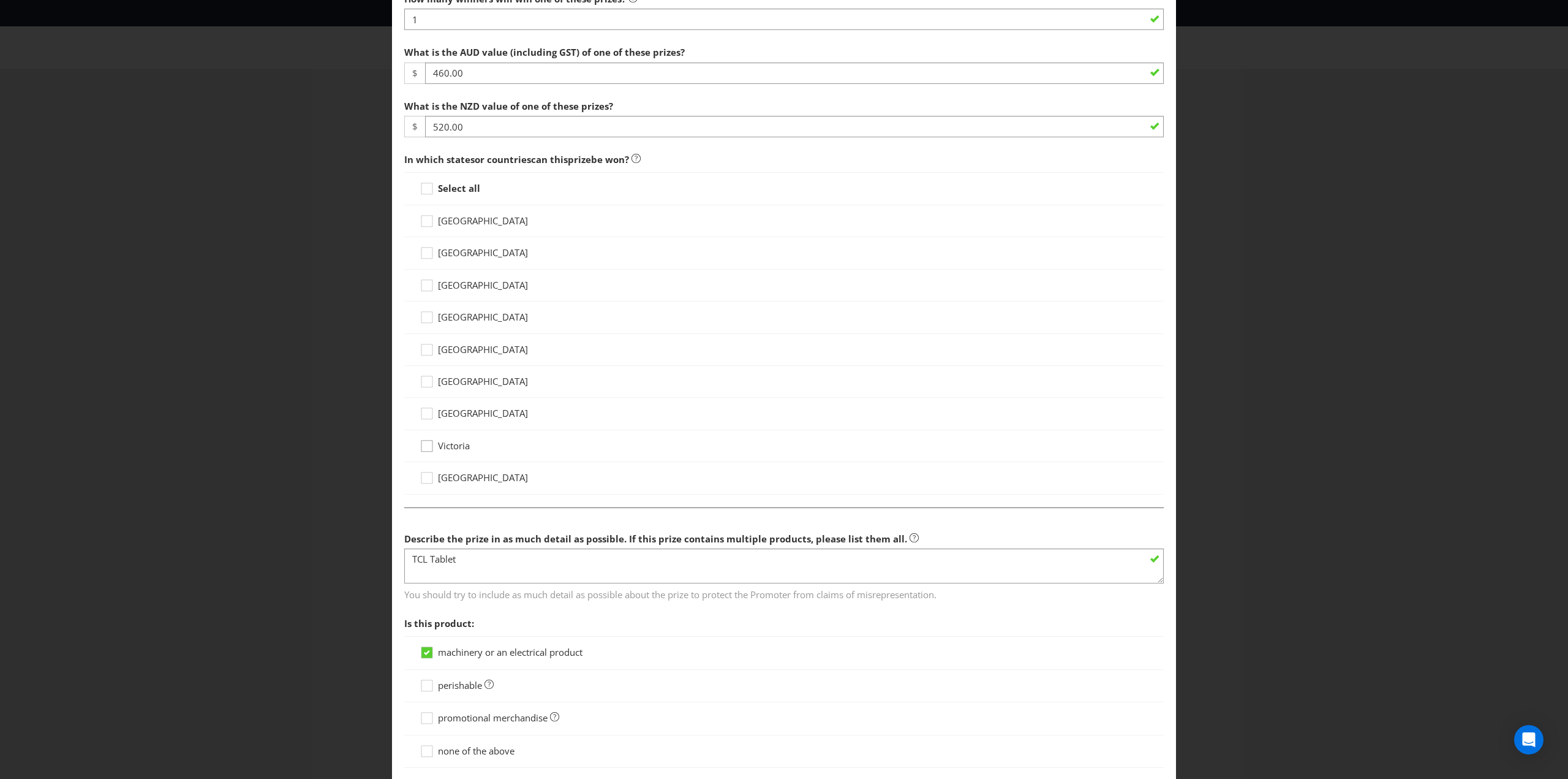
click at [424, 442] on icon at bounding box center [429, 448] width 19 height 19
click at [0, 0] on input "Victoria" at bounding box center [0, 0] width 0 height 0
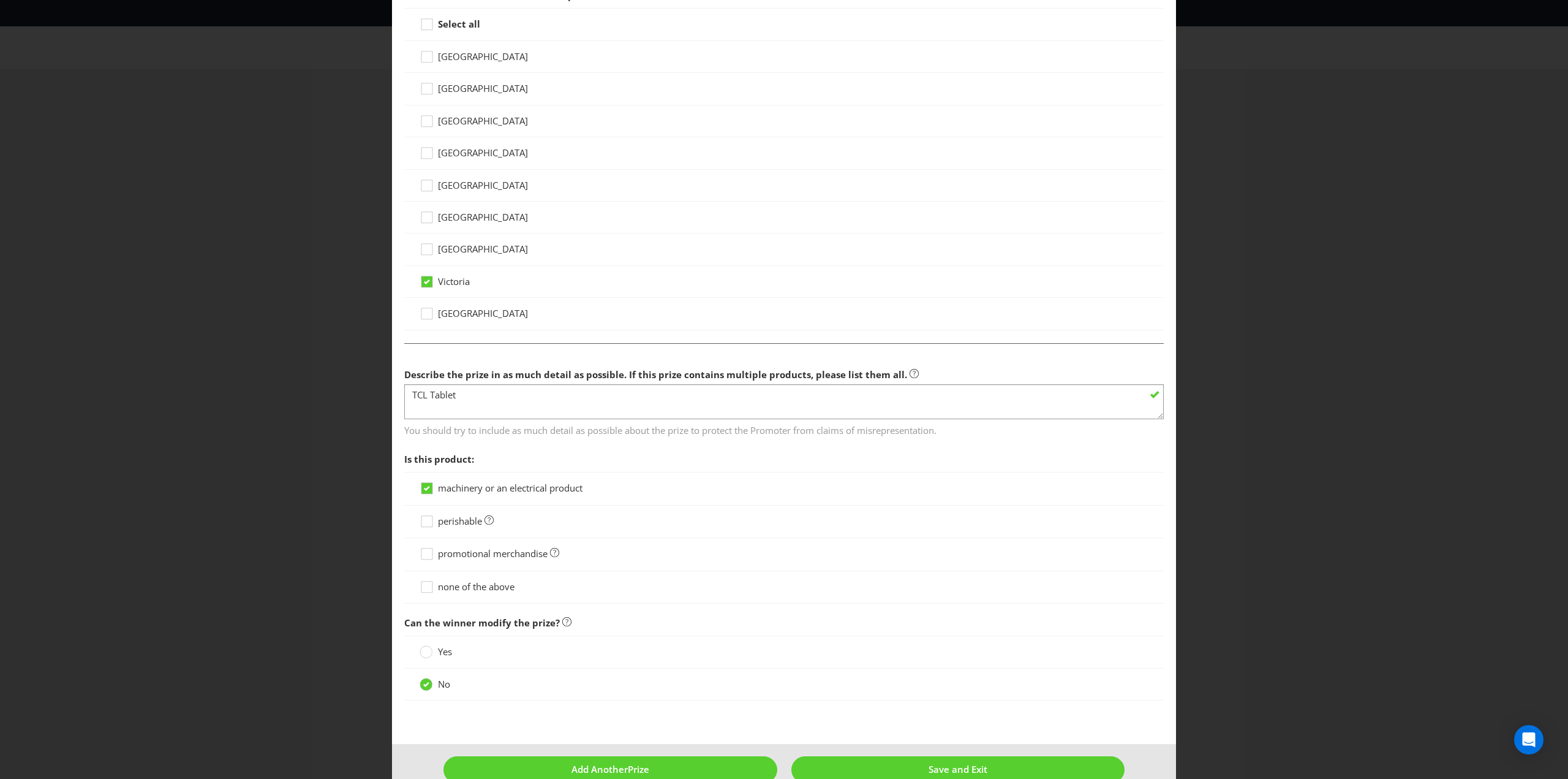
scroll to position [502, 0]
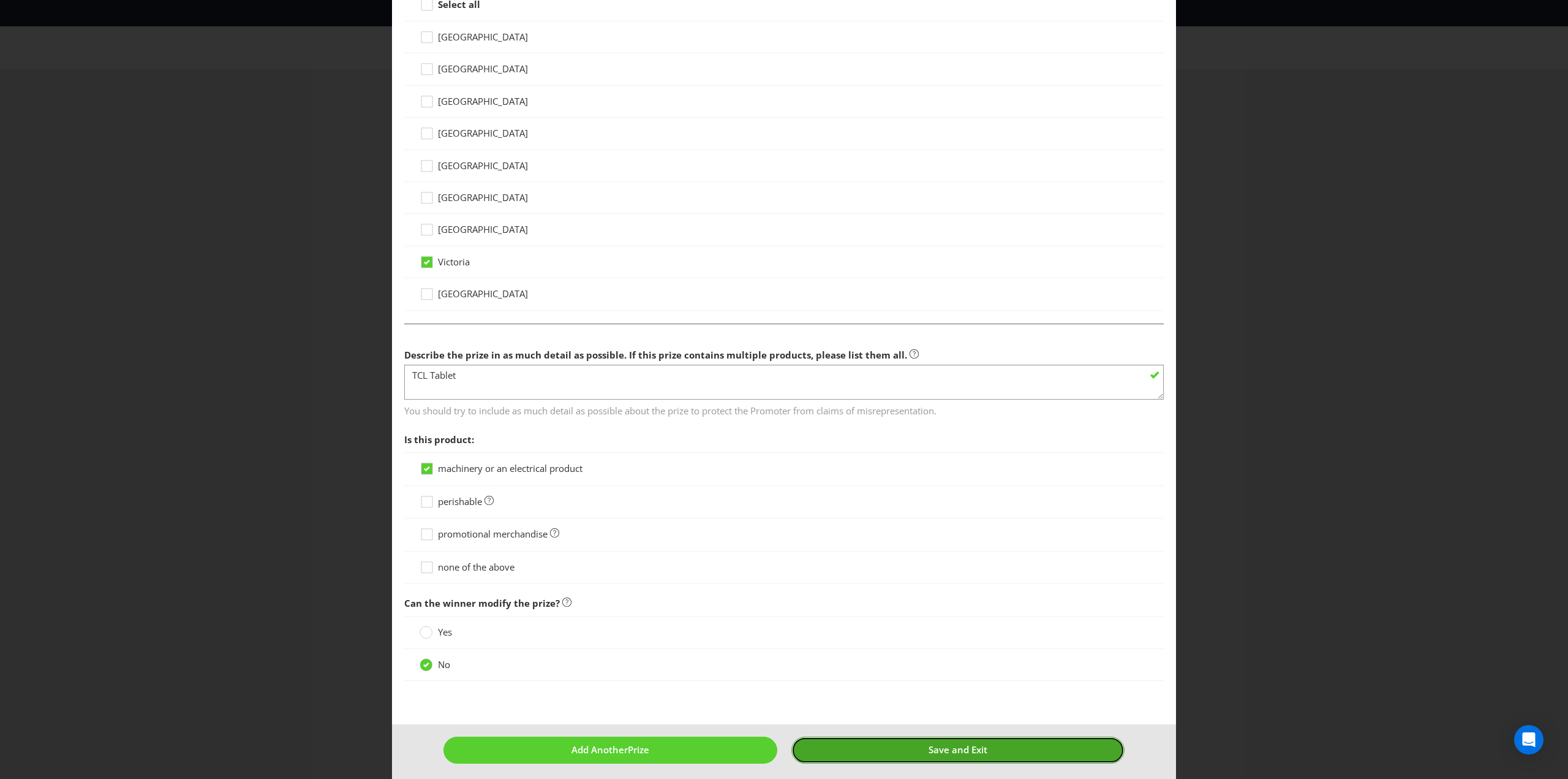
click at [913, 739] on button "Save and Exit" at bounding box center [958, 749] width 334 height 26
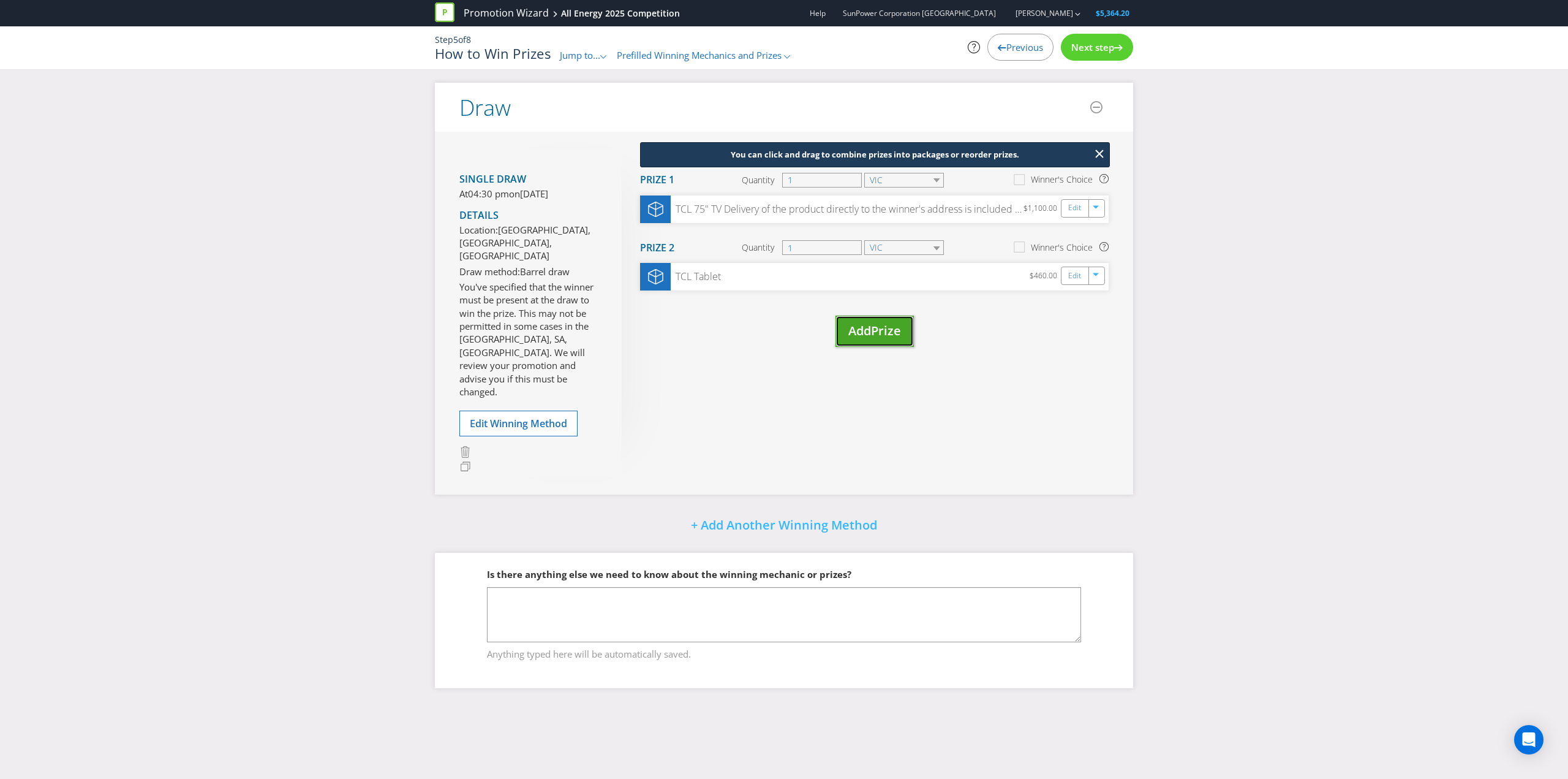
click at [870, 337] on span "Add" at bounding box center [859, 331] width 23 height 17
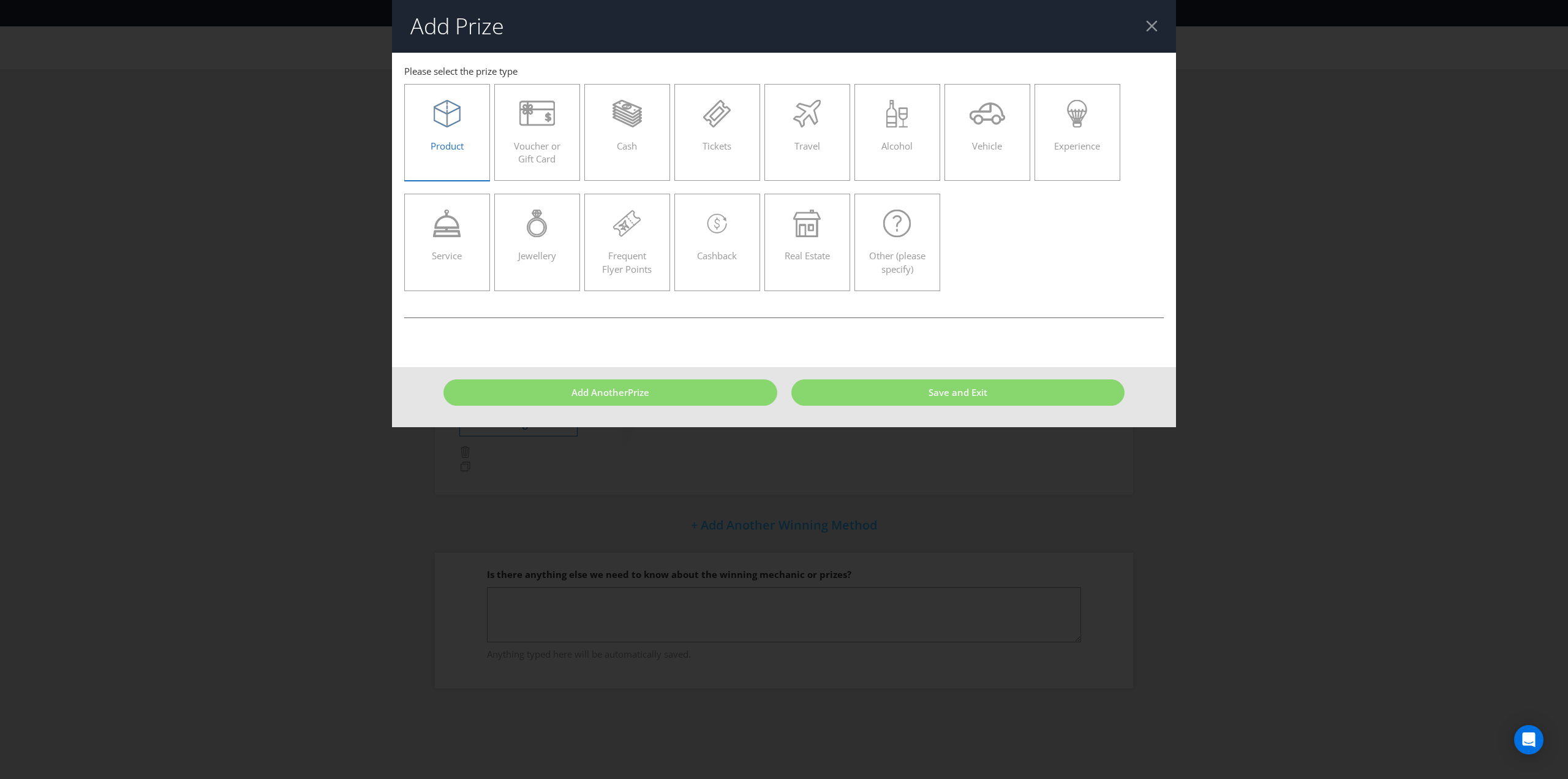
click at [436, 148] on span "Product" at bounding box center [447, 145] width 33 height 12
click at [0, 0] on input "Product" at bounding box center [0, 0] width 0 height 0
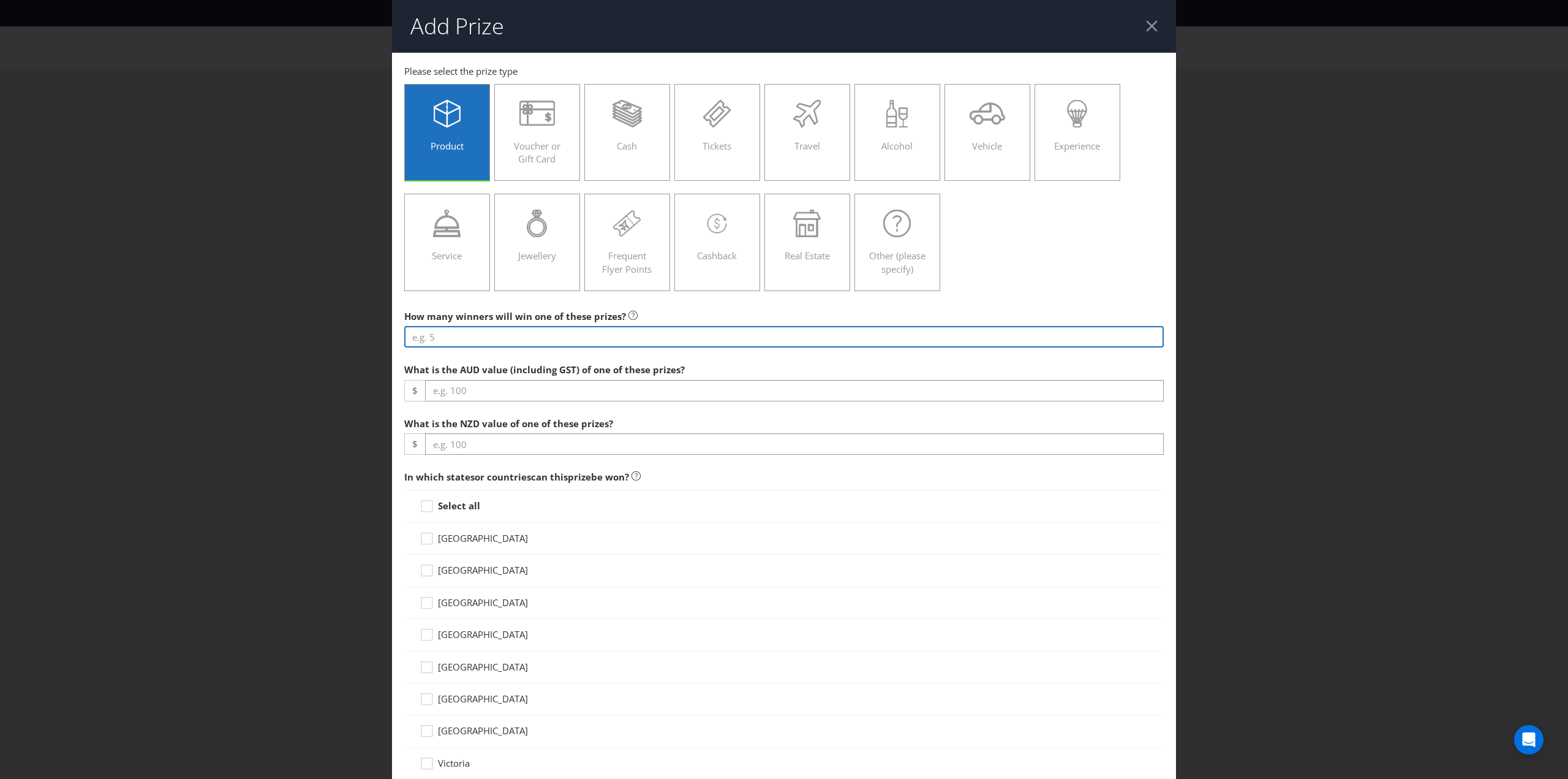
click at [500, 337] on input "number" at bounding box center [784, 336] width 759 height 21
type input "1"
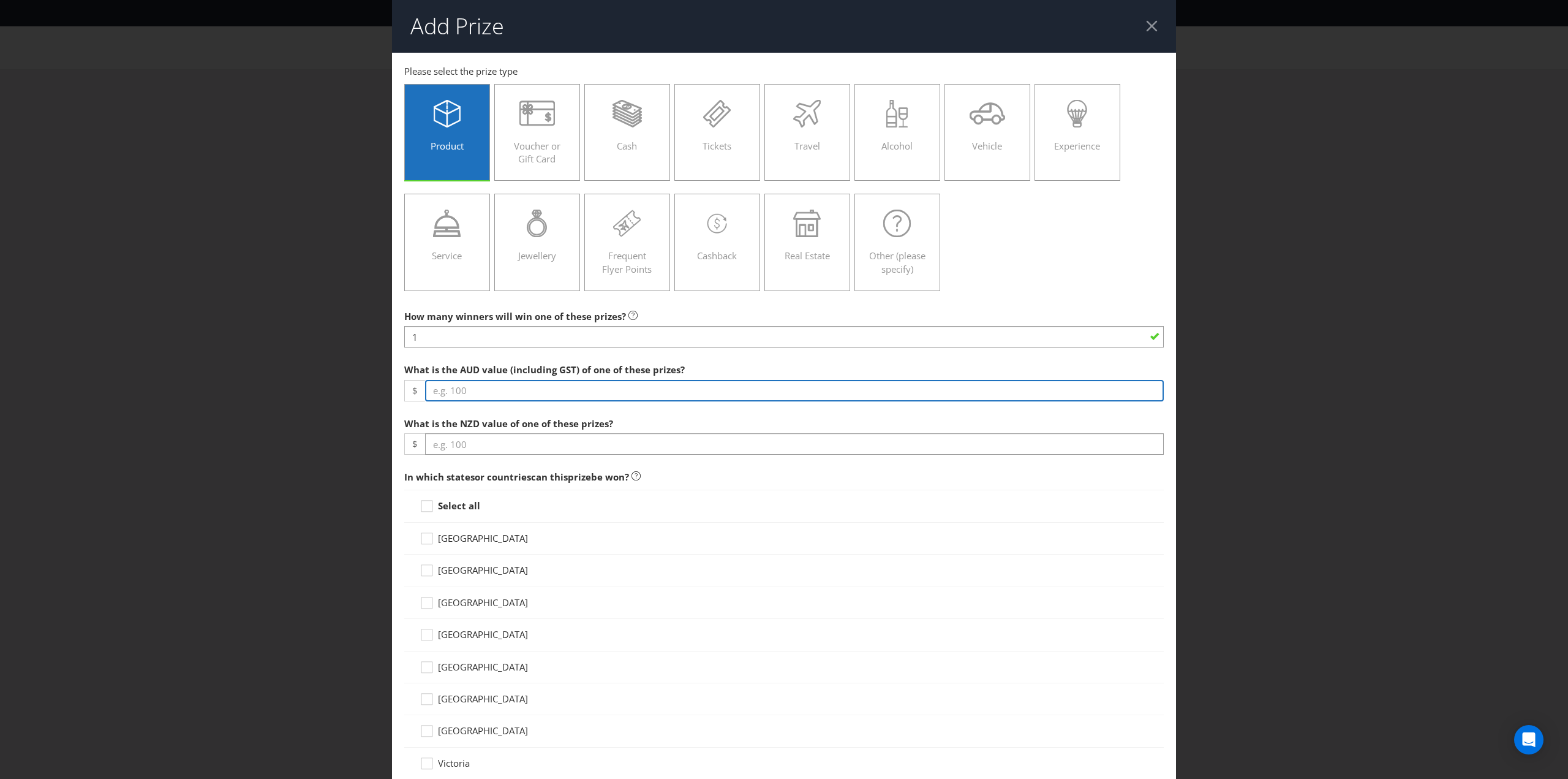
click at [506, 383] on input "number" at bounding box center [795, 390] width 739 height 21
type input "70"
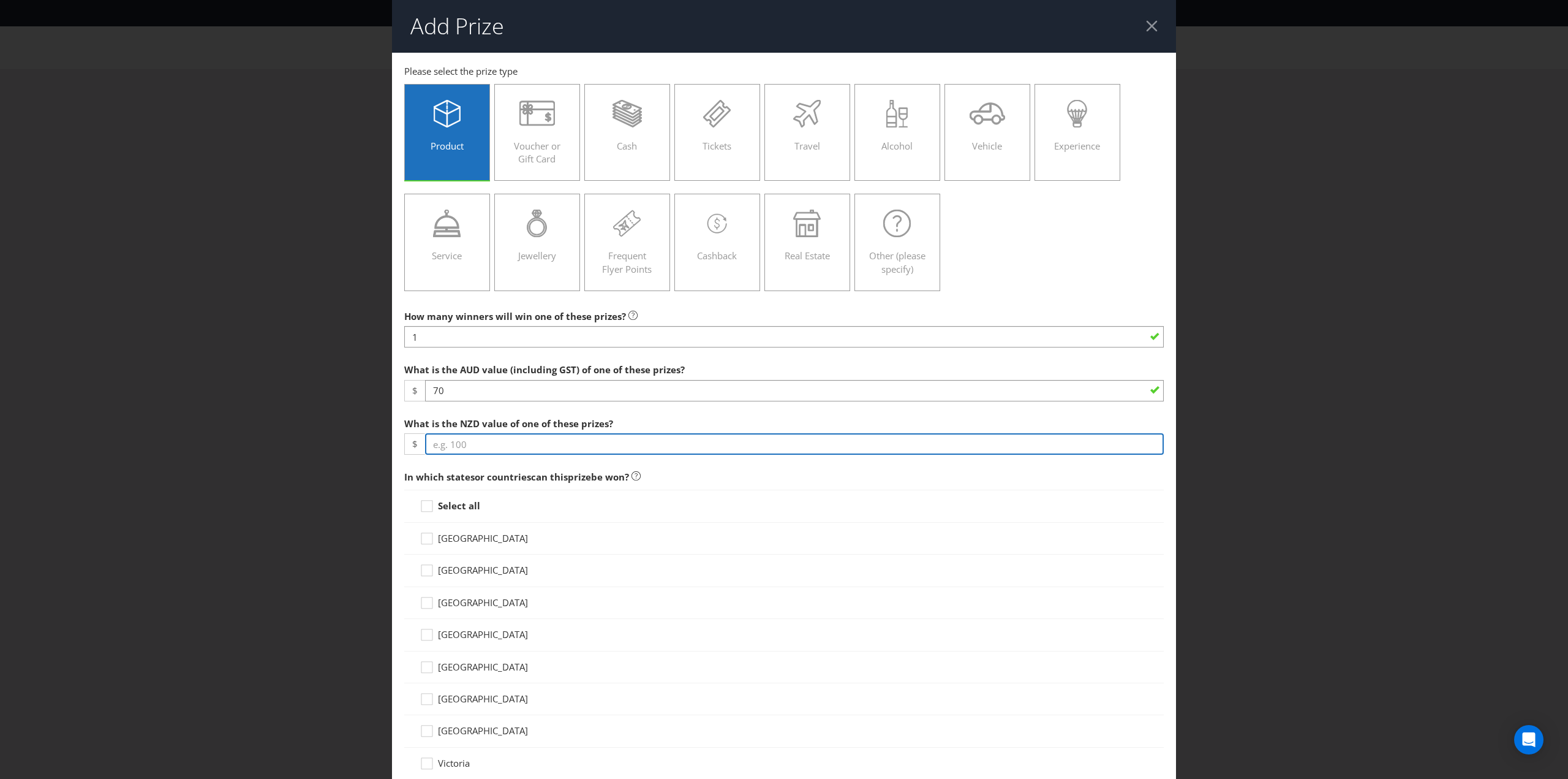
click at [492, 442] on input "number" at bounding box center [795, 443] width 739 height 21
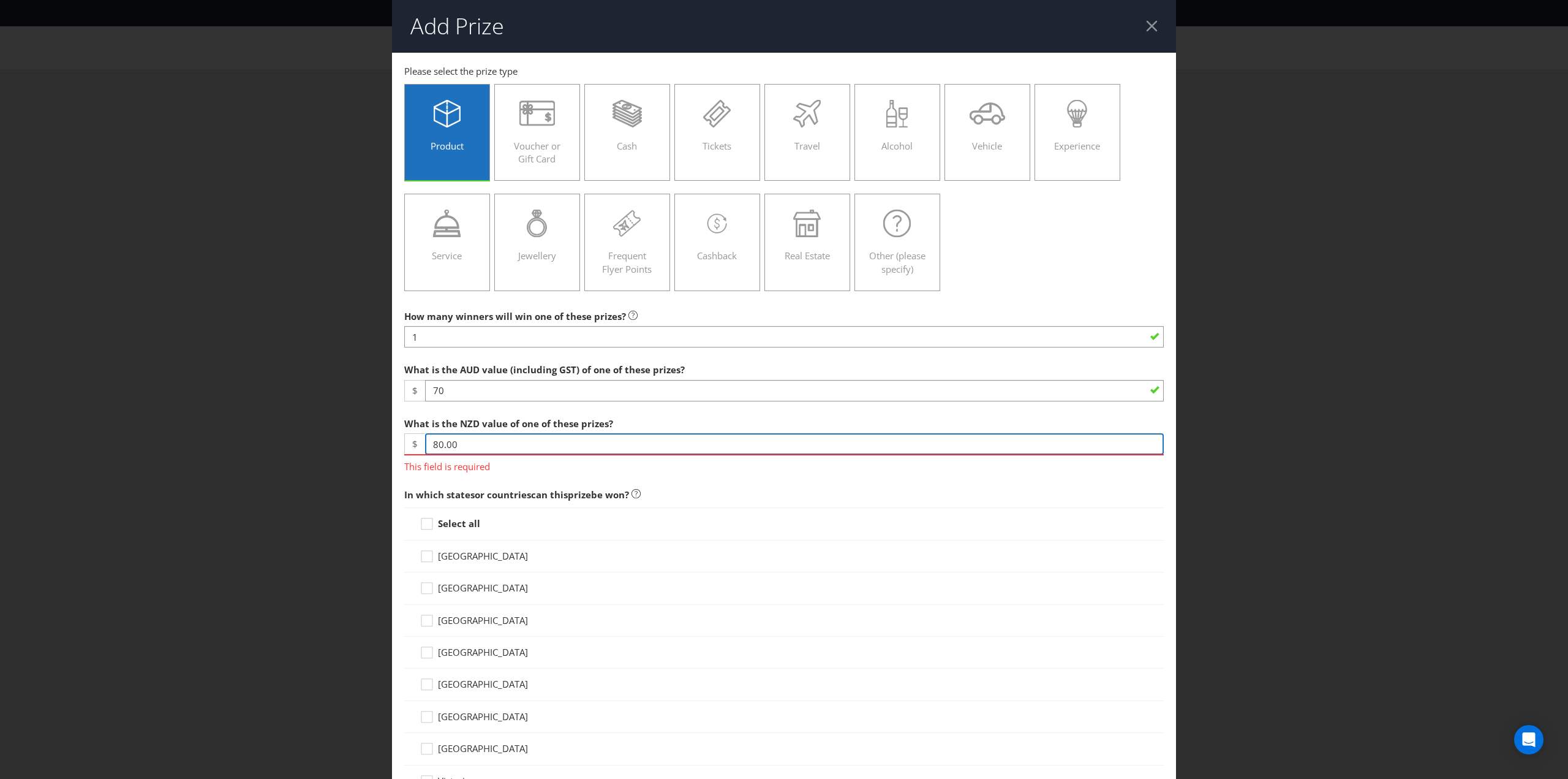
type input "80.00"
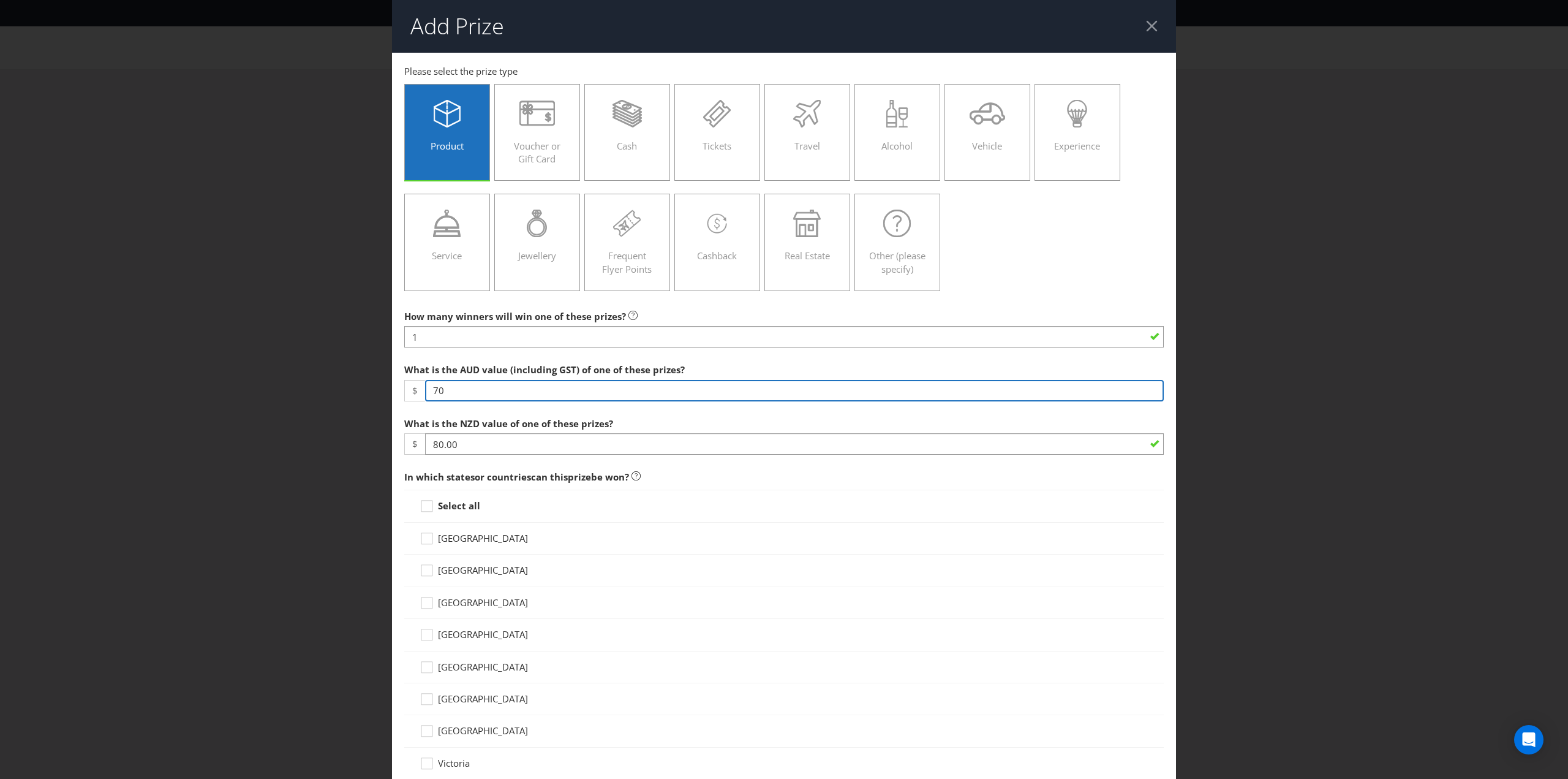
click at [466, 383] on input "70" at bounding box center [795, 390] width 739 height 21
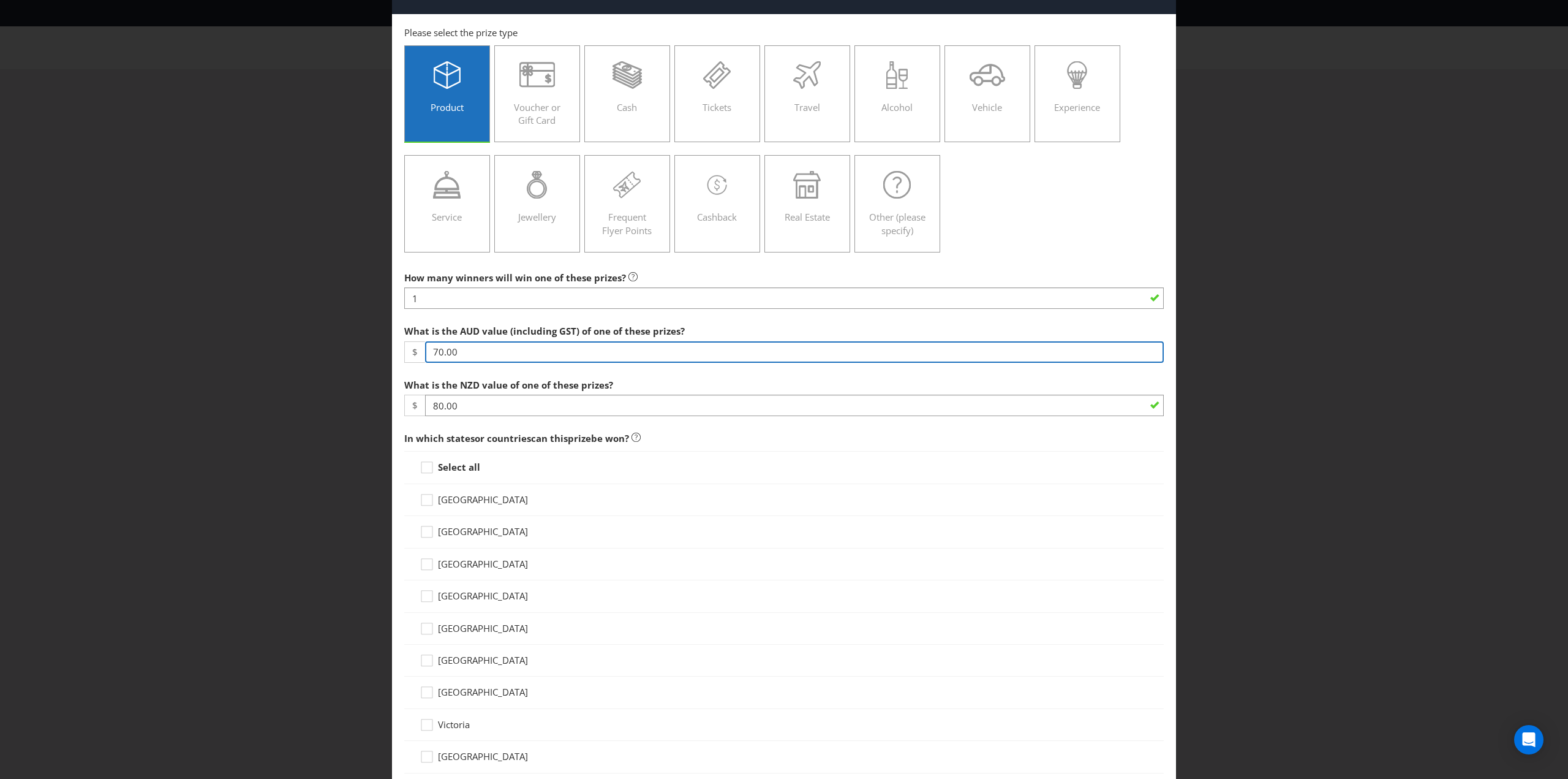
scroll to position [184, 0]
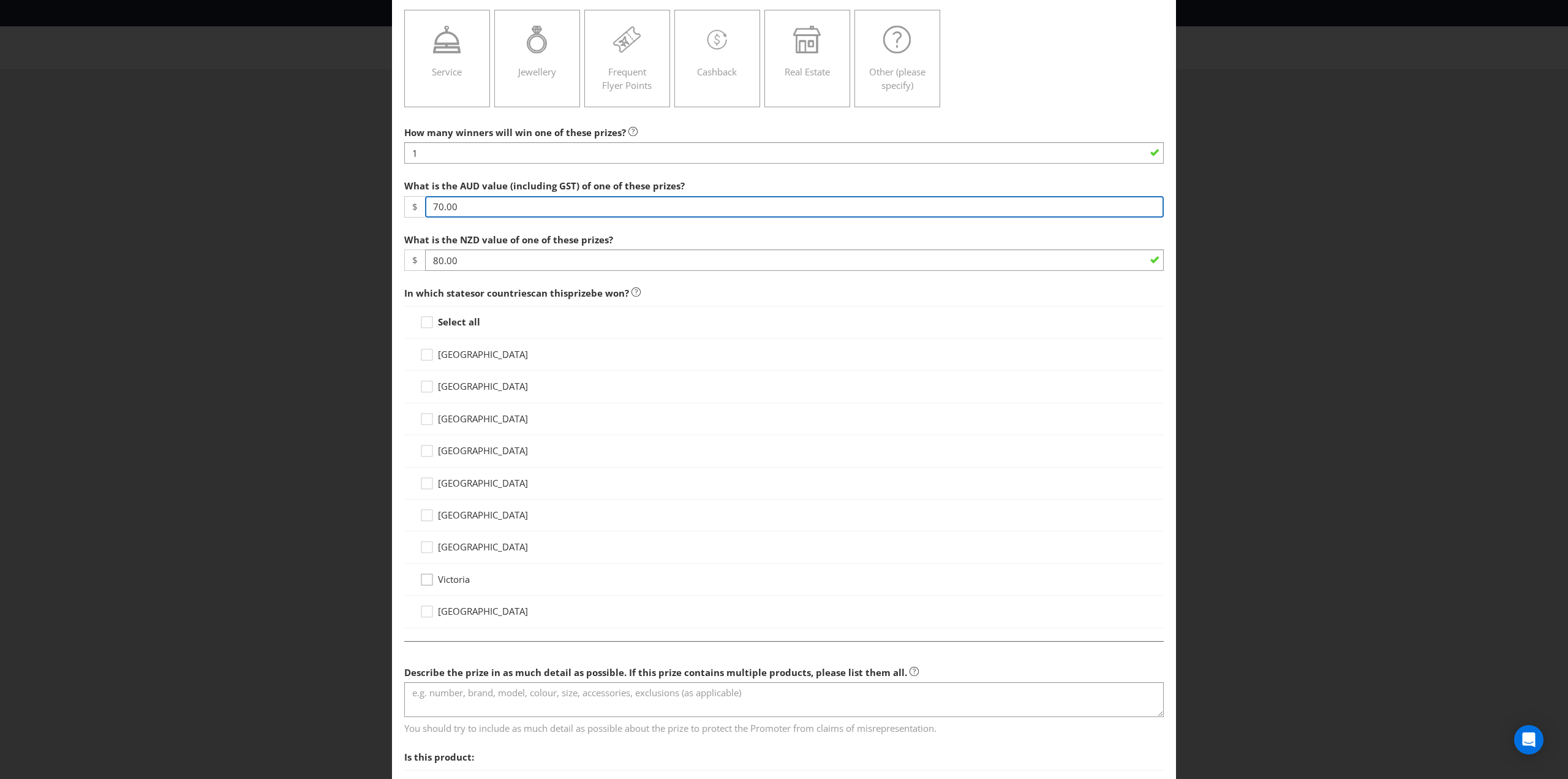
type input "70.00"
click at [425, 579] on icon at bounding box center [429, 582] width 19 height 19
click at [0, 0] on input "Victoria" at bounding box center [0, 0] width 0 height 0
click at [453, 698] on textarea at bounding box center [784, 699] width 759 height 35
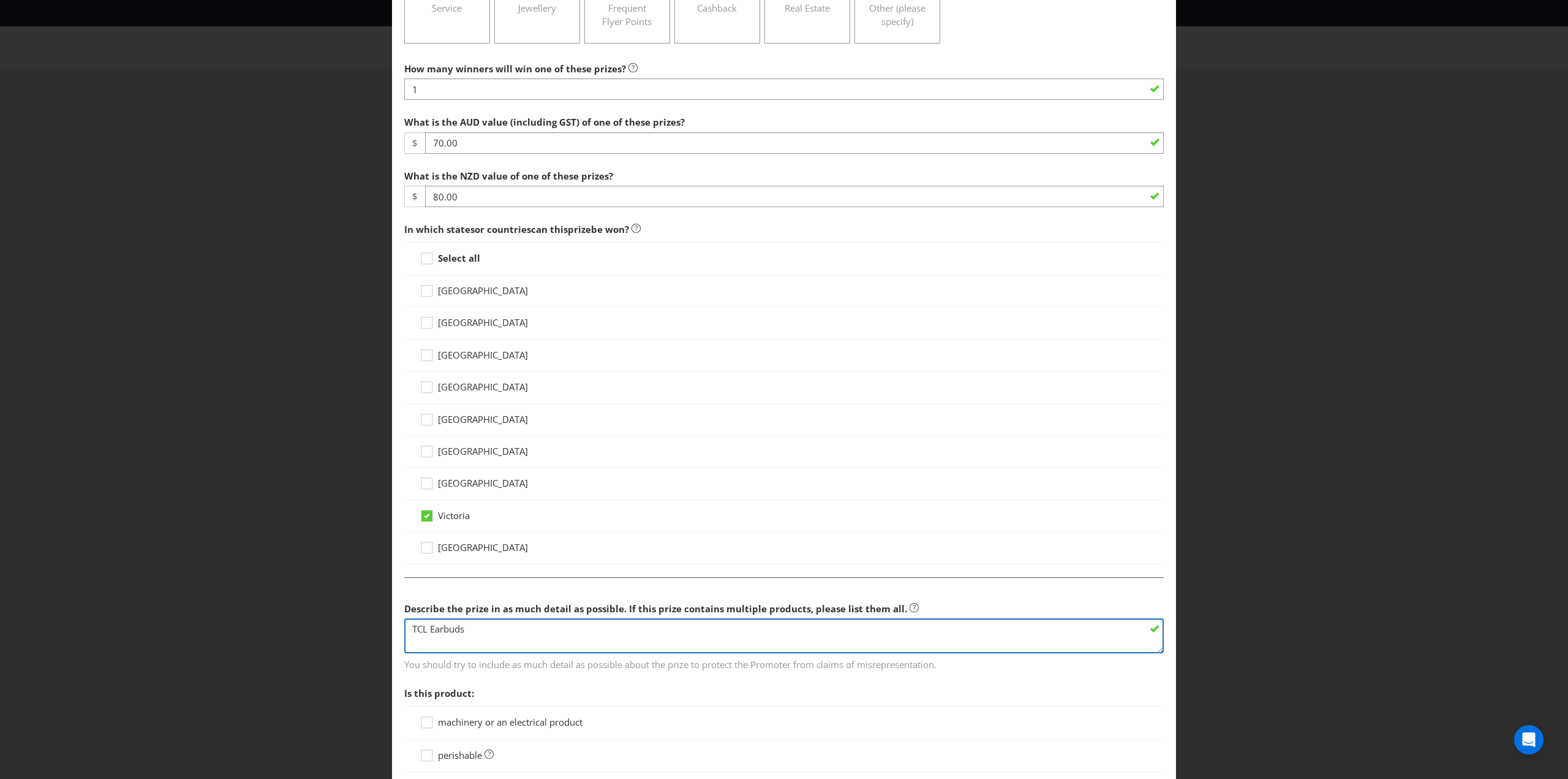
scroll to position [306, 0]
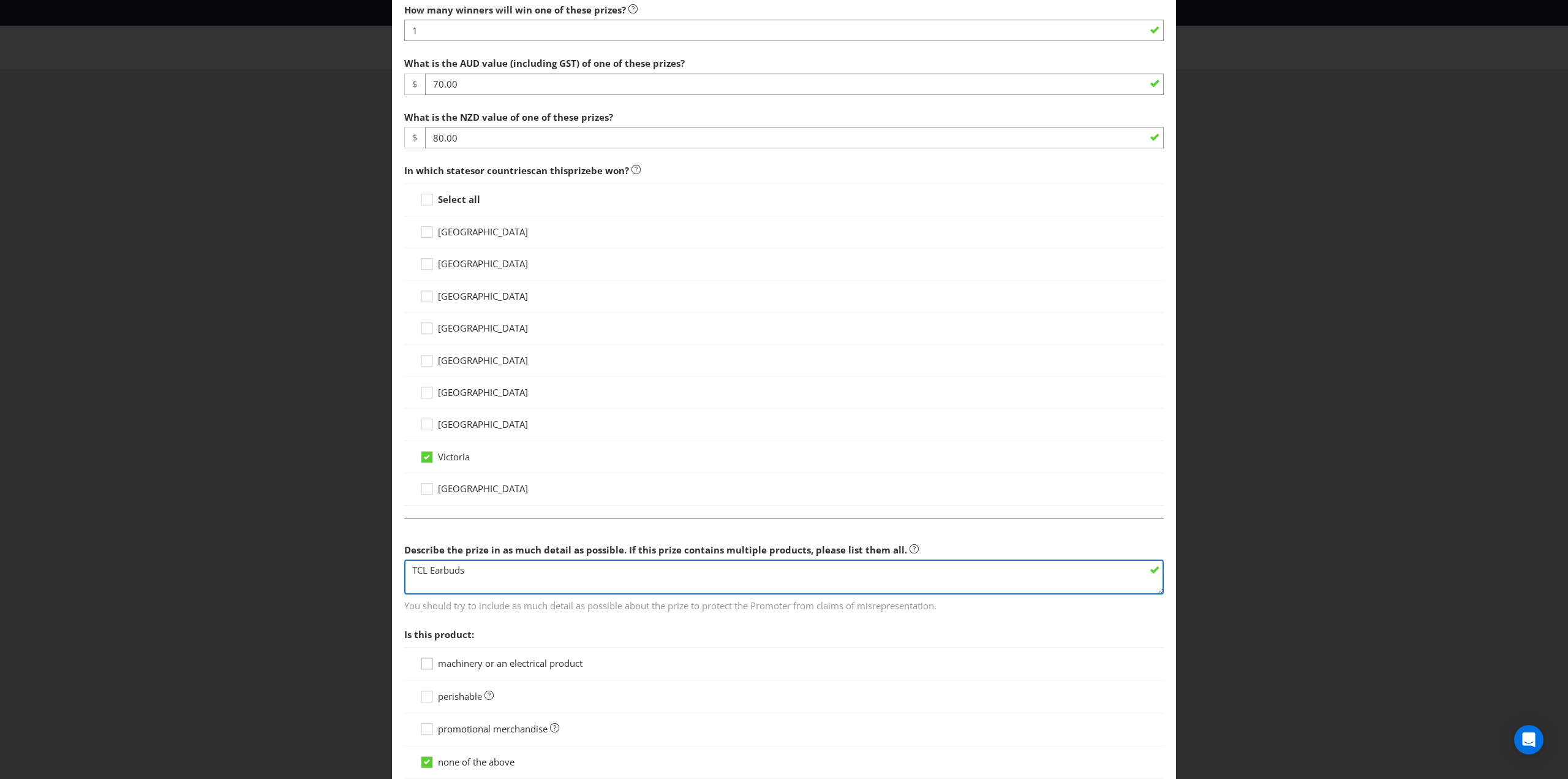
type textarea "TCL Earbuds"
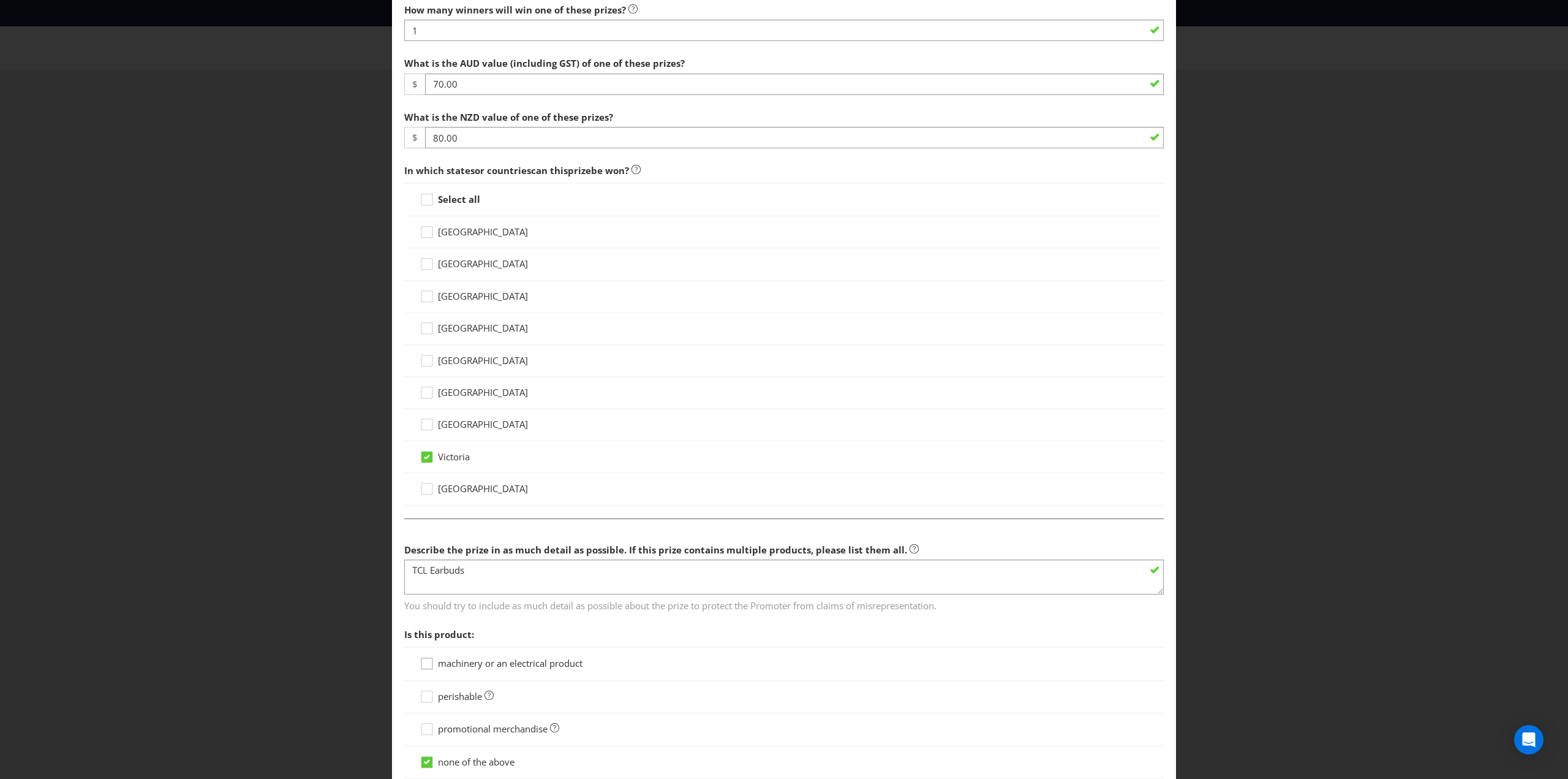
click at [427, 663] on icon at bounding box center [429, 667] width 19 height 19
click at [0, 0] on input "machinery or an electrical product" at bounding box center [0, 0] width 0 height 0
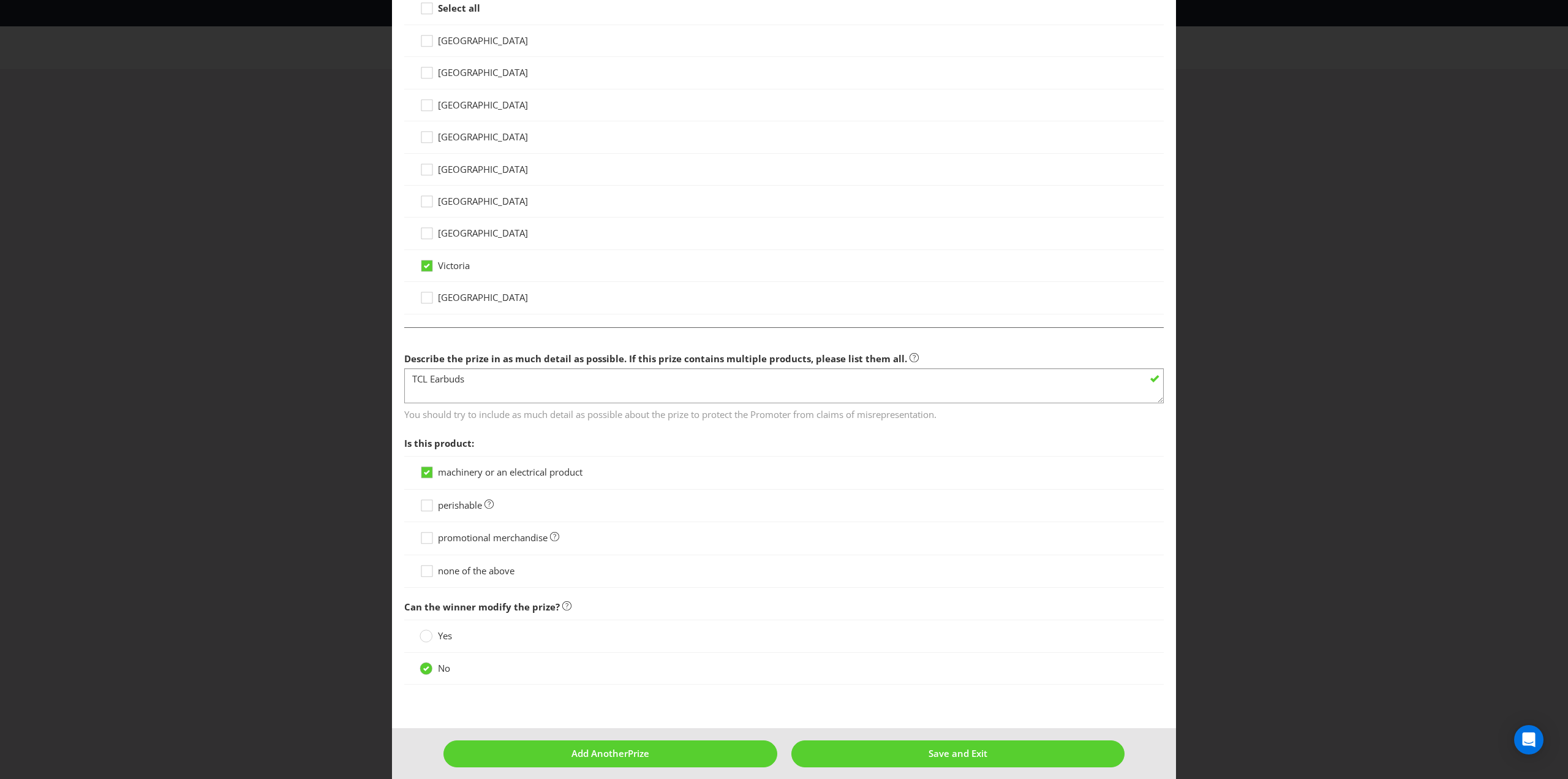
scroll to position [502, 0]
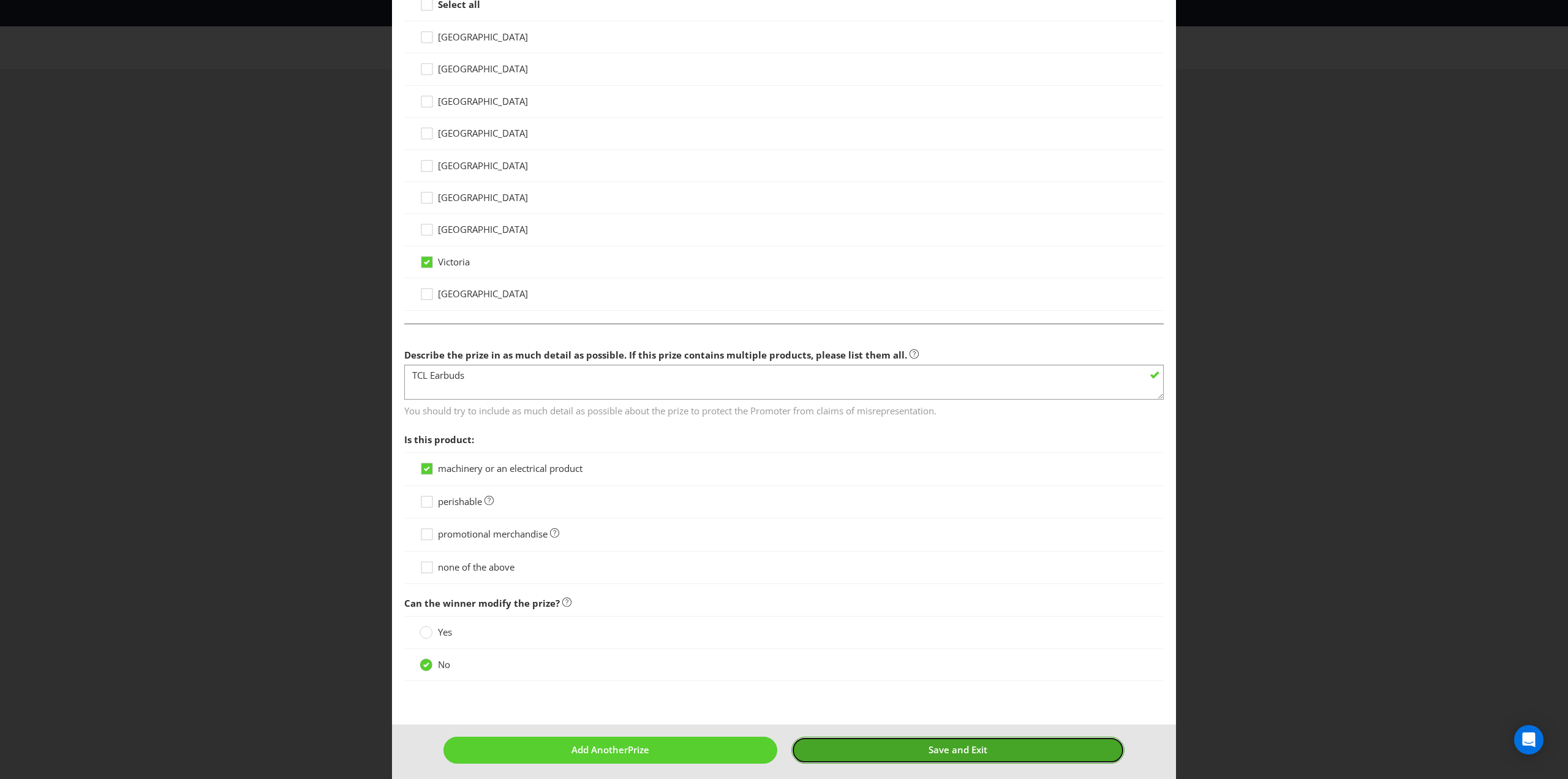
click at [936, 747] on span "Save and Exit" at bounding box center [958, 749] width 59 height 12
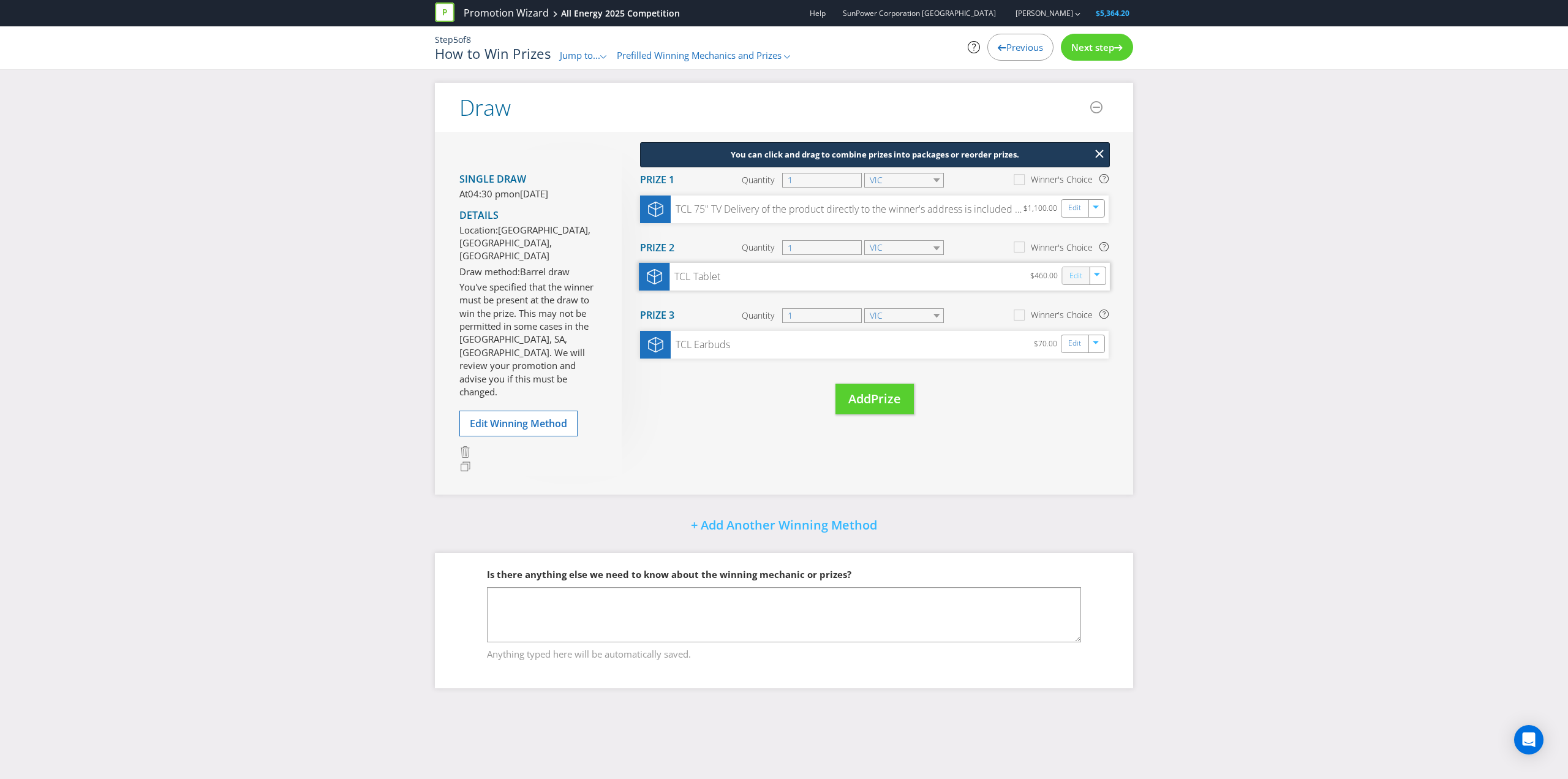
click at [1076, 272] on link "Edit" at bounding box center [1076, 276] width 13 height 14
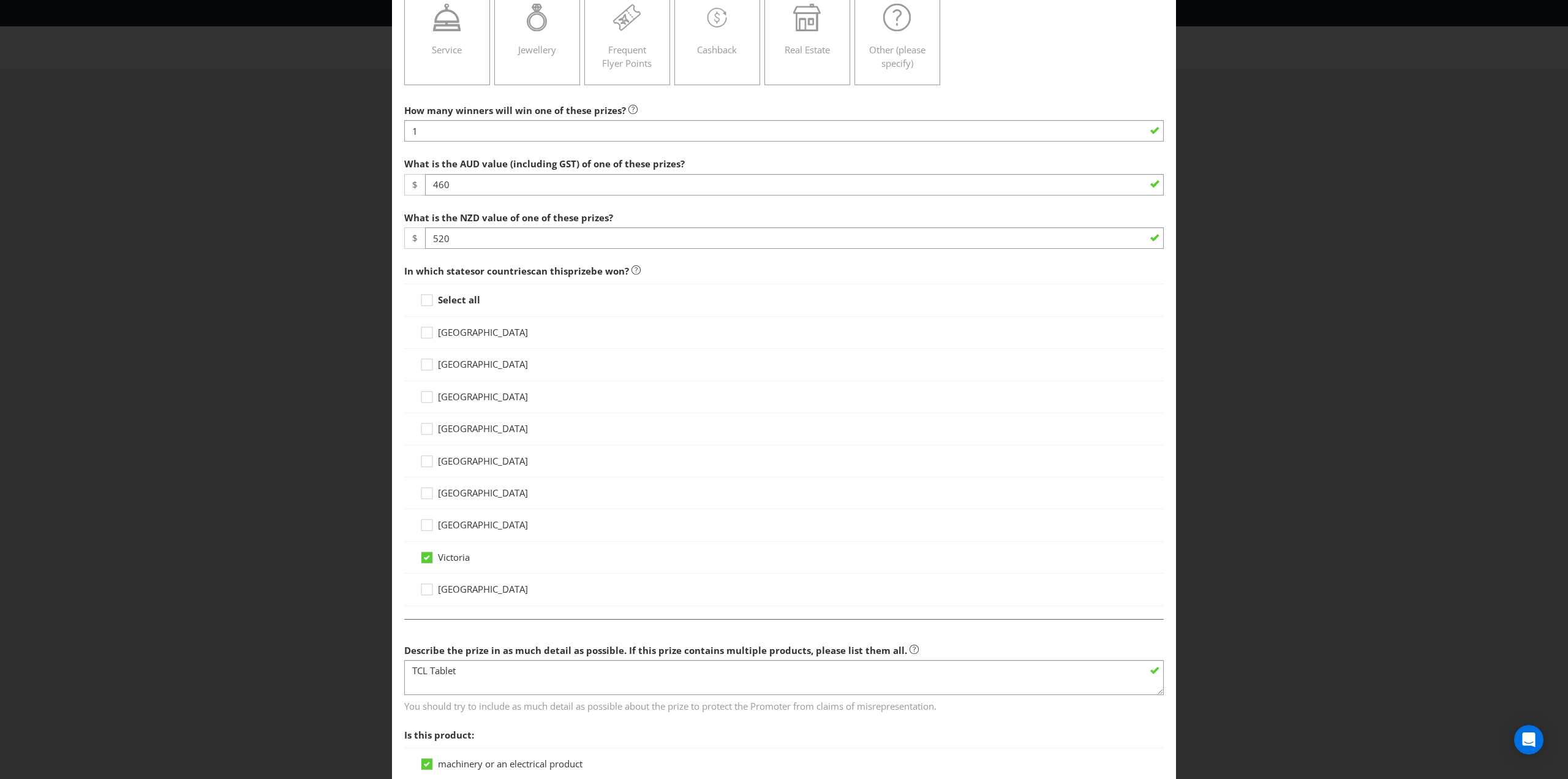
scroll to position [245, 0]
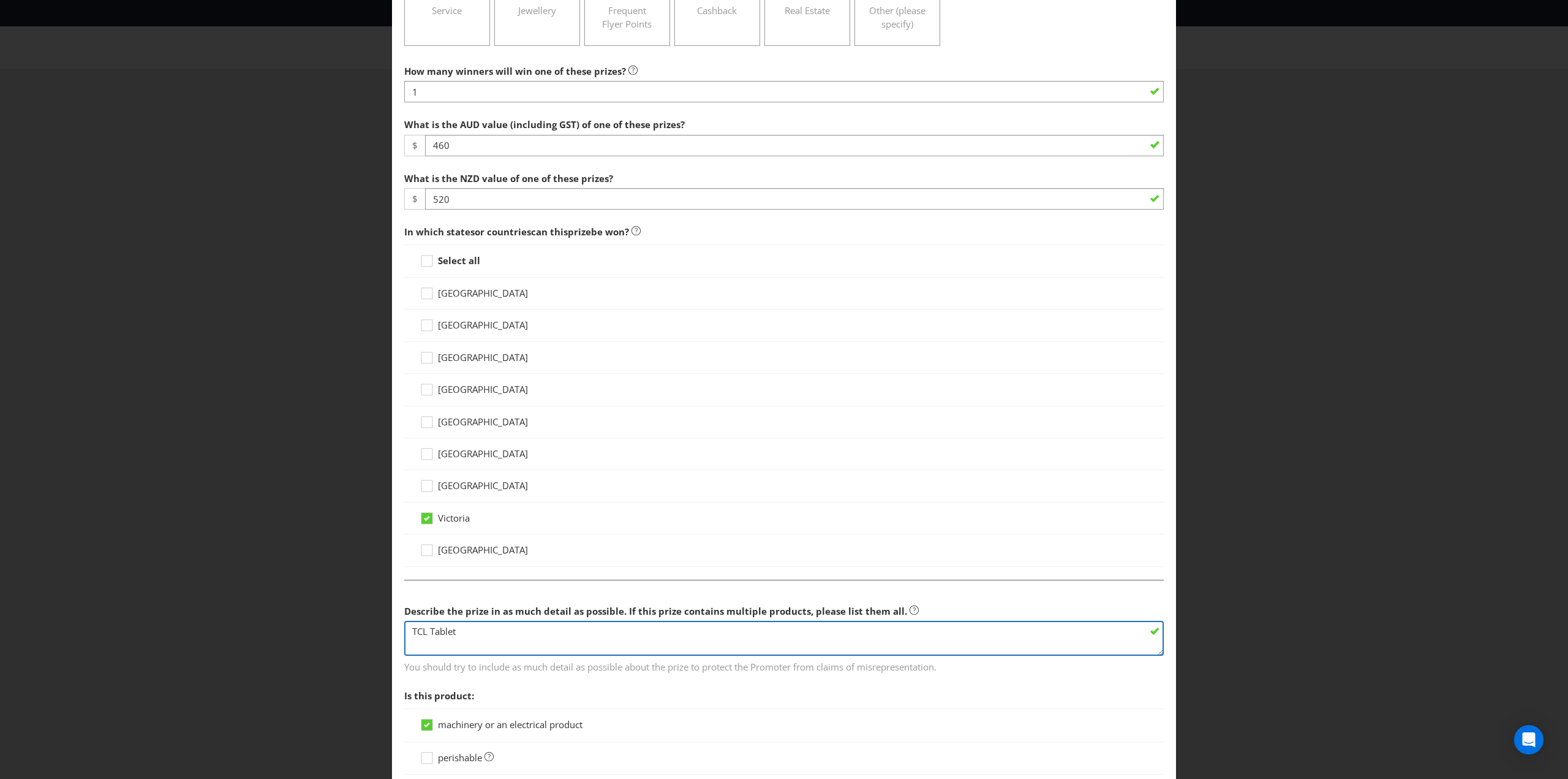
drag, startPoint x: 428, startPoint y: 626, endPoint x: 431, endPoint y: 613, distance: 13.3
click at [428, 624] on textarea "TCL Tablet" at bounding box center [784, 638] width 759 height 35
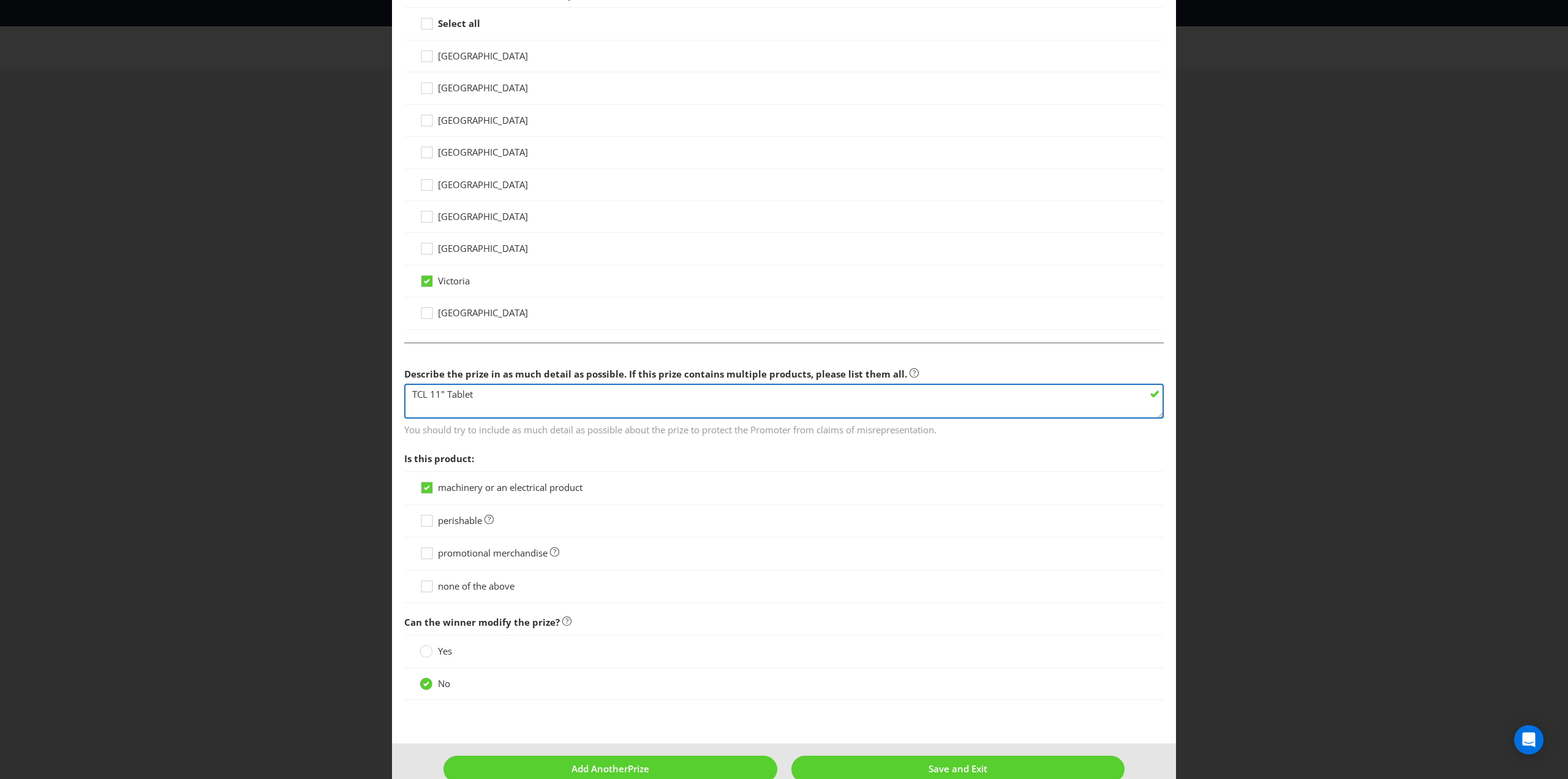
scroll to position [502, 0]
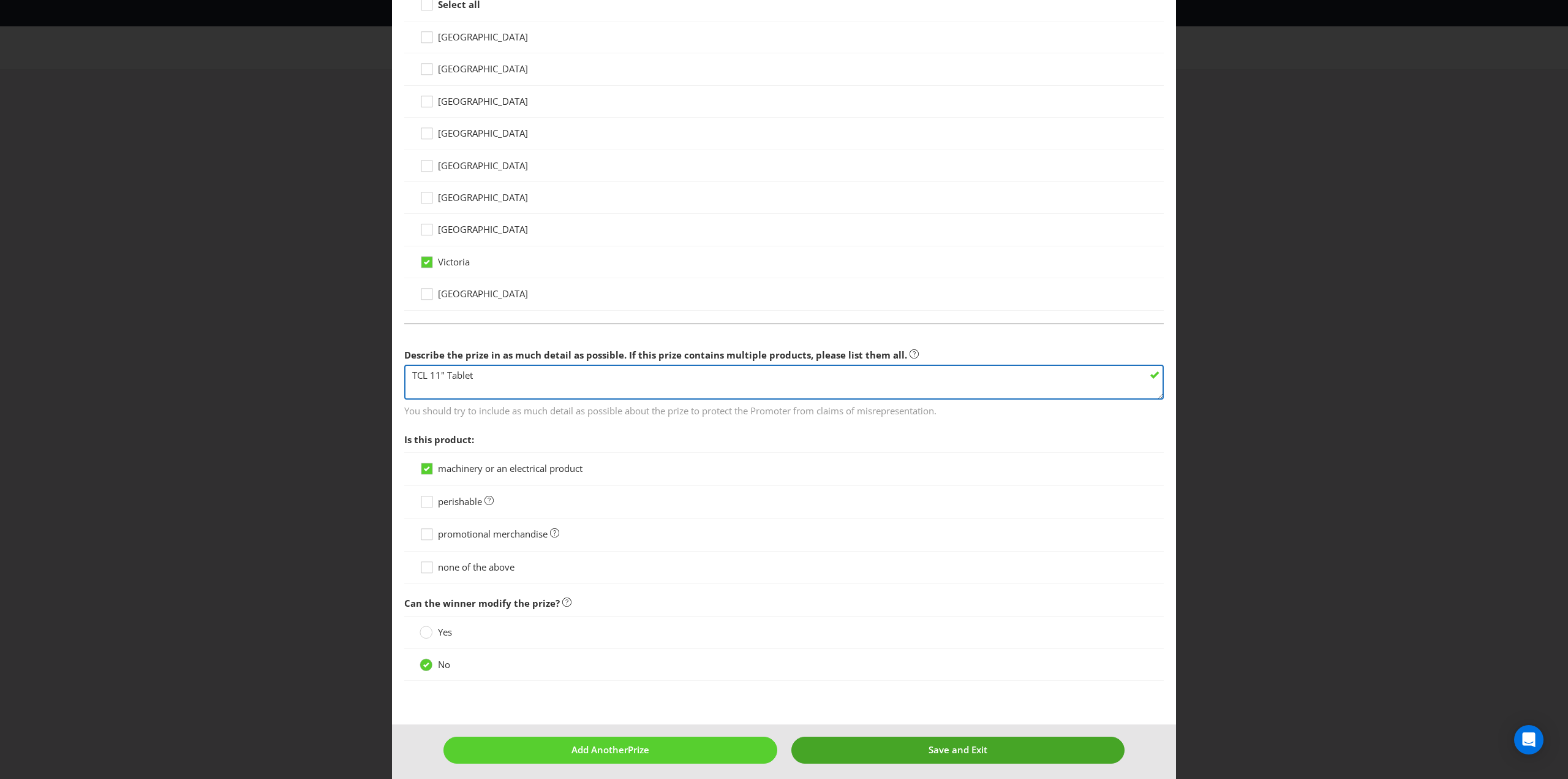
type textarea "TCL 11" Tablet"
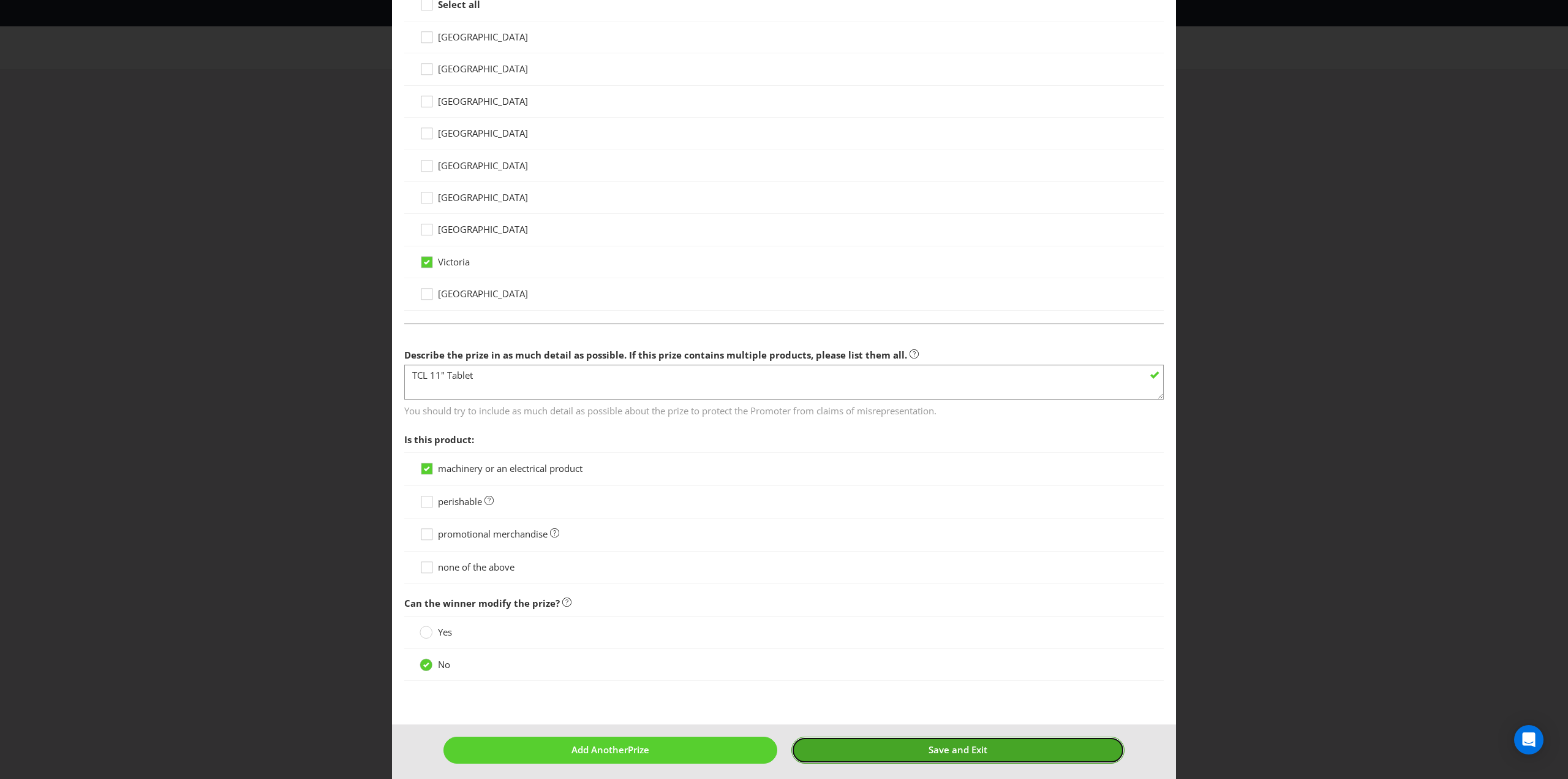
click at [929, 746] on span "Save and Exit" at bounding box center [958, 749] width 59 height 12
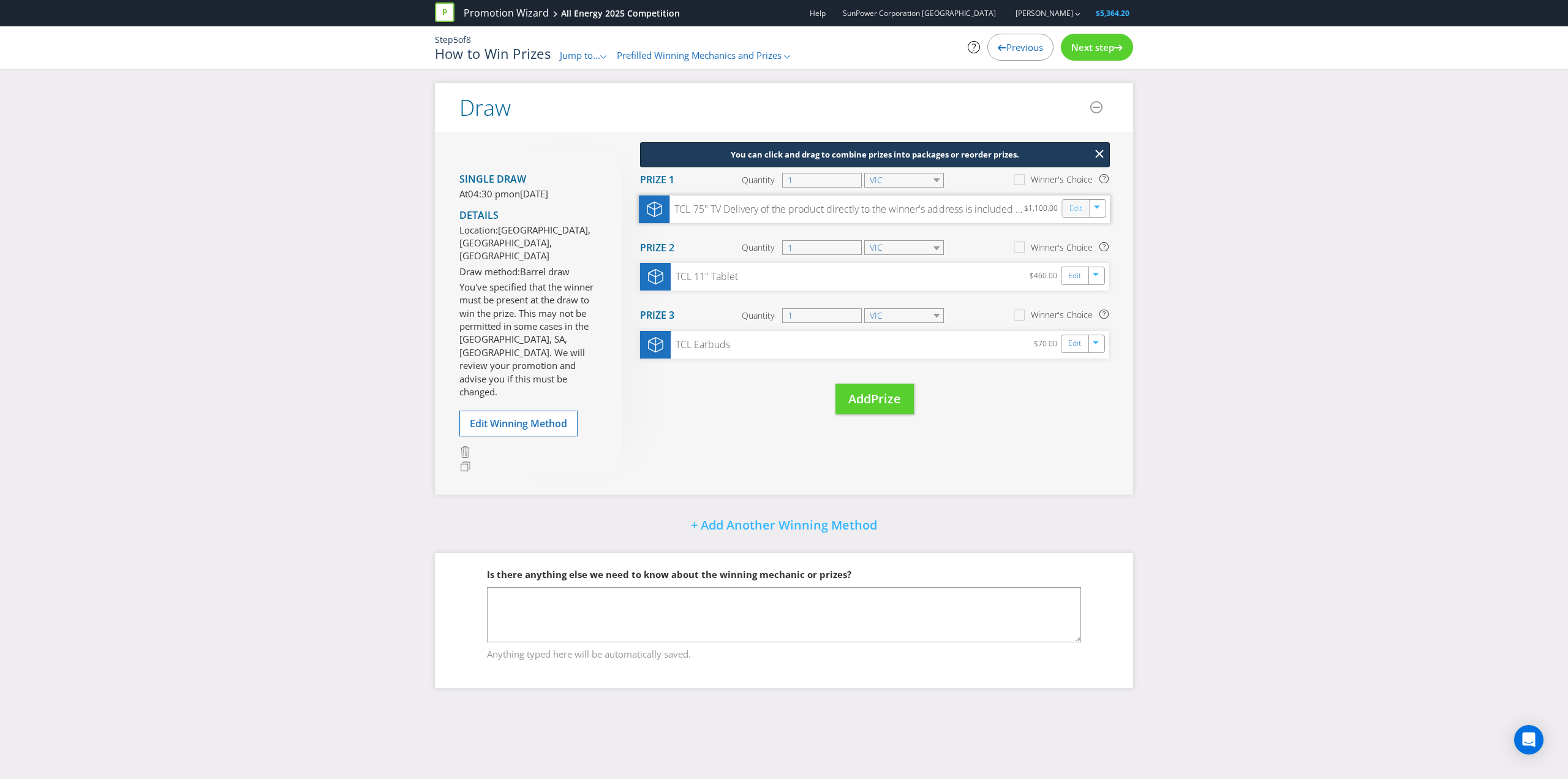
click at [1079, 206] on link "Edit" at bounding box center [1076, 208] width 13 height 14
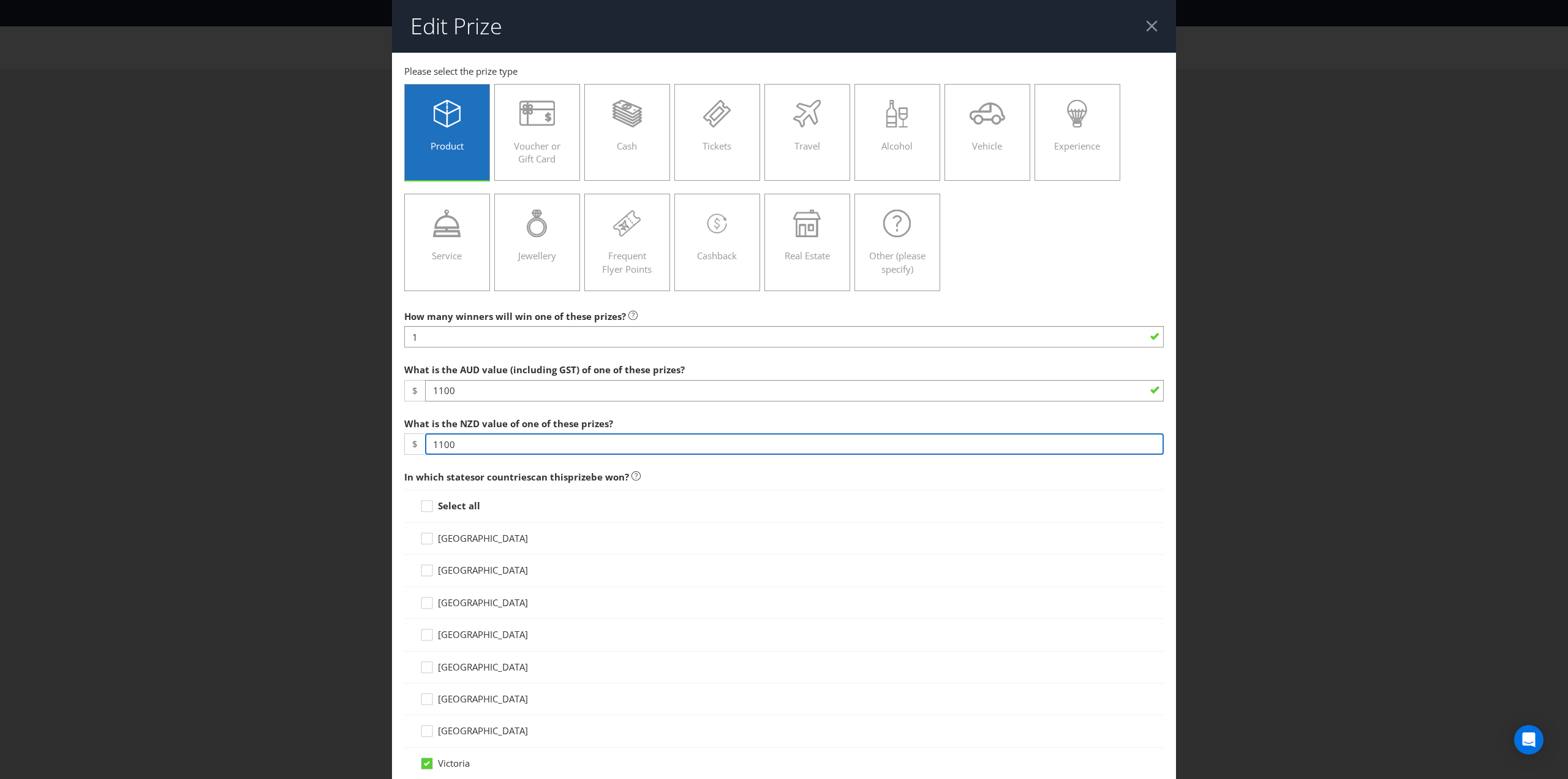
drag, startPoint x: 436, startPoint y: 443, endPoint x: 450, endPoint y: 424, distance: 23.6
click at [436, 441] on input "1100" at bounding box center [795, 443] width 739 height 21
type input "1250.00"
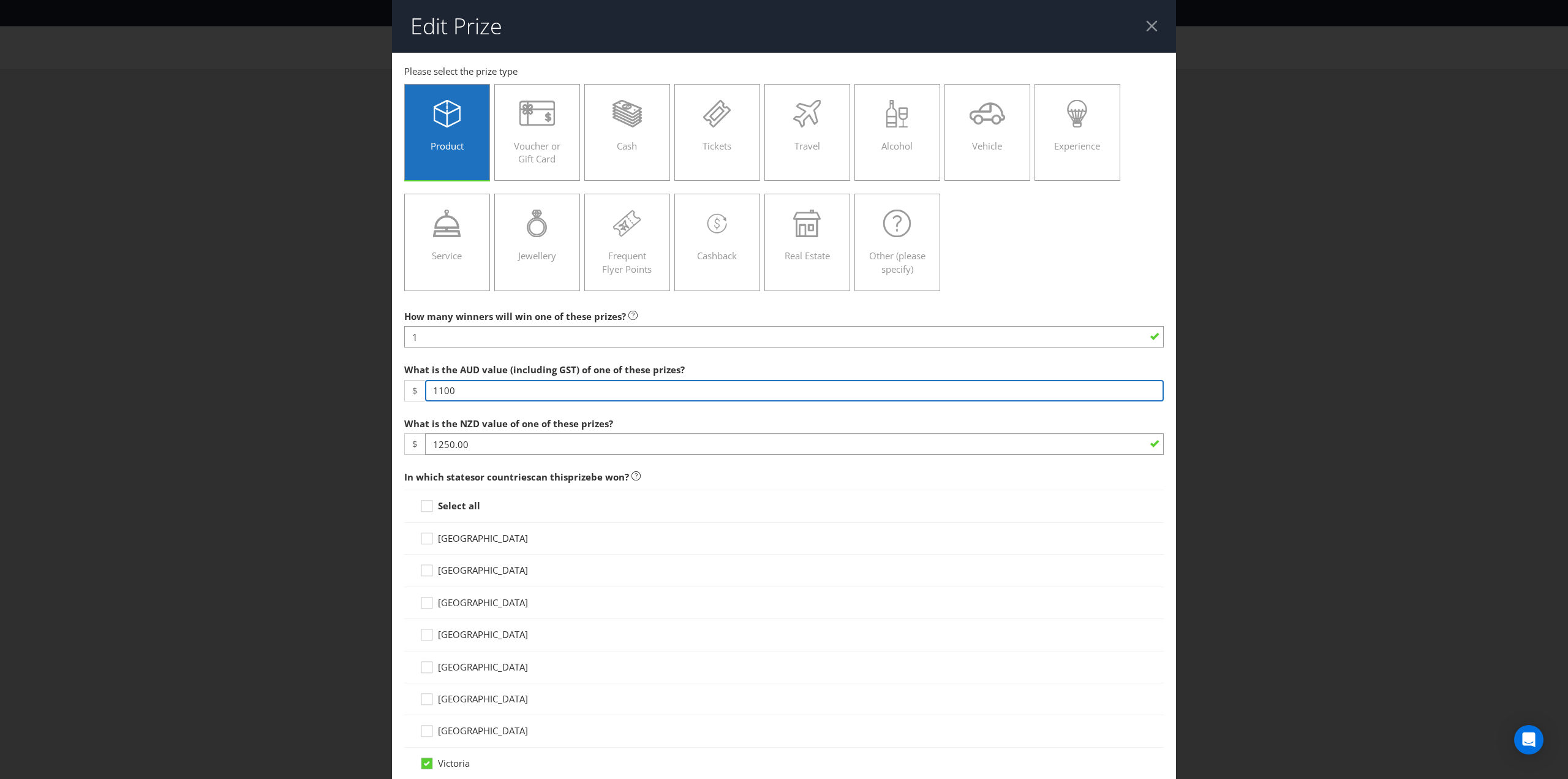
click at [469, 389] on input "1100" at bounding box center [795, 390] width 739 height 21
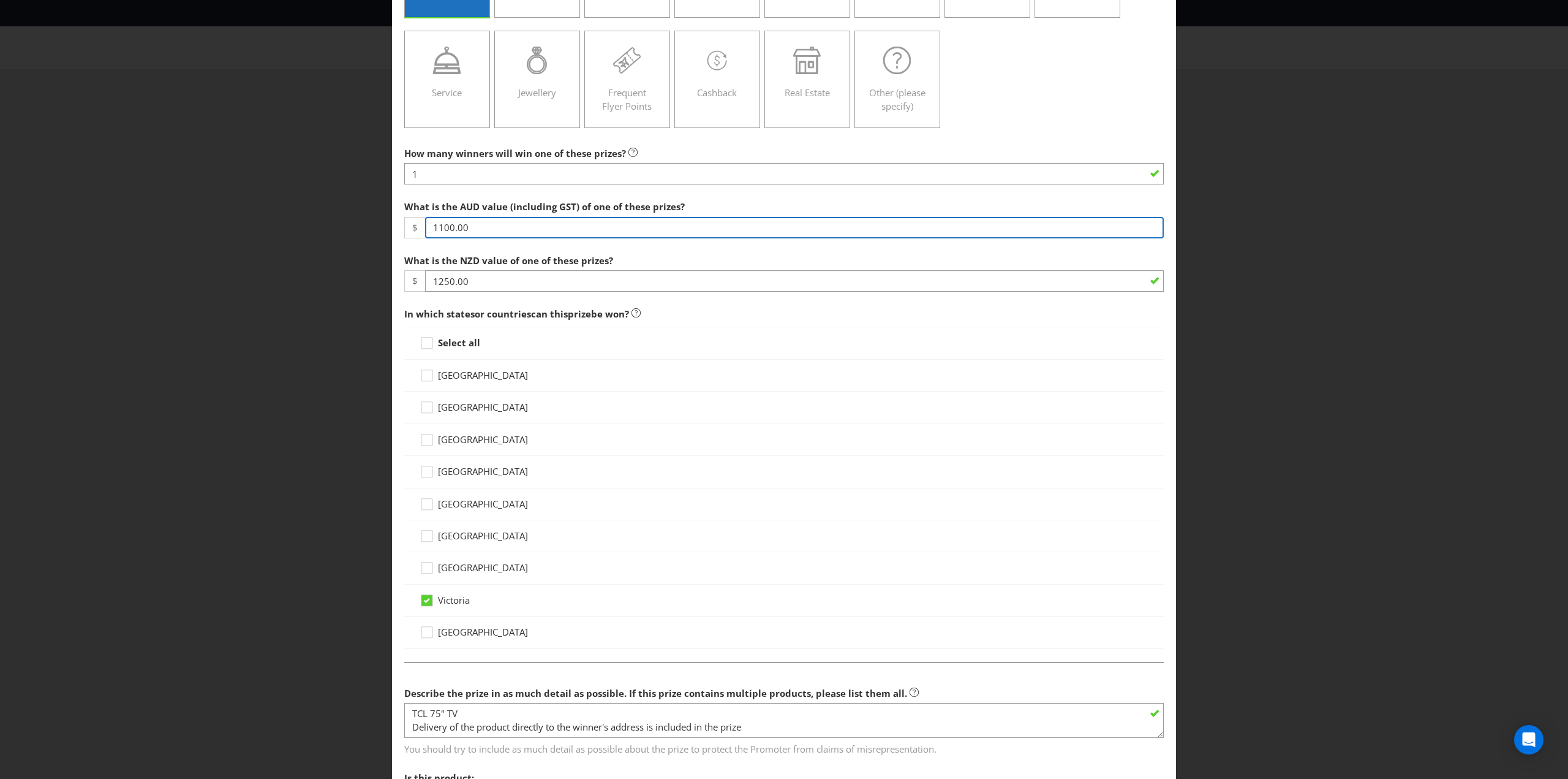
scroll to position [245, 0]
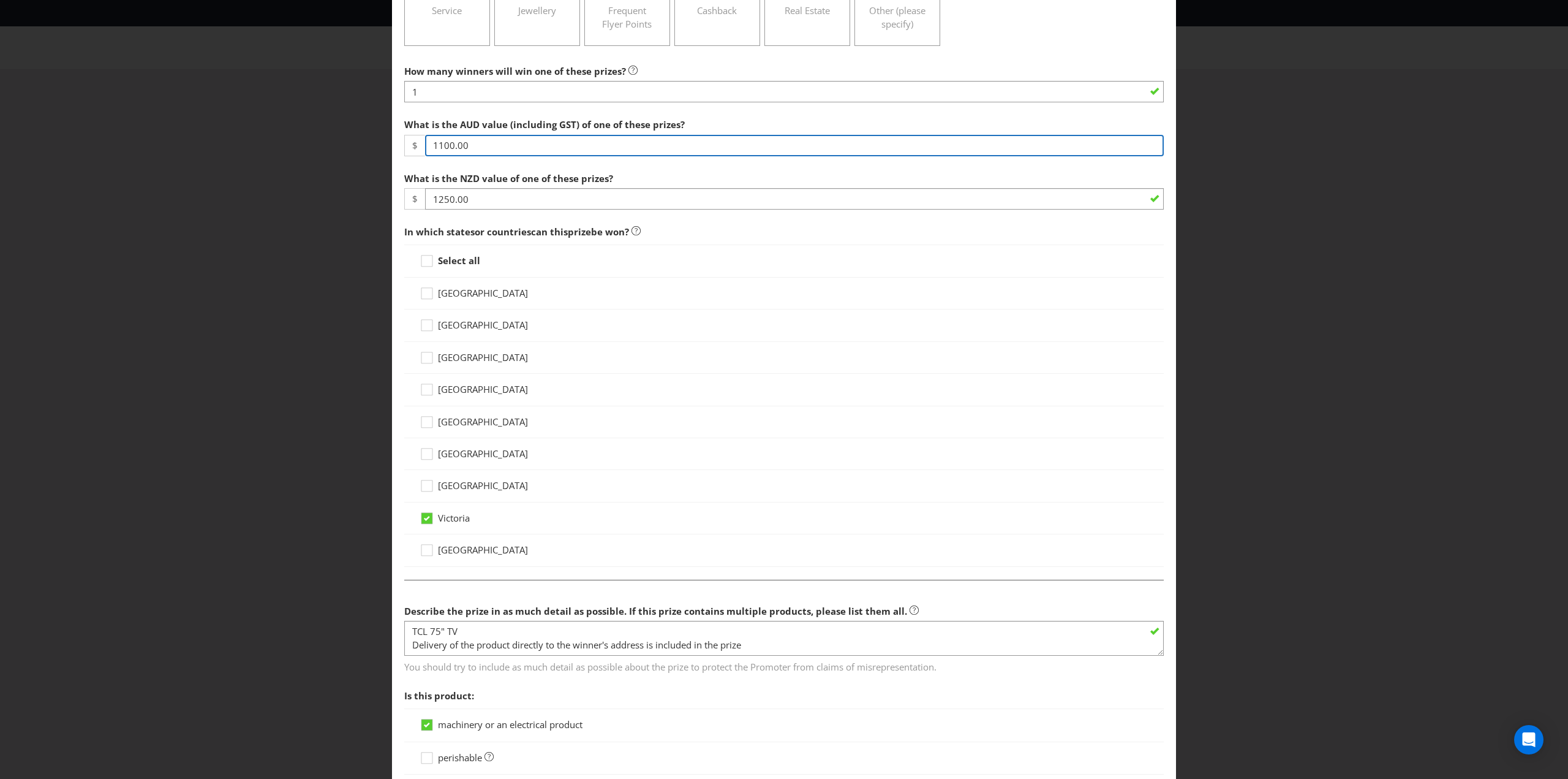
type input "1100.00"
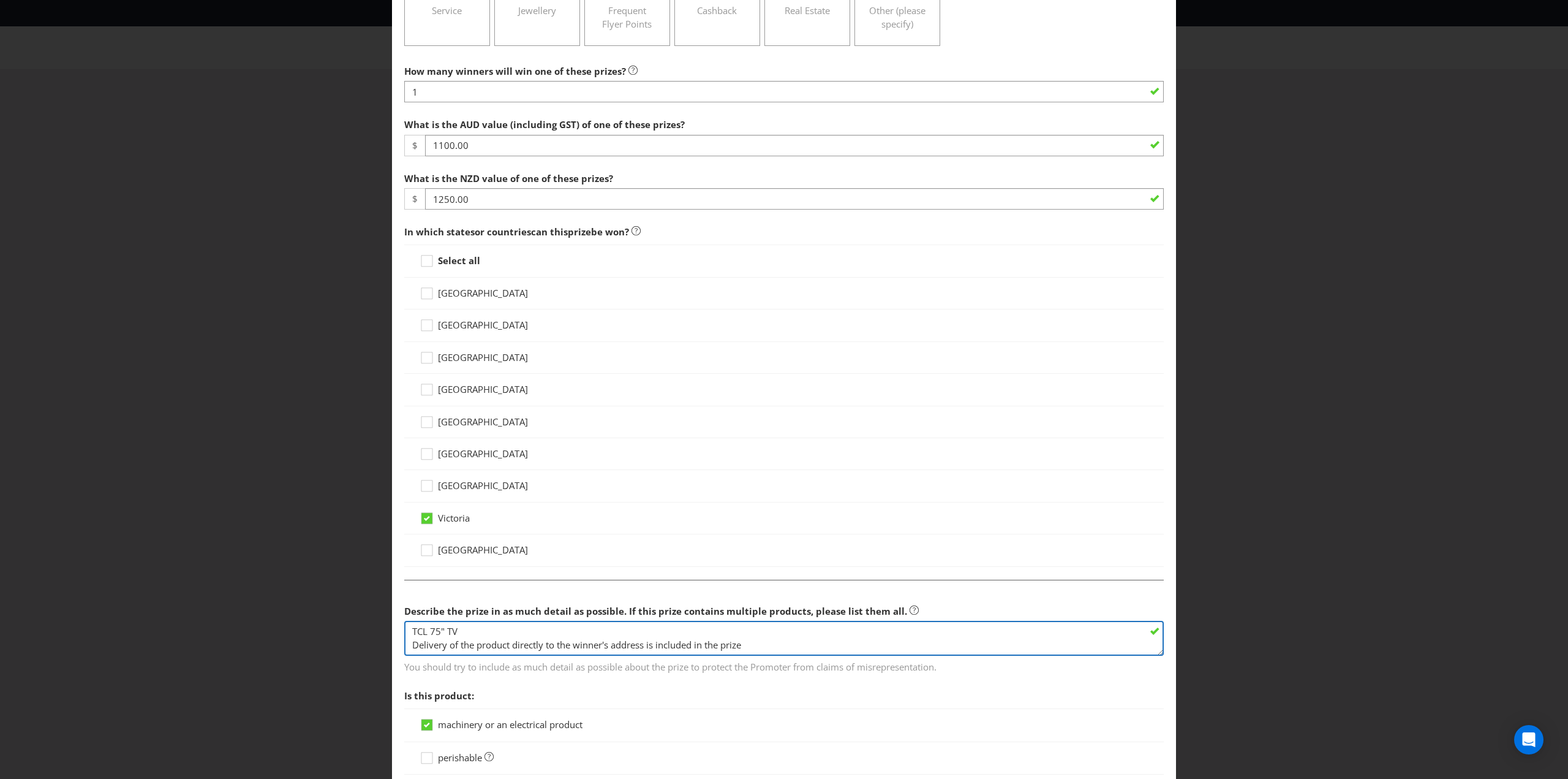
click at [470, 626] on textarea "TCL 75" TV Delivery of the product directly to the winner's address is included…" at bounding box center [784, 638] width 759 height 35
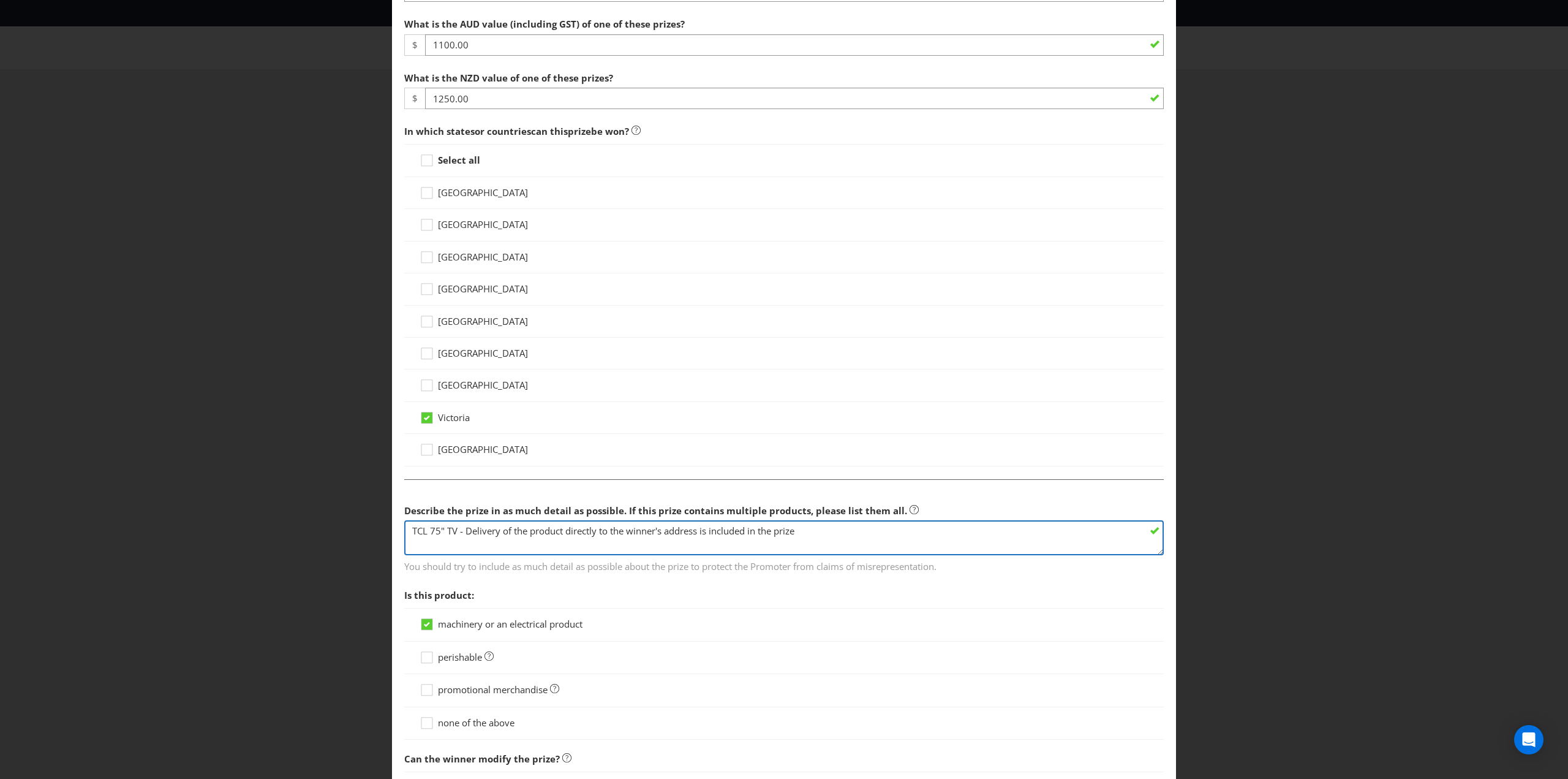
scroll to position [490, 0]
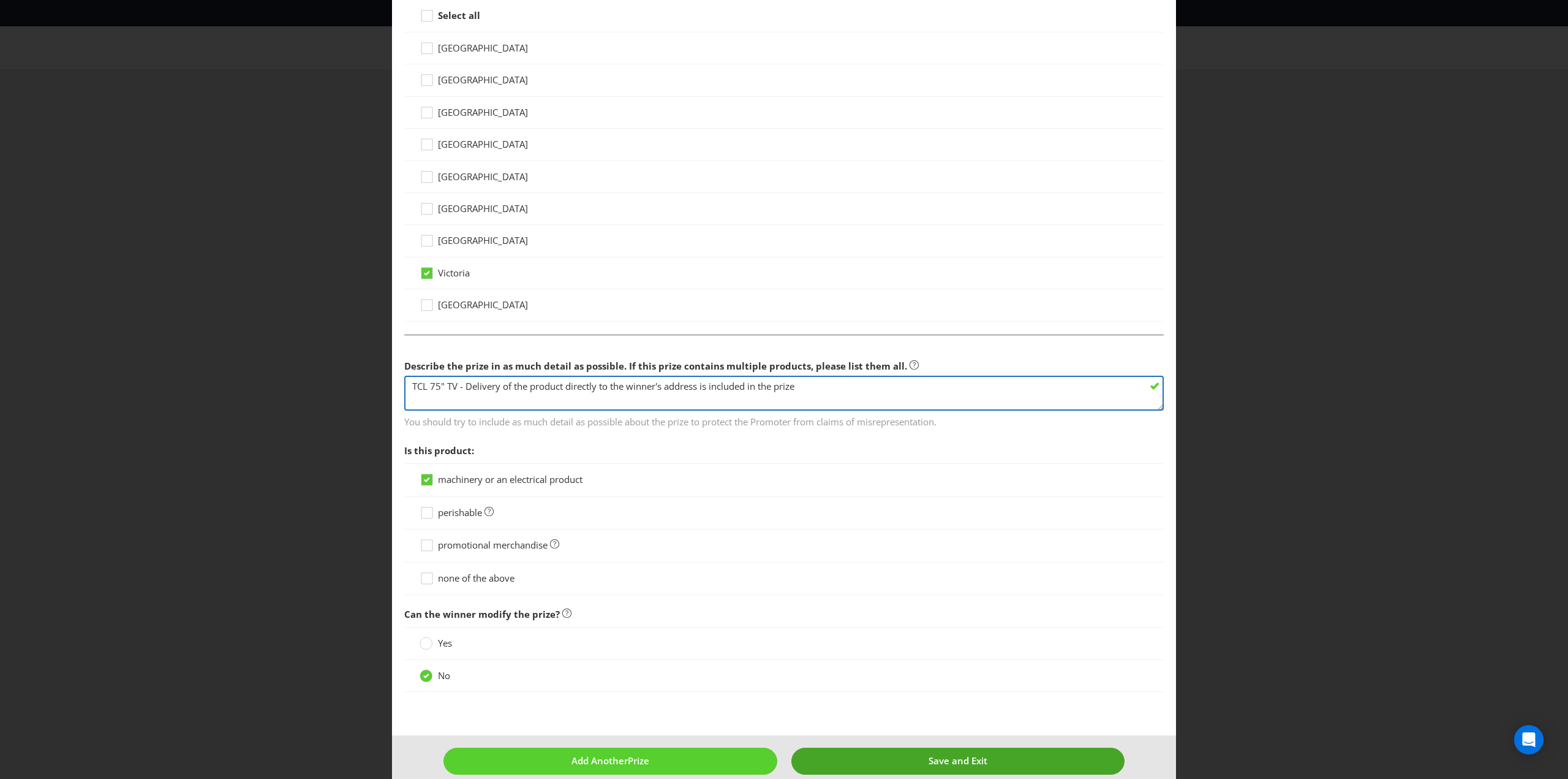
type textarea "TCL 75" TV - Delivery of the product directly to the winner's address is includ…"
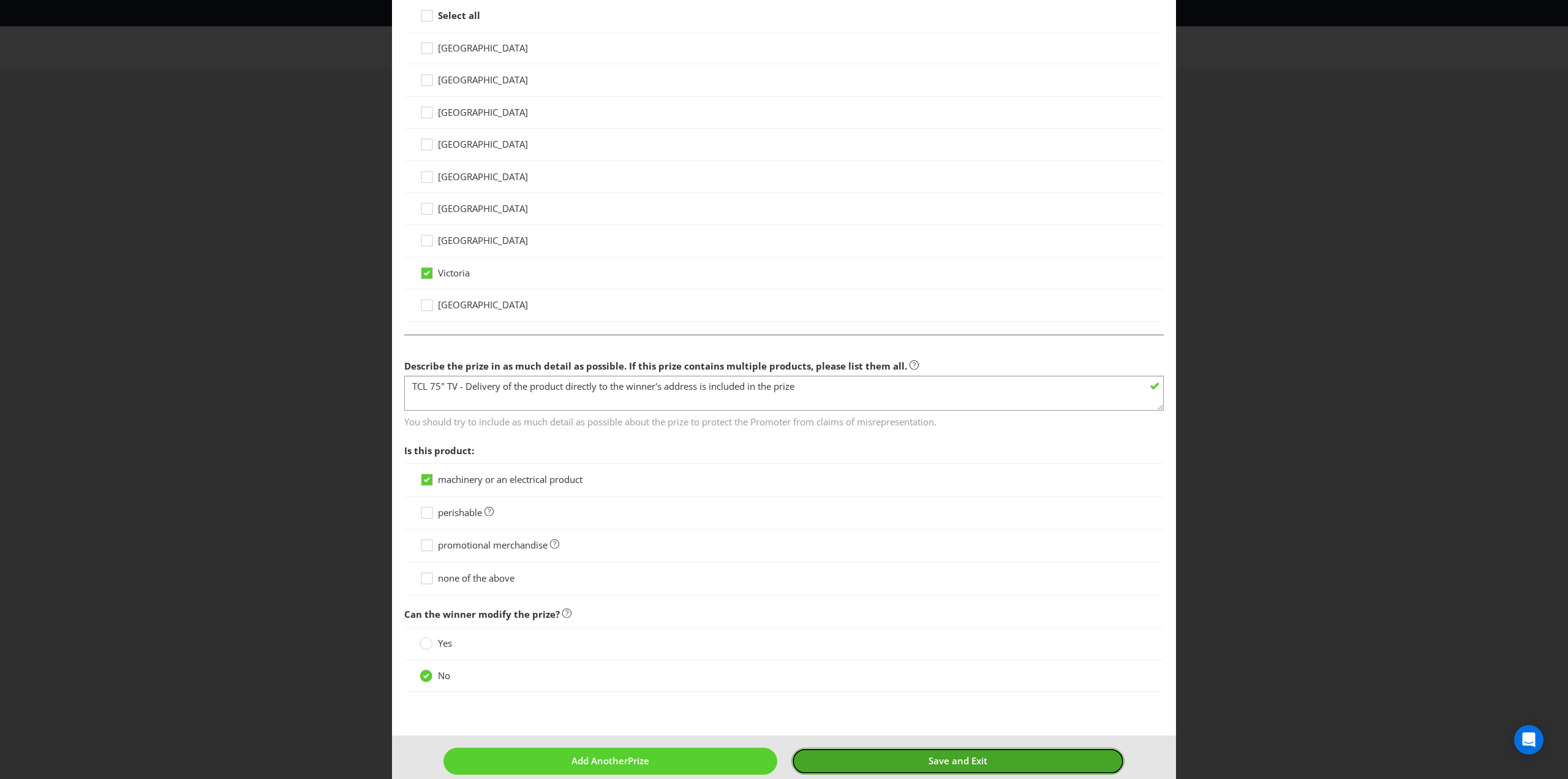
click at [859, 752] on button "Save and Exit" at bounding box center [958, 760] width 334 height 26
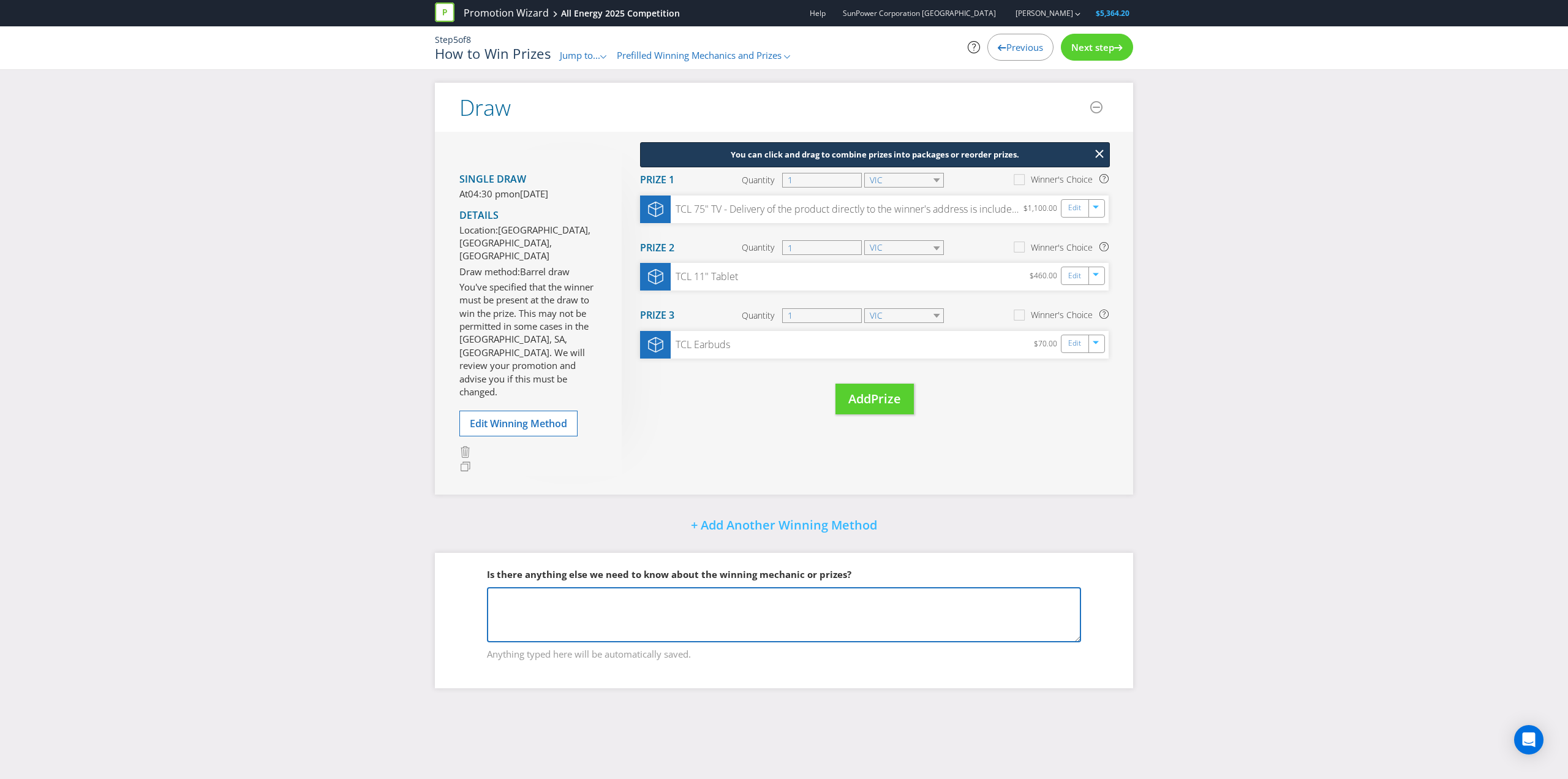
click at [559, 587] on textarea at bounding box center [784, 614] width 595 height 55
click at [833, 587] on textarea "The TCL TV will be delivered after the event. The TCL tablet and earbuds will b…" at bounding box center [784, 614] width 595 height 55
type textarea "The TCL TV will be delivered after the event. The TCL tablet and earbuds will b…"
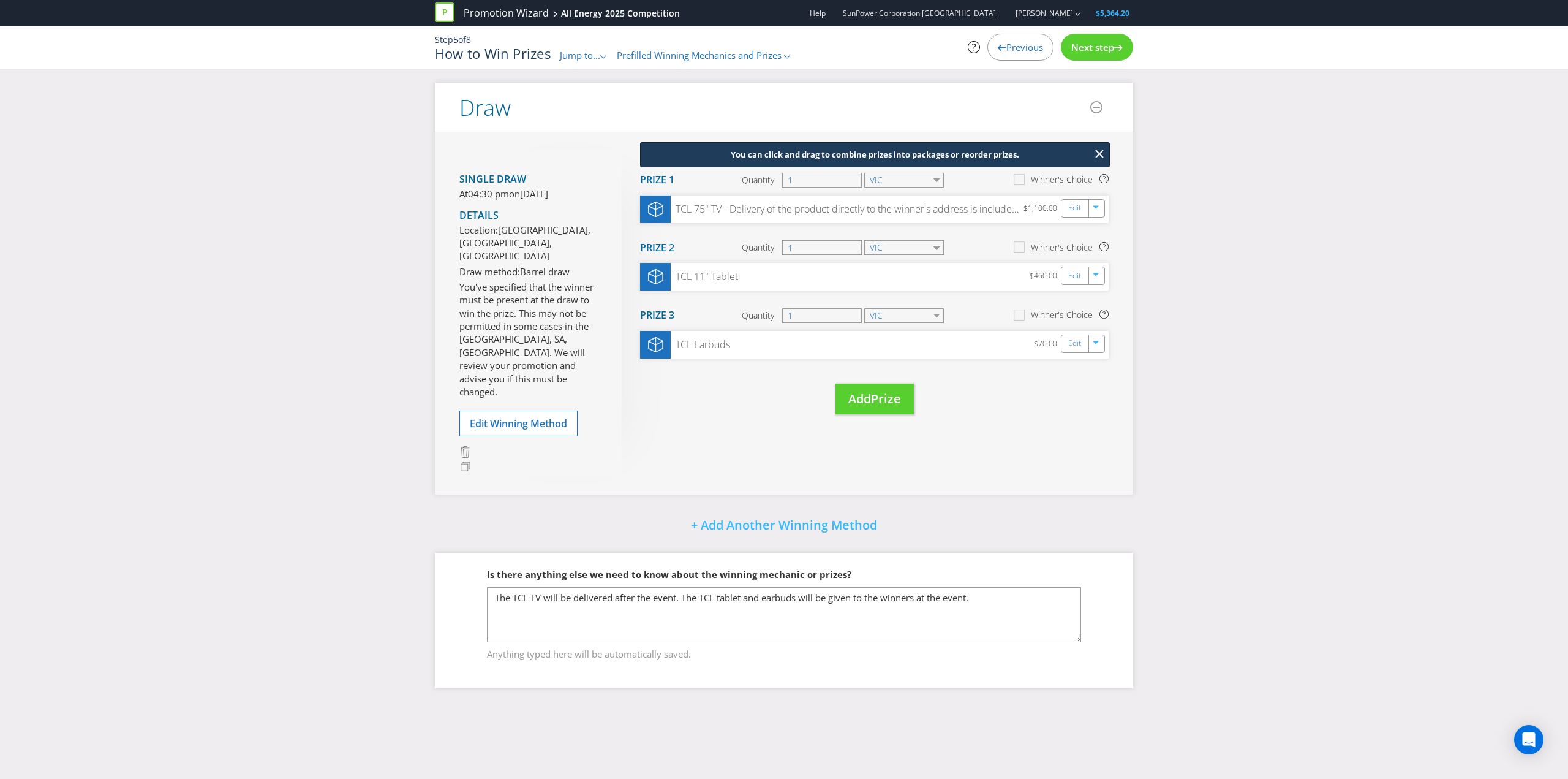
click at [1091, 46] on span "Next step" at bounding box center [1093, 47] width 43 height 12
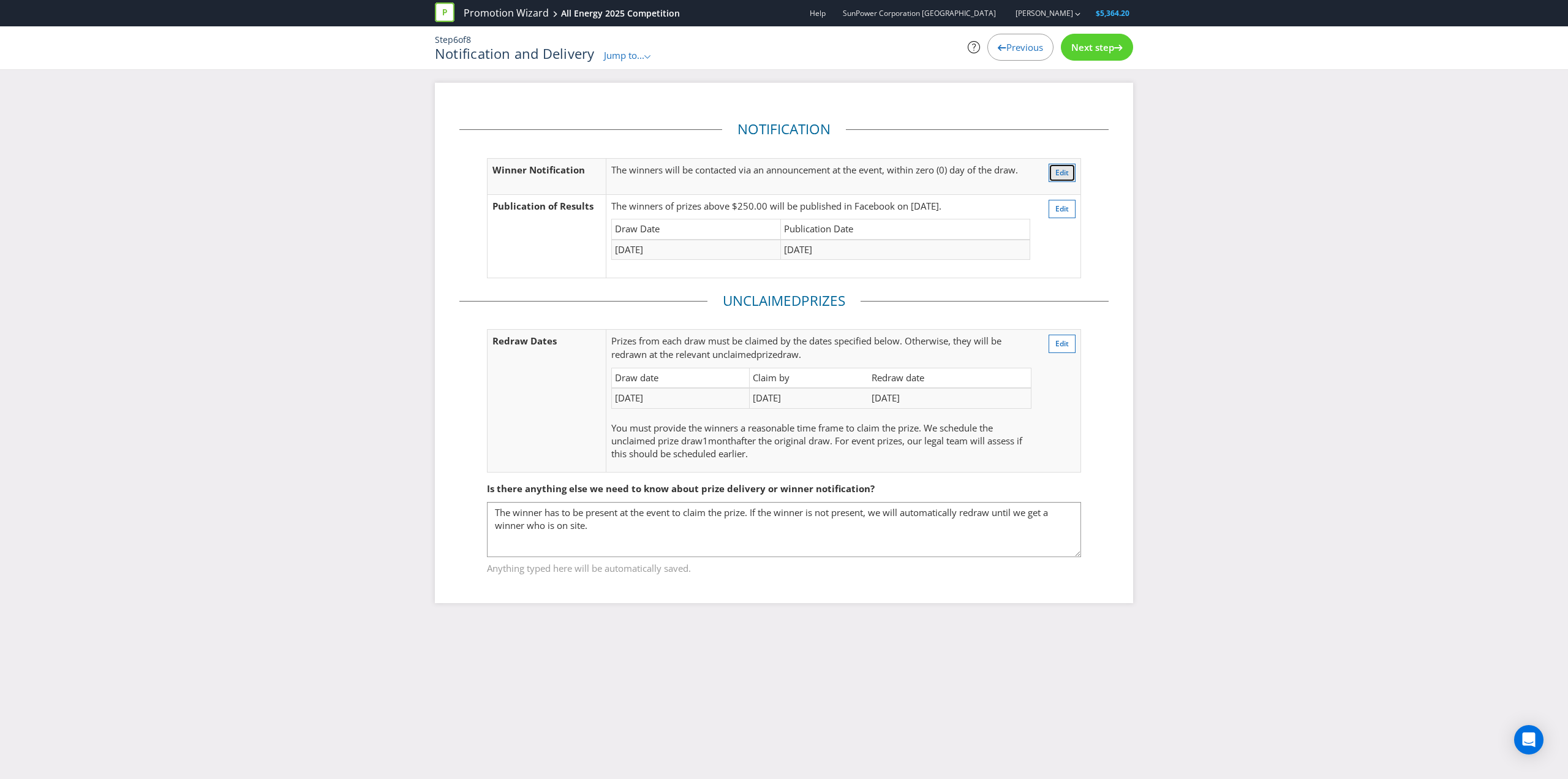
click at [1066, 167] on span "Edit" at bounding box center [1062, 173] width 14 height 10
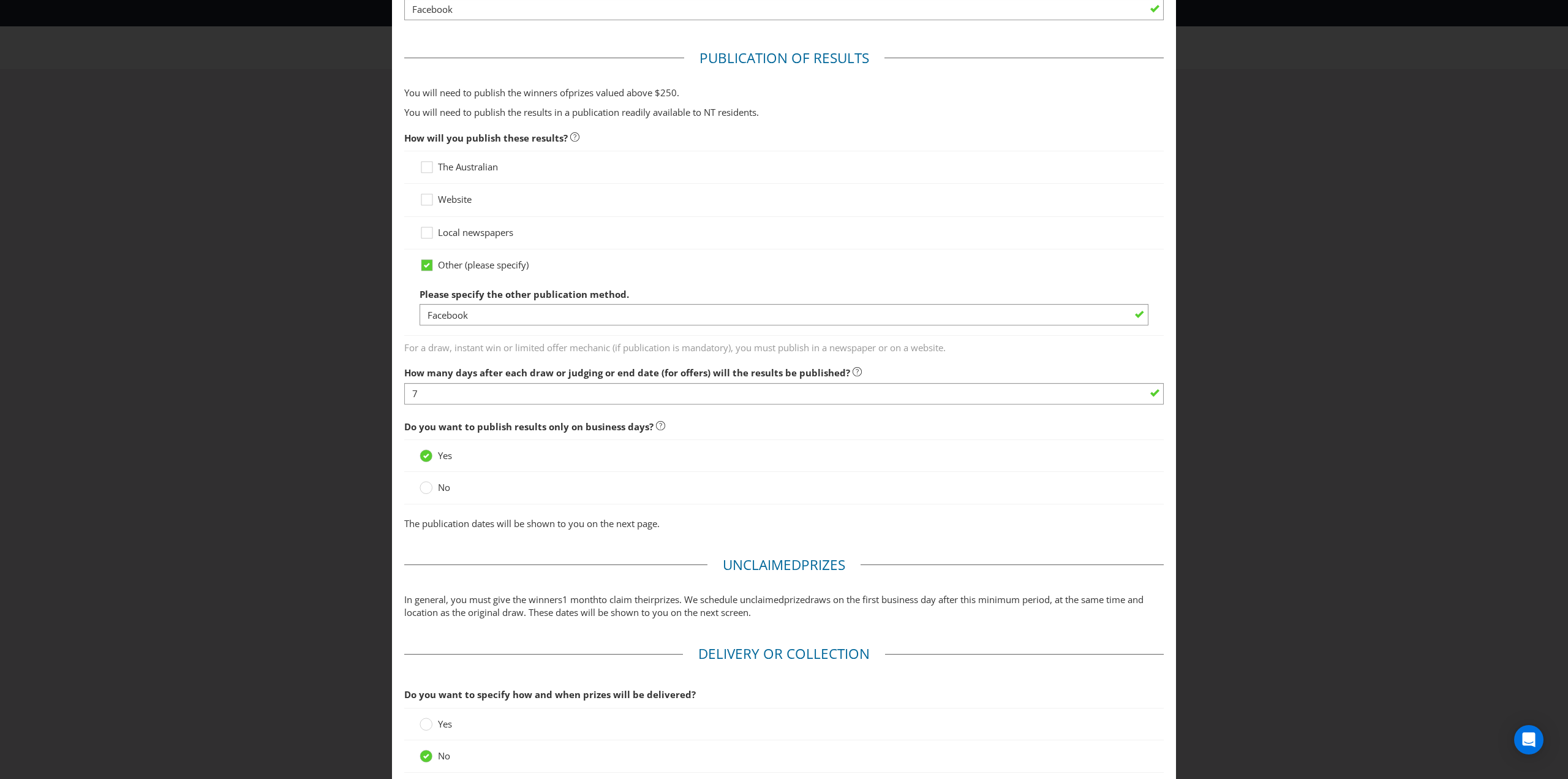
scroll to position [732, 0]
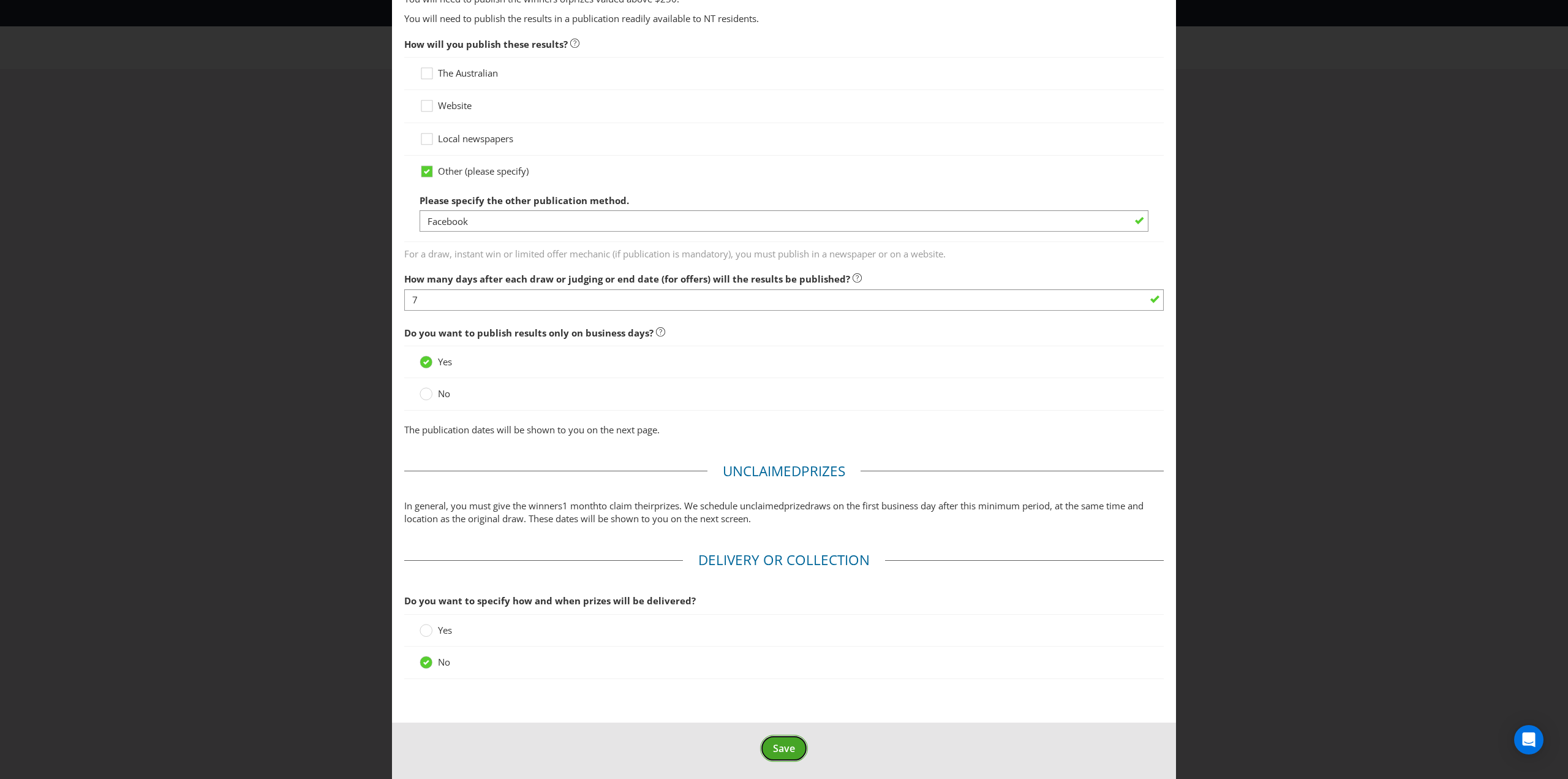
click at [781, 746] on span "Save" at bounding box center [784, 748] width 22 height 14
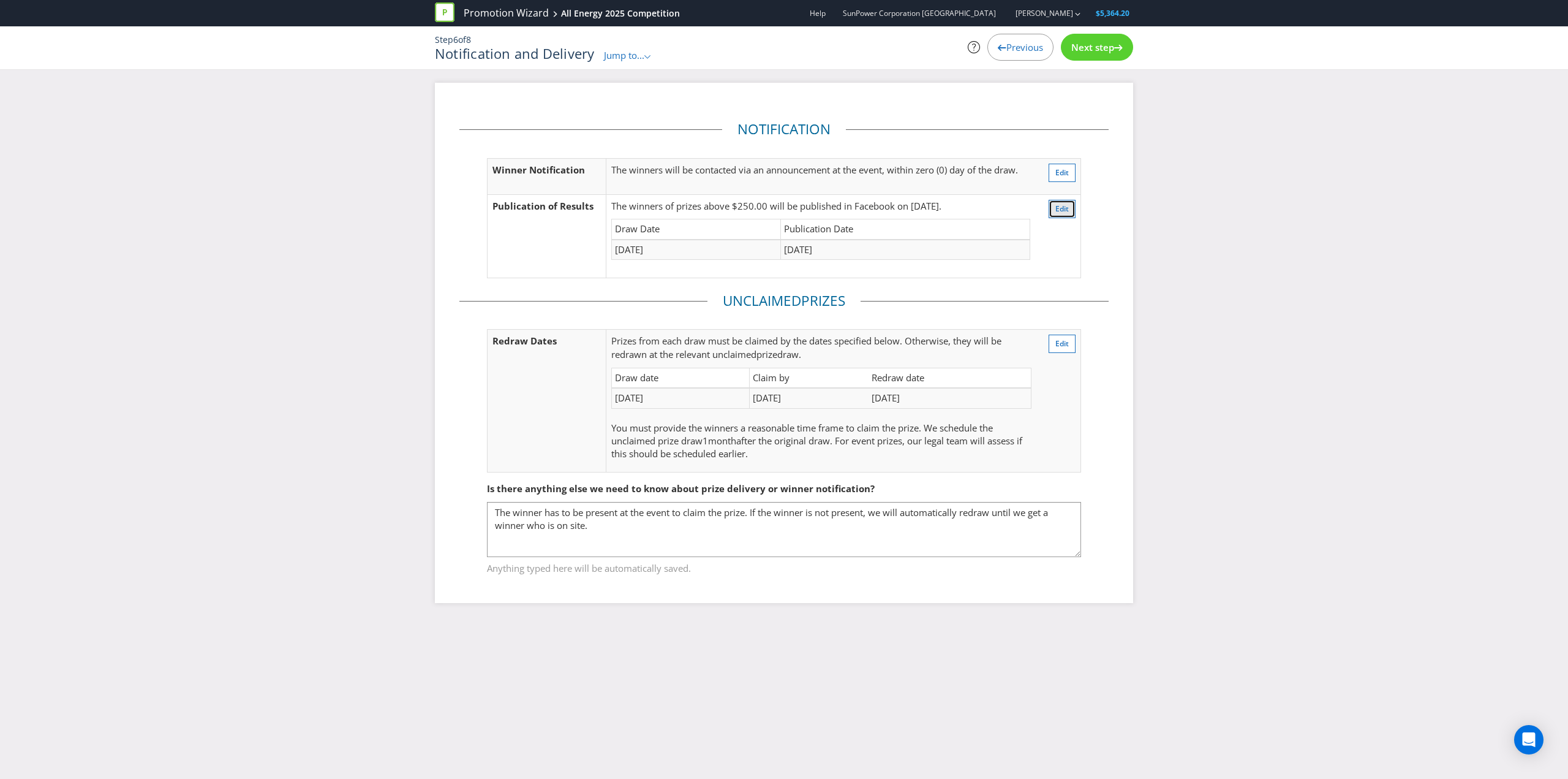
click at [1068, 210] on span "Edit" at bounding box center [1062, 208] width 14 height 10
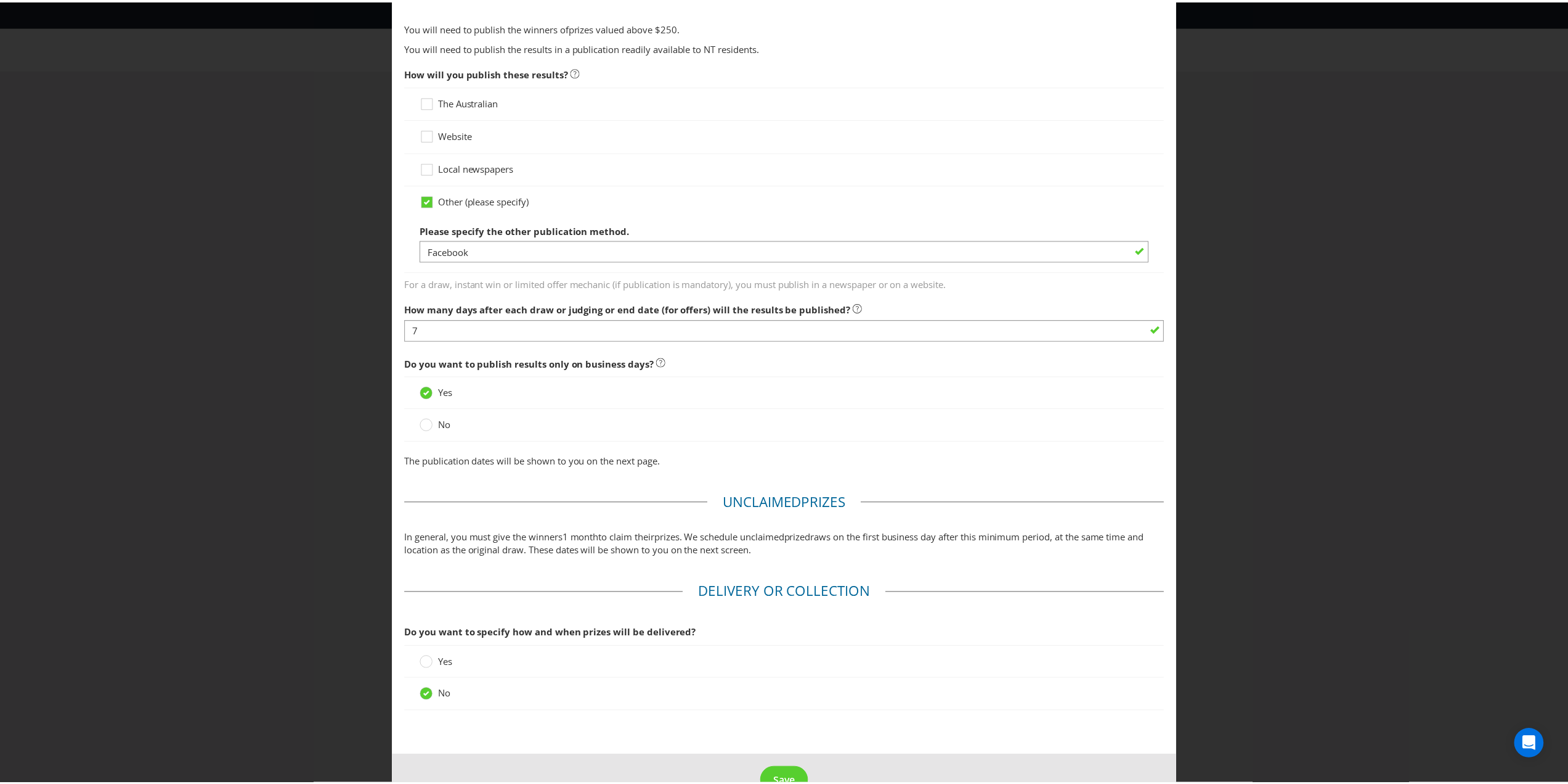
scroll to position [737, 0]
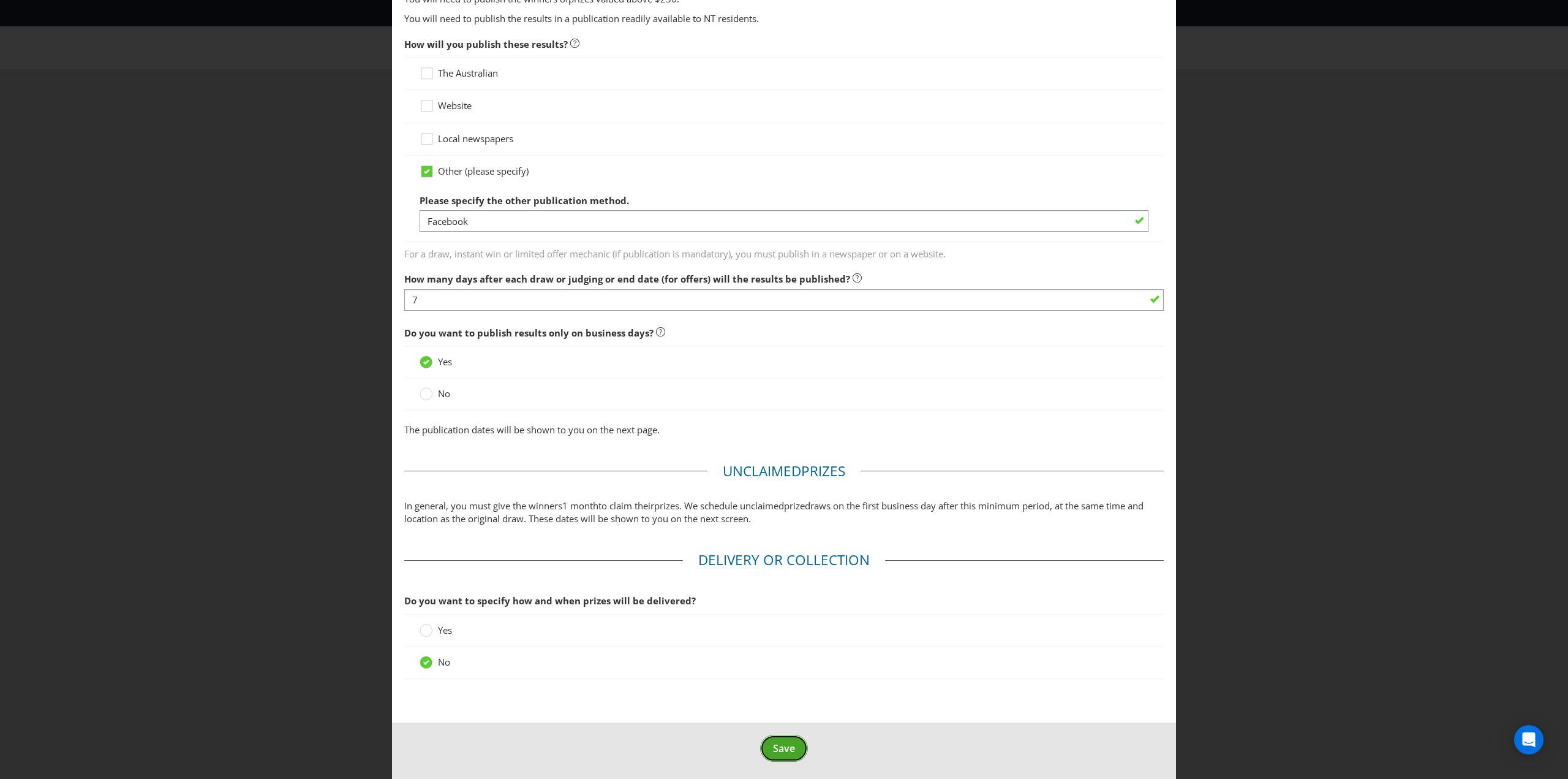
click at [779, 748] on span "Save" at bounding box center [784, 748] width 22 height 14
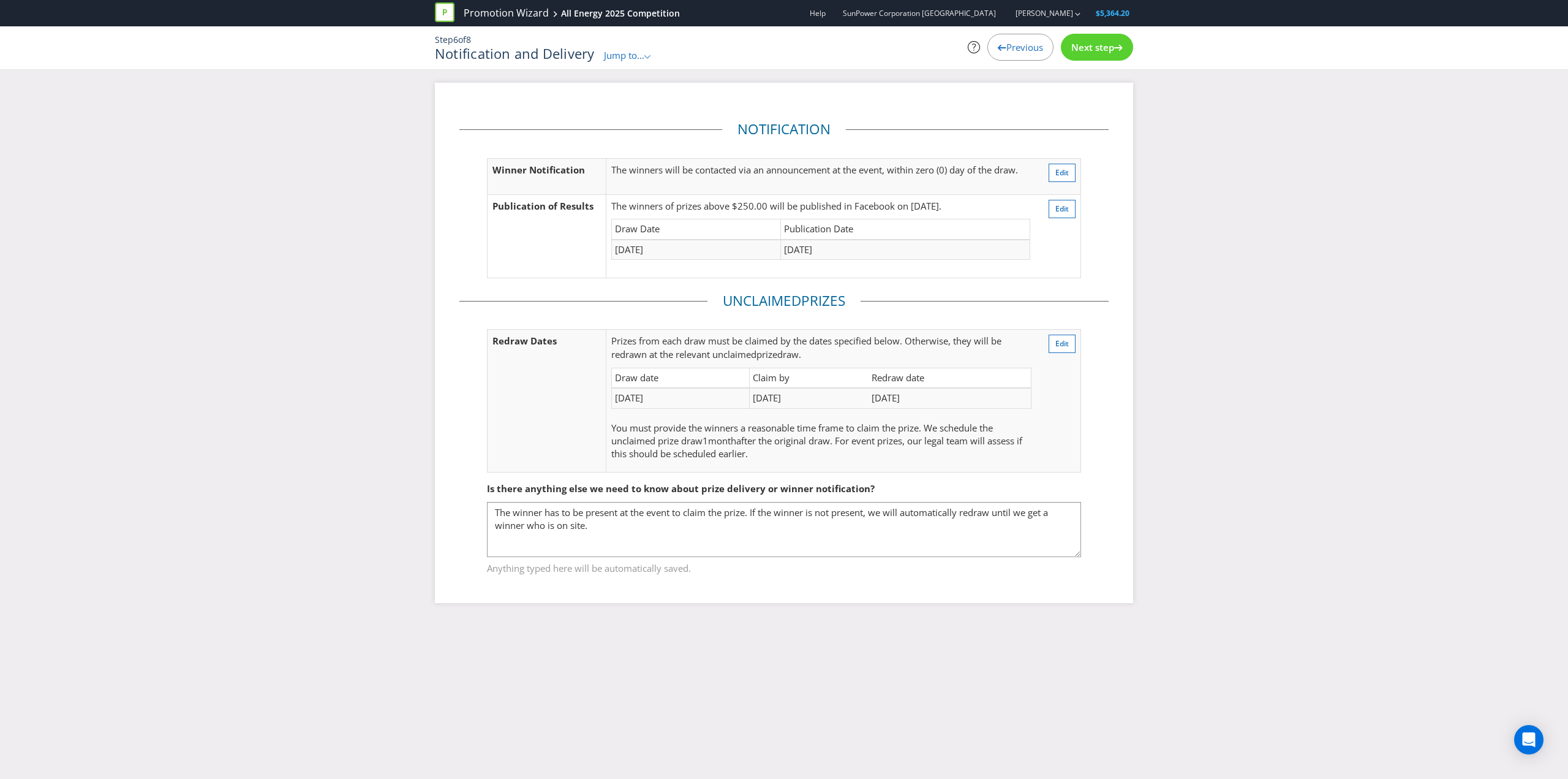
click at [1088, 40] on div "Next step" at bounding box center [1097, 47] width 72 height 27
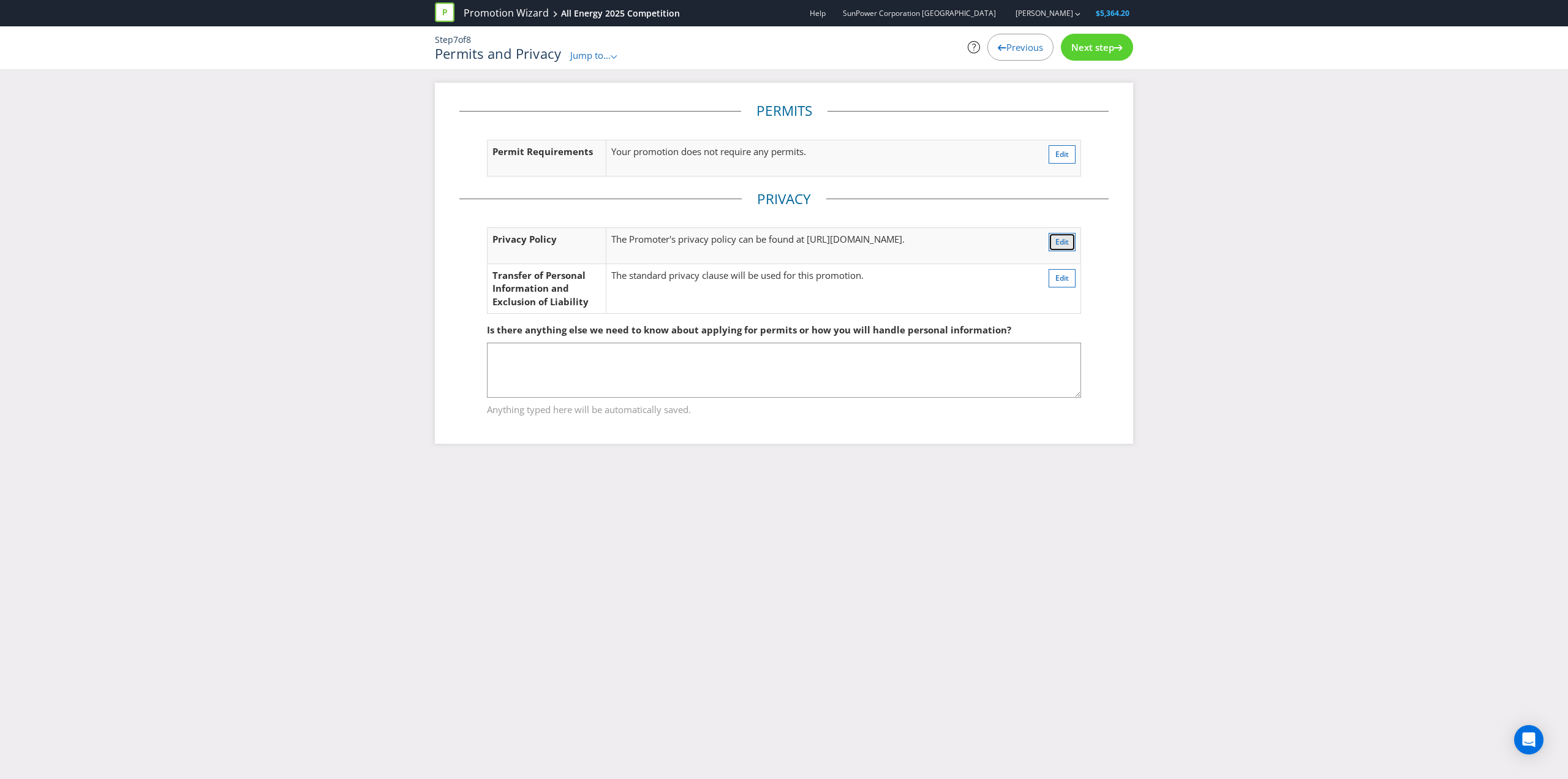
click at [1057, 240] on span "Edit" at bounding box center [1062, 242] width 14 height 10
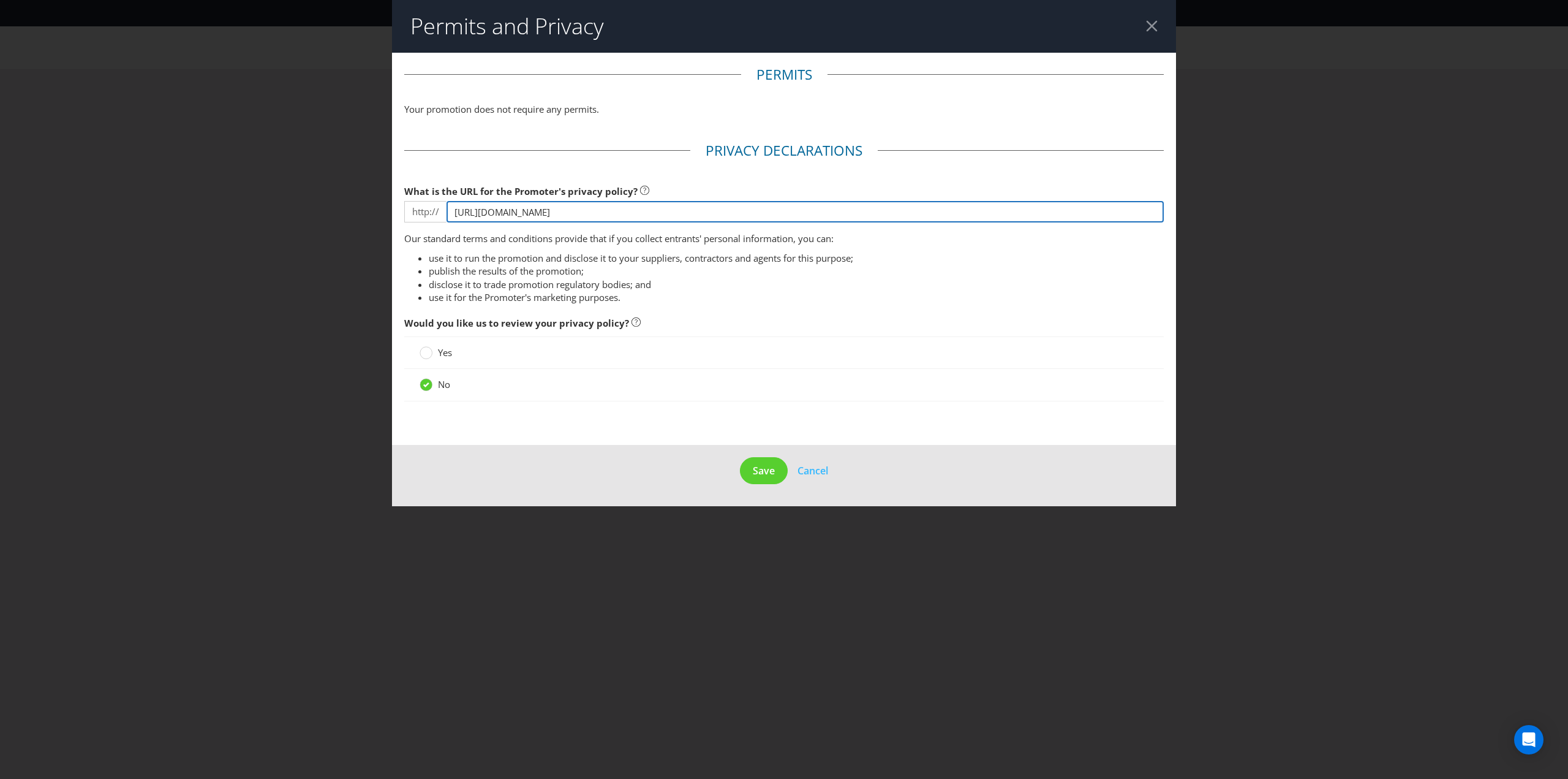
click at [528, 209] on input "[URL][DOMAIN_NAME]" at bounding box center [805, 211] width 717 height 21
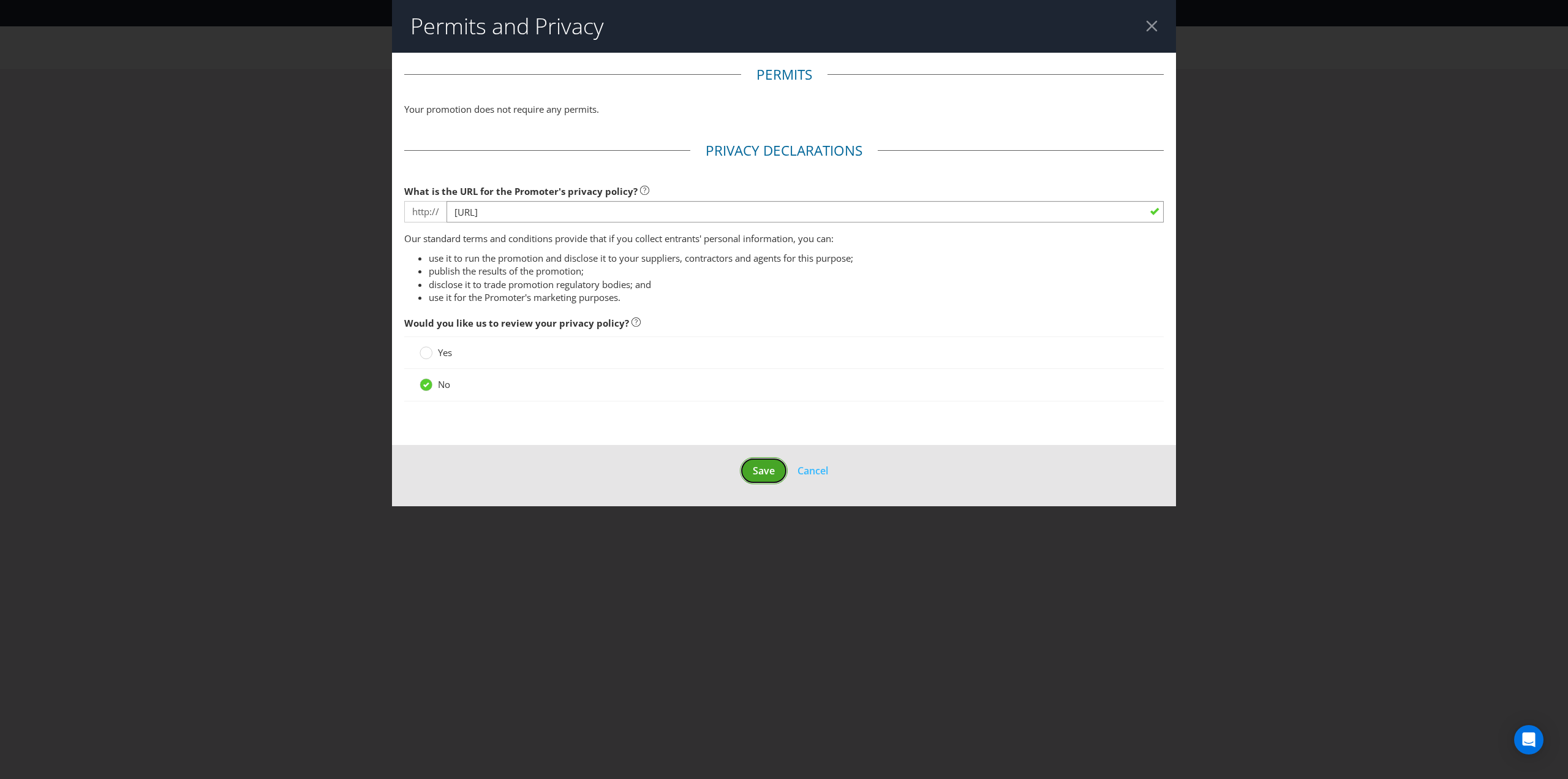
click at [761, 466] on footer "Save Cancel" at bounding box center [784, 475] width 784 height 62
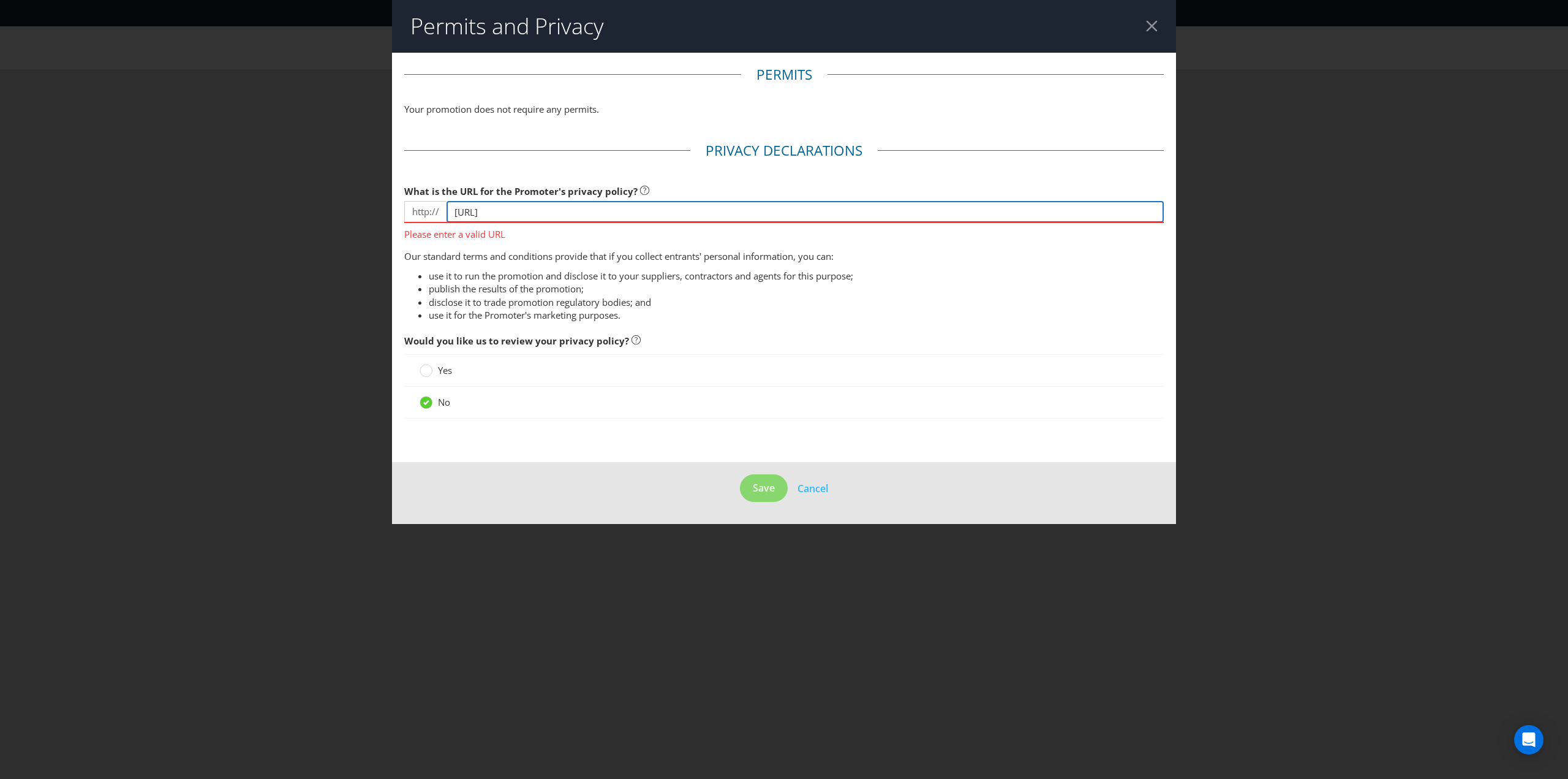
click at [528, 208] on input "[URL]" at bounding box center [805, 211] width 717 height 21
type input "[URL][DOMAIN_NAME]"
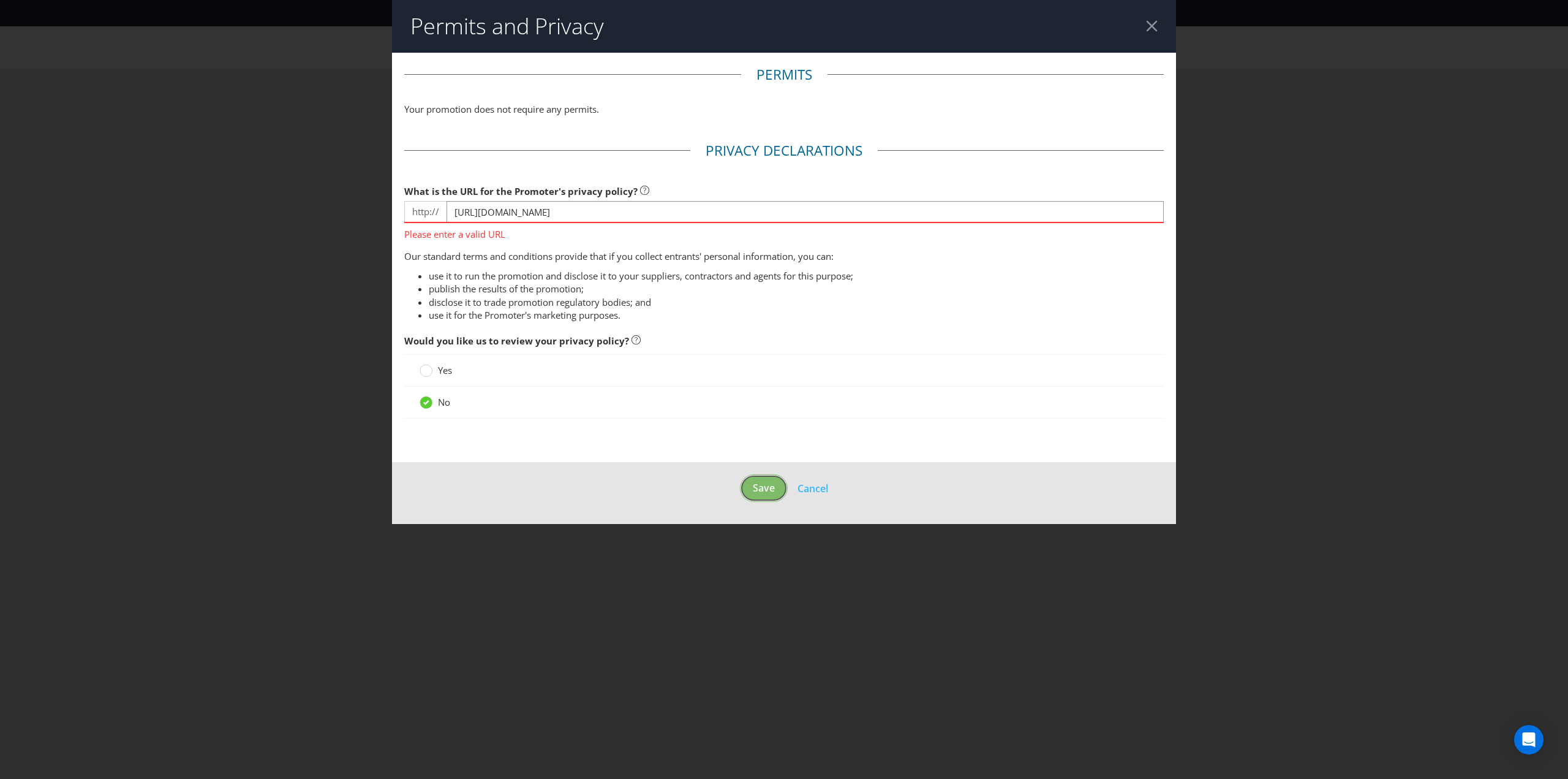
click at [764, 491] on footer "Save Cancel" at bounding box center [784, 492] width 784 height 62
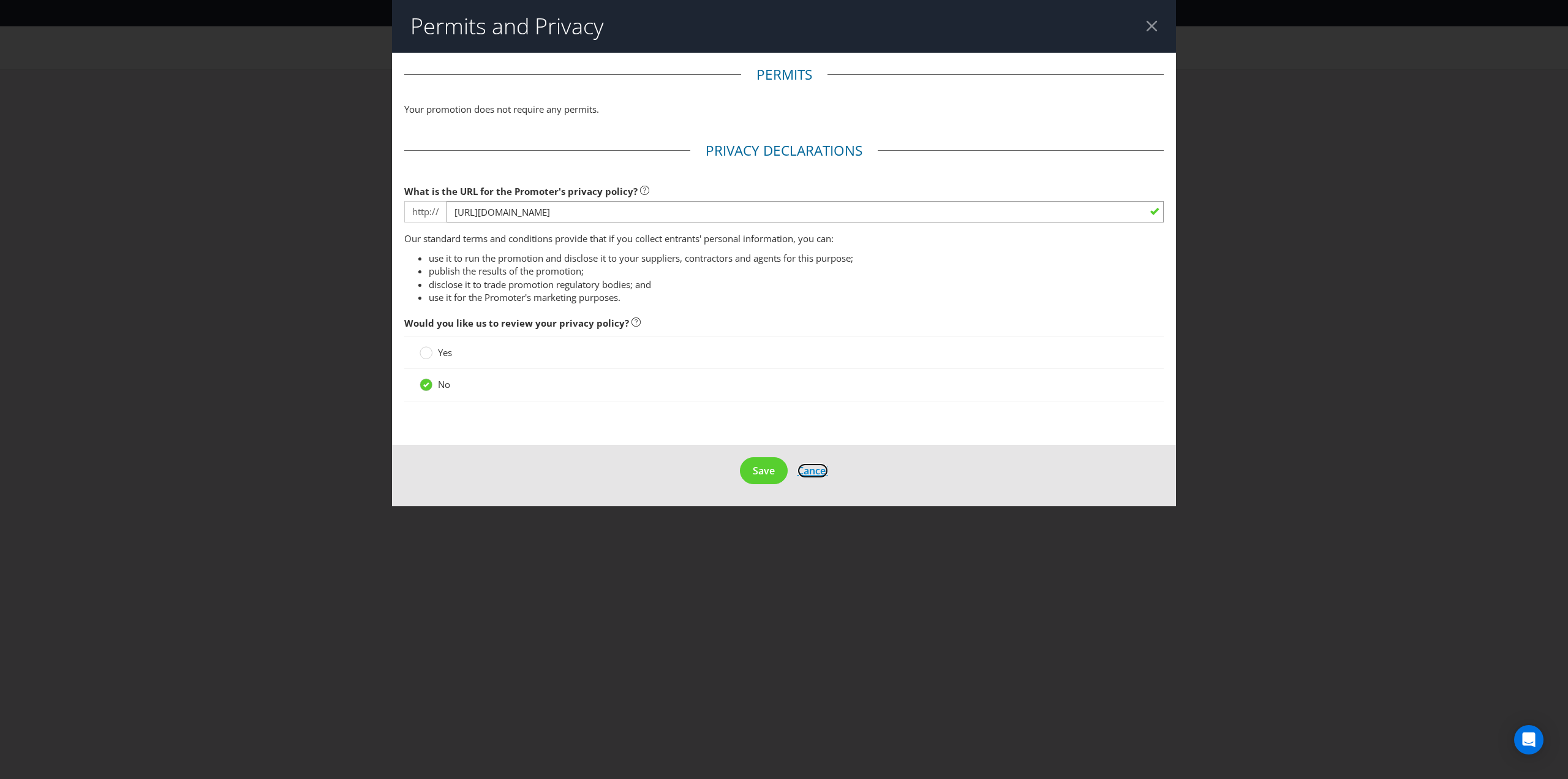
click at [824, 469] on span "Cancel" at bounding box center [813, 470] width 30 height 14
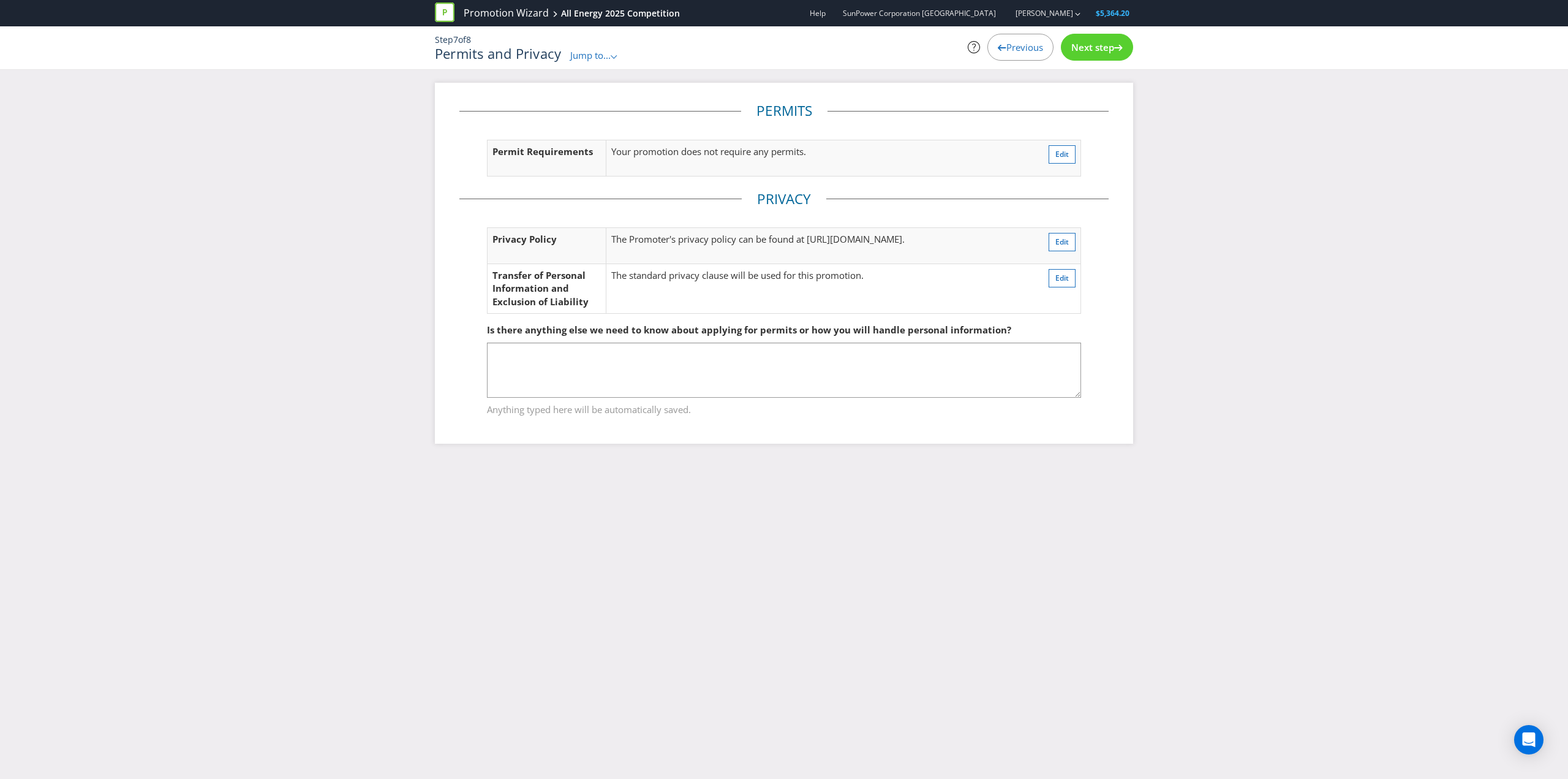
click at [1094, 49] on span "Next step" at bounding box center [1093, 47] width 43 height 12
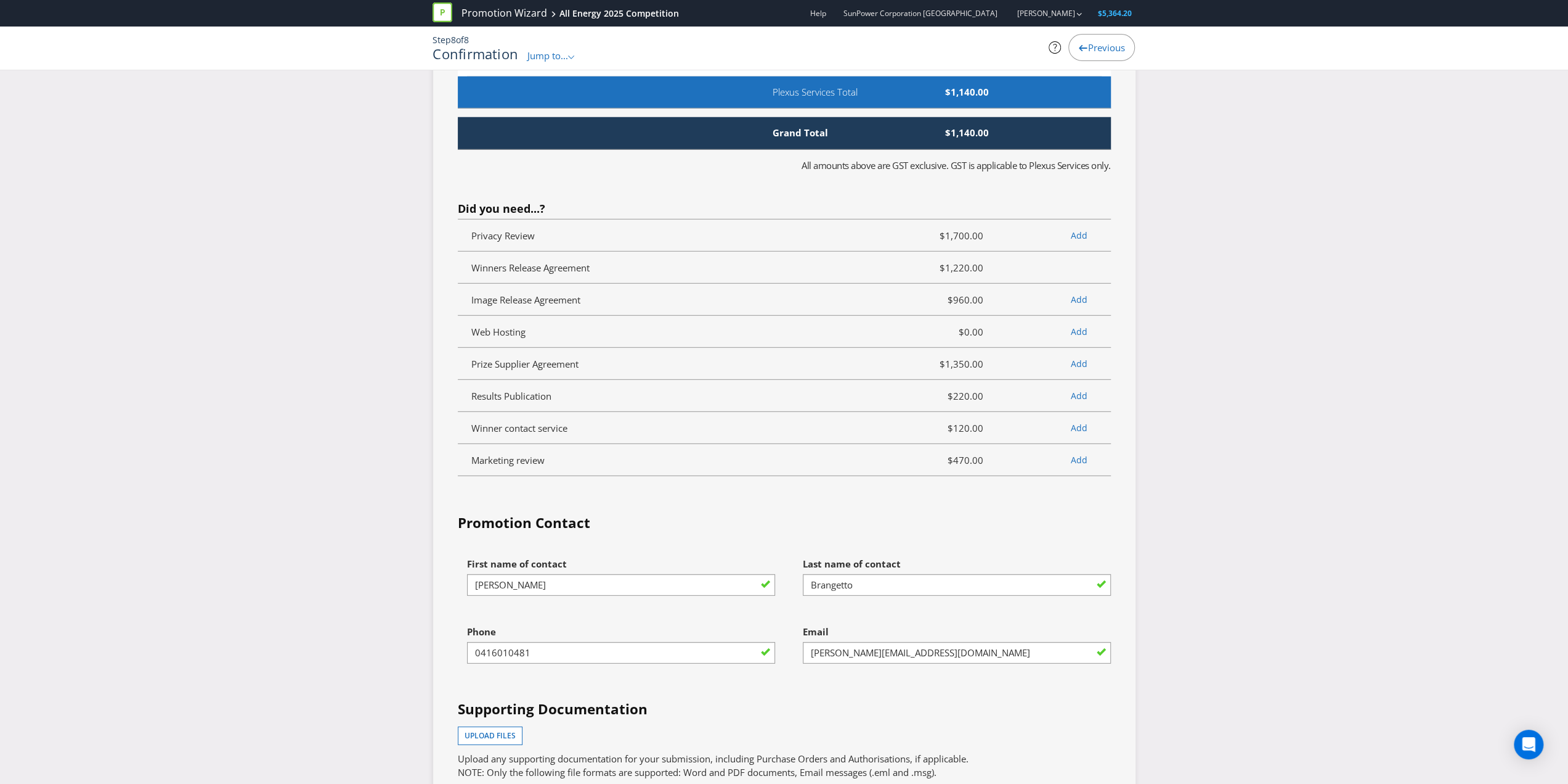
scroll to position [3700, 0]
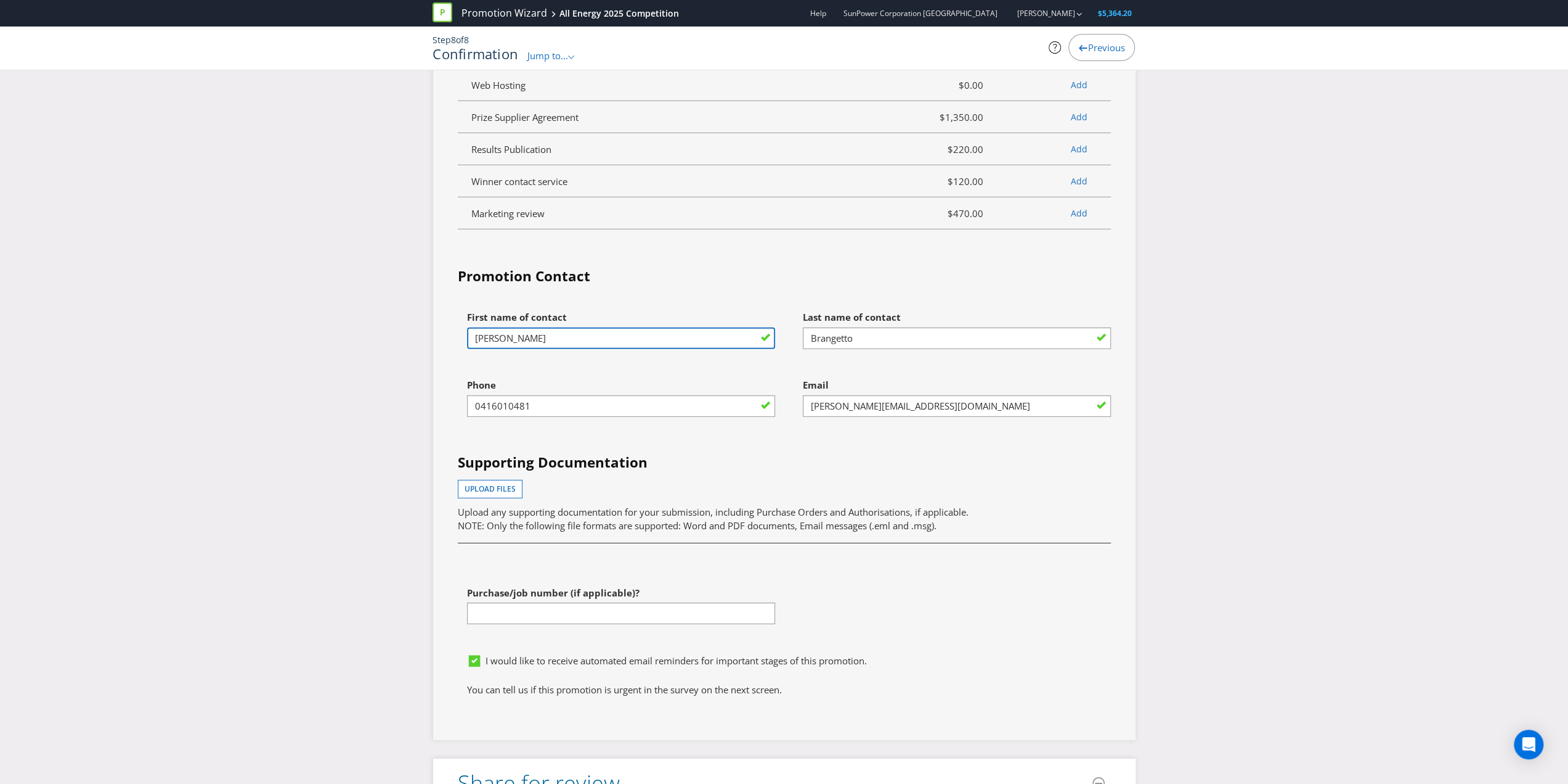
drag, startPoint x: 528, startPoint y: 312, endPoint x: 462, endPoint y: 312, distance: 66.0
click at [462, 312] on div "First name of contact [PERSON_NAME]" at bounding box center [616, 339] width 336 height 68
type input "Narelle"
drag, startPoint x: 871, startPoint y: 310, endPoint x: 779, endPoint y: 307, distance: 92.0
click at [780, 306] on div "First name of contact [PERSON_NAME] Last name of contact Brangetto Phone [PHONE…" at bounding box center [784, 476] width 672 height 343
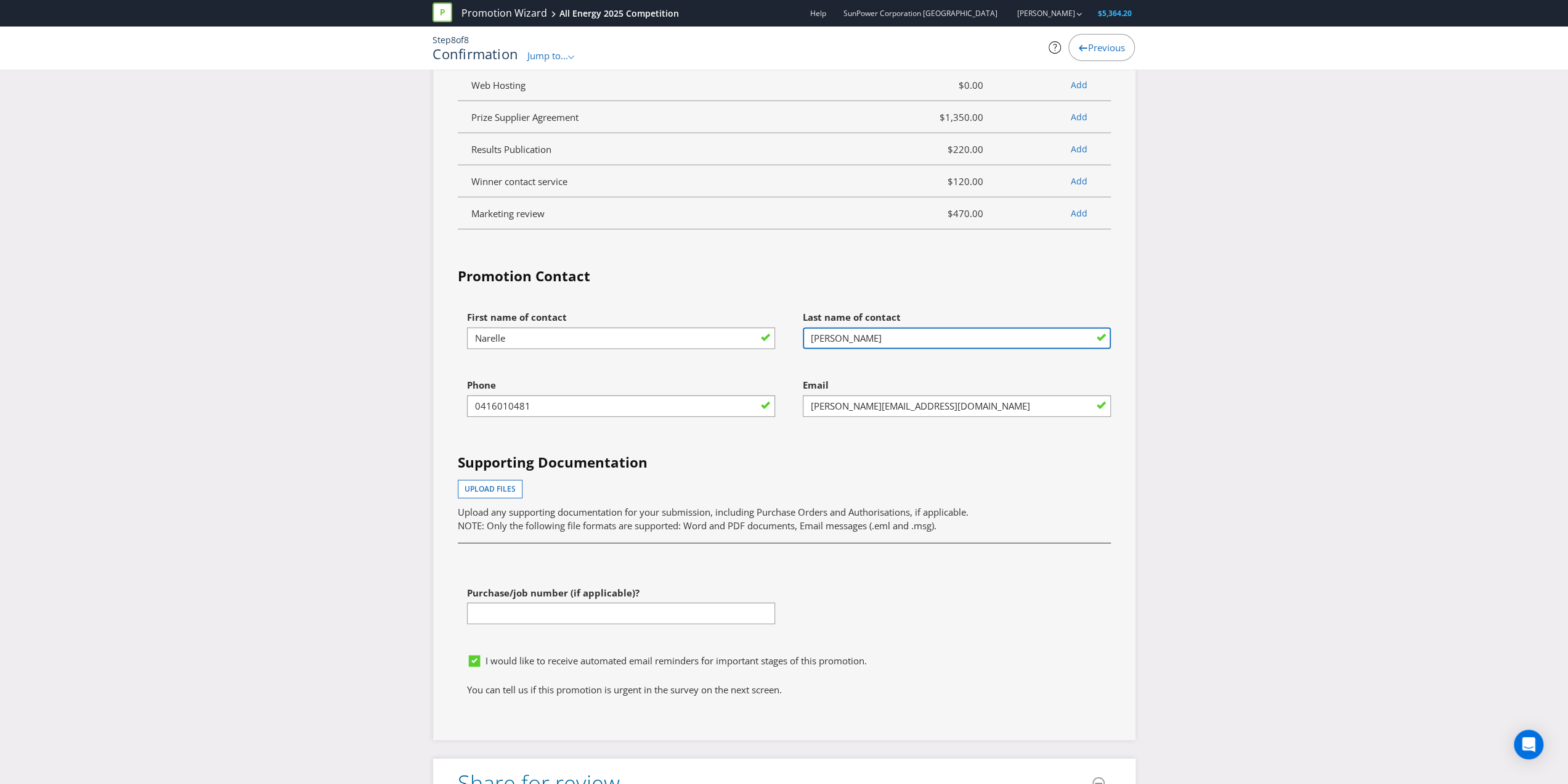
type input "[PERSON_NAME]"
drag, startPoint x: 543, startPoint y: 381, endPoint x: 452, endPoint y: 377, distance: 91.1
click at [451, 377] on div "Phone [PHONE_NUMBER]" at bounding box center [616, 407] width 336 height 68
type input "0444564839"
drag, startPoint x: 975, startPoint y: 378, endPoint x: 795, endPoint y: 375, distance: 180.0
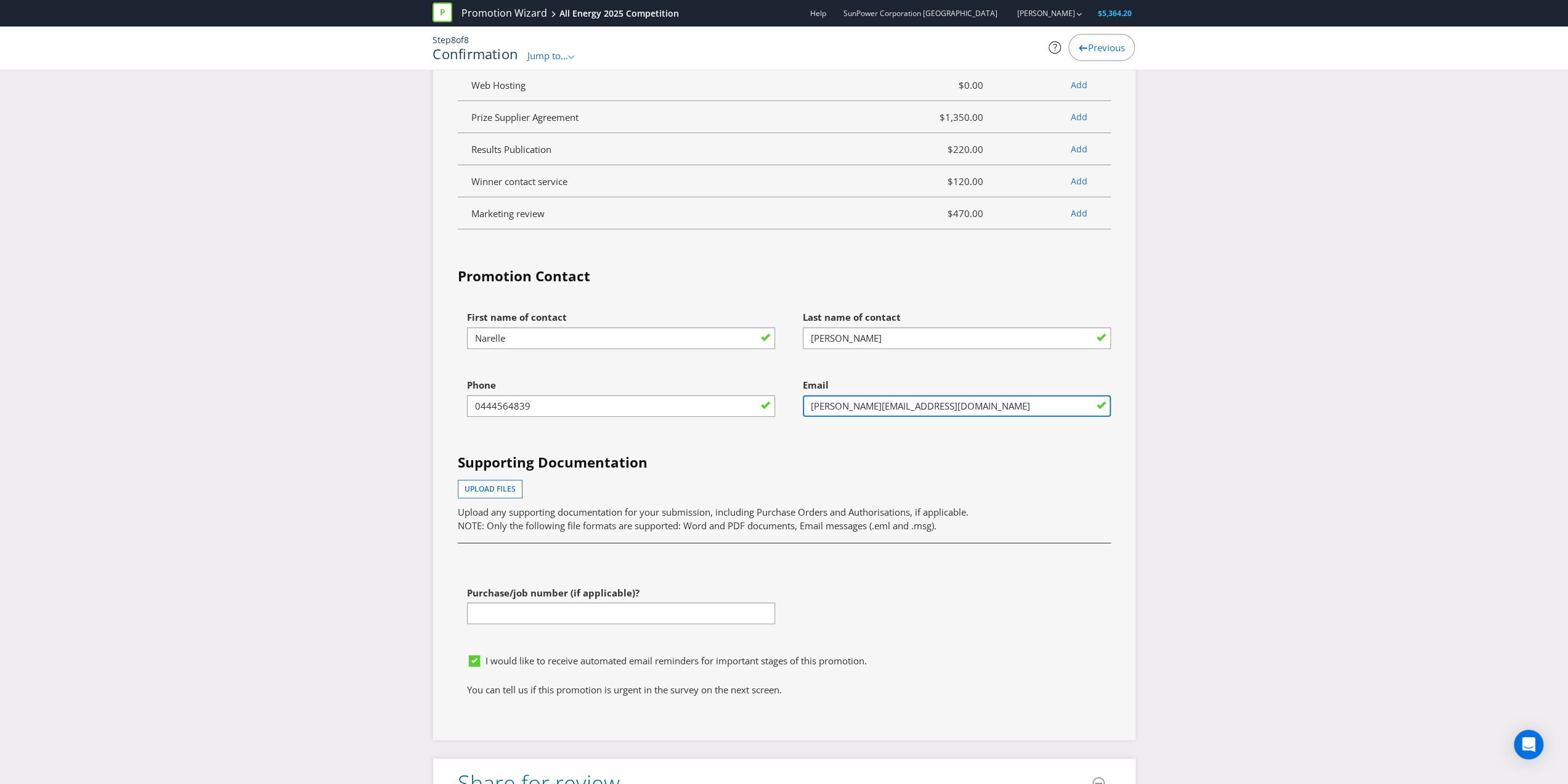
click at [795, 375] on div "Email [PERSON_NAME][EMAIL_ADDRESS][DOMAIN_NAME]" at bounding box center [952, 407] width 336 height 68
type input "[EMAIL_ADDRESS][PERSON_NAME][DOMAIN_NAME]"
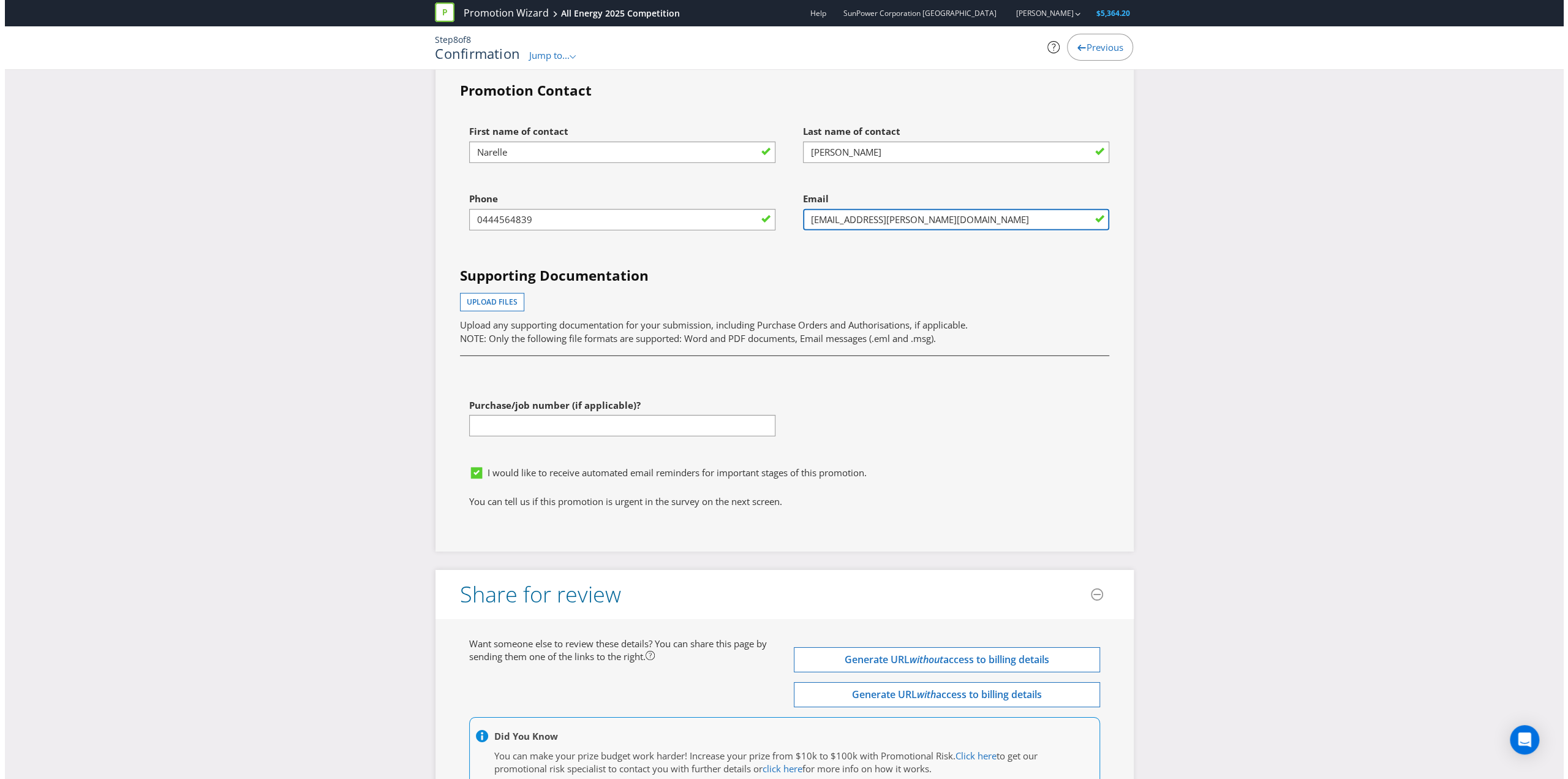
scroll to position [3937, 0]
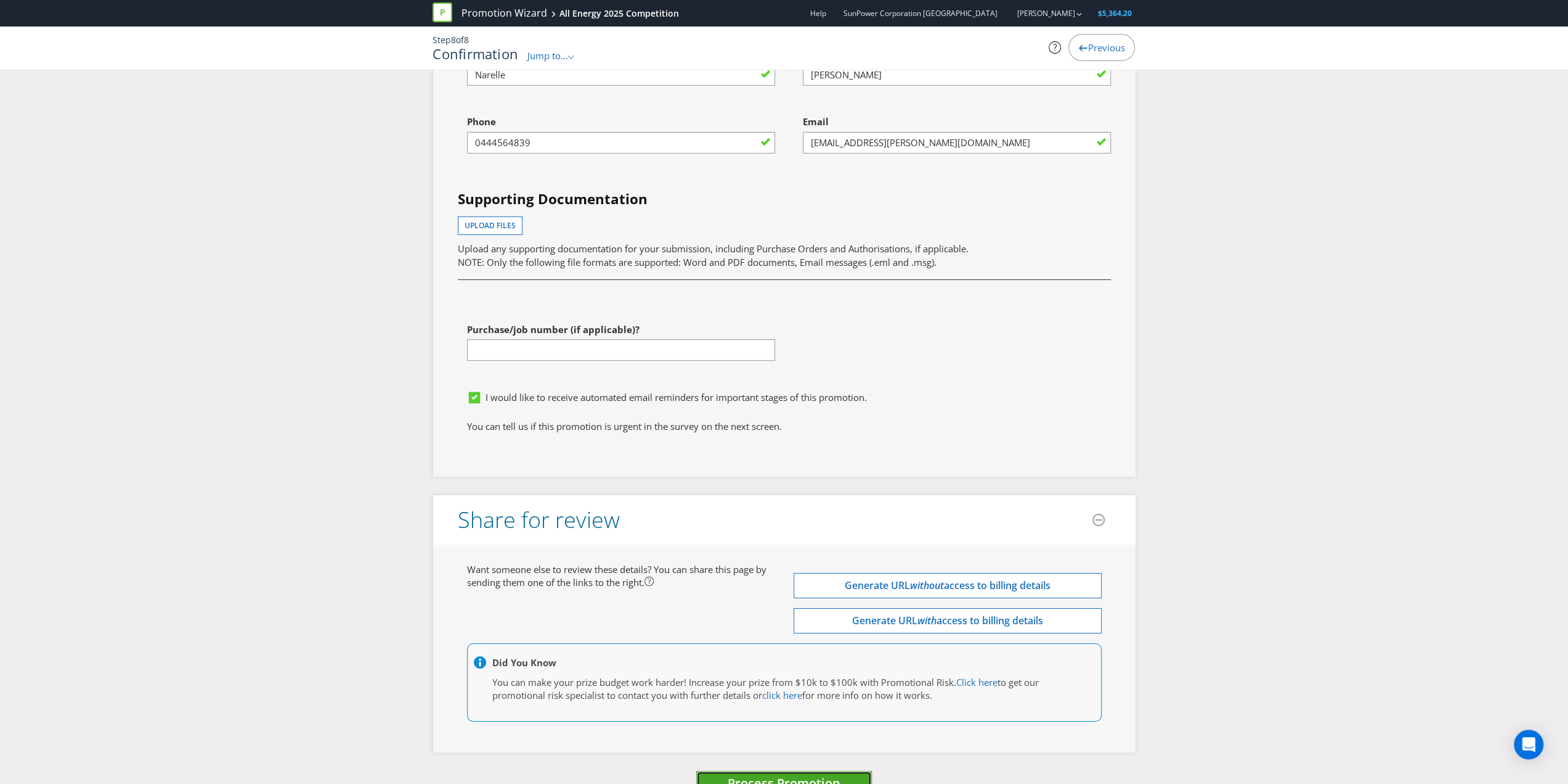
click at [785, 775] on span "Process Promotion" at bounding box center [784, 783] width 113 height 17
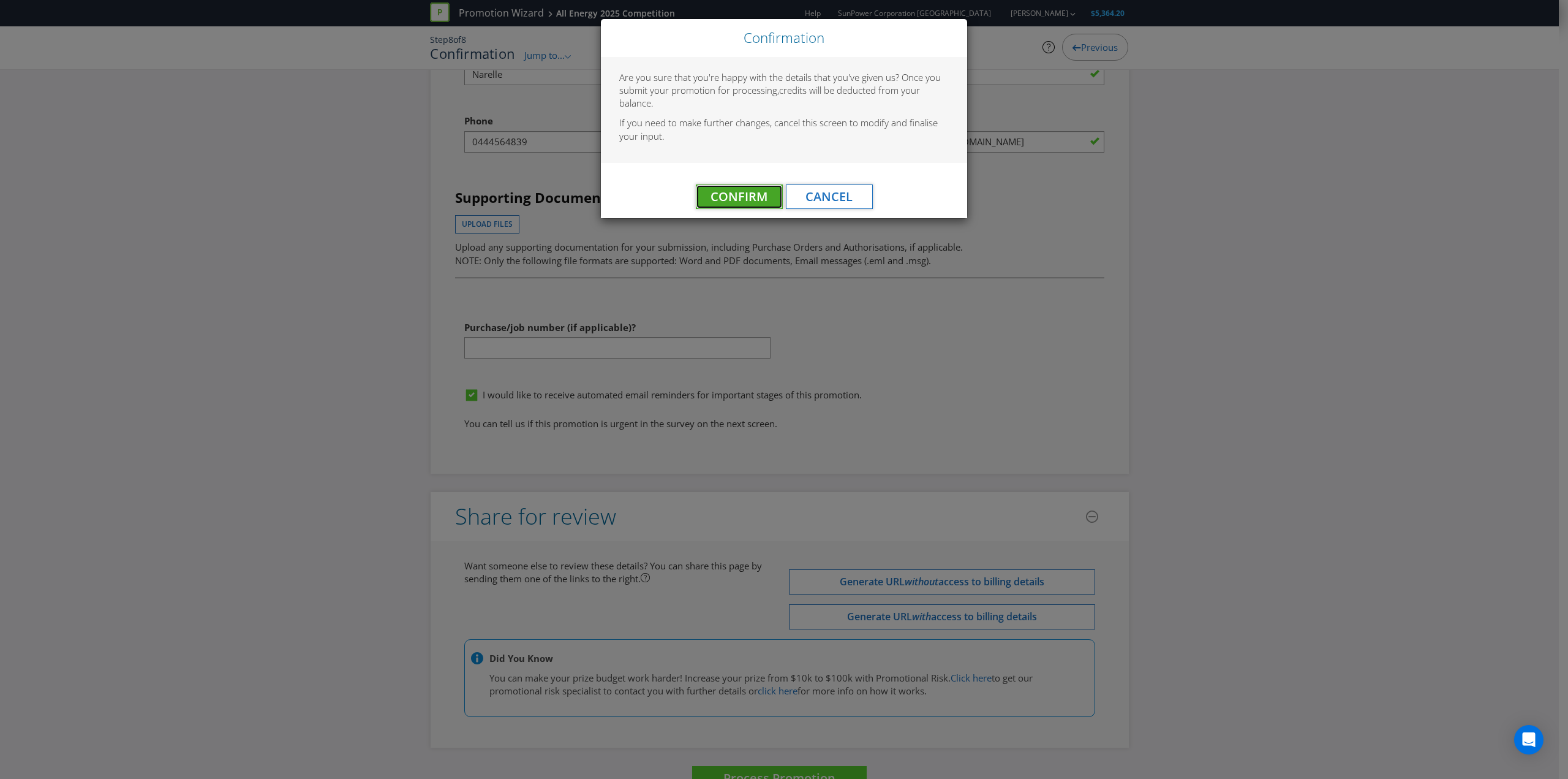
click at [730, 195] on span "Confirm" at bounding box center [738, 196] width 57 height 17
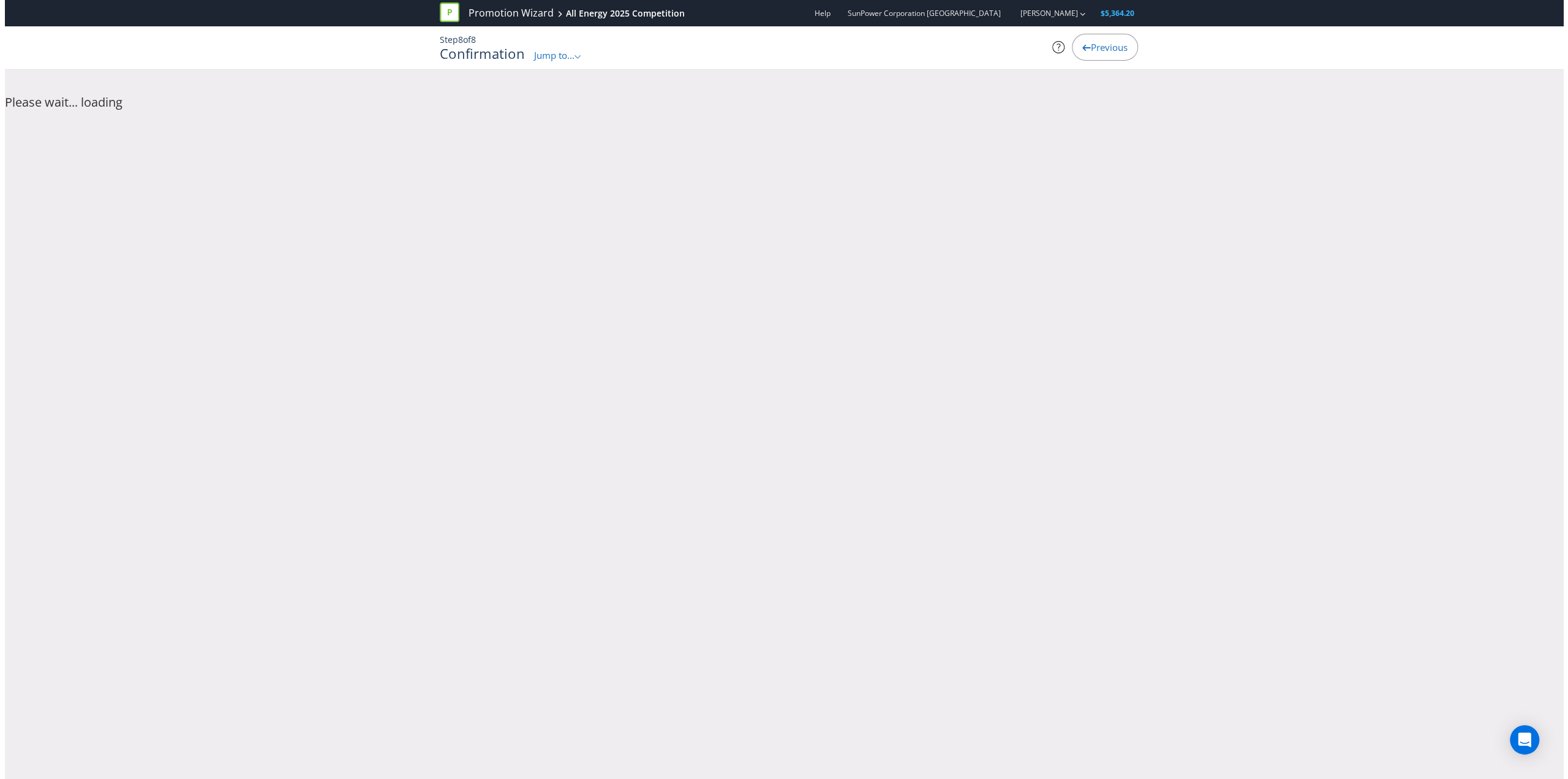
scroll to position [0, 0]
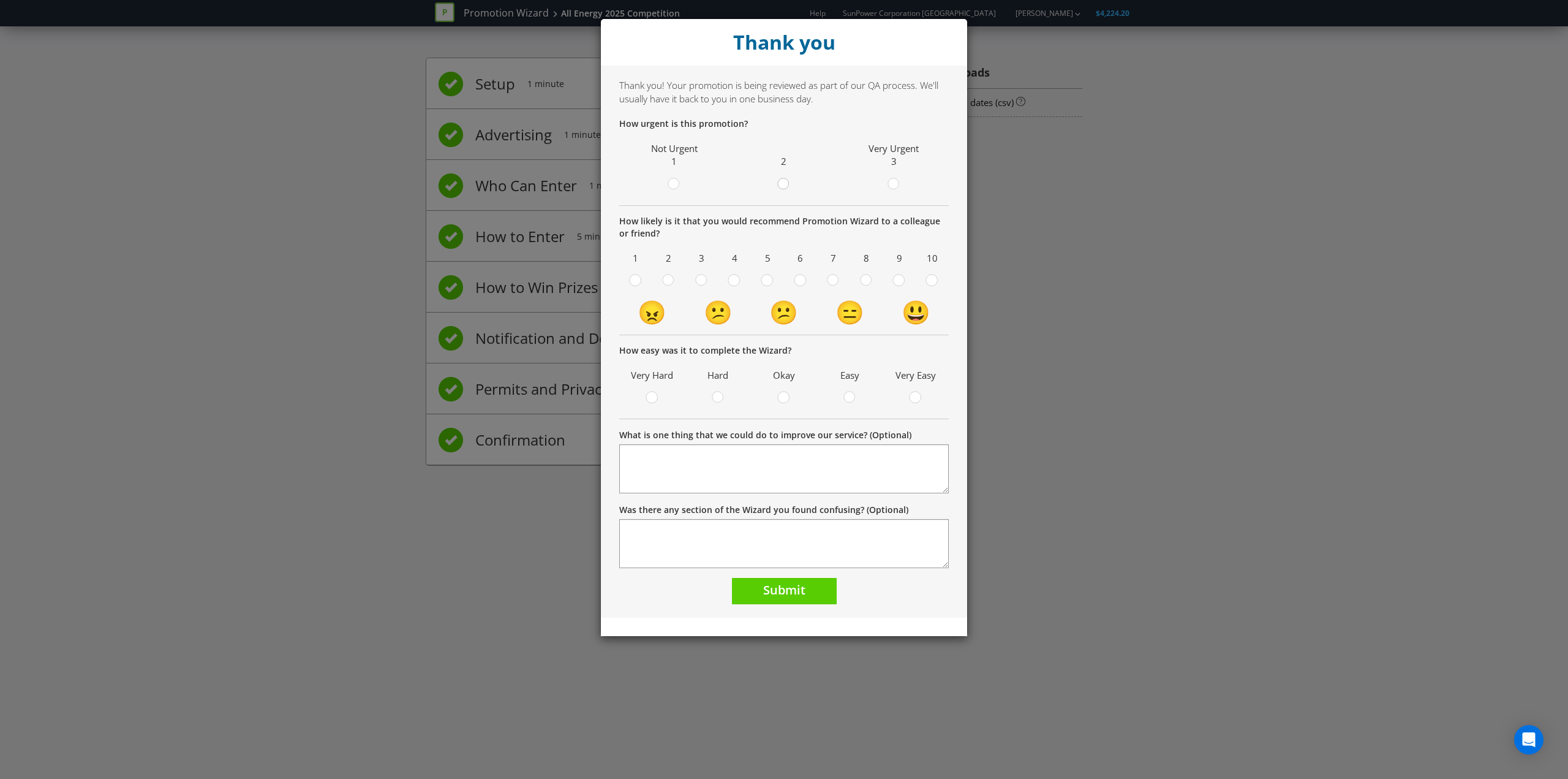
click at [782, 184] on circle at bounding box center [783, 184] width 11 height 11
click at [0, 0] on input "radio" at bounding box center [0, 0] width 0 height 0
click at [836, 277] on div at bounding box center [833, 276] width 6 height 6
click at [0, 0] on input "radio" at bounding box center [0, 0] width 0 height 0
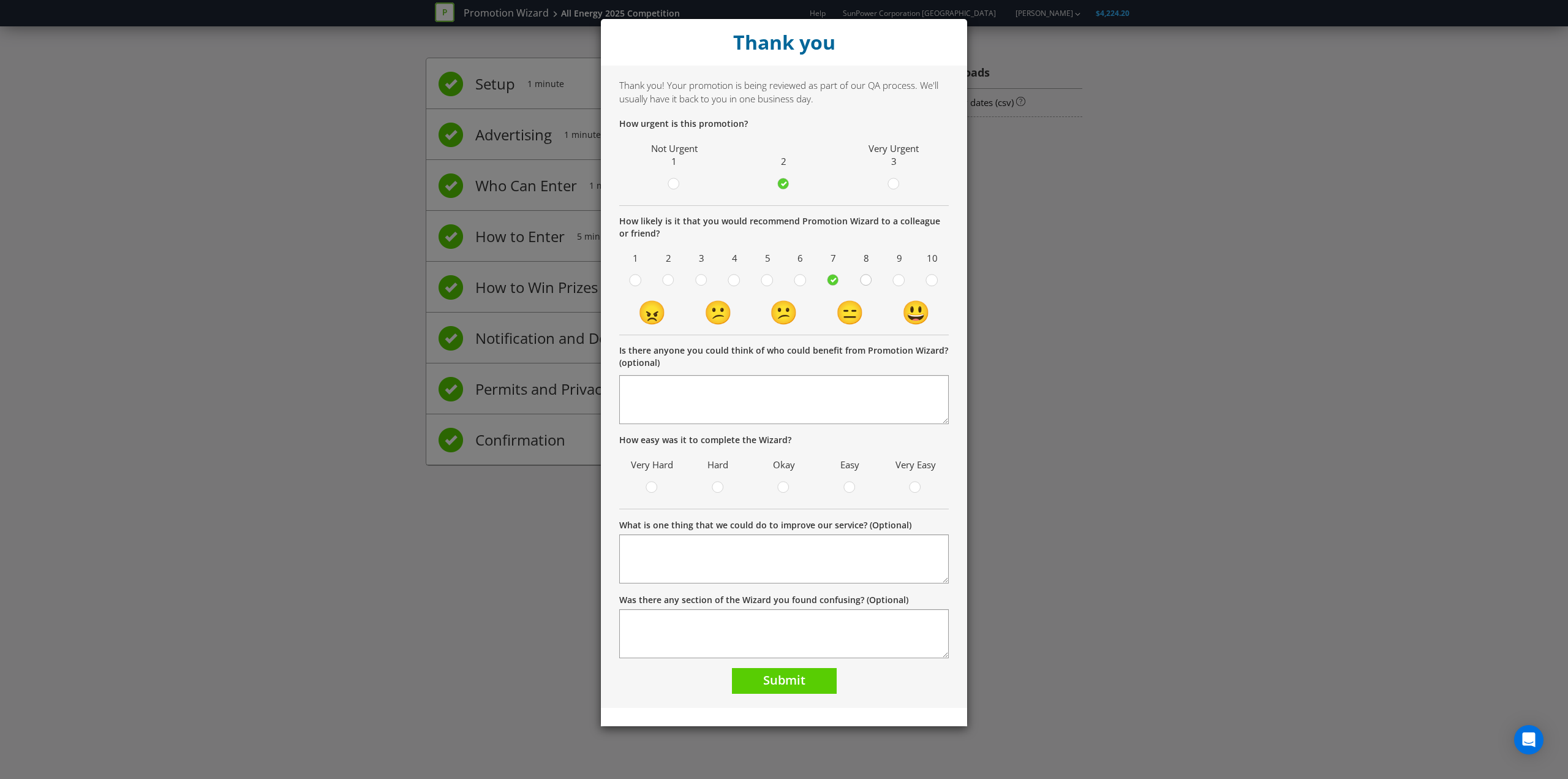
click at [866, 280] on circle at bounding box center [866, 280] width 11 height 11
click at [0, 0] on input "radio" at bounding box center [0, 0] width 0 height 0
click at [852, 488] on circle at bounding box center [849, 486] width 11 height 11
click at [0, 0] on input "radio" at bounding box center [0, 0] width 0 height 0
drag, startPoint x: 788, startPoint y: 680, endPoint x: 799, endPoint y: 674, distance: 12.5
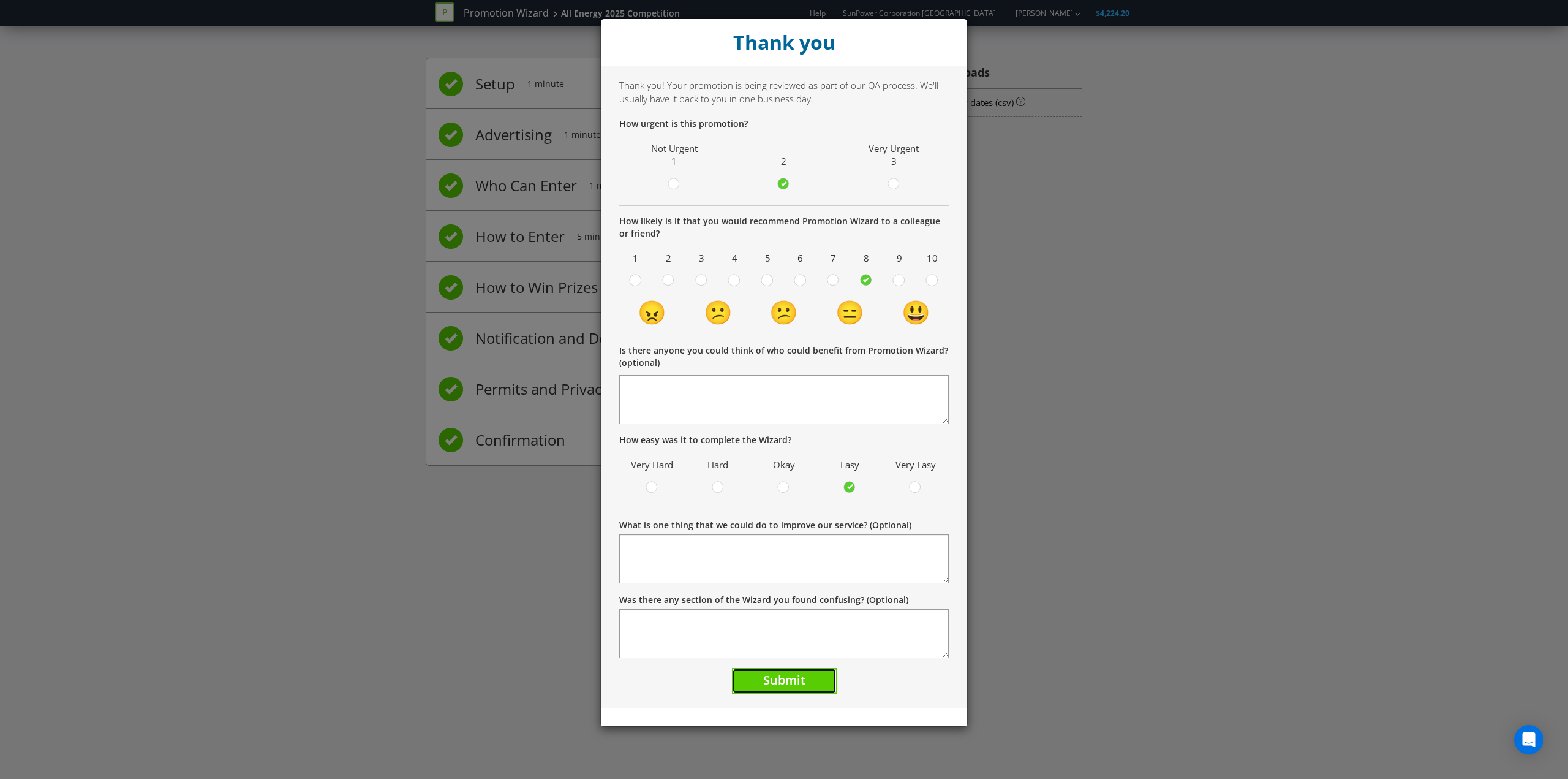
click at [788, 679] on span "Submit" at bounding box center [785, 680] width 42 height 17
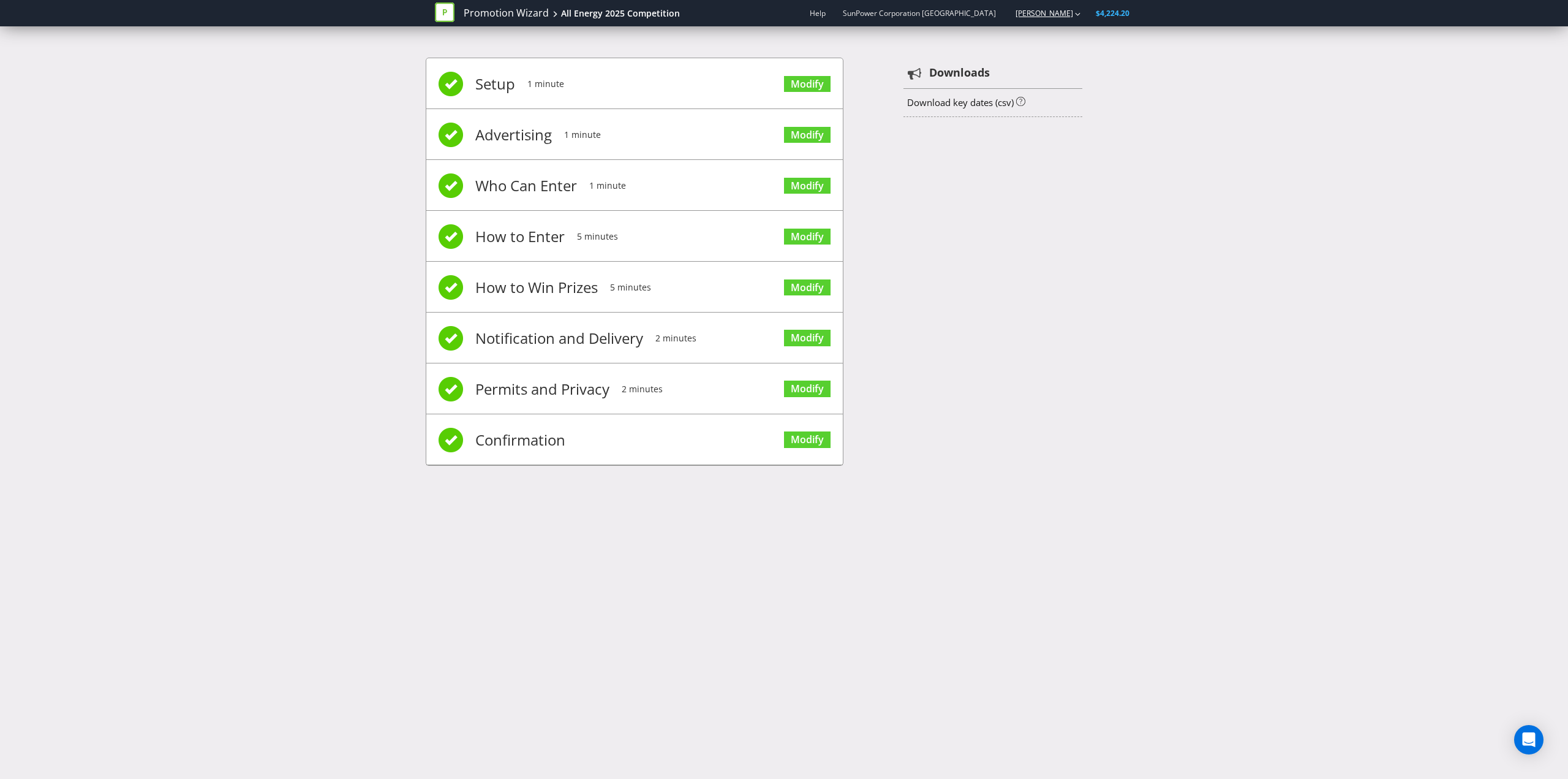
click at [1050, 17] on link "[PERSON_NAME]" at bounding box center [1038, 13] width 70 height 10
click at [1075, 40] on strong "Logout" at bounding box center [1072, 38] width 31 height 12
